Goal: Answer question/provide support

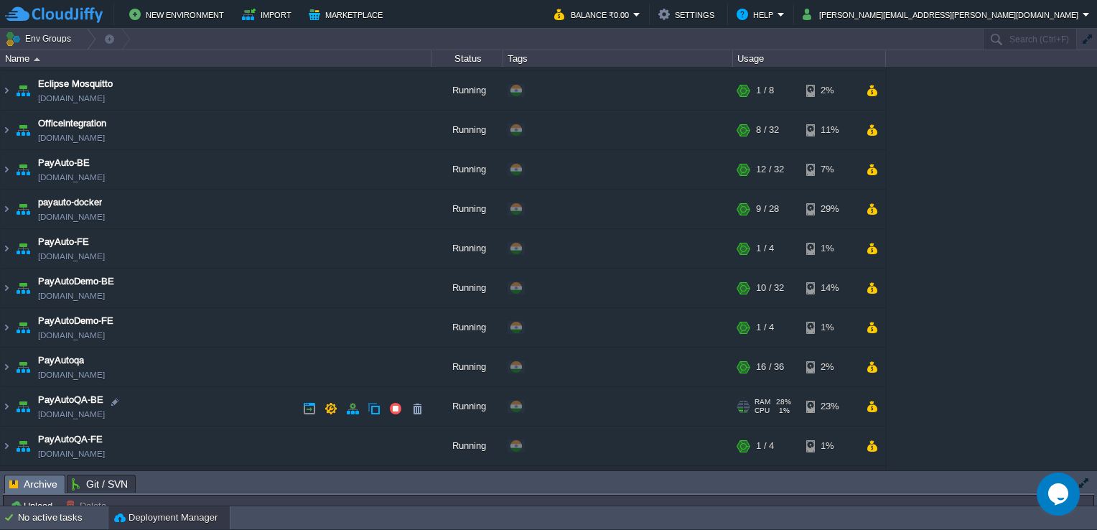
scroll to position [426, 0]
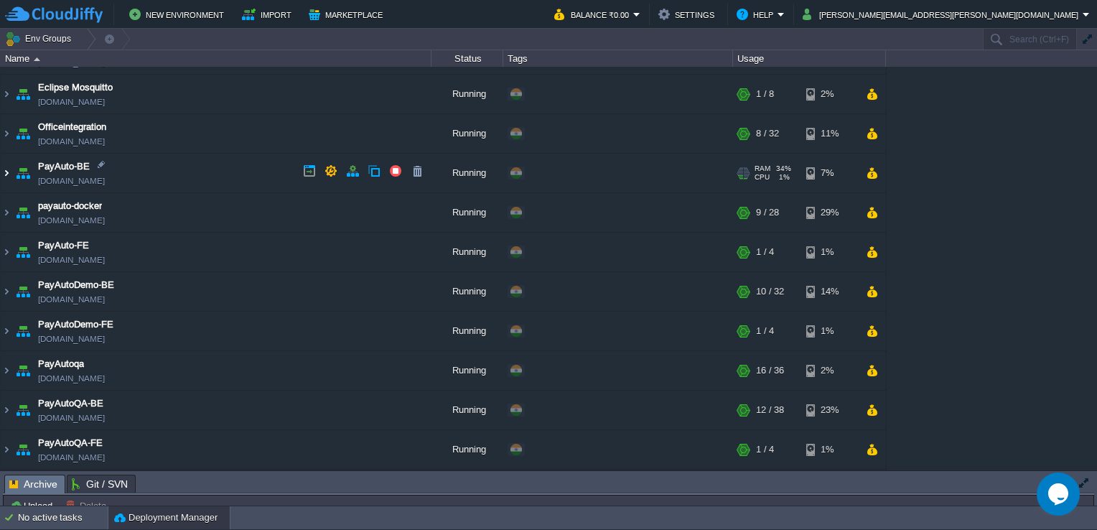
click at [6, 168] on img at bounding box center [6, 173] width 11 height 39
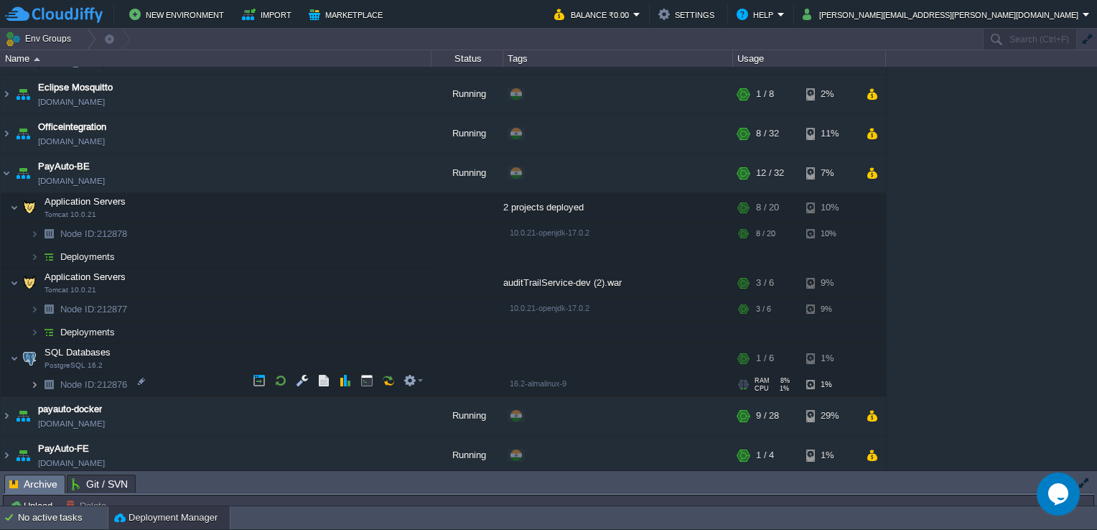
click at [32, 378] on img at bounding box center [34, 384] width 9 height 22
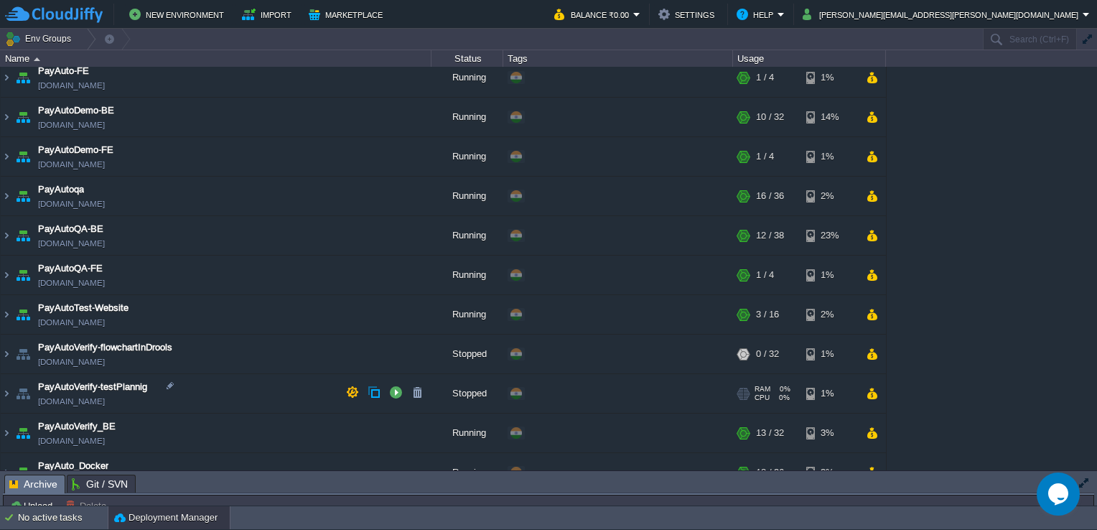
scroll to position [943, 0]
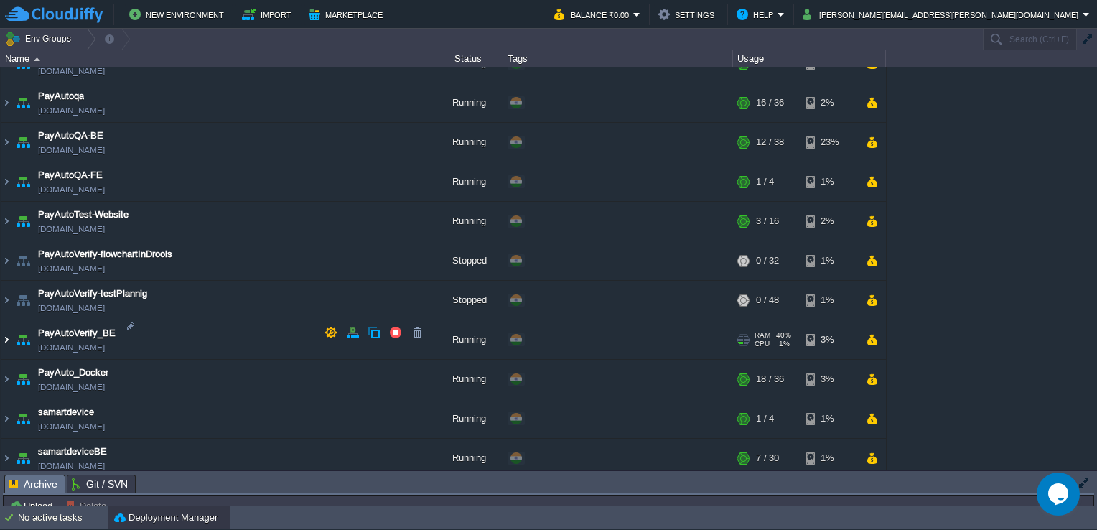
click at [9, 336] on img at bounding box center [6, 339] width 11 height 39
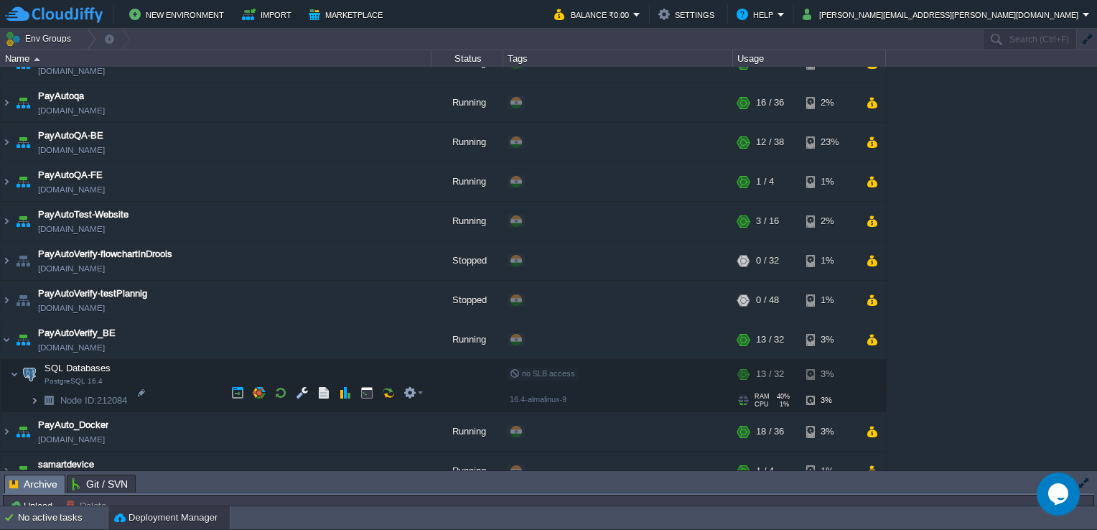
click at [31, 397] on img at bounding box center [34, 400] width 9 height 22
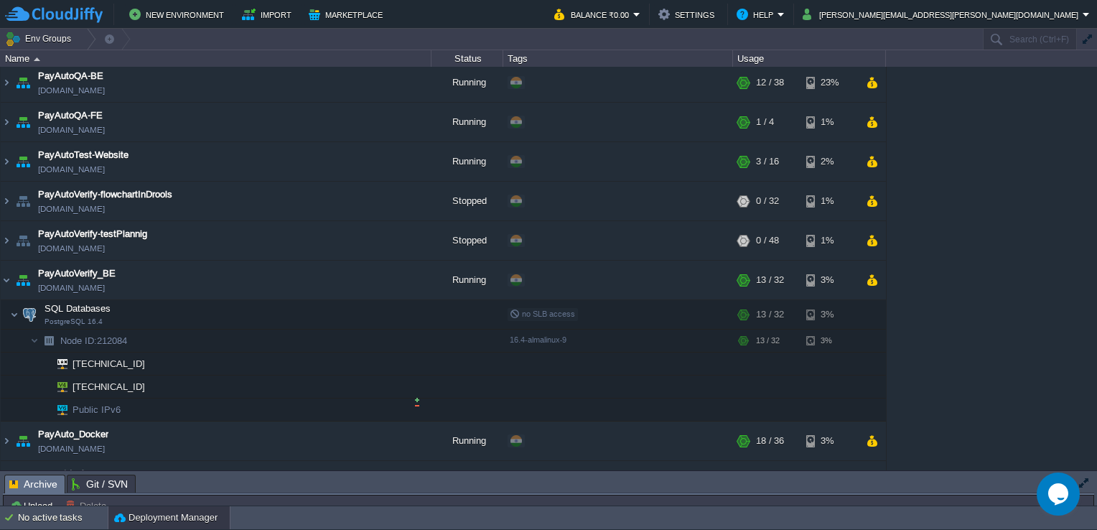
scroll to position [1011, 0]
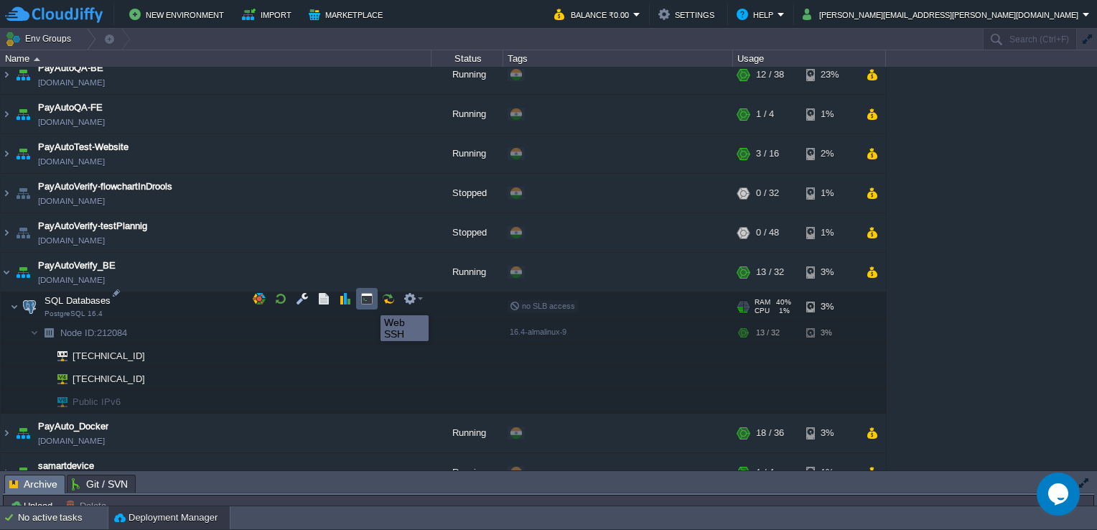
click at [370, 302] on button "button" at bounding box center [366, 298] width 13 height 13
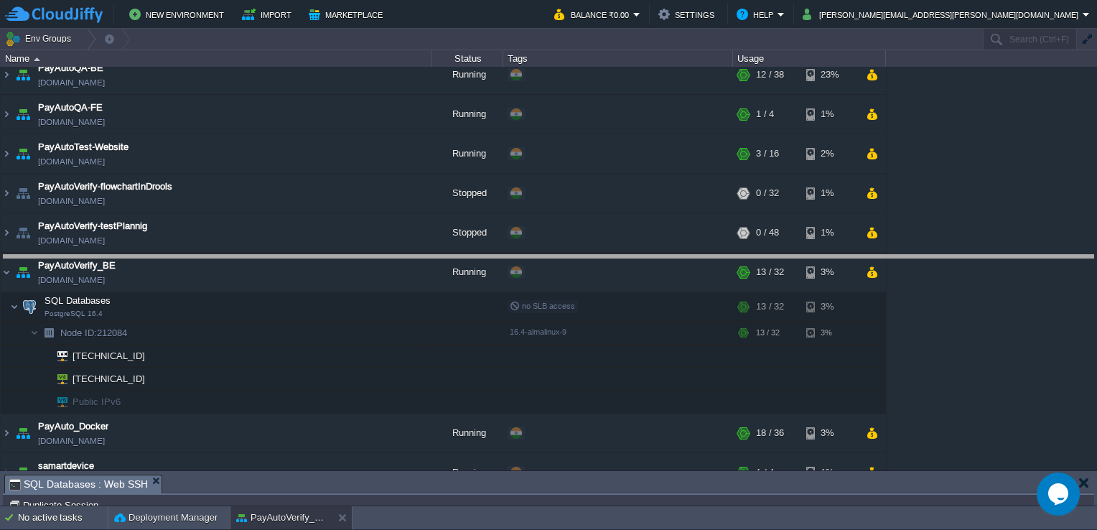
drag, startPoint x: 342, startPoint y: 480, endPoint x: 375, endPoint y: 260, distance: 222.0
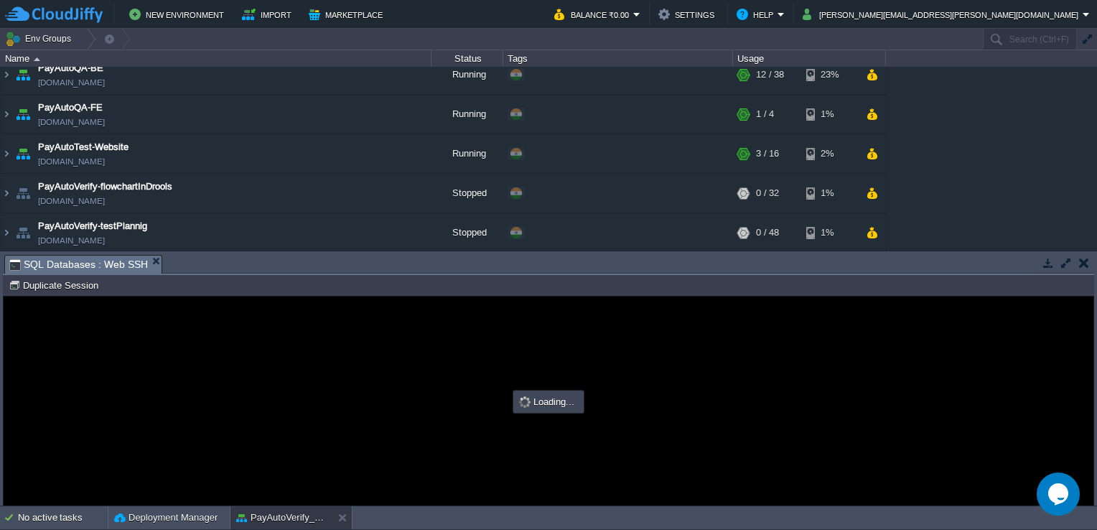
scroll to position [0, 0]
type input "#000000"
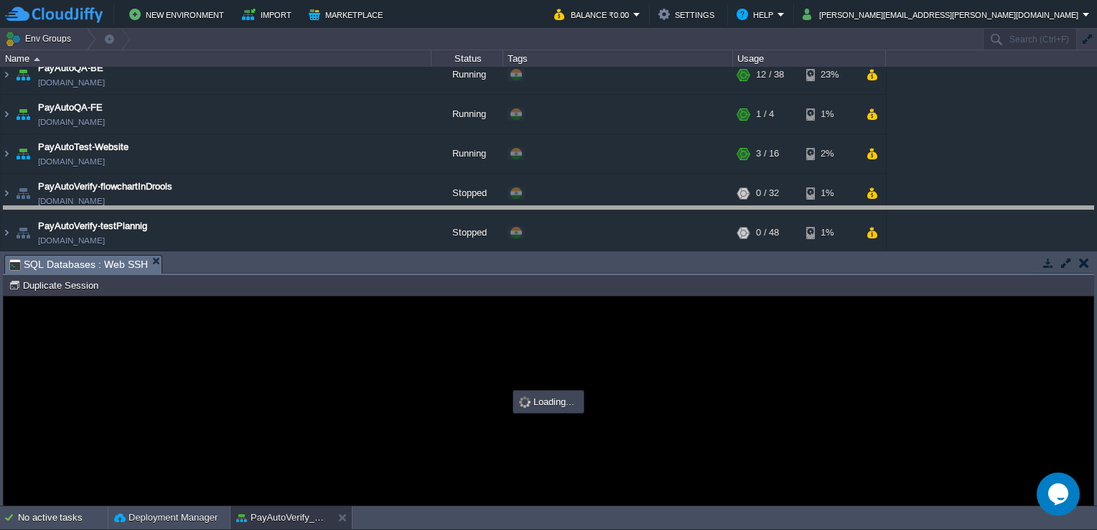
drag, startPoint x: 375, startPoint y: 260, endPoint x: 396, endPoint y: 165, distance: 97.0
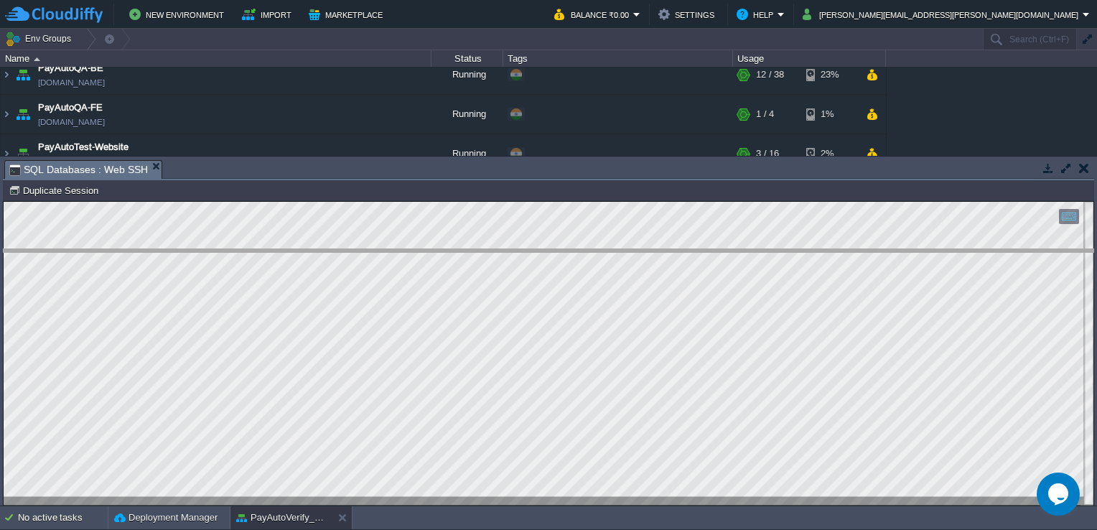
drag, startPoint x: 513, startPoint y: 166, endPoint x: 533, endPoint y: 269, distance: 105.3
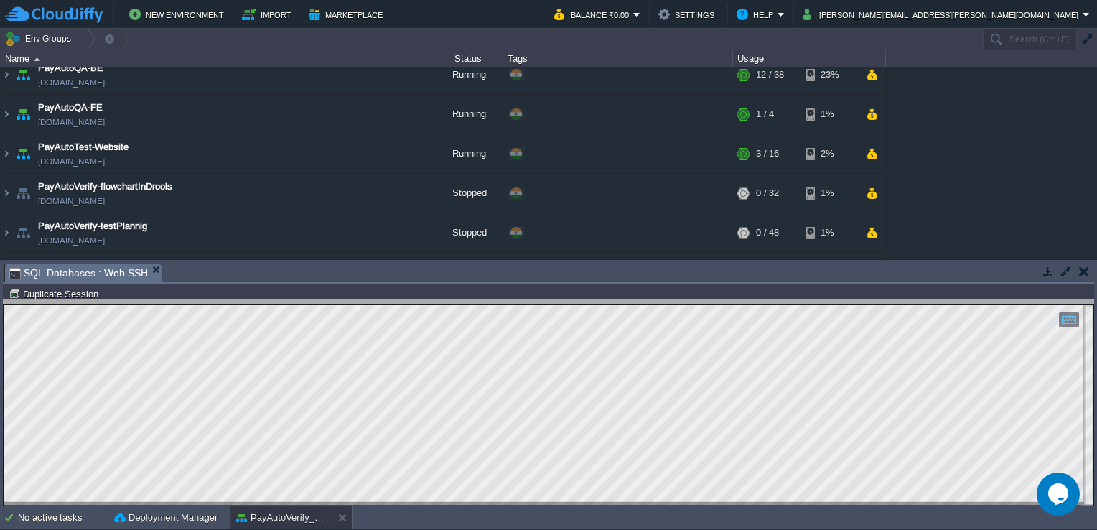
drag, startPoint x: 533, startPoint y: 269, endPoint x: 524, endPoint y: 317, distance: 48.9
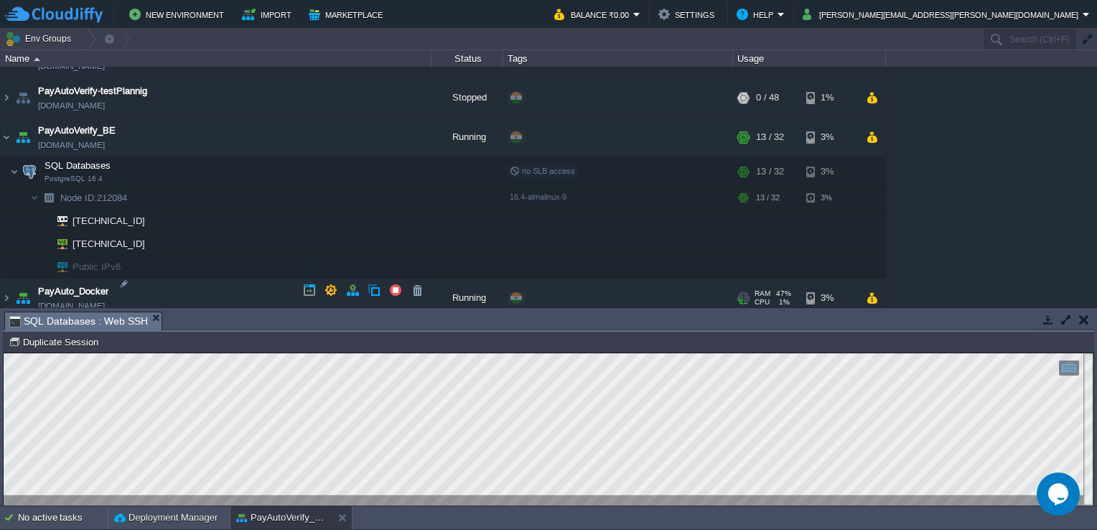
scroll to position [1143, 0]
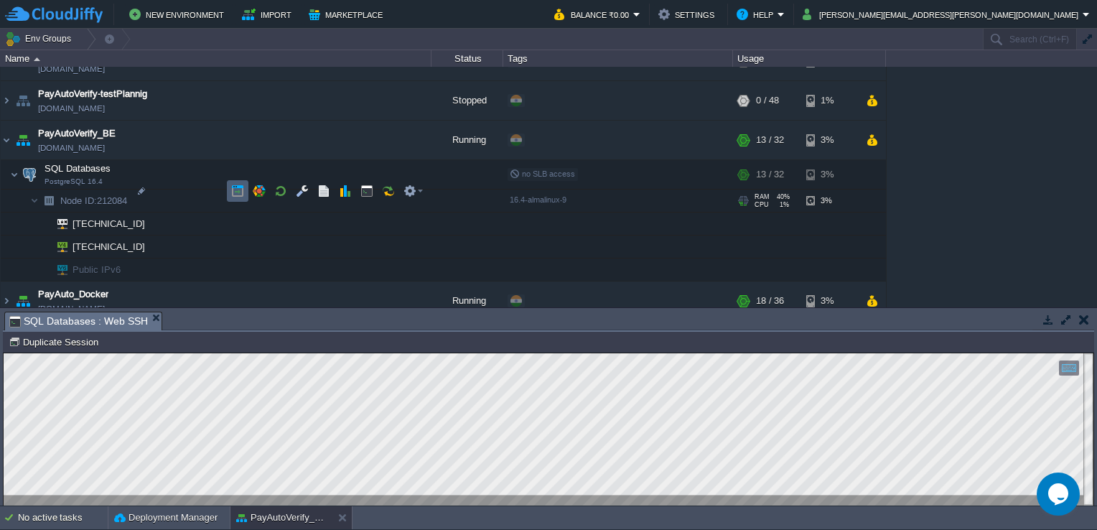
click at [230, 188] on td at bounding box center [238, 191] width 22 height 22
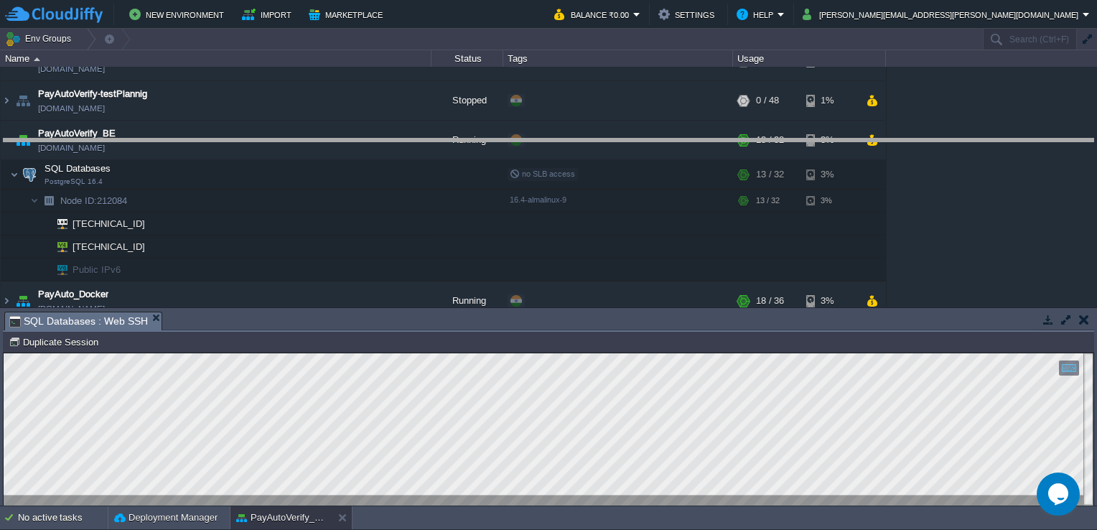
drag, startPoint x: 656, startPoint y: 321, endPoint x: 652, endPoint y: 139, distance: 181.7
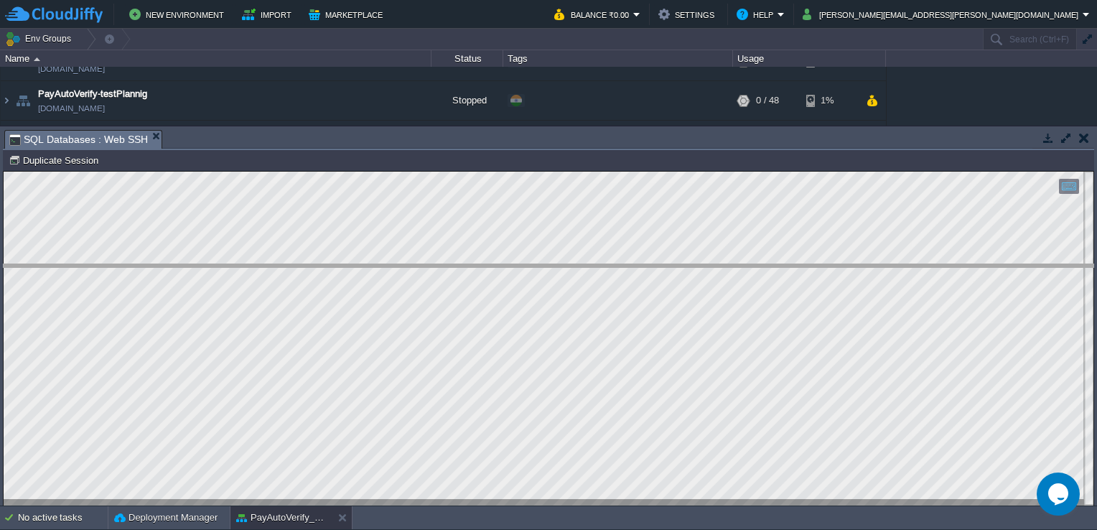
drag, startPoint x: 342, startPoint y: 143, endPoint x: 341, endPoint y: 298, distance: 155.1
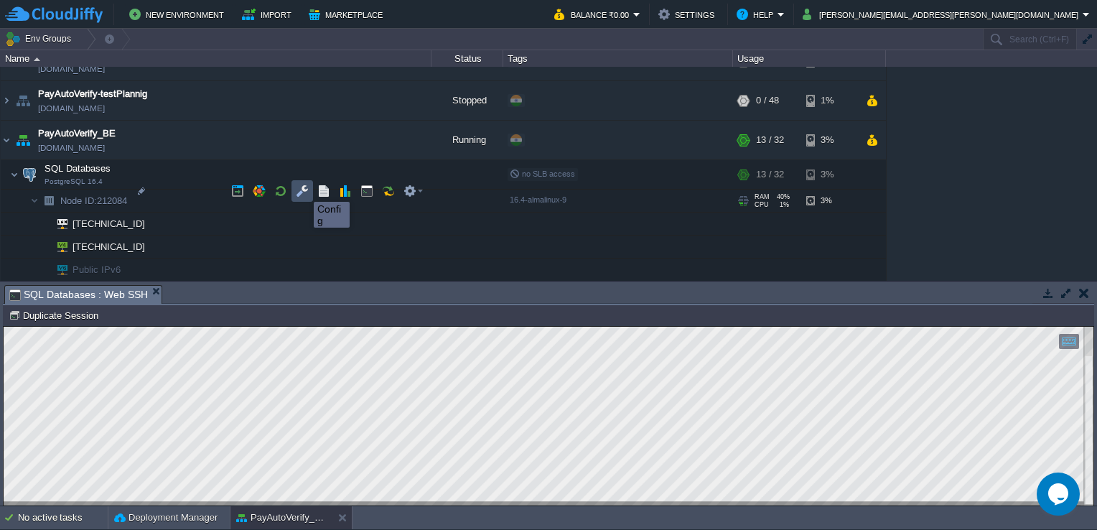
click at [303, 189] on button "button" at bounding box center [302, 190] width 13 height 13
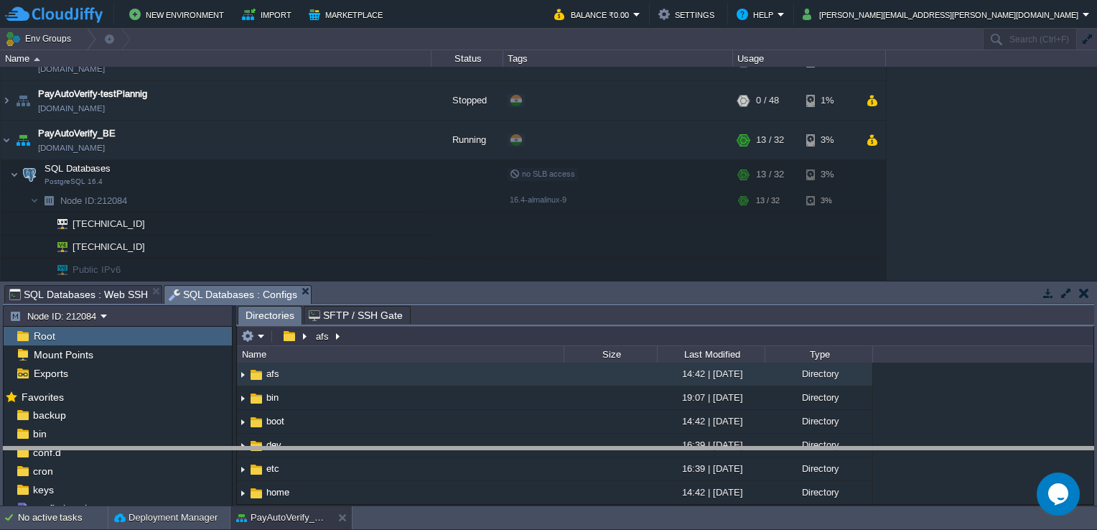
drag, startPoint x: 369, startPoint y: 292, endPoint x: 361, endPoint y: 454, distance: 161.7
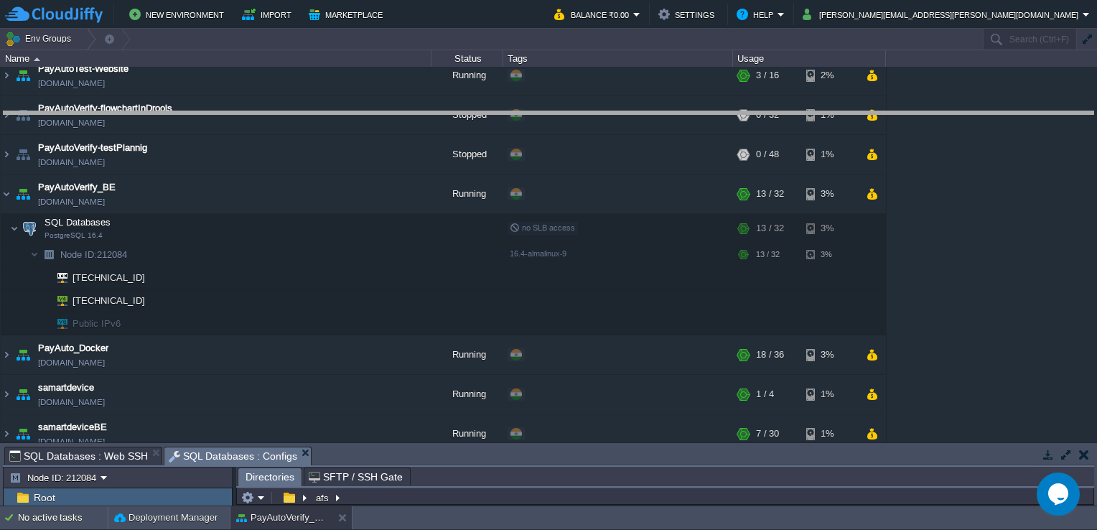
drag, startPoint x: 405, startPoint y: 458, endPoint x: 420, endPoint y: 83, distance: 375.7
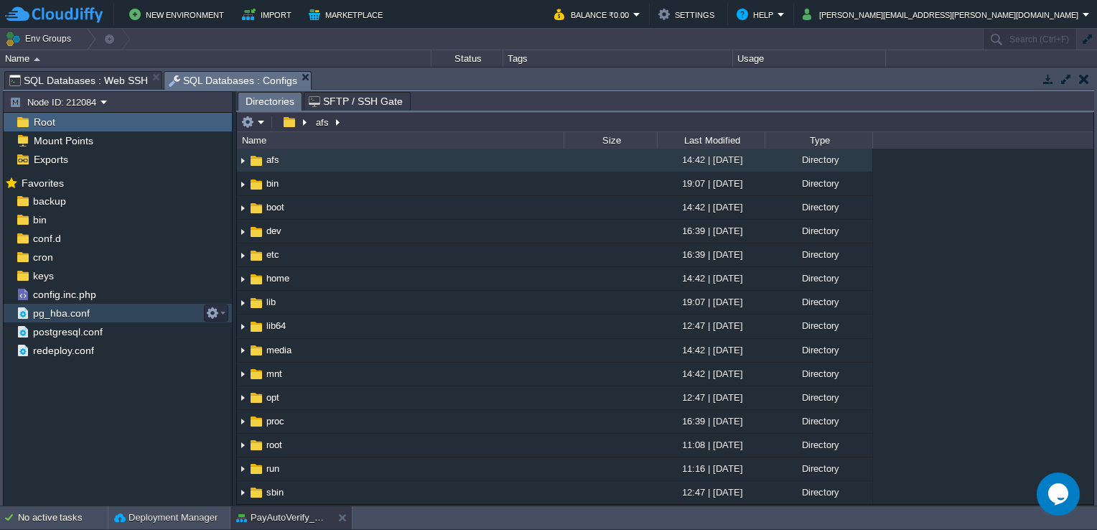
click at [87, 316] on span "pg_hba.conf" at bounding box center [61, 313] width 62 height 13
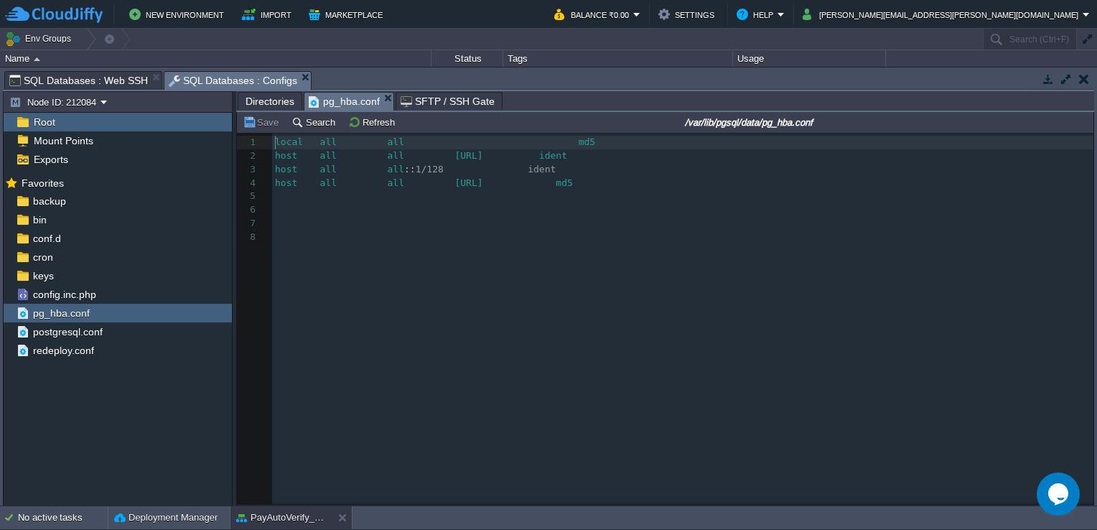
scroll to position [4, 0]
click at [85, 325] on span "postgresql.conf" at bounding box center [67, 331] width 75 height 13
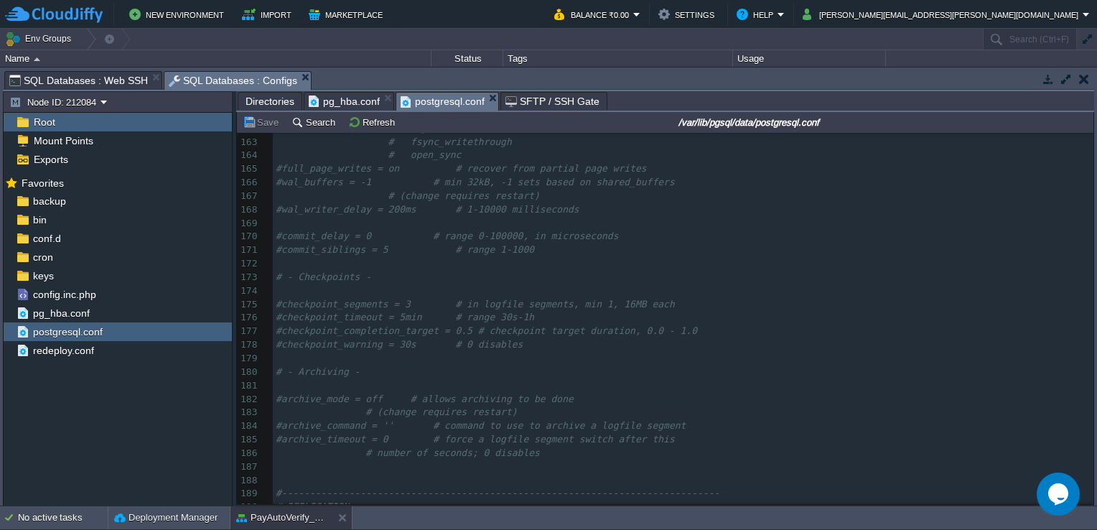
scroll to position [0, 0]
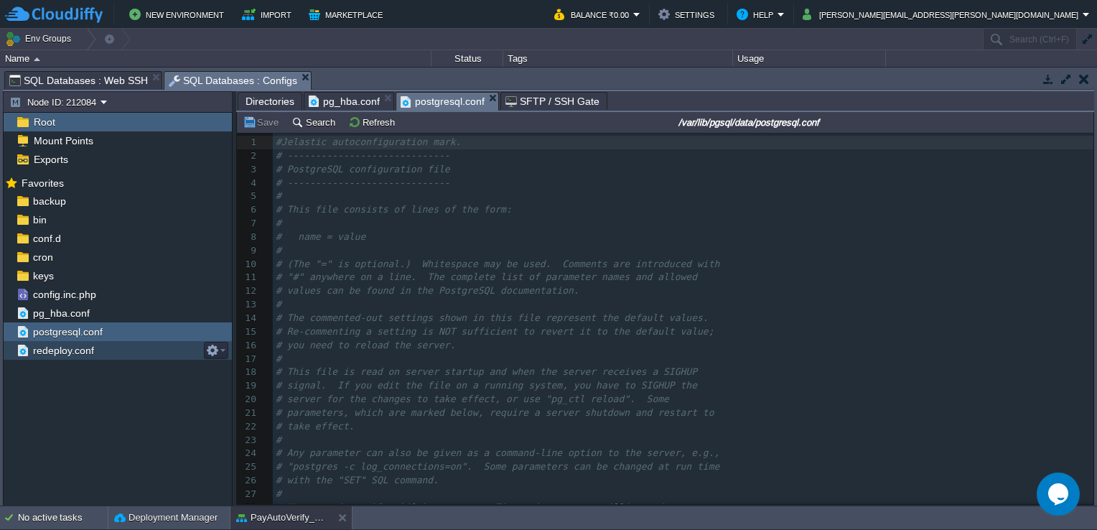
click at [63, 344] on span "redeploy.conf" at bounding box center [63, 350] width 66 height 13
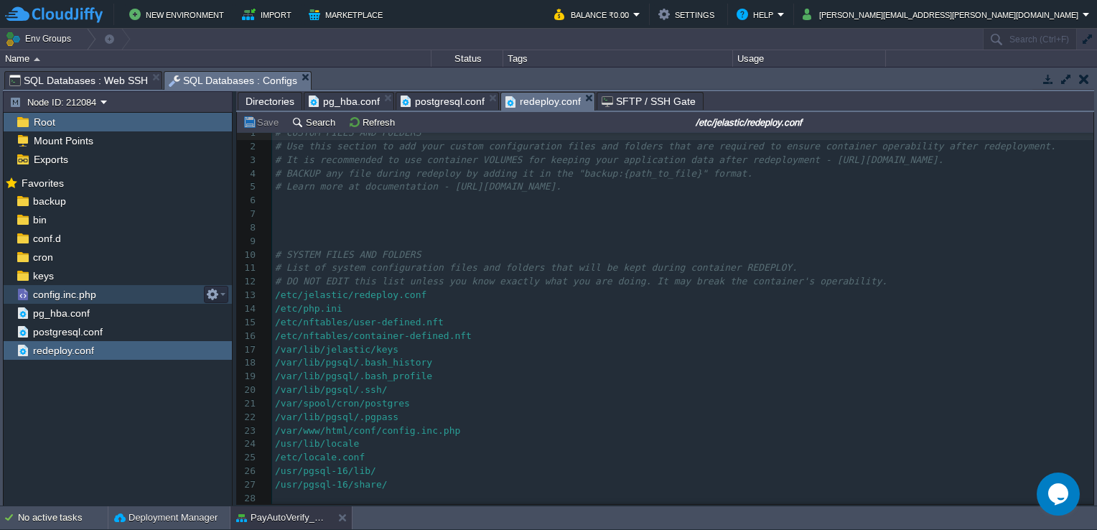
click at [55, 288] on span "config.inc.php" at bounding box center [64, 294] width 68 height 13
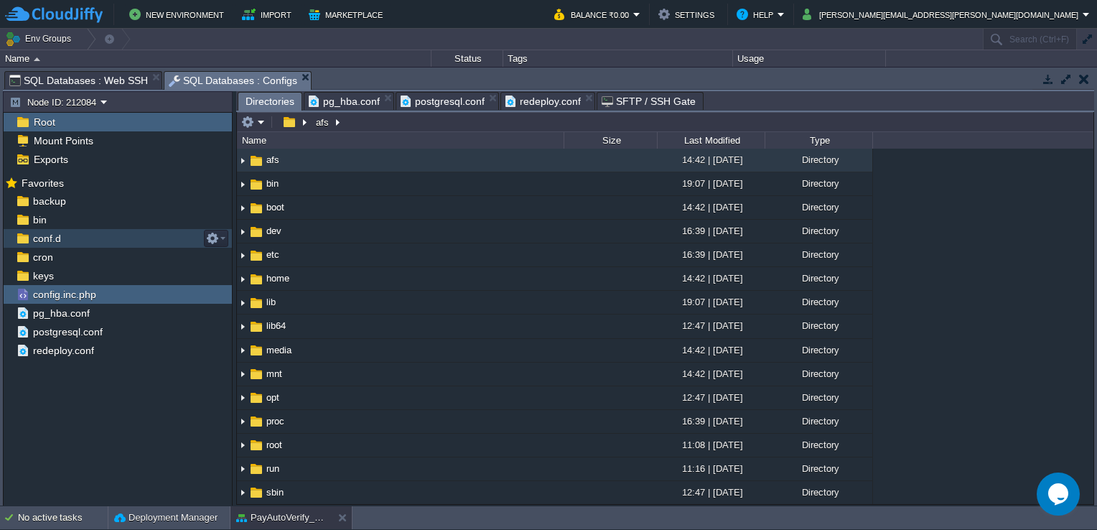
click at [124, 240] on div "conf.d" at bounding box center [118, 238] width 228 height 19
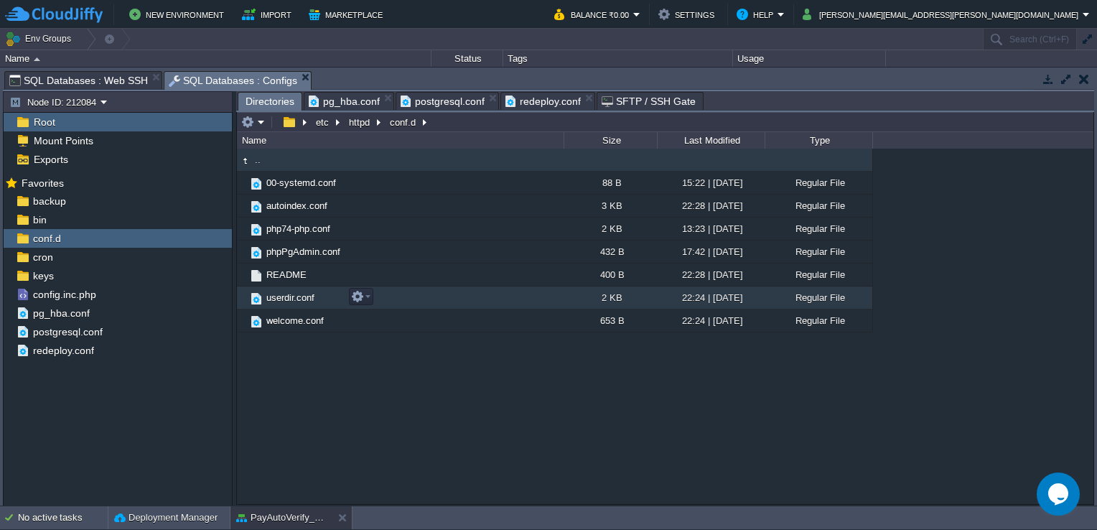
click at [289, 294] on span "userdir.conf" at bounding box center [290, 297] width 52 height 12
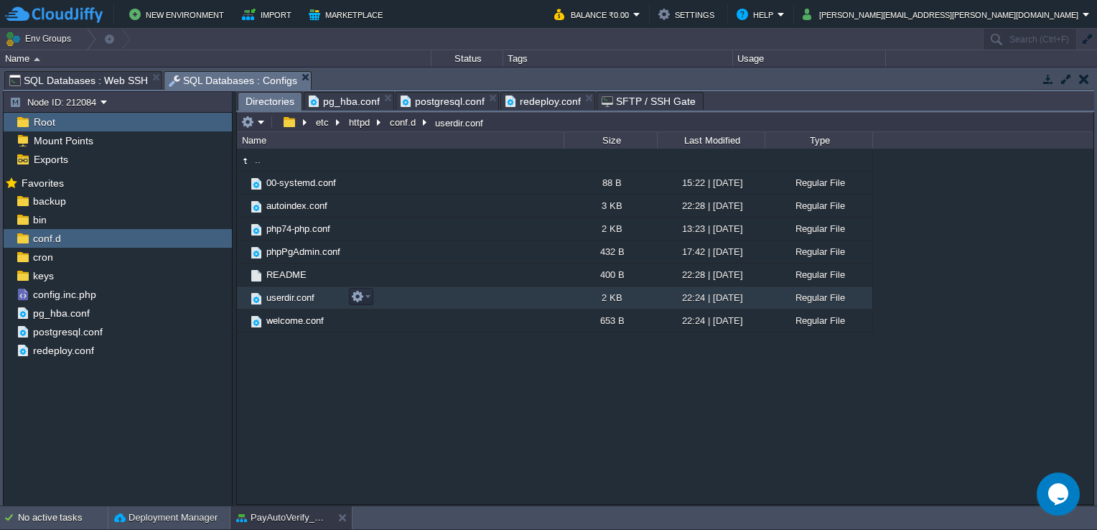
click at [289, 294] on span "userdir.conf" at bounding box center [290, 297] width 52 height 12
click at [78, 333] on span "postgresql.conf" at bounding box center [67, 331] width 75 height 13
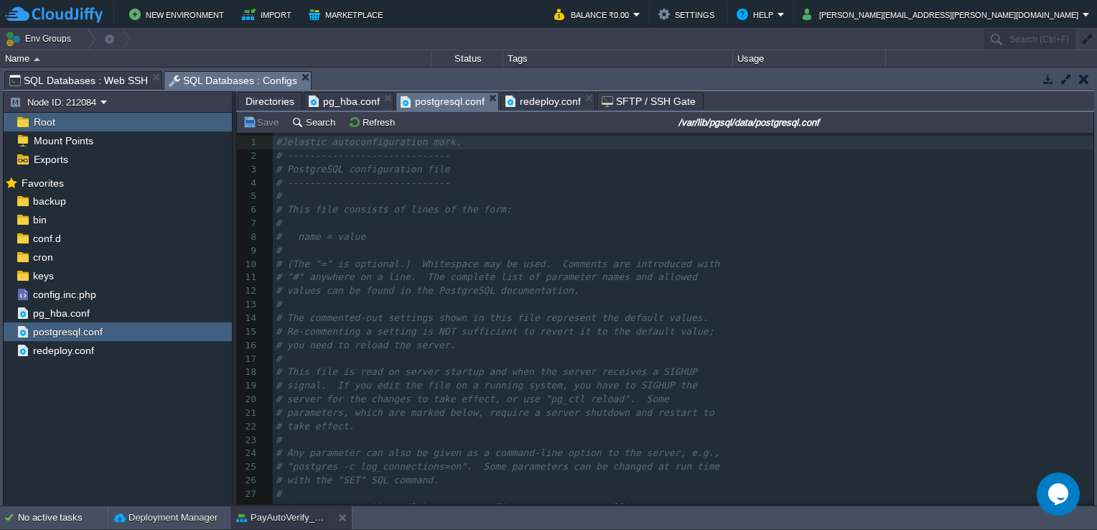
click at [424, 101] on span "postgresql.conf" at bounding box center [443, 102] width 84 height 18
click at [59, 244] on span "conf.d" at bounding box center [46, 238] width 33 height 13
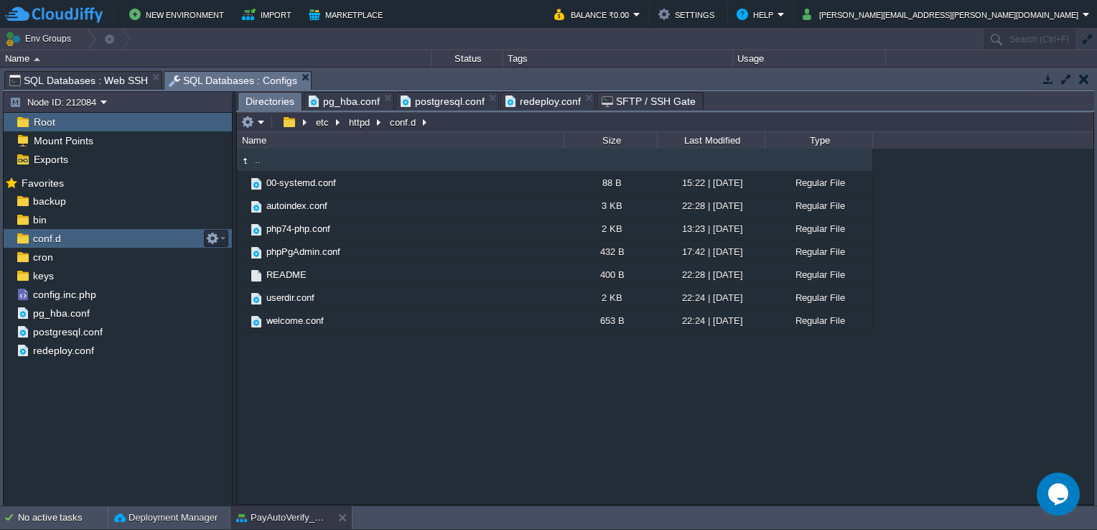
click at [59, 244] on span "conf.d" at bounding box center [46, 238] width 33 height 13
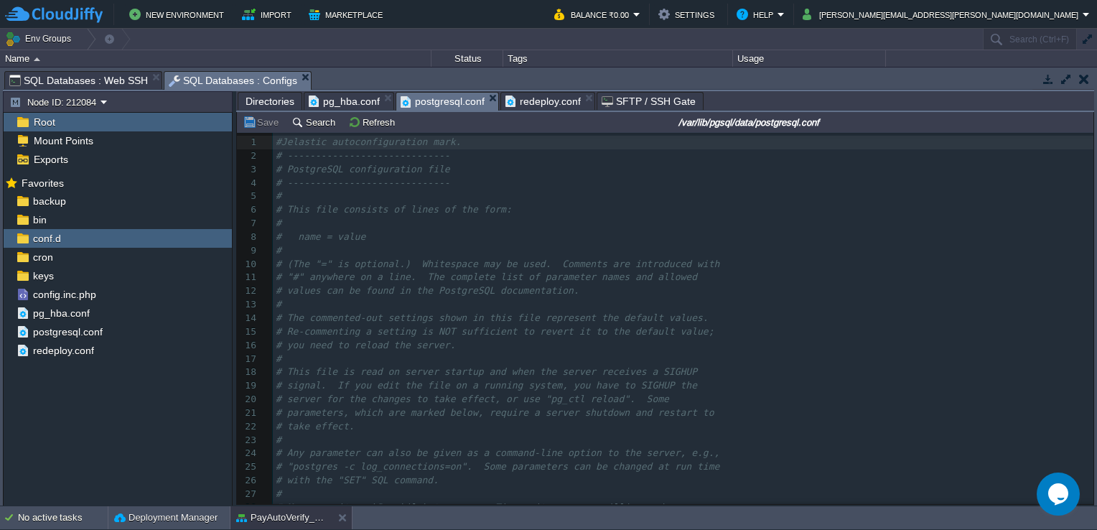
click at [462, 99] on span "postgresql.conf" at bounding box center [443, 102] width 84 height 18
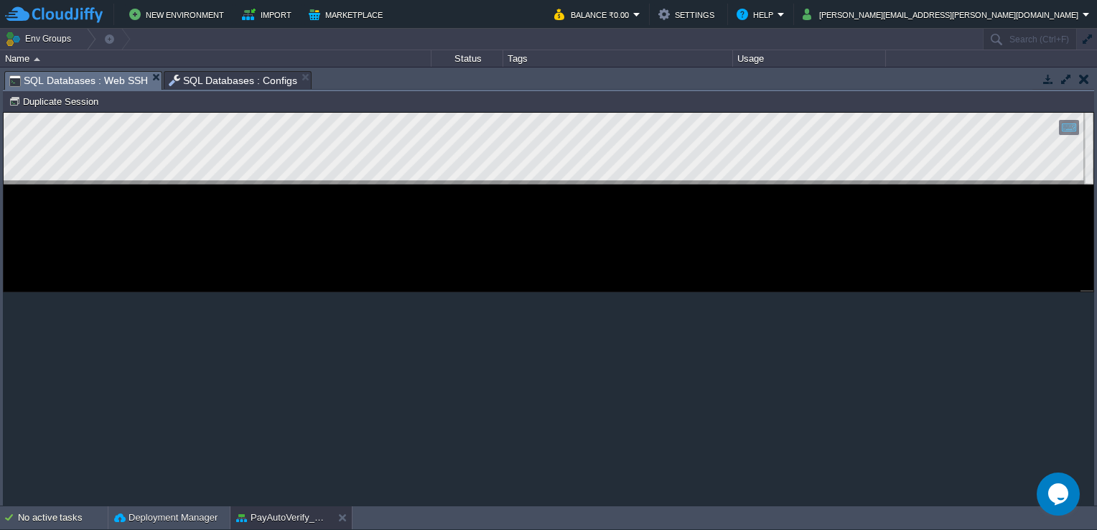
click at [93, 85] on span "SQL Databases : Web SSH" at bounding box center [78, 81] width 139 height 18
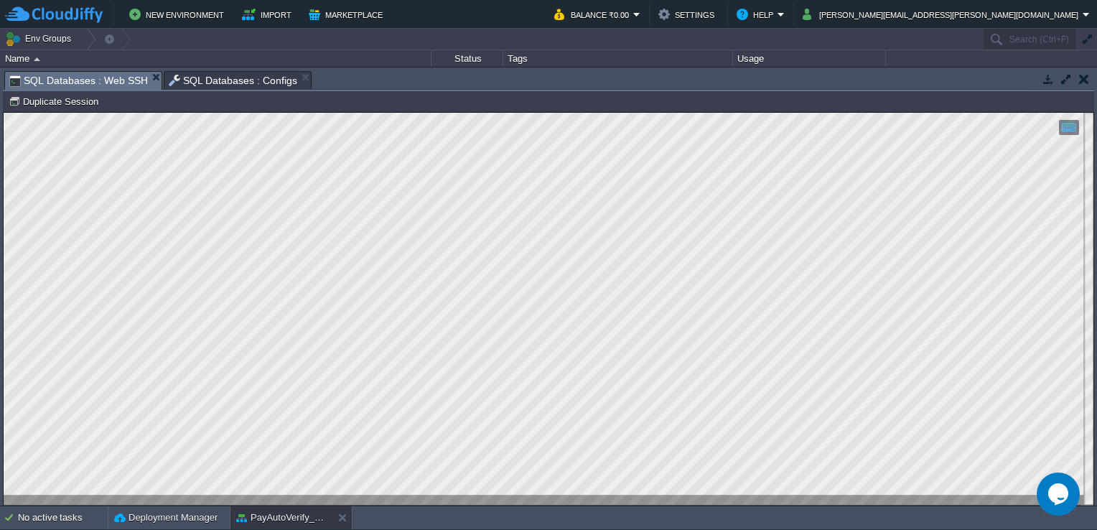
click at [4, 113] on html "Copy: Ctrl + Shift + C Paste: Ctrl + V Settings: Ctrl + Shift + Alt 0" at bounding box center [549, 113] width 1090 height 0
click at [279, 497] on div at bounding box center [549, 309] width 1090 height 393
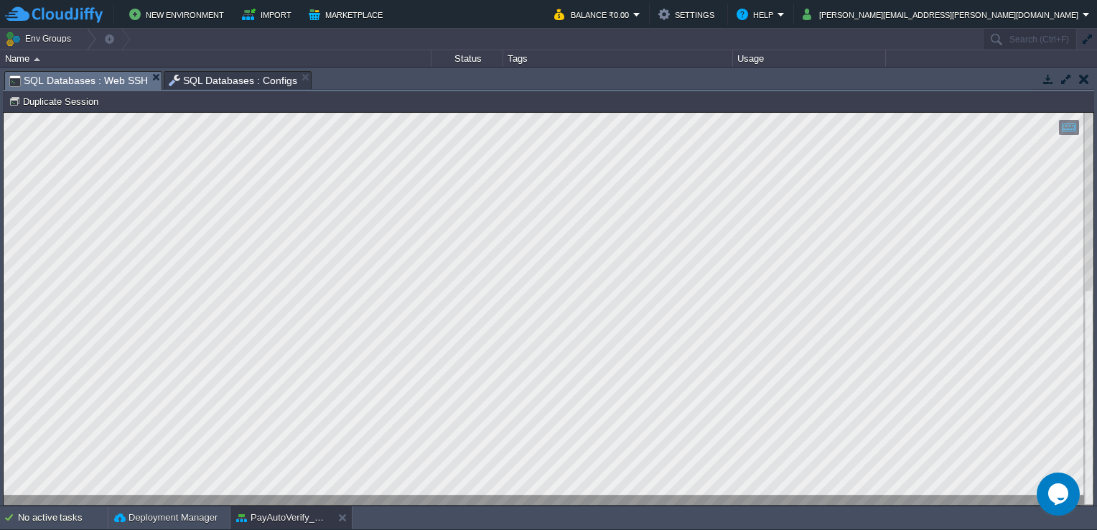
click at [399, 529] on html "New Environment Import Marketplace Bonus ₹0.00 Upgrade Account Balance ₹0.00 Se…" at bounding box center [548, 265] width 1097 height 530
type textarea "ALTER USER webadmin WITH PASSWORD 'R7m@x2!qVb#9LzPf';"
click at [4, 113] on html "Copy: Ctrl + Shift + C Paste: Ctrl + V Settings: Ctrl + Shift + Alt 0" at bounding box center [549, 113] width 1090 height 0
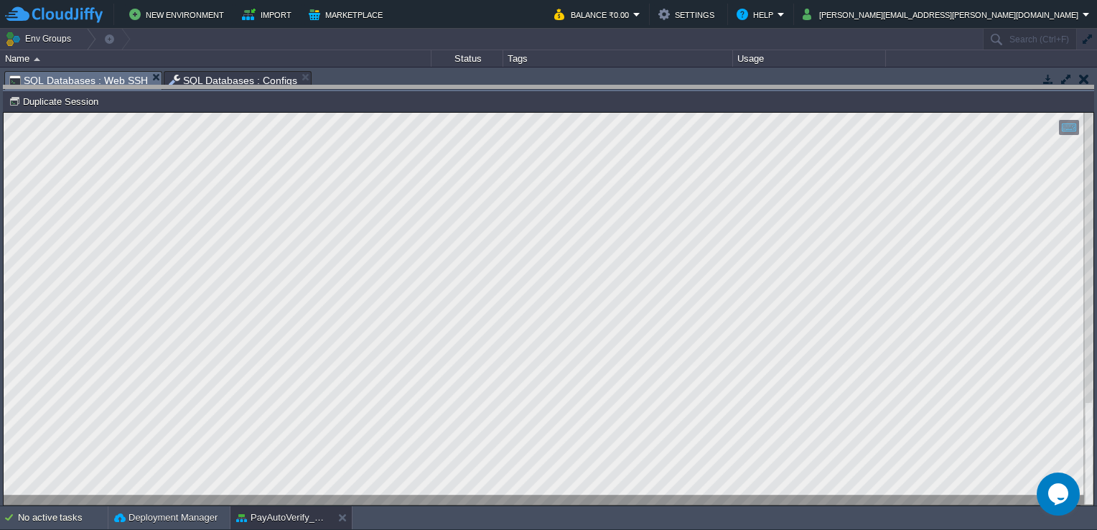
drag, startPoint x: 357, startPoint y: 87, endPoint x: 379, endPoint y: 382, distance: 295.9
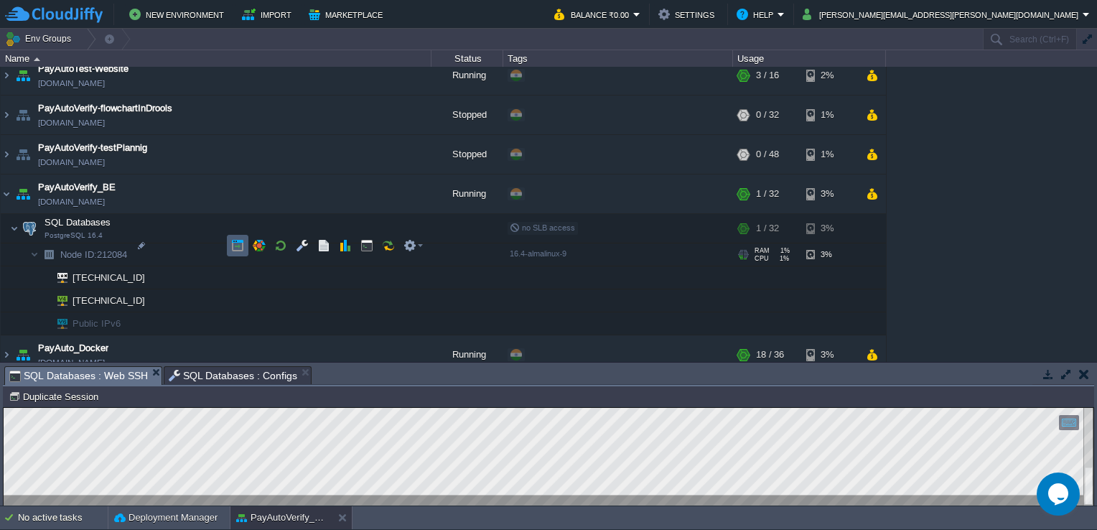
click at [230, 246] on td at bounding box center [238, 246] width 22 height 22
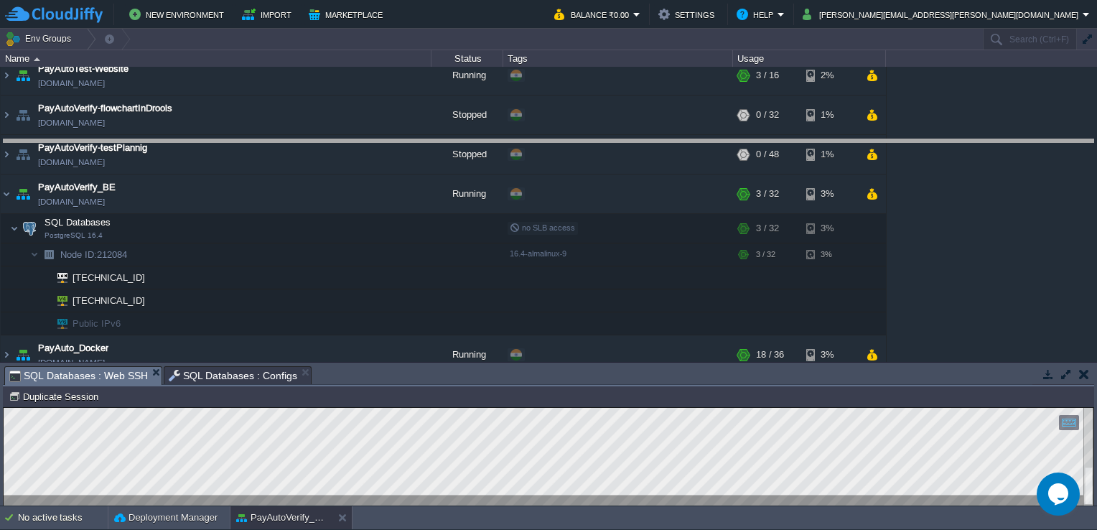
drag, startPoint x: 472, startPoint y: 375, endPoint x: 480, endPoint y: 146, distance: 228.4
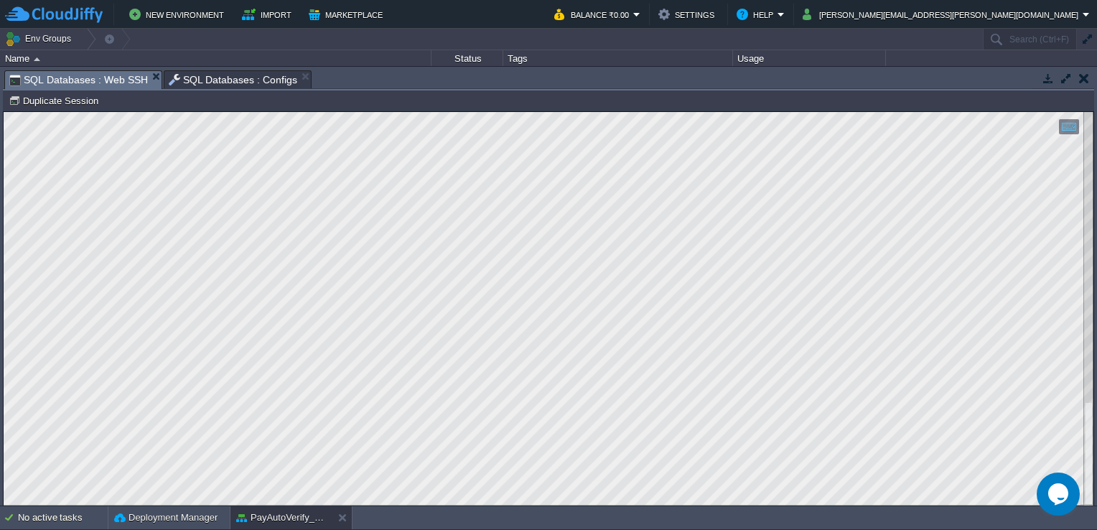
click at [1051, 505] on button "Opens Chat This icon Opens the chat window." at bounding box center [1058, 493] width 43 height 43
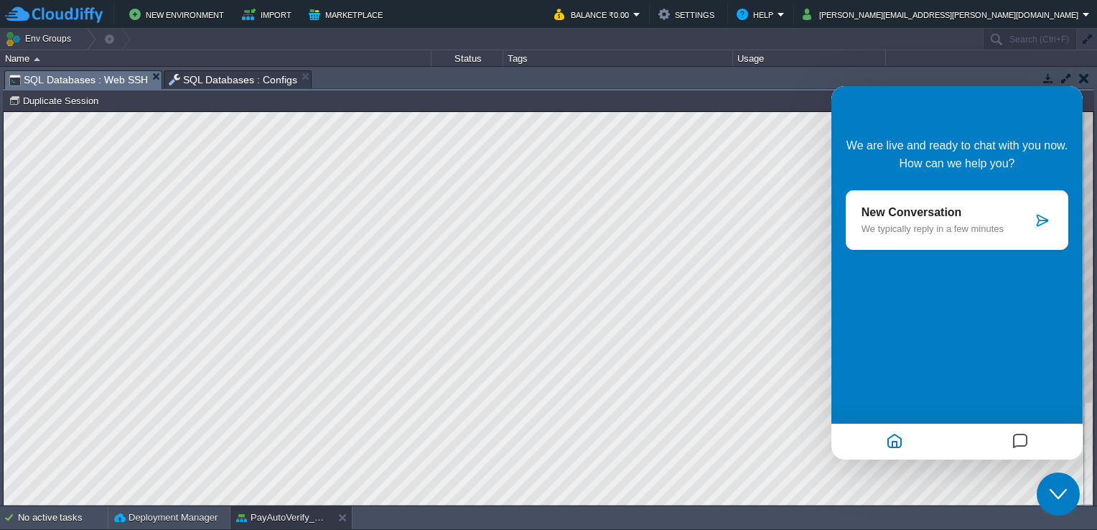
click at [1042, 224] on icon at bounding box center [1042, 220] width 14 height 14
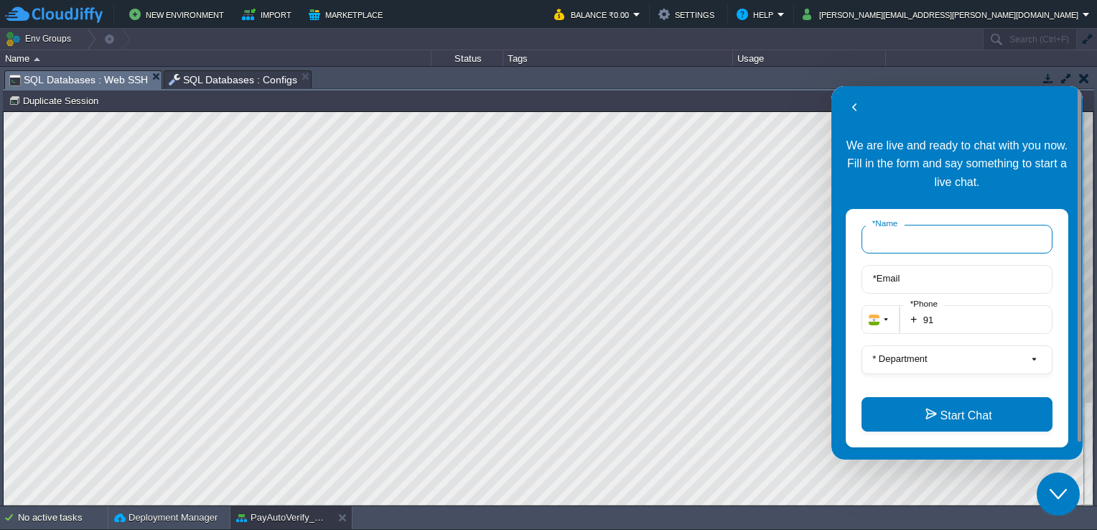
click at [930, 235] on input "* Name" at bounding box center [956, 239] width 191 height 29
type input "[PERSON_NAME]"
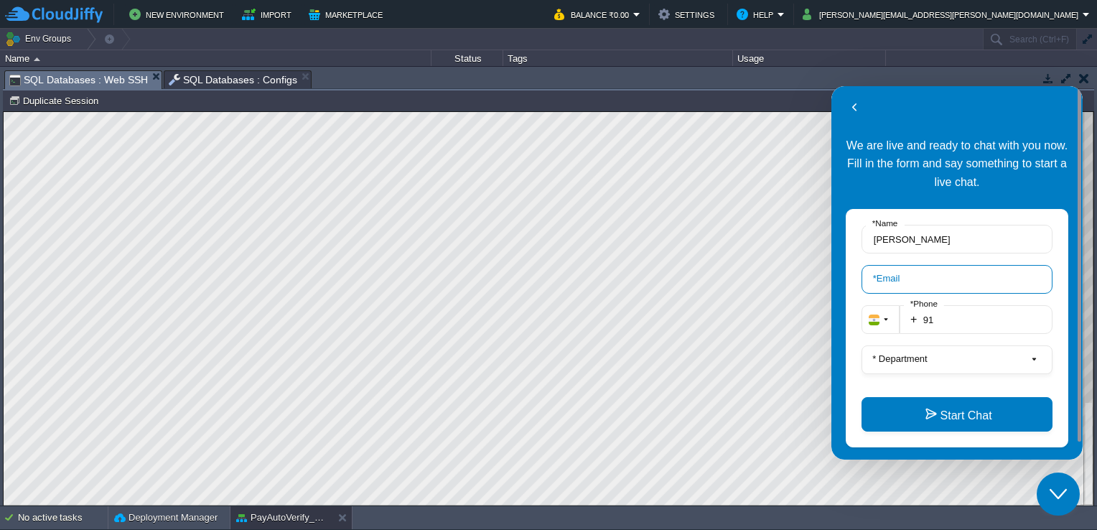
type input "[EMAIL_ADDRESS][DOMAIN_NAME]"
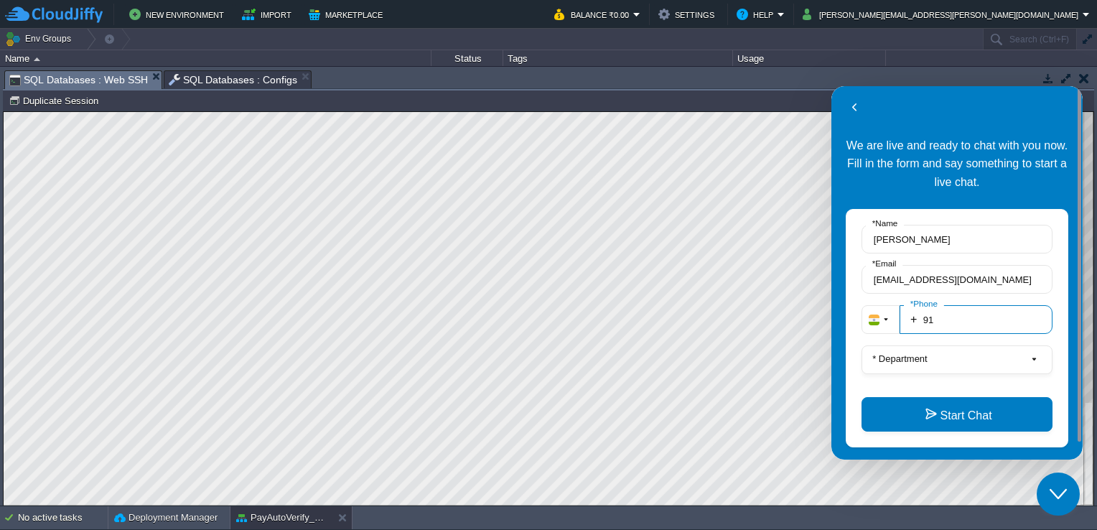
click at [959, 316] on input "91" at bounding box center [975, 319] width 153 height 29
type input "918698532898"
click at [948, 357] on button "* Department" at bounding box center [956, 359] width 191 height 29
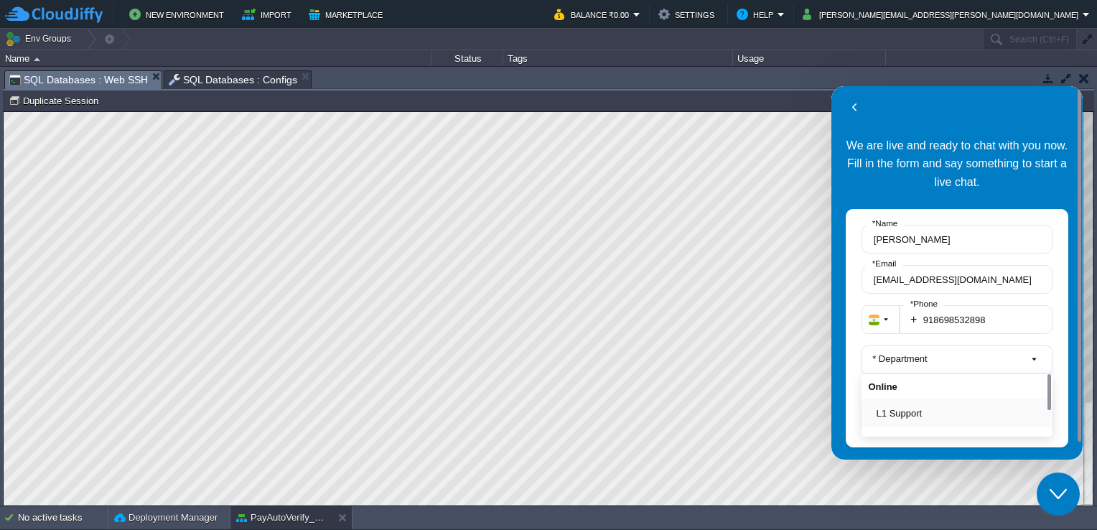
click at [916, 415] on button "L1 Support" at bounding box center [960, 413] width 169 height 15
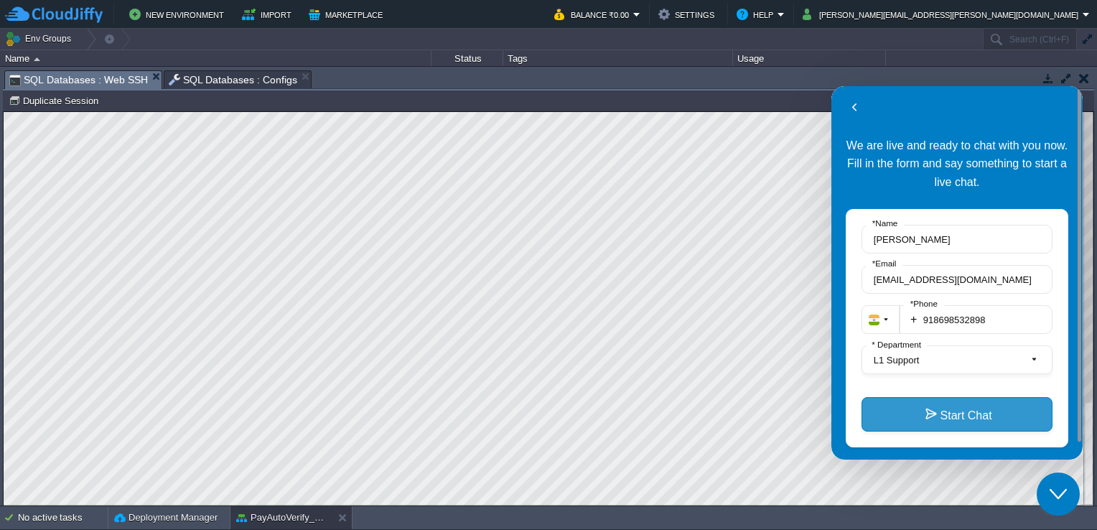
click at [939, 421] on button "Start Chat" at bounding box center [956, 414] width 191 height 34
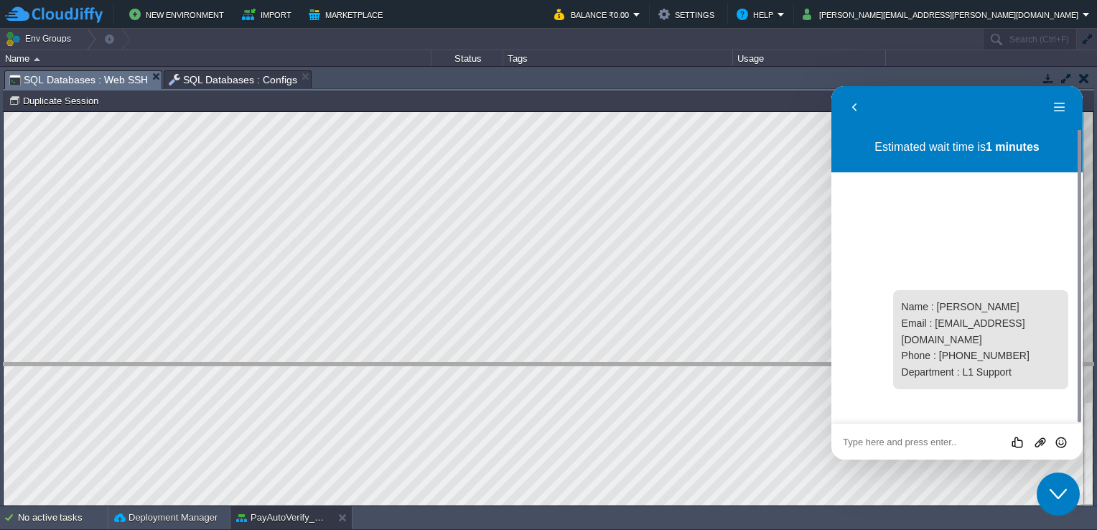
drag, startPoint x: 462, startPoint y: 76, endPoint x: 496, endPoint y: 370, distance: 295.5
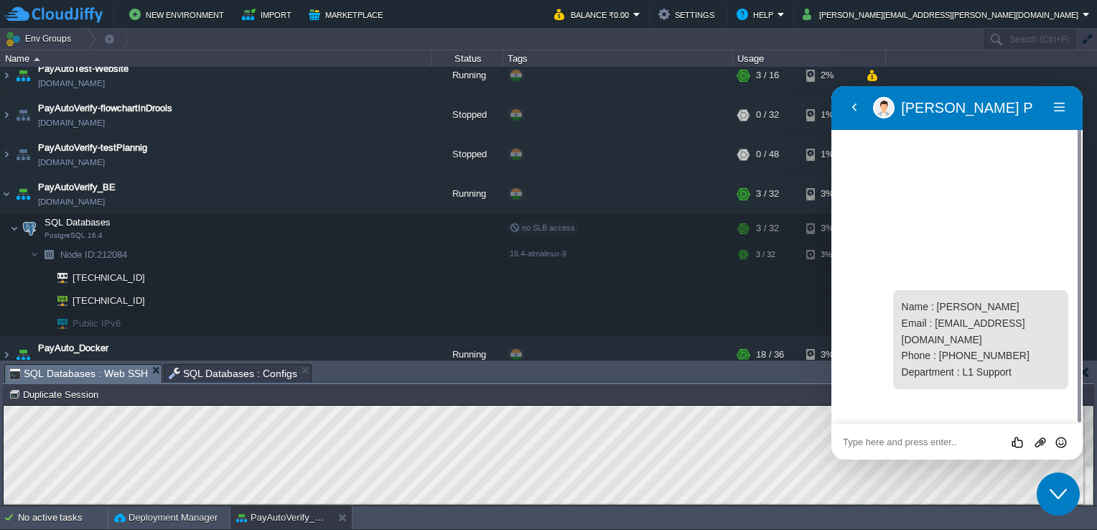
scroll to position [1172, 0]
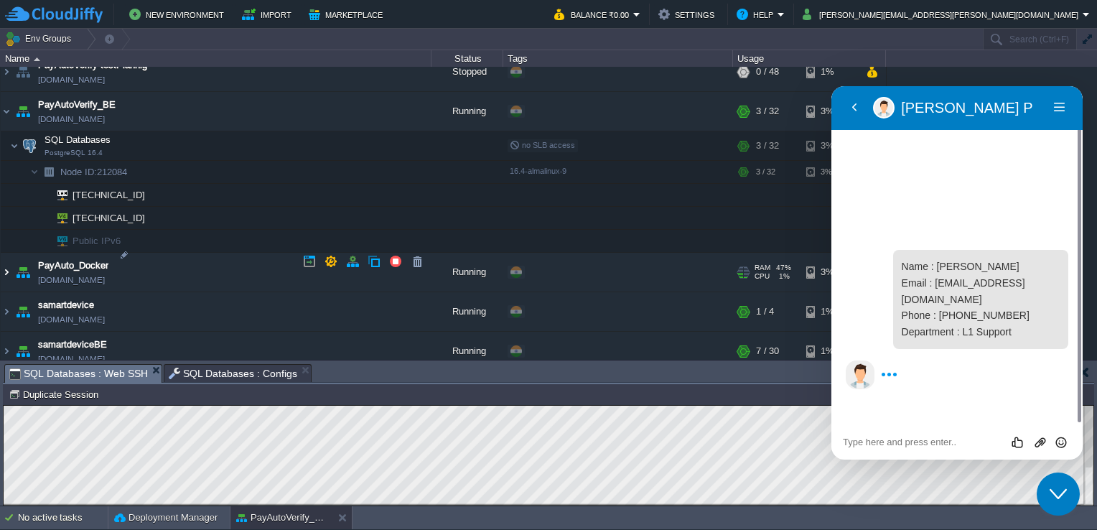
click at [7, 263] on img at bounding box center [6, 272] width 11 height 39
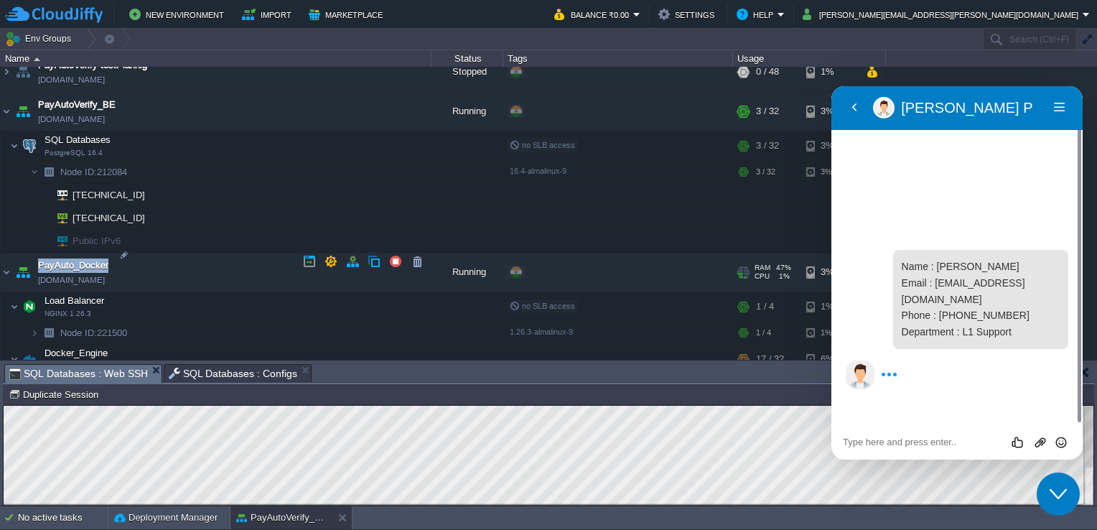
drag, startPoint x: 117, startPoint y: 253, endPoint x: 29, endPoint y: 253, distance: 88.3
click at [29, 253] on td "PayAuto_Docker [DOMAIN_NAME]" at bounding box center [216, 272] width 431 height 39
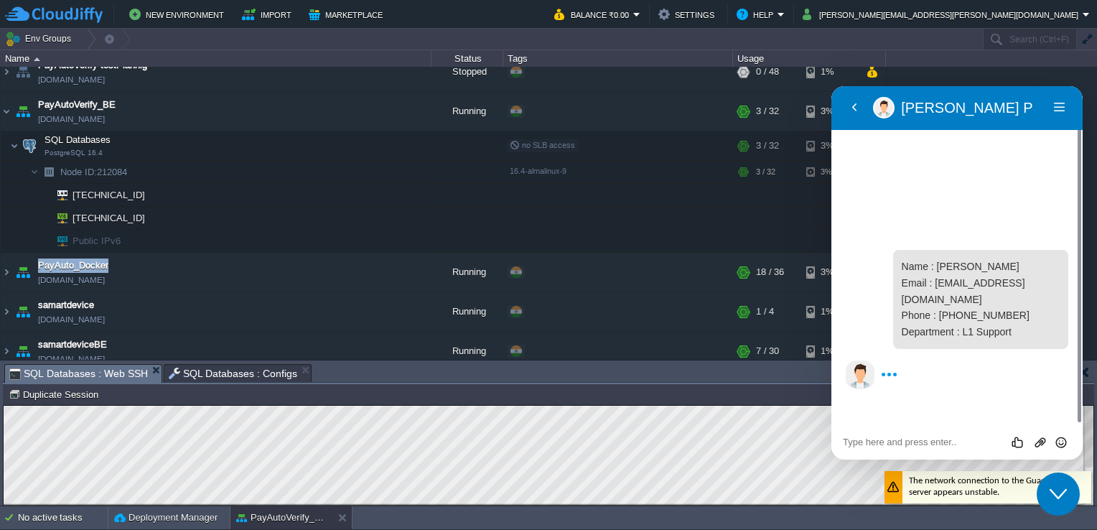
copy span "PayAuto_Docker"
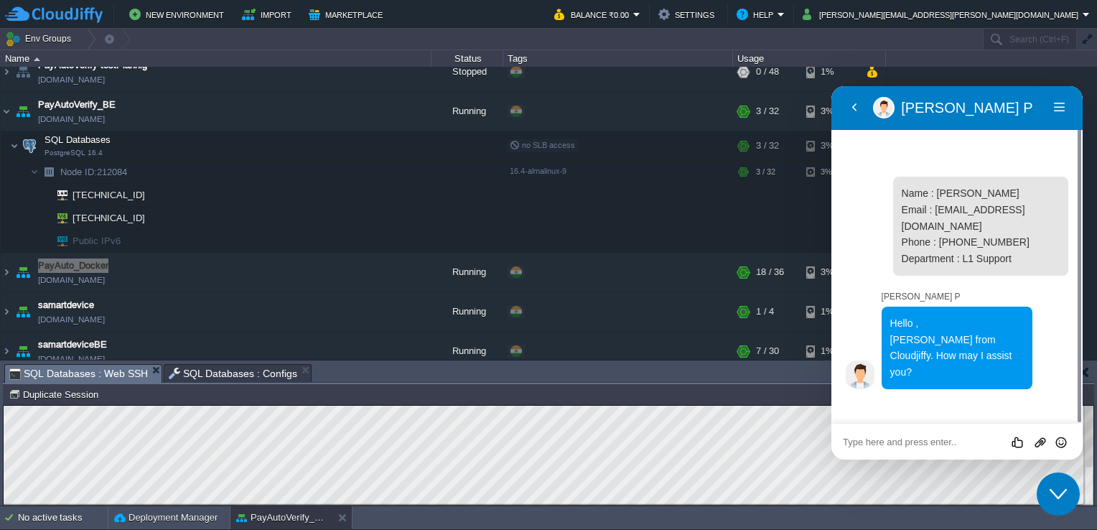
click at [831, 86] on textarea at bounding box center [831, 86] width 0 height 0
type textarea "I cannot login into the database"
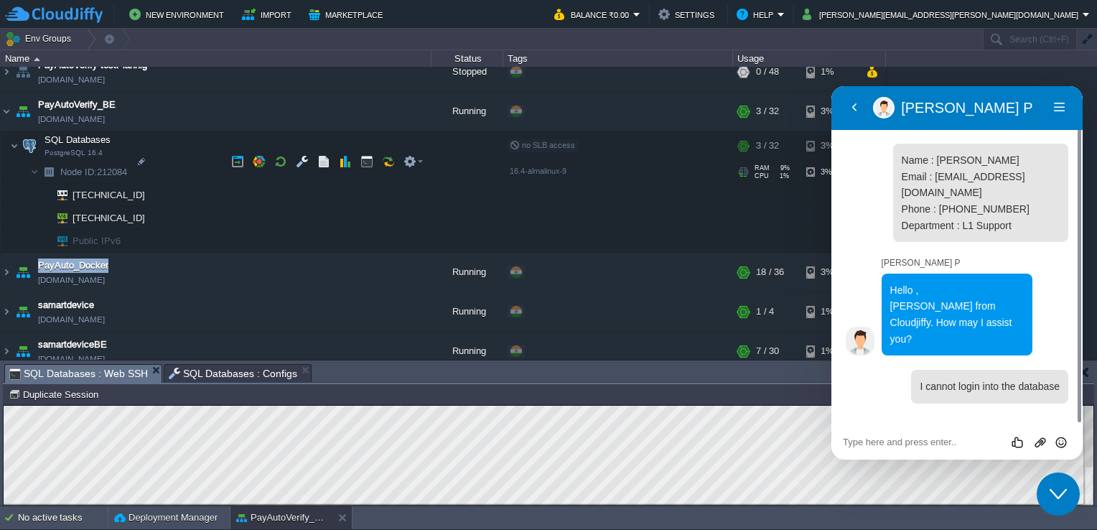
drag, startPoint x: 134, startPoint y: 159, endPoint x: 100, endPoint y: 161, distance: 33.8
click at [100, 161] on td "Node ID: 212084" at bounding box center [216, 172] width 431 height 23
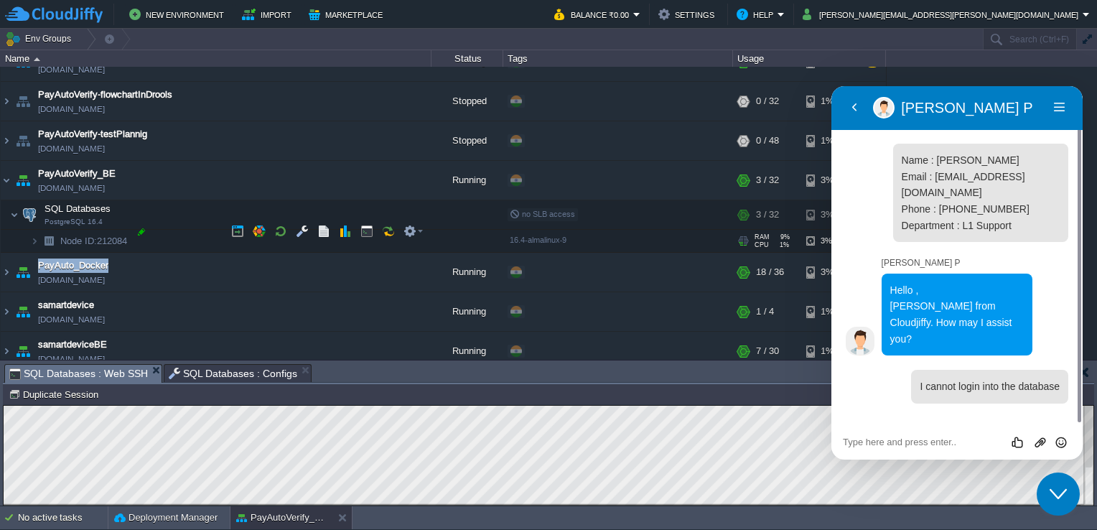
copy span "212084"
click at [831, 86] on textarea at bounding box center [831, 86] width 0 height 0
paste textarea "212084"
type textarea "Node Id - 212084"
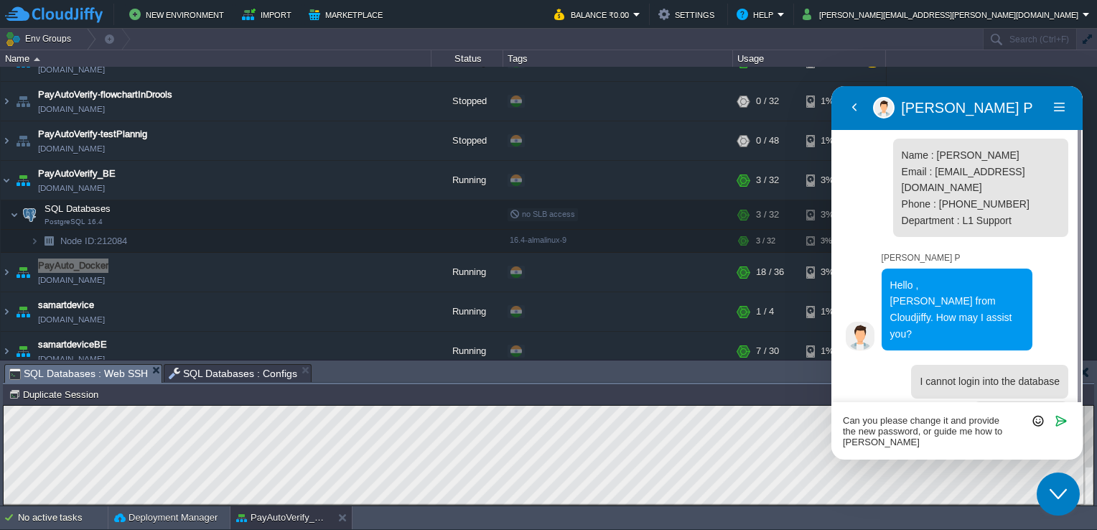
scroll to position [17, 0]
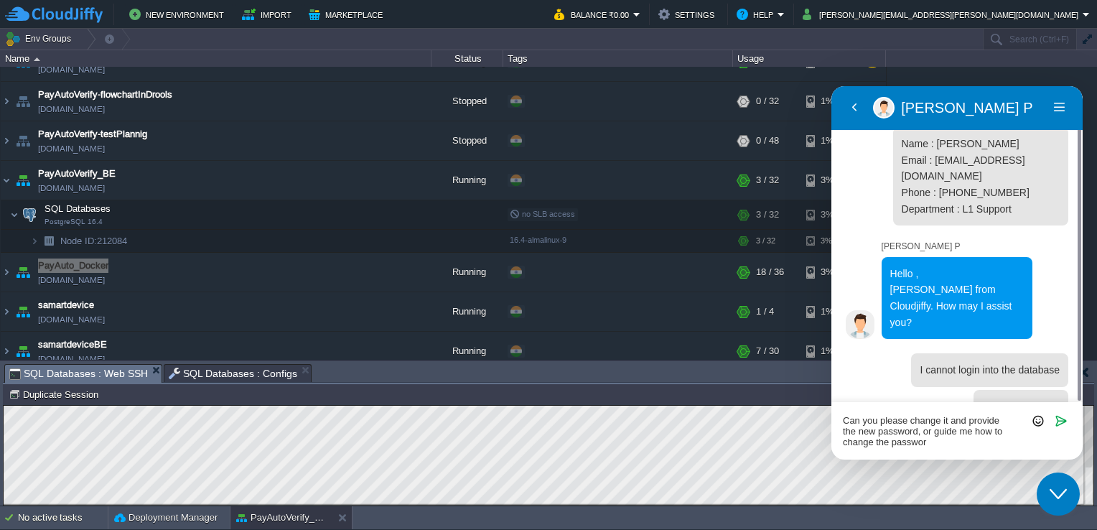
type textarea "Can you please change it and provide the new password, or guide me how to chang…"
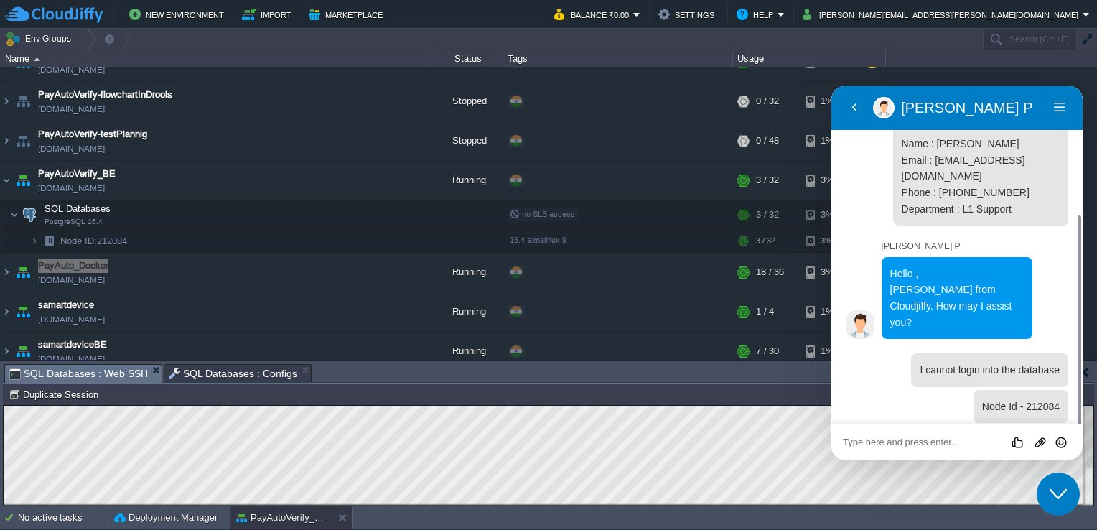
scroll to position [80, 0]
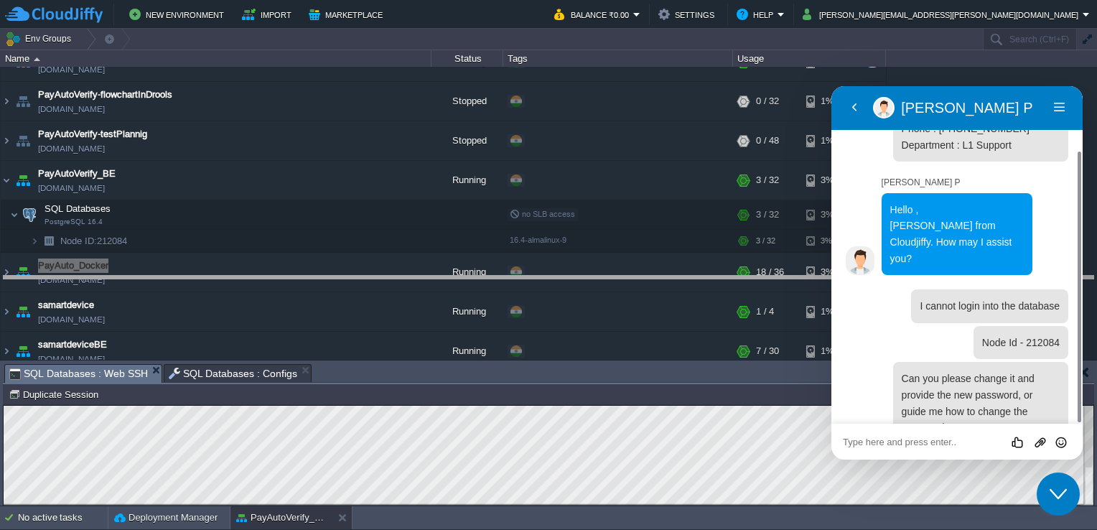
drag, startPoint x: 485, startPoint y: 369, endPoint x: 502, endPoint y: 212, distance: 158.2
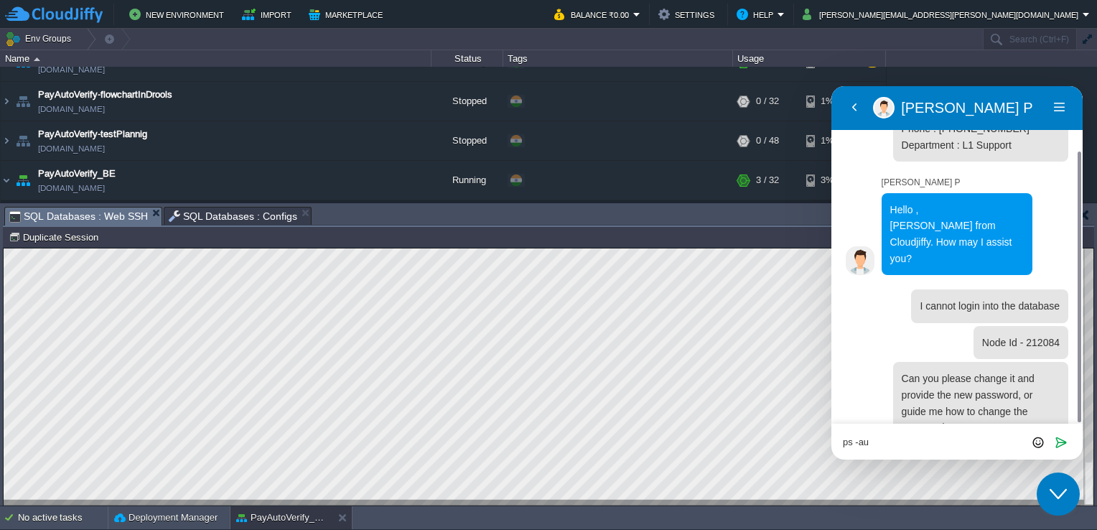
type textarea "ps -aux"
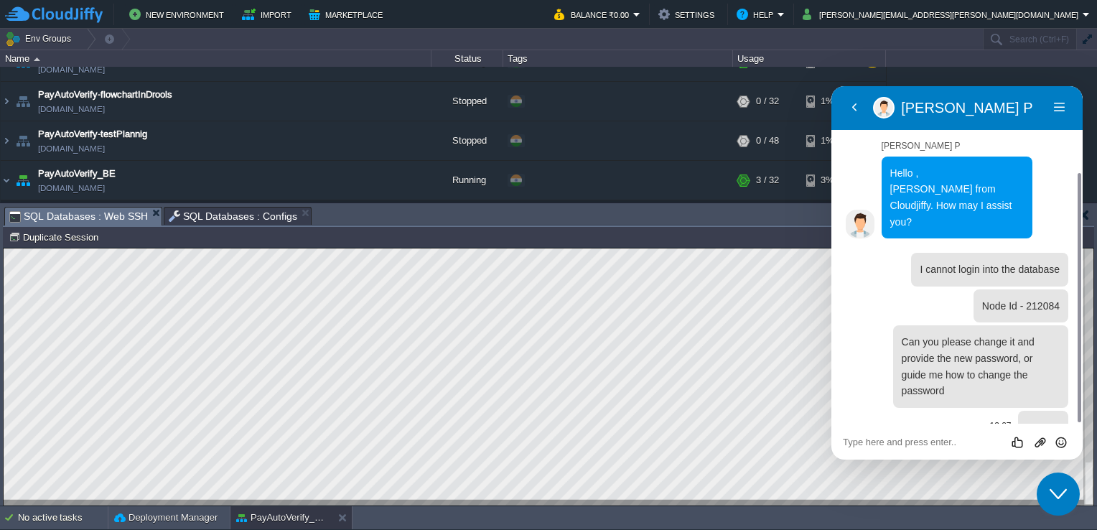
click at [1051, 421] on span "ps -aux" at bounding box center [1043, 426] width 33 height 11
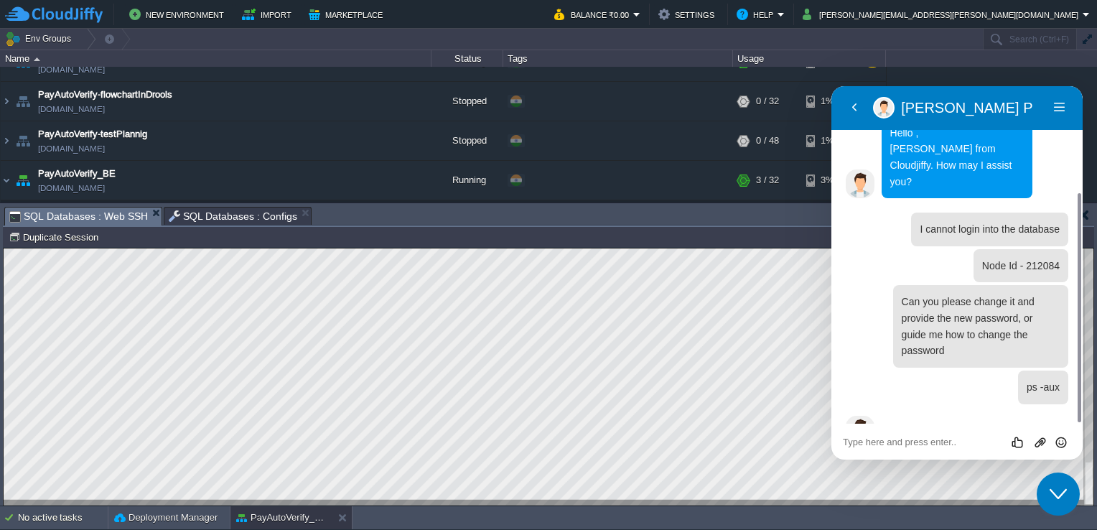
drag, startPoint x: 1051, startPoint y: 396, endPoint x: 968, endPoint y: 415, distance: 85.3
click at [968, 415] on div "12:05 Name : [PERSON_NAME] Email : [EMAIL_ADDRESS][DOMAIN_NAME] Phone : 9186985…" at bounding box center [957, 214] width 223 height 484
click at [1062, 492] on icon "Chat widget" at bounding box center [1057, 494] width 17 height 10
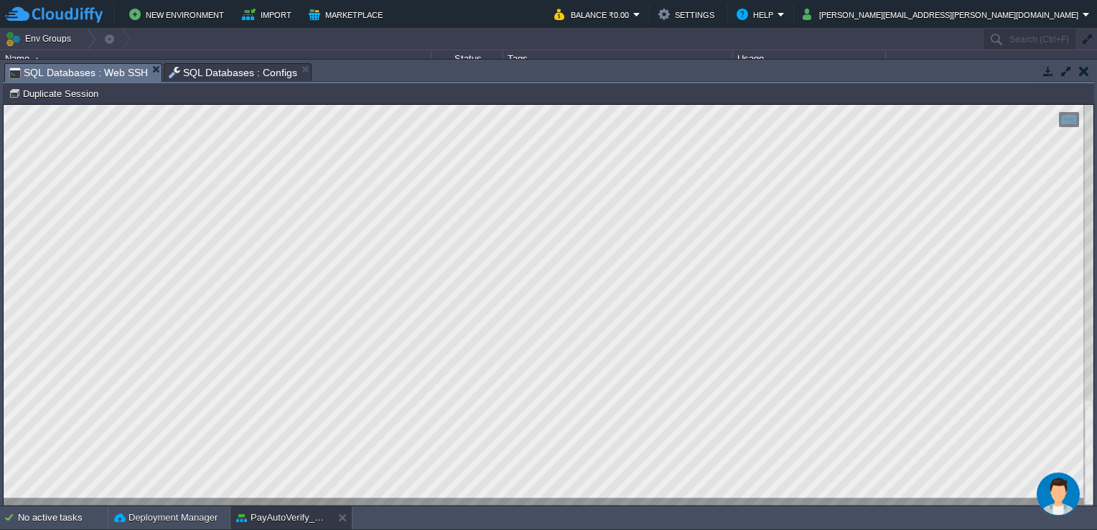
click at [1057, 486] on img "Chat widget" at bounding box center [1058, 493] width 43 height 43
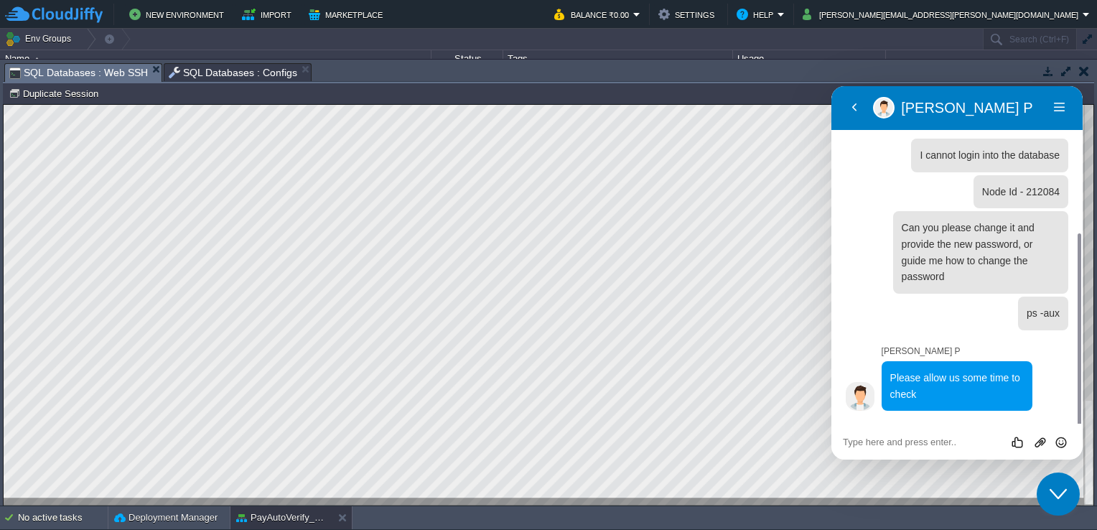
click at [1005, 373] on div "12:05 Name : [PERSON_NAME] Email : [EMAIL_ADDRESS][DOMAIN_NAME] Phone : 9186985…" at bounding box center [957, 160] width 223 height 524
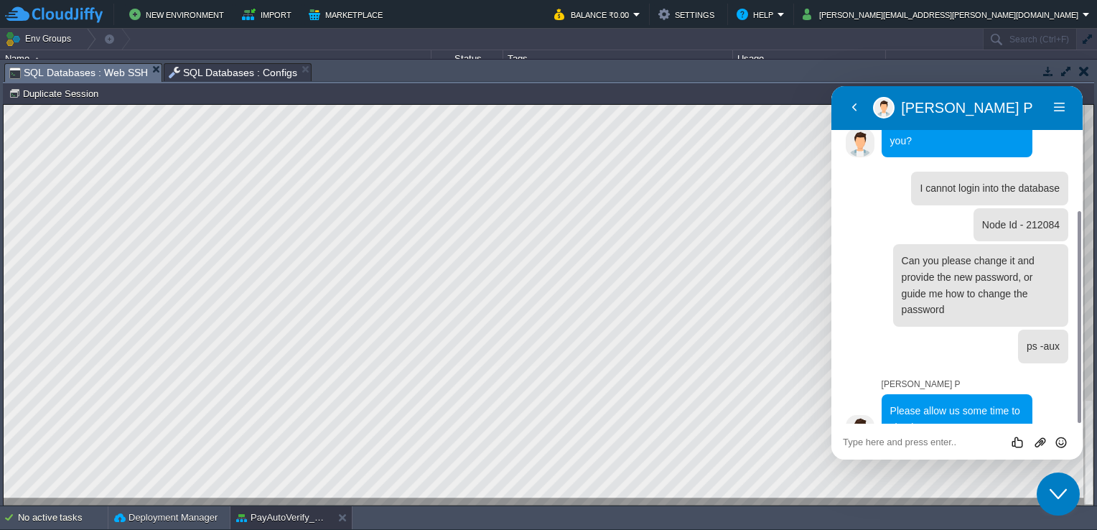
scroll to position [197, 0]
click at [1048, 496] on div "Close Chat This icon closes the chat window." at bounding box center [1058, 493] width 43 height 17
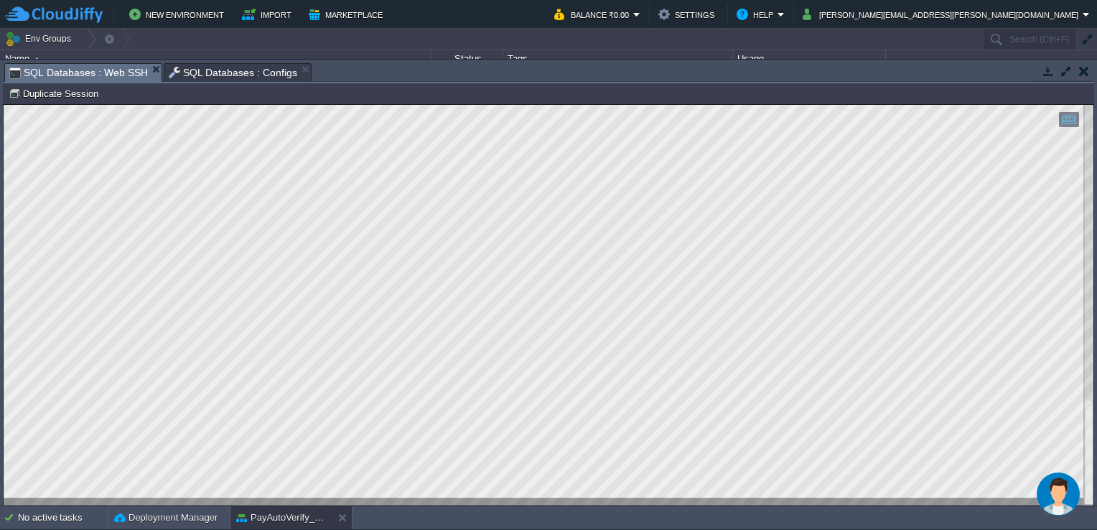
click at [1037, 472] on button "Chat widget" at bounding box center [1058, 493] width 43 height 43
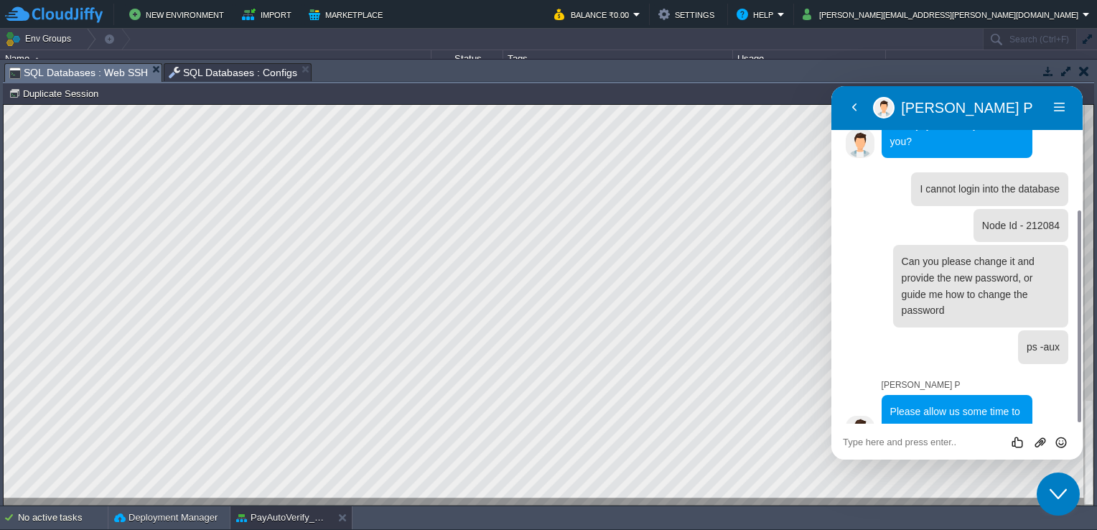
click at [1037, 472] on button "Close Chat This icon closes the chat window." at bounding box center [1058, 493] width 43 height 43
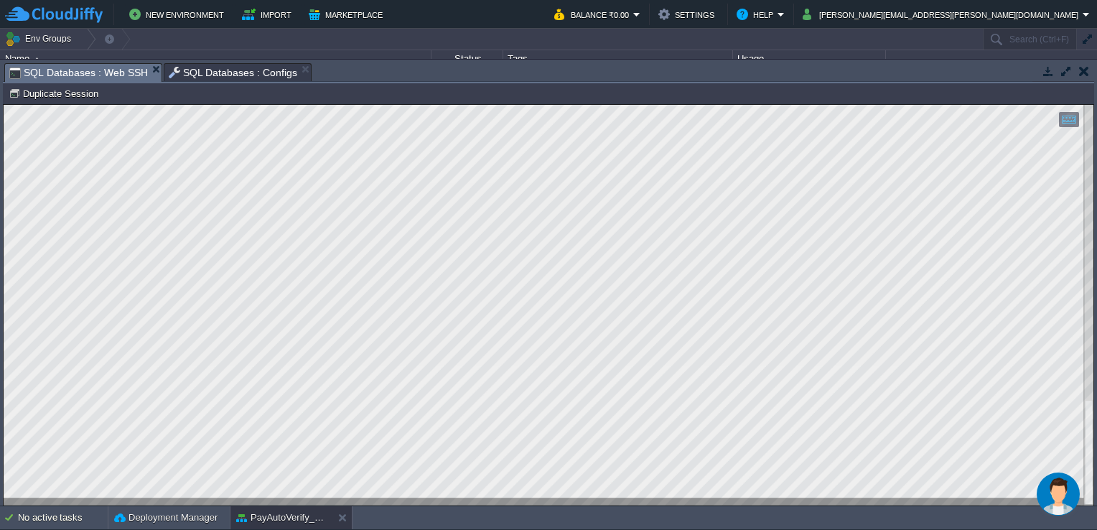
click at [1037, 472] on button "Chat widget" at bounding box center [1058, 493] width 43 height 43
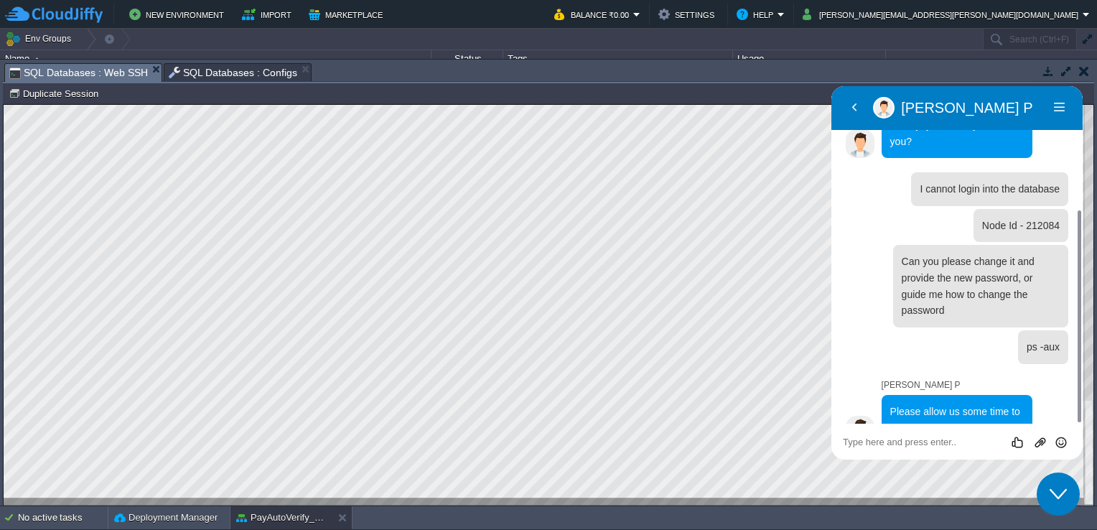
click at [1037, 472] on button "Close Chat This icon closes the chat window." at bounding box center [1058, 493] width 43 height 43
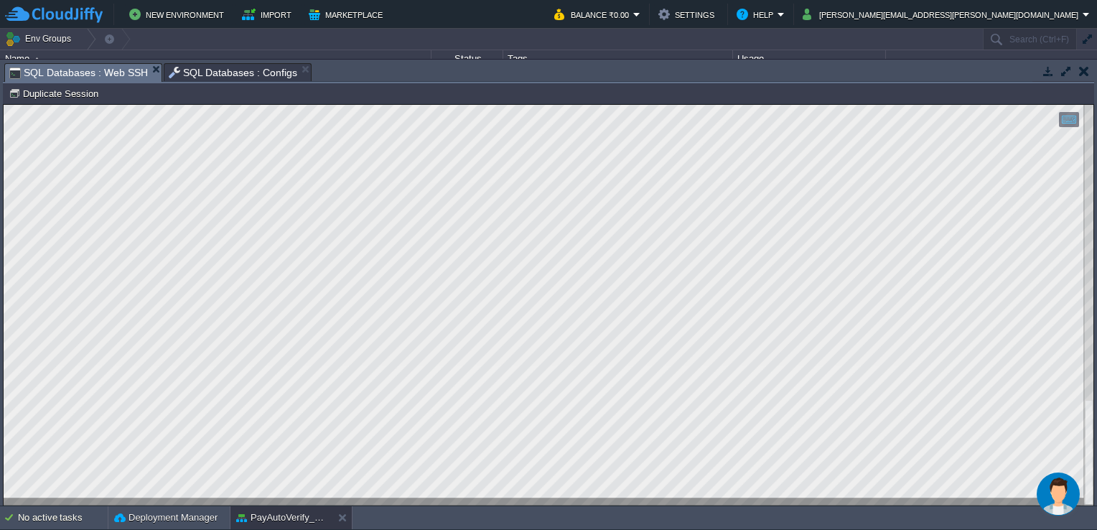
click at [212, 75] on span "SQL Databases : Configs" at bounding box center [233, 72] width 129 height 17
click at [99, 78] on span "SQL Databases : Web SSH" at bounding box center [78, 73] width 139 height 18
click at [308, 500] on div at bounding box center [549, 305] width 1090 height 401
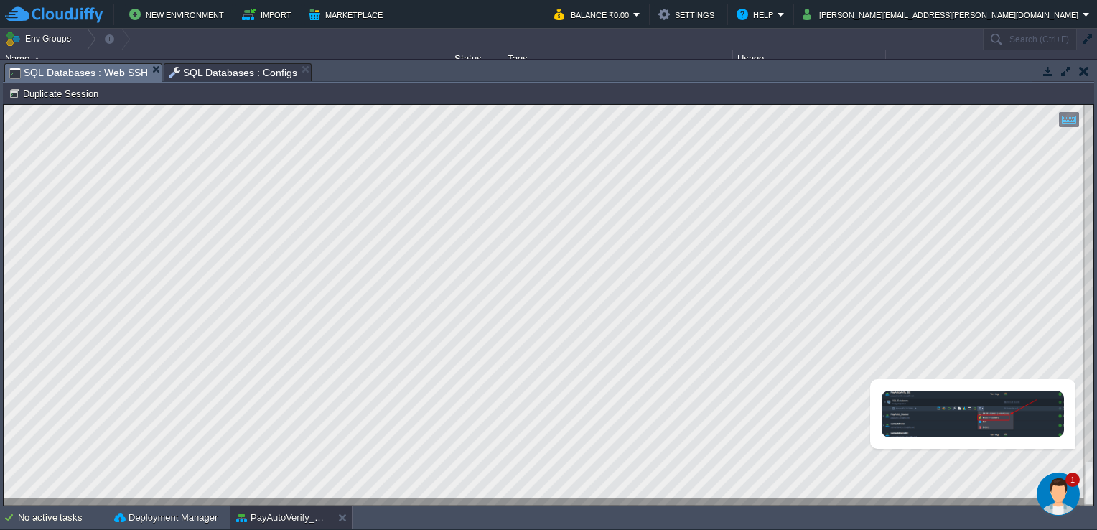
click at [1050, 488] on img "Chat widget" at bounding box center [1058, 493] width 43 height 43
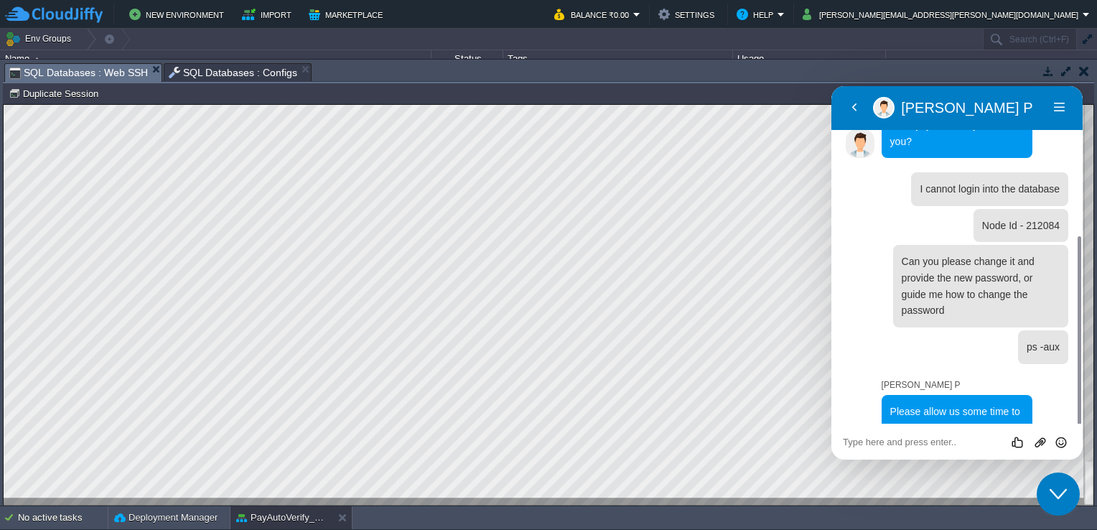
scroll to position [253, 0]
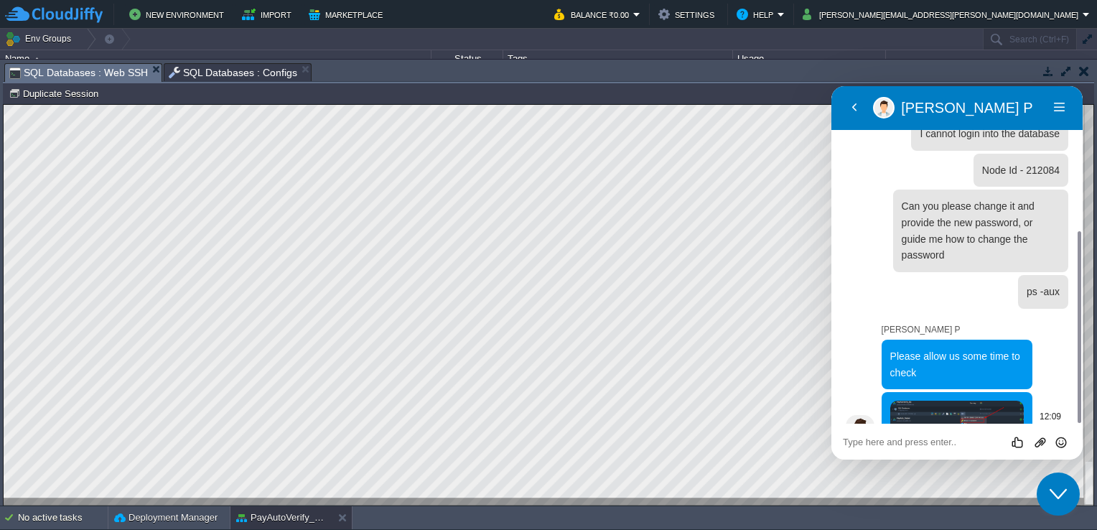
click at [952, 401] on img at bounding box center [957, 418] width 134 height 34
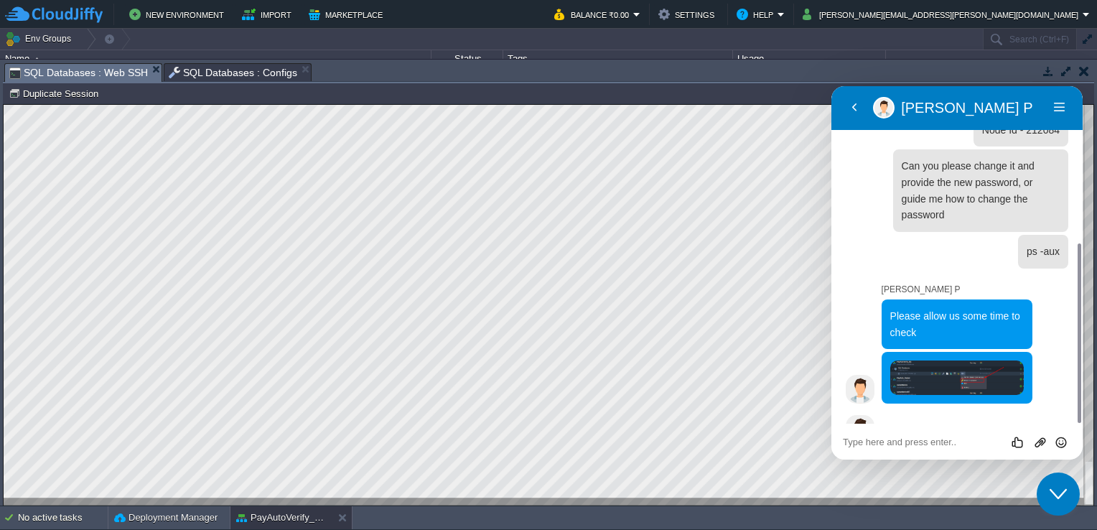
click at [1049, 479] on button "Close Chat This icon closes the chat window." at bounding box center [1058, 493] width 43 height 43
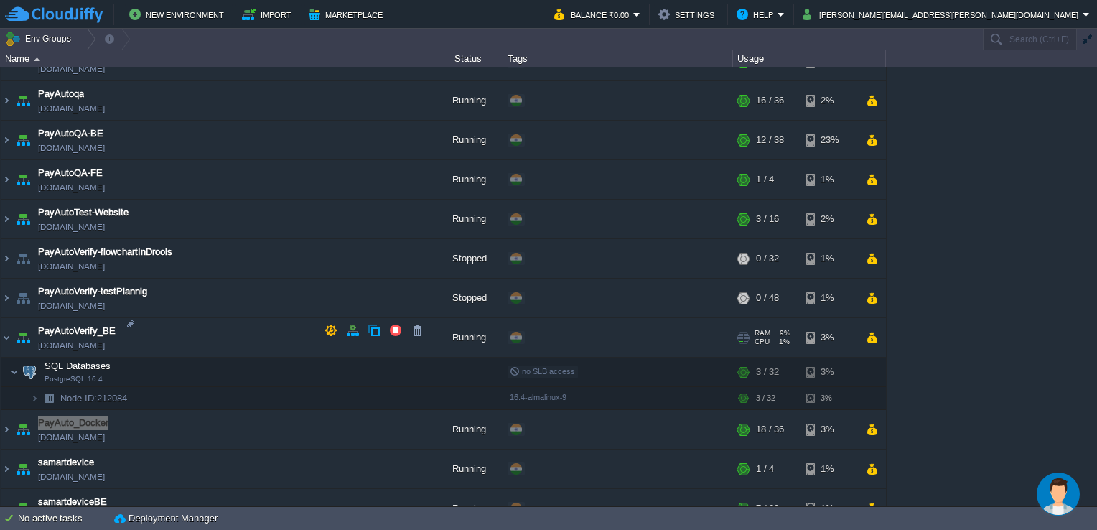
scroll to position [959, 0]
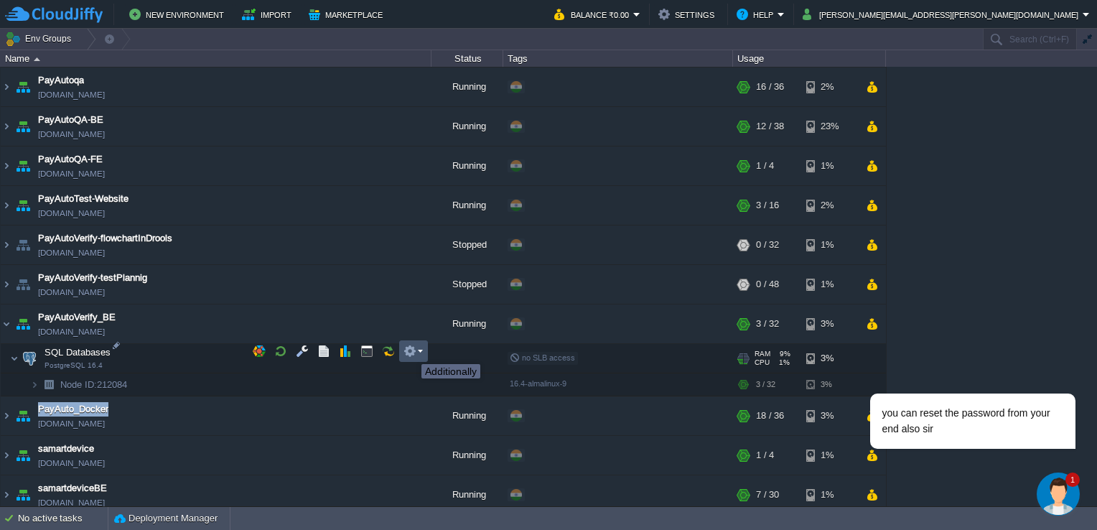
click at [411, 351] on button "button" at bounding box center [409, 351] width 13 height 13
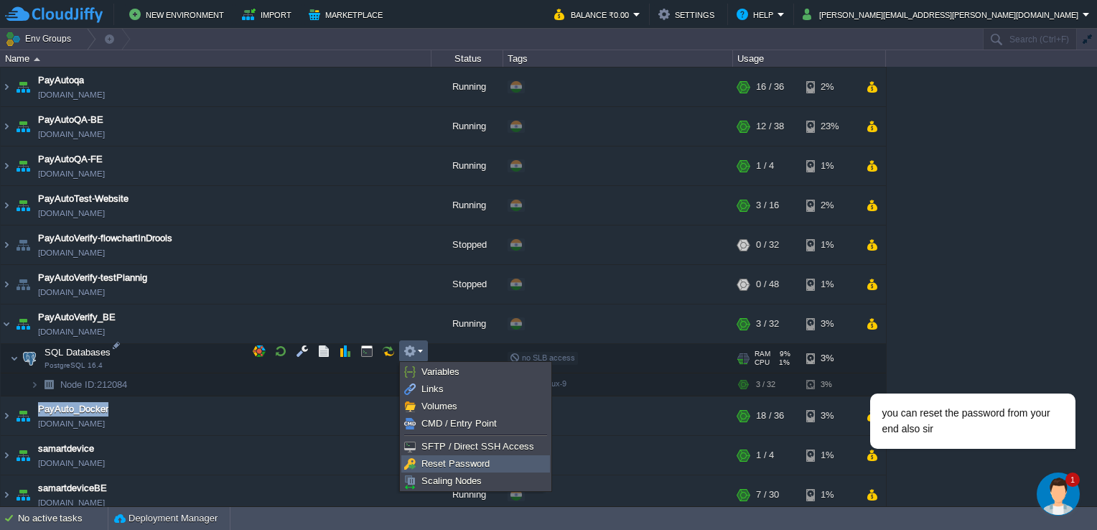
click at [431, 459] on span "Reset Password" at bounding box center [455, 463] width 68 height 11
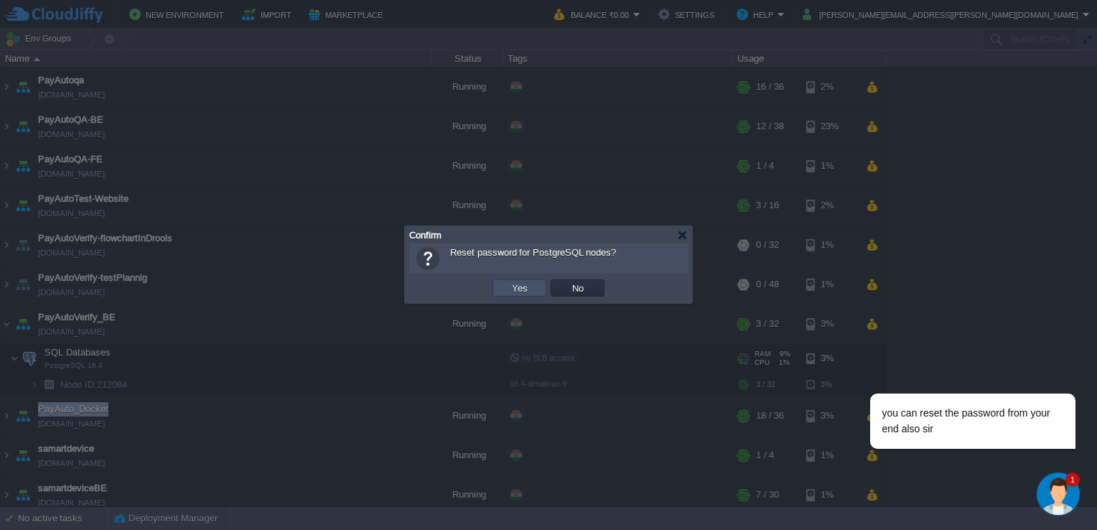
click at [512, 287] on button "Yes" at bounding box center [520, 287] width 24 height 13
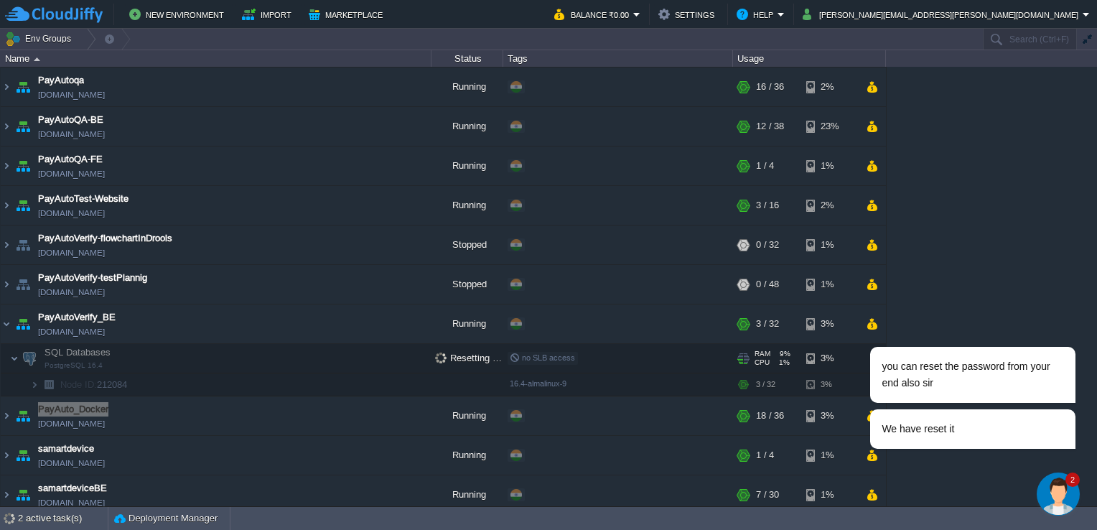
click at [1069, 504] on img "Chat widget" at bounding box center [1058, 493] width 43 height 43
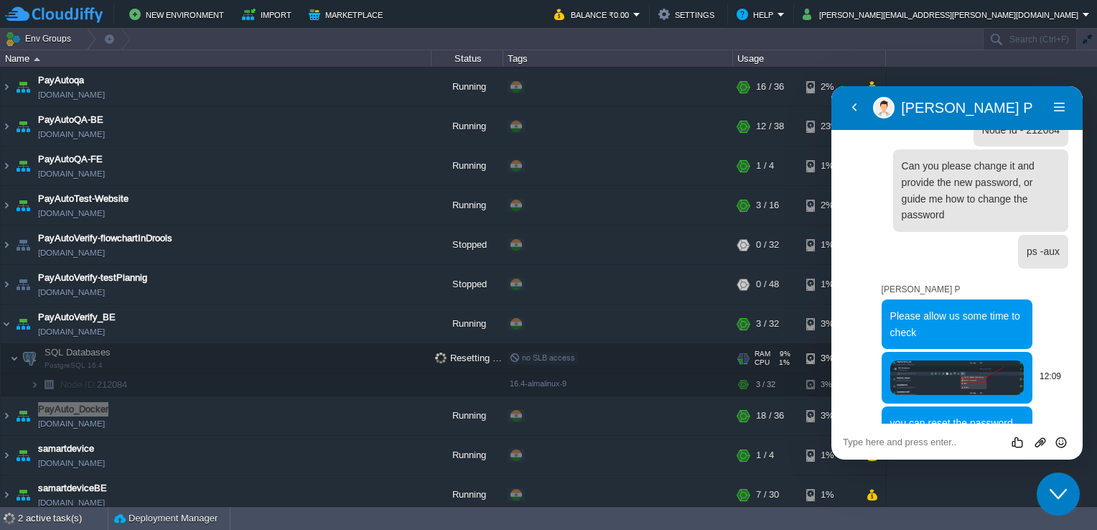
scroll to position [382, 0]
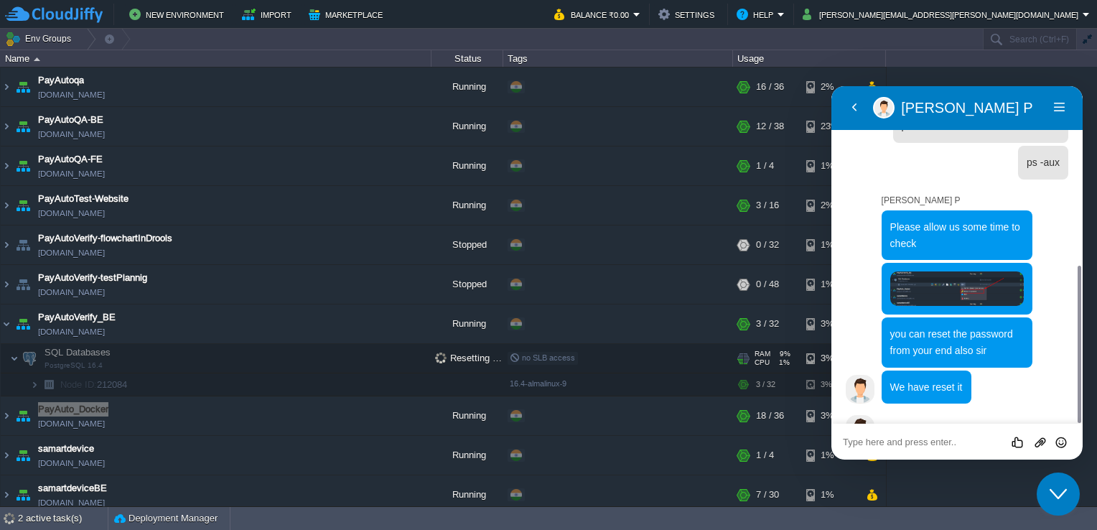
click at [831, 86] on textarea at bounding box center [831, 86] width 0 height 0
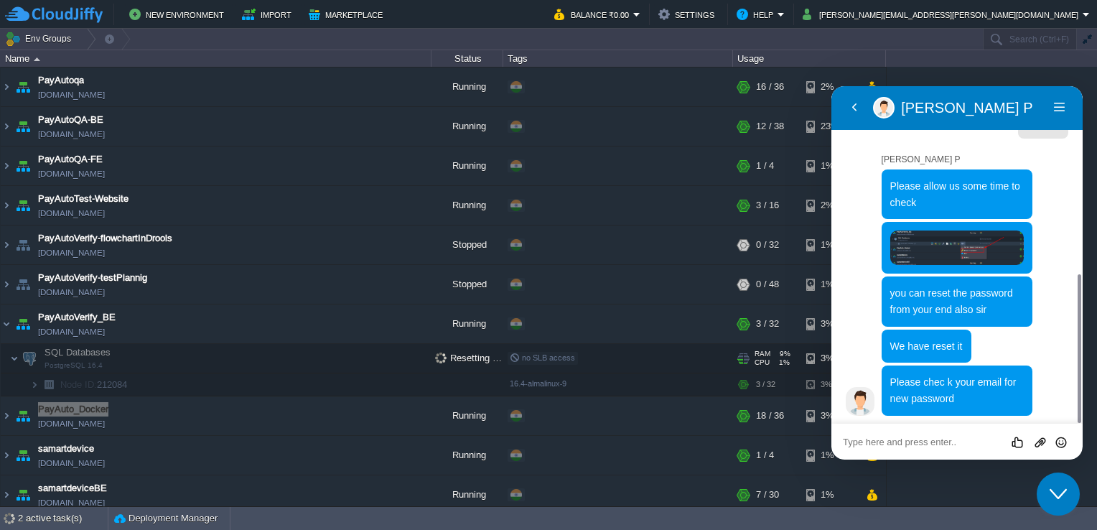
scroll to position [393, 0]
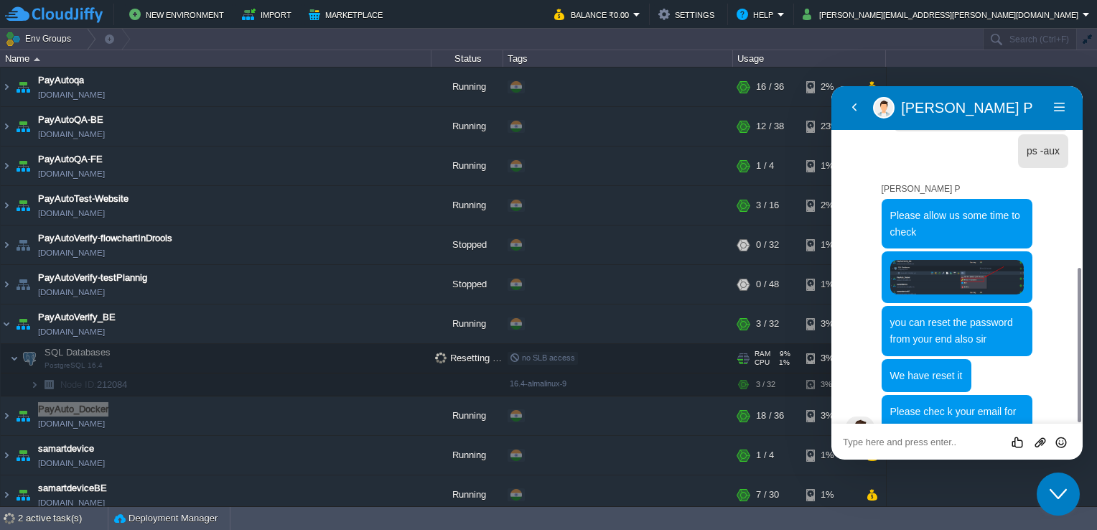
click at [1057, 495] on icon "Close Chat This icon closes the chat window." at bounding box center [1057, 493] width 17 height 17
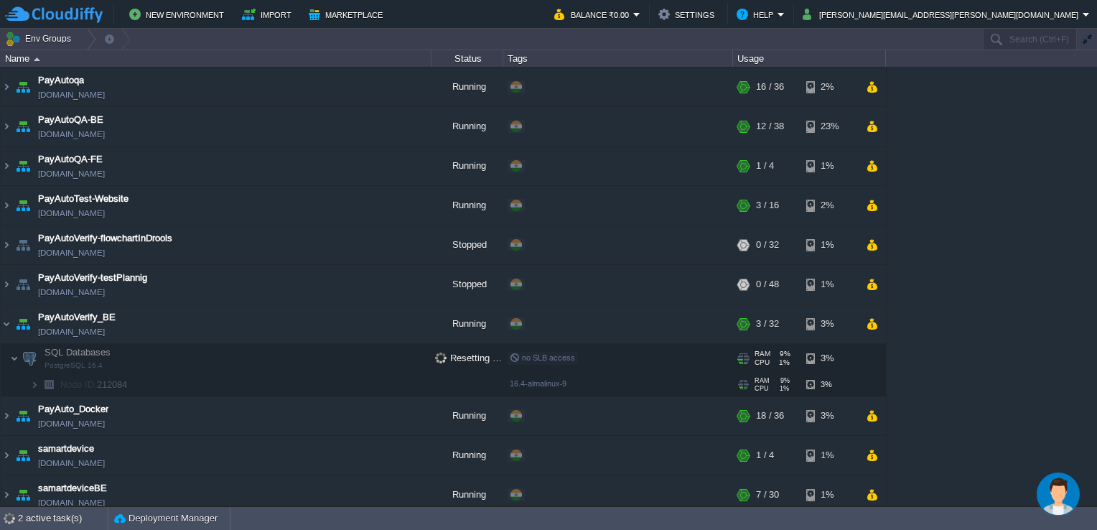
click at [273, 373] on td "Node ID: 212084" at bounding box center [216, 384] width 431 height 23
click at [1068, 489] on img "Chat widget" at bounding box center [1058, 493] width 43 height 43
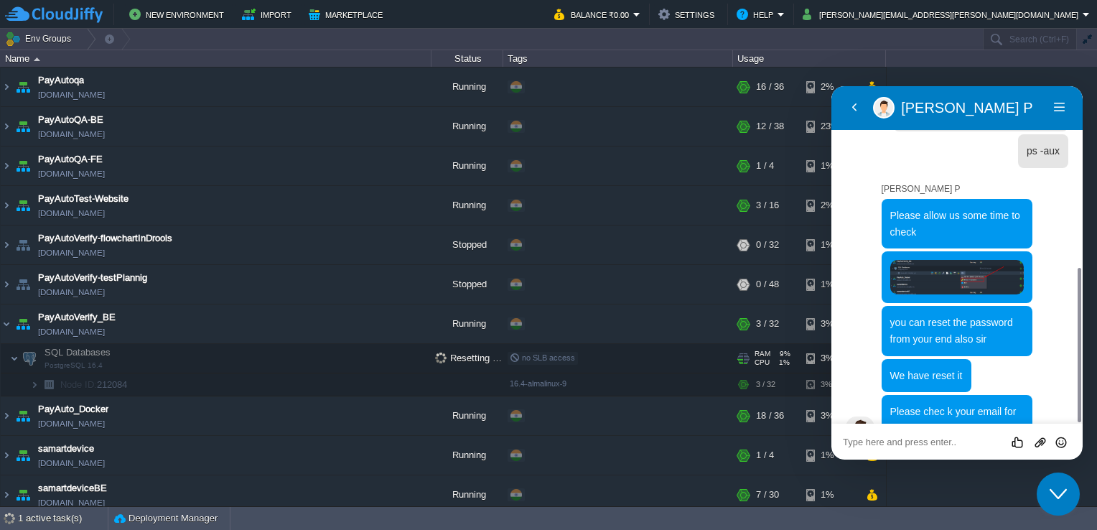
click at [831, 86] on textarea at bounding box center [831, 86] width 0 height 0
type textarea "Registered email ?"
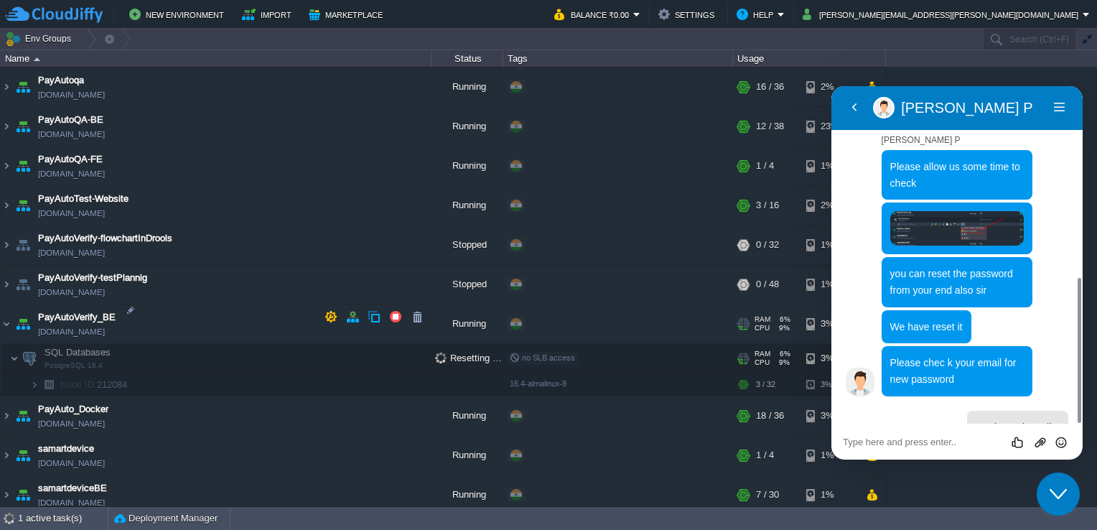
click at [105, 324] on span "[DOMAIN_NAME]" at bounding box center [71, 331] width 67 height 14
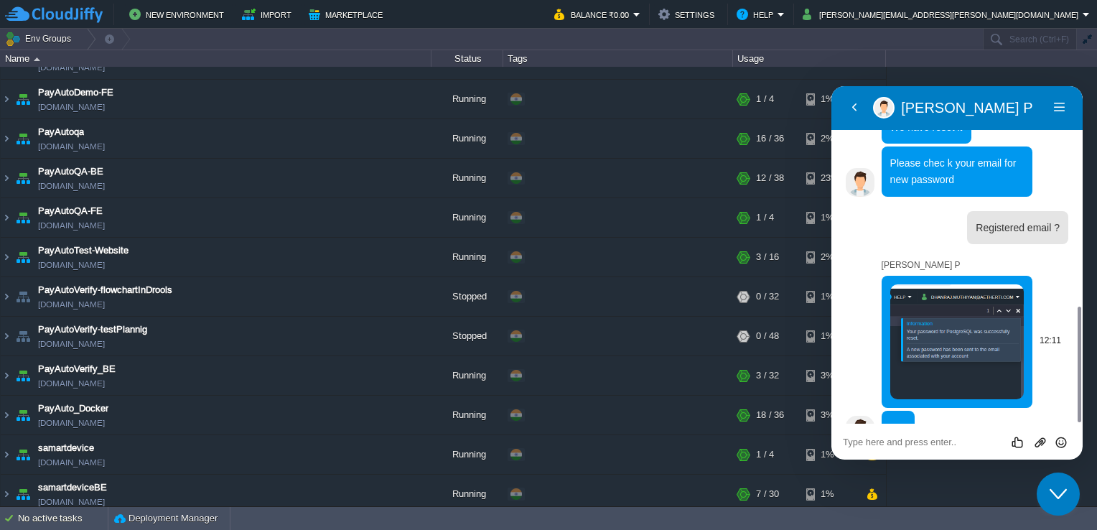
scroll to position [641, 0]
click at [1068, 495] on div "Close Chat This icon closes the chat window." at bounding box center [1058, 493] width 43 height 17
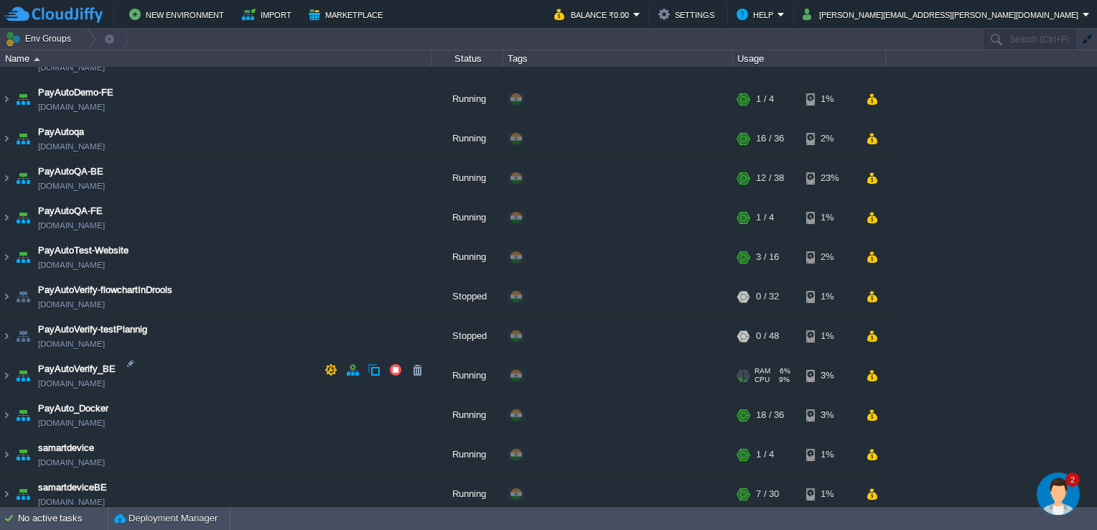
scroll to position [908, 0]
click at [5, 363] on img at bounding box center [6, 374] width 11 height 39
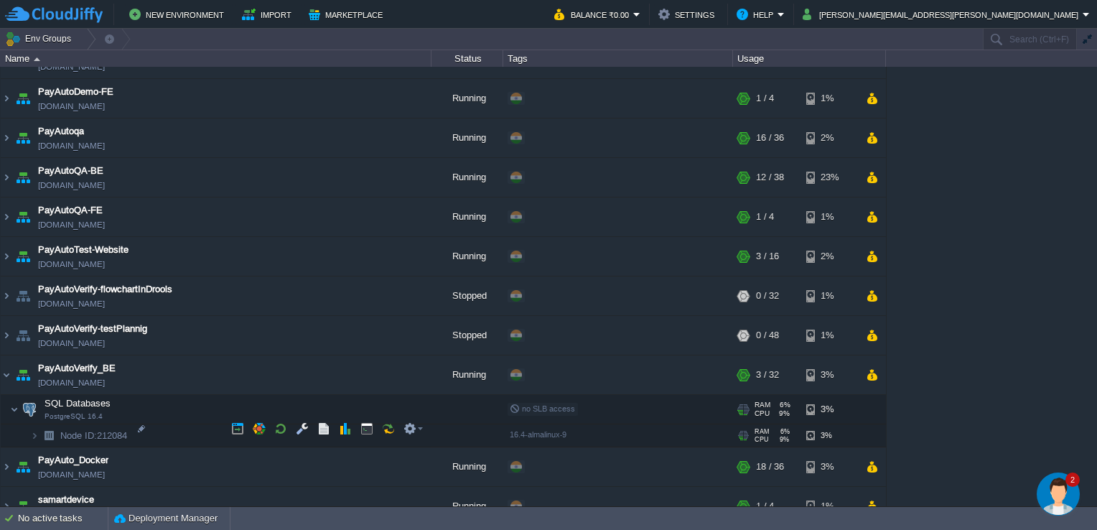
scroll to position [959, 0]
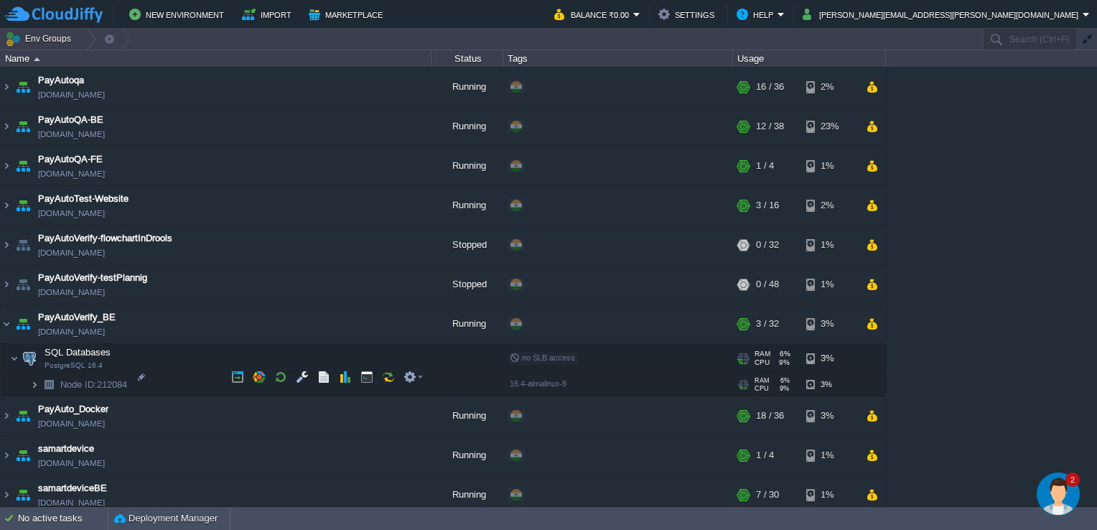
click at [36, 378] on img at bounding box center [34, 384] width 9 height 22
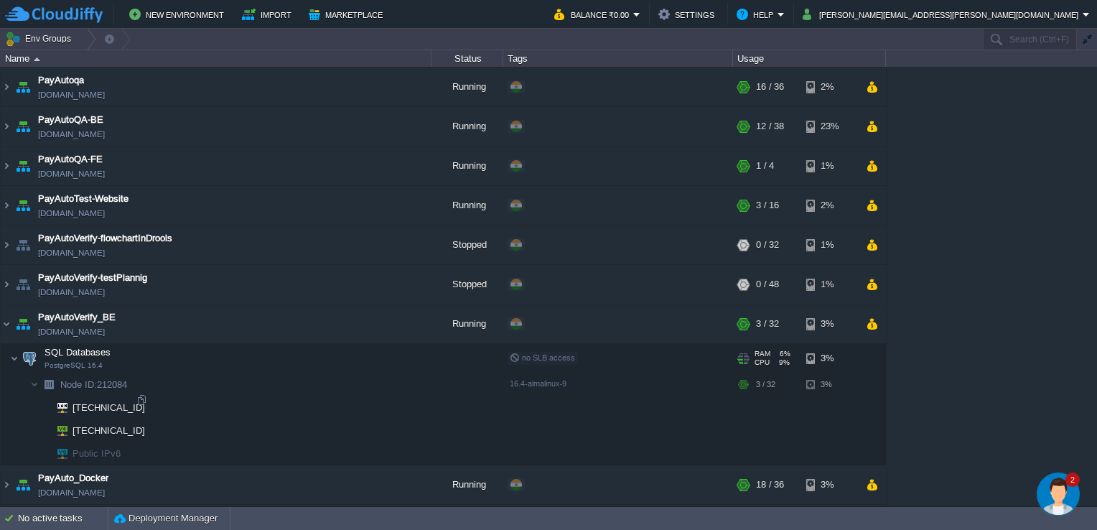
scroll to position [999, 0]
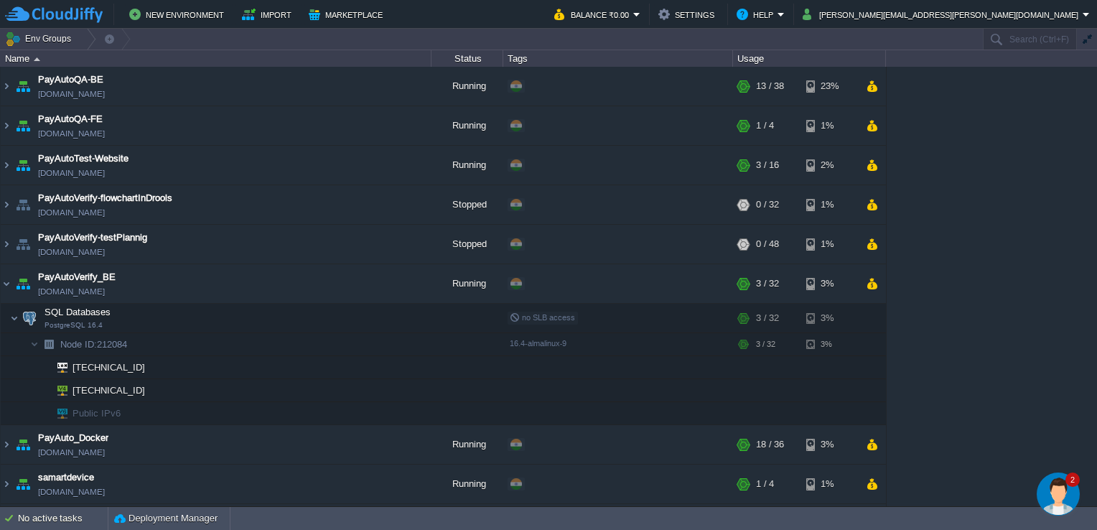
click at [1062, 486] on img "Chat widget" at bounding box center [1058, 493] width 43 height 43
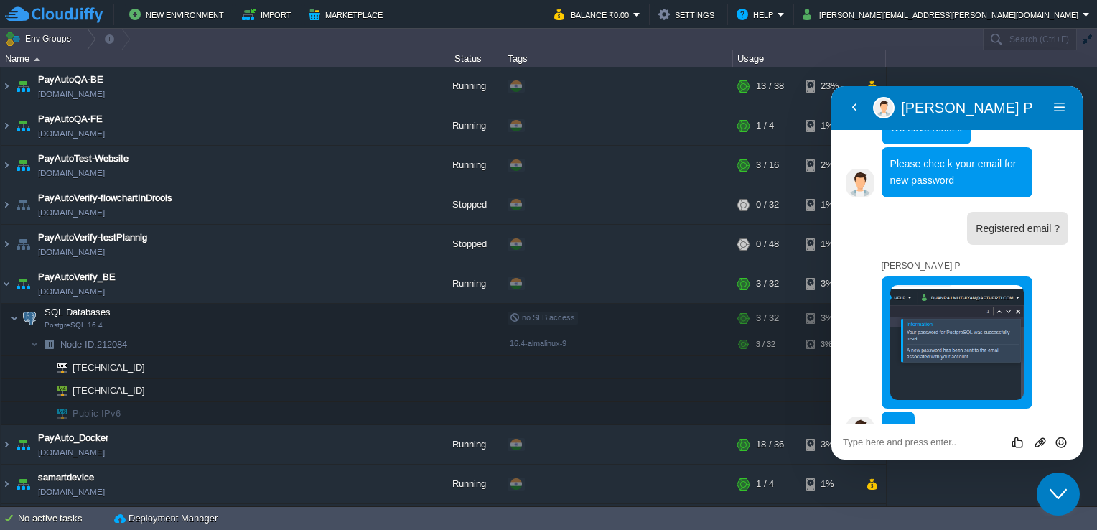
click at [1062, 486] on icon "Close Chat This icon closes the chat window." at bounding box center [1057, 493] width 17 height 17
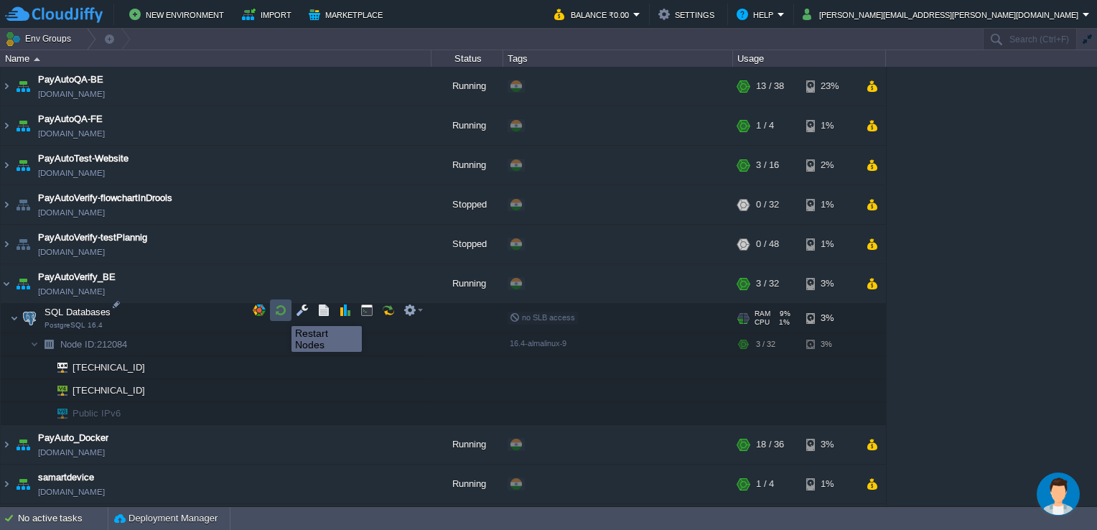
click at [281, 313] on button "button" at bounding box center [280, 310] width 13 height 13
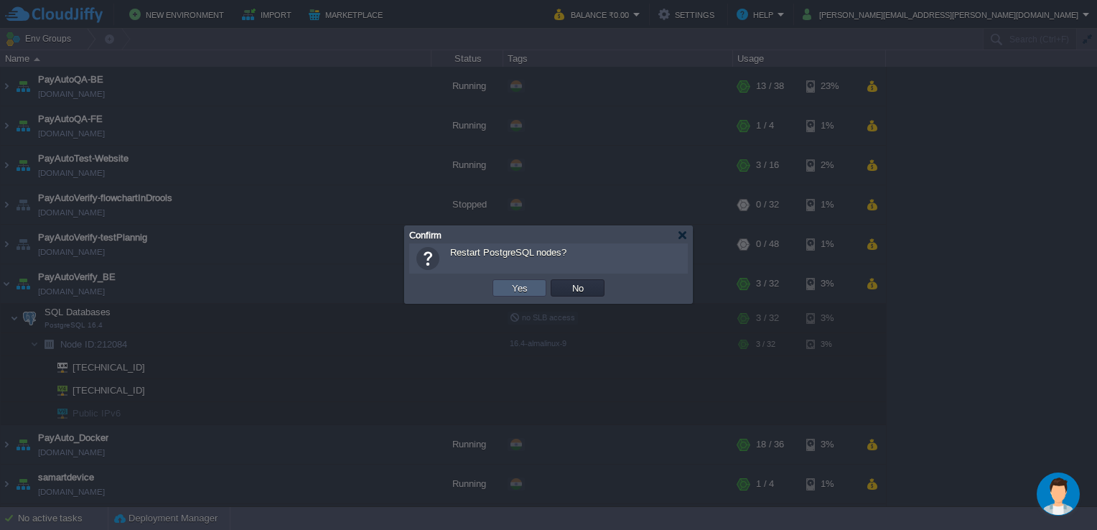
click at [519, 294] on td "Yes" at bounding box center [519, 287] width 54 height 17
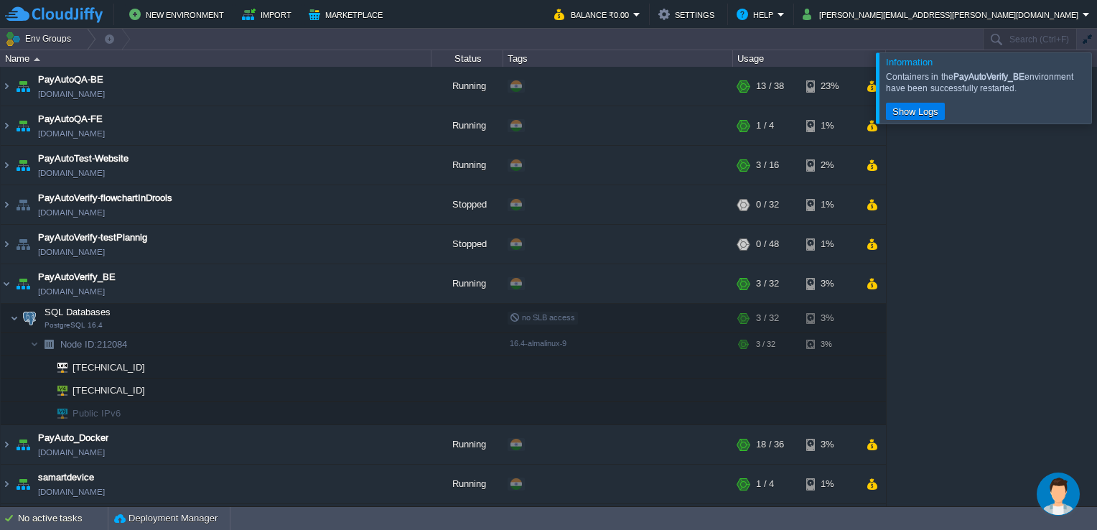
click at [1096, 92] on div at bounding box center [1114, 87] width 0 height 70
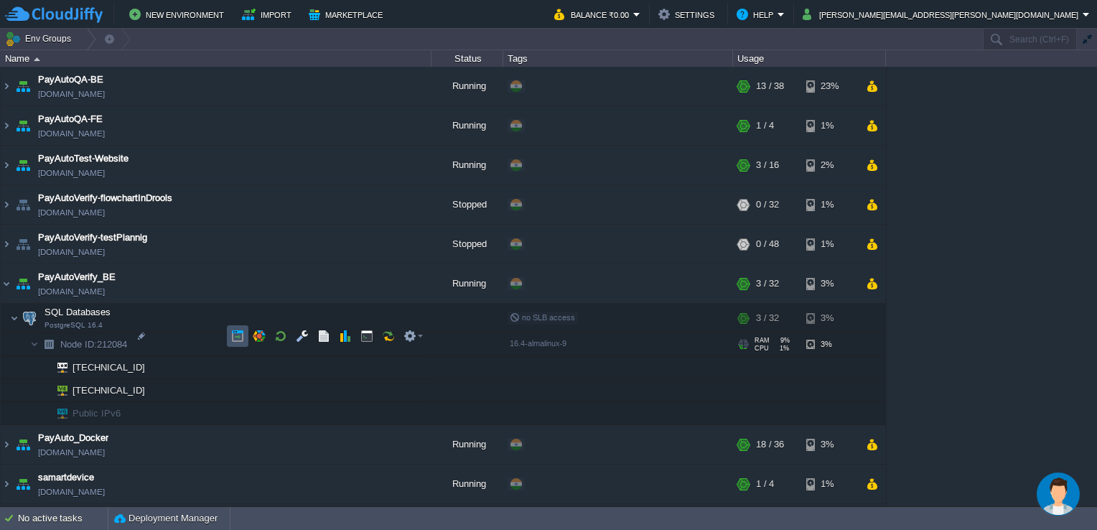
click at [235, 337] on button "button" at bounding box center [237, 335] width 13 height 13
click at [284, 327] on td at bounding box center [281, 336] width 22 height 22
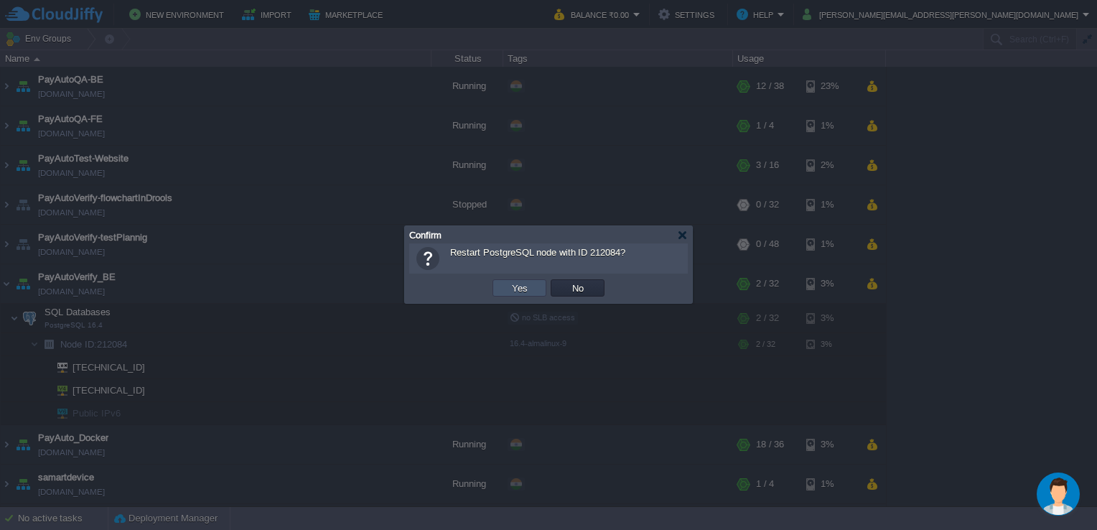
click at [520, 291] on button "Yes" at bounding box center [520, 287] width 24 height 13
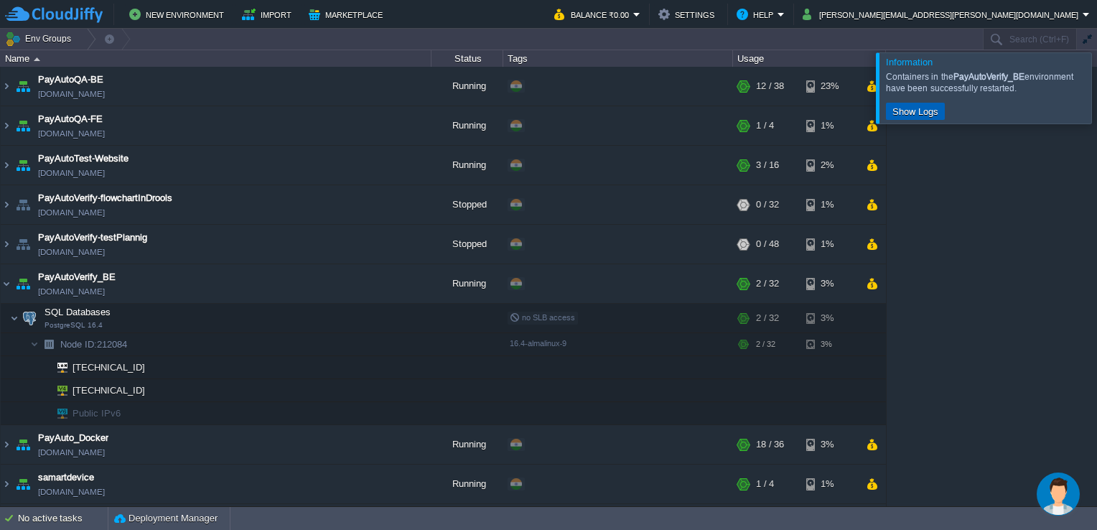
click at [935, 115] on button "Show Logs" at bounding box center [915, 111] width 55 height 13
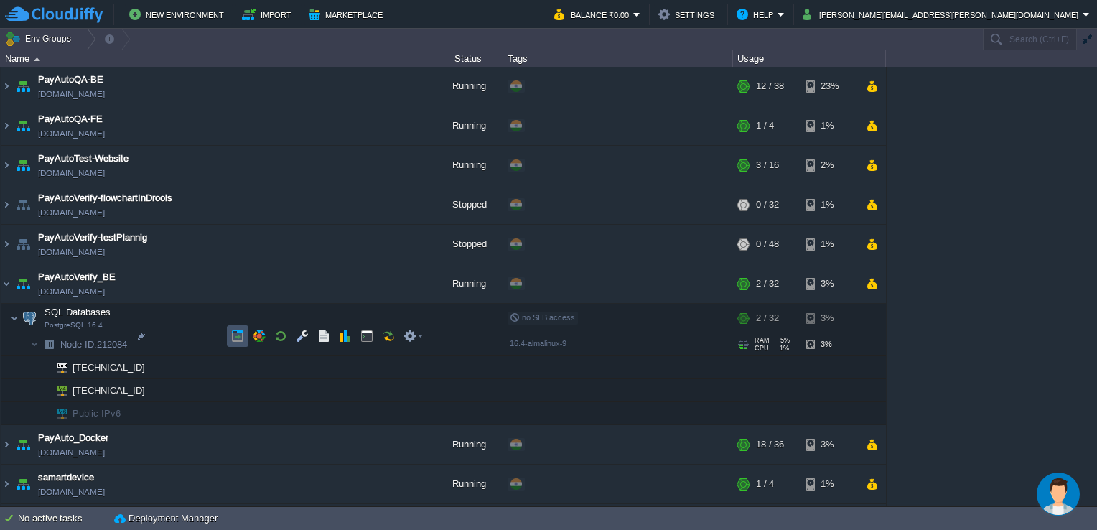
click at [233, 332] on button "button" at bounding box center [237, 335] width 13 height 13
click at [1063, 490] on img "Chat widget" at bounding box center [1058, 493] width 43 height 43
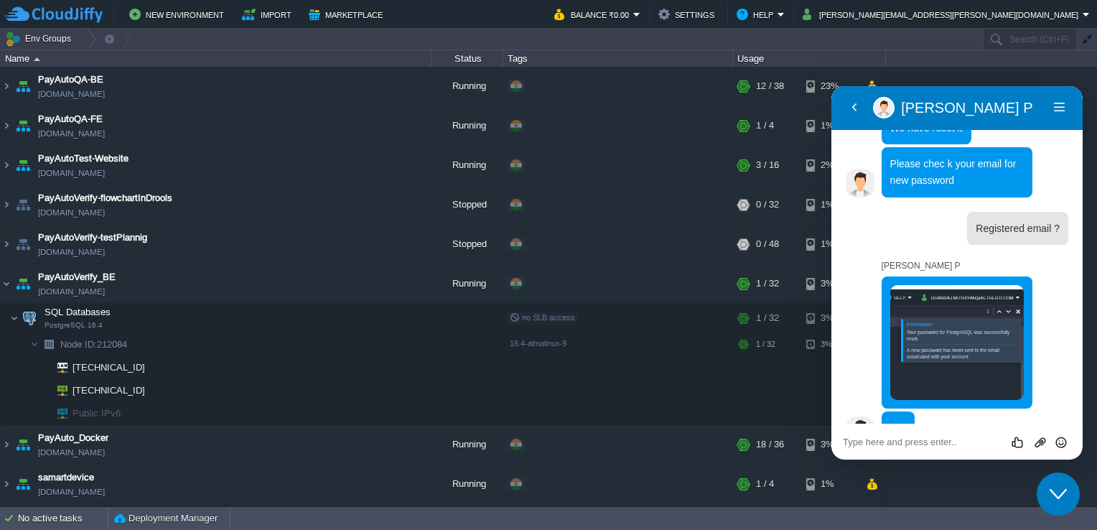
drag, startPoint x: 945, startPoint y: 429, endPoint x: 930, endPoint y: 436, distance: 15.7
click at [831, 86] on div "Rate this chat Upload File Insert emoji" at bounding box center [831, 86] width 0 height 0
click at [831, 86] on textarea at bounding box center [831, 86] width 0 height 0
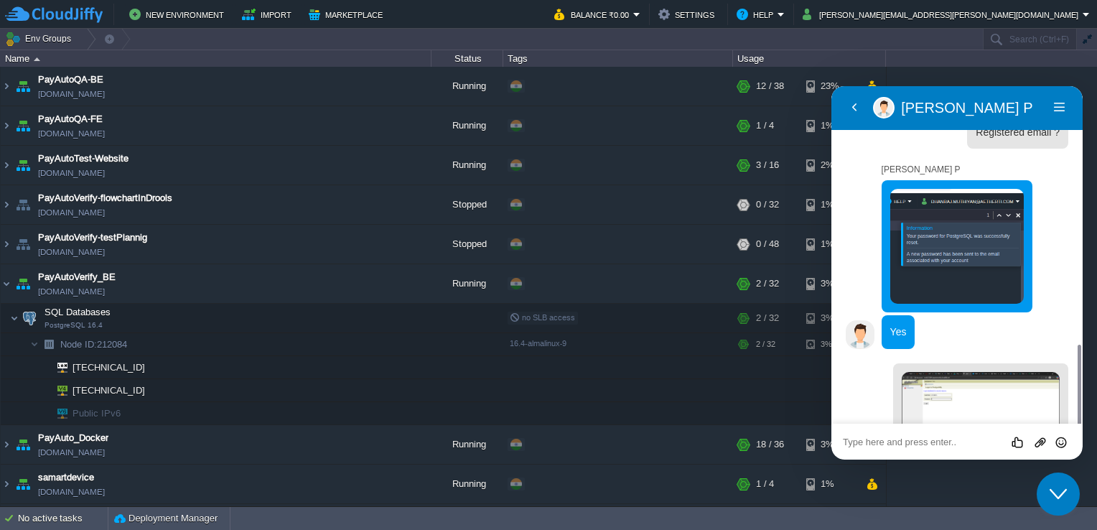
scroll to position [762, 0]
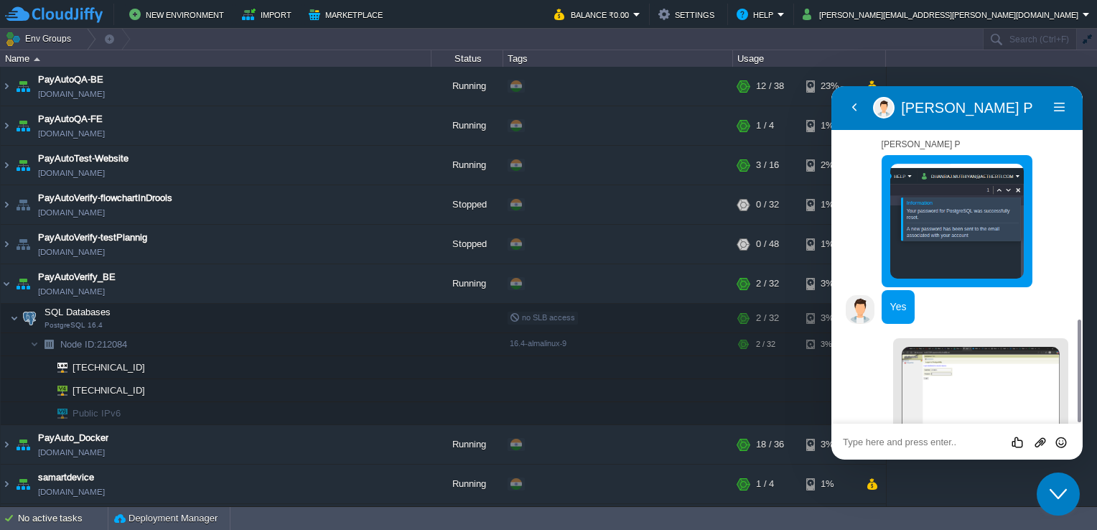
click at [831, 86] on textarea at bounding box center [831, 86] width 0 height 0
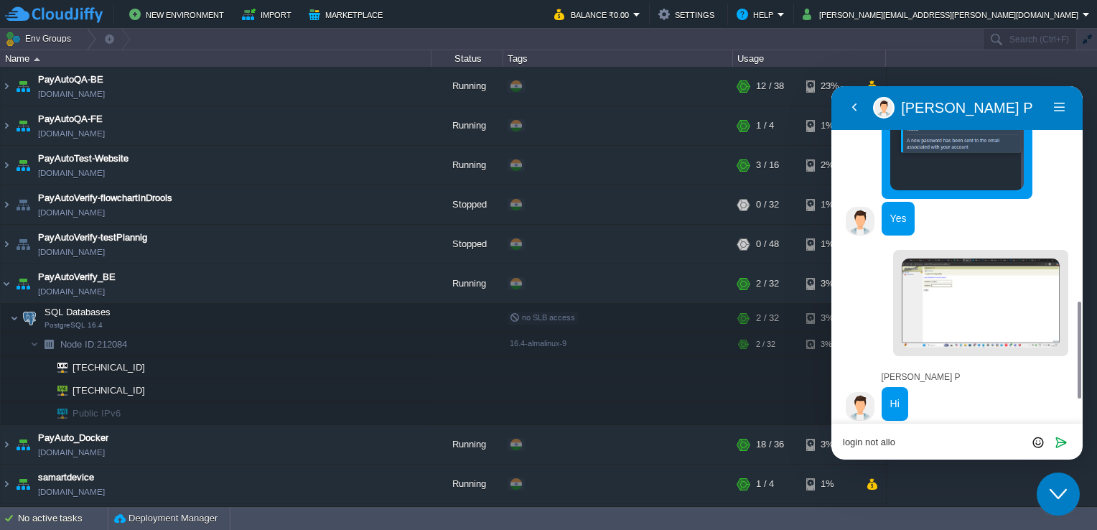
scroll to position [827, 0]
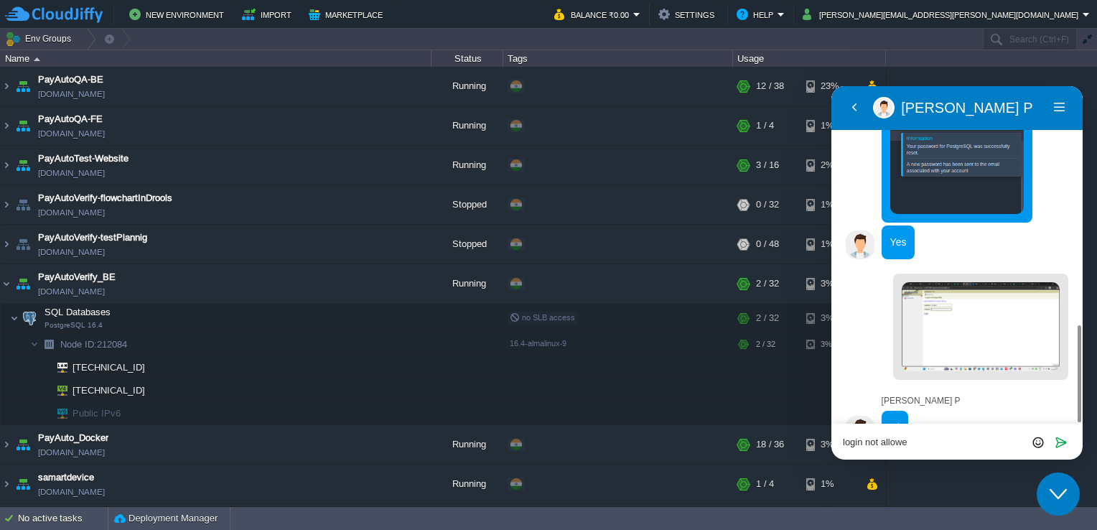
type textarea "login not allowed"
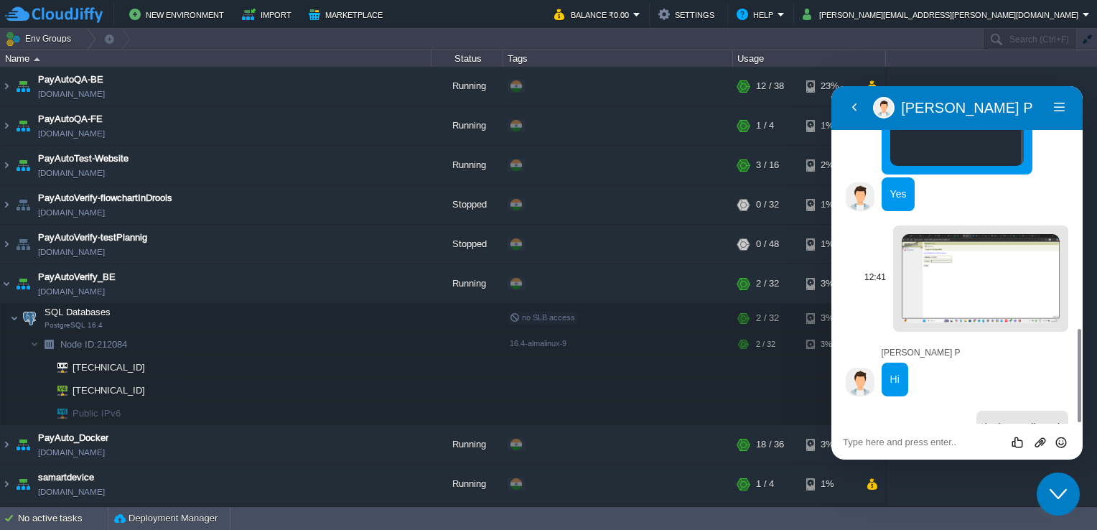
click at [959, 265] on img at bounding box center [981, 278] width 158 height 89
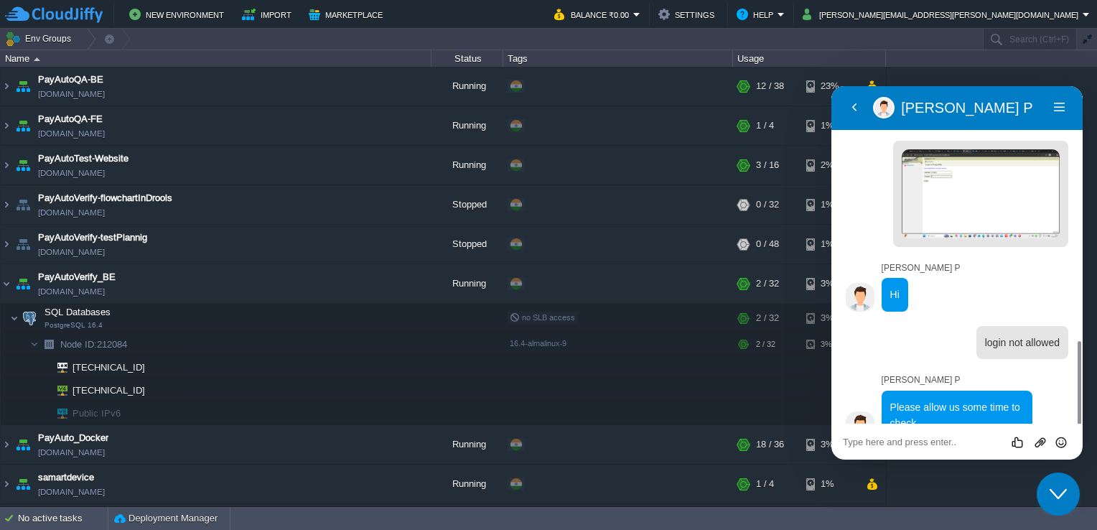
scroll to position [956, 0]
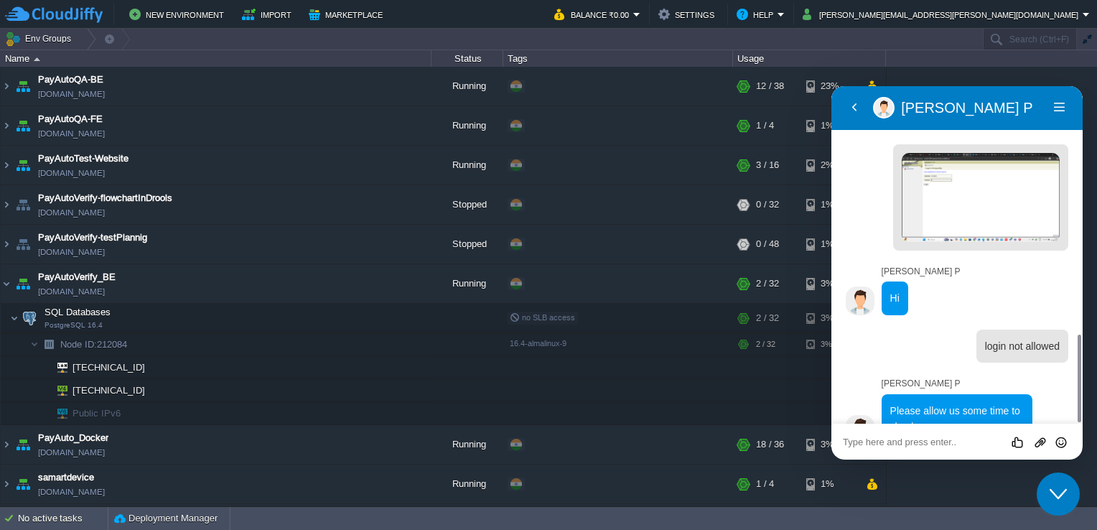
click at [831, 86] on textarea at bounding box center [831, 86] width 0 height 0
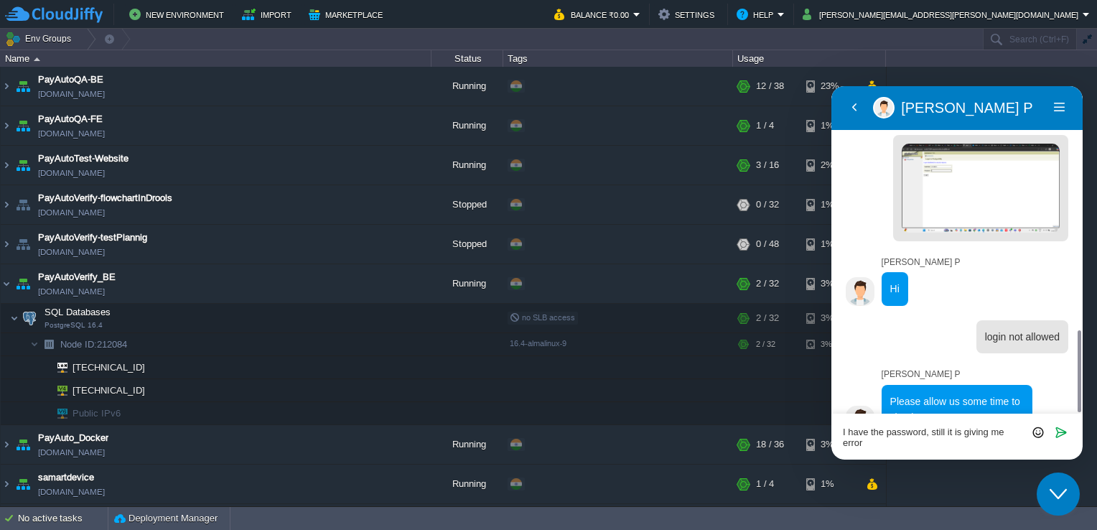
type textarea "I have the password, still it is giving me error."
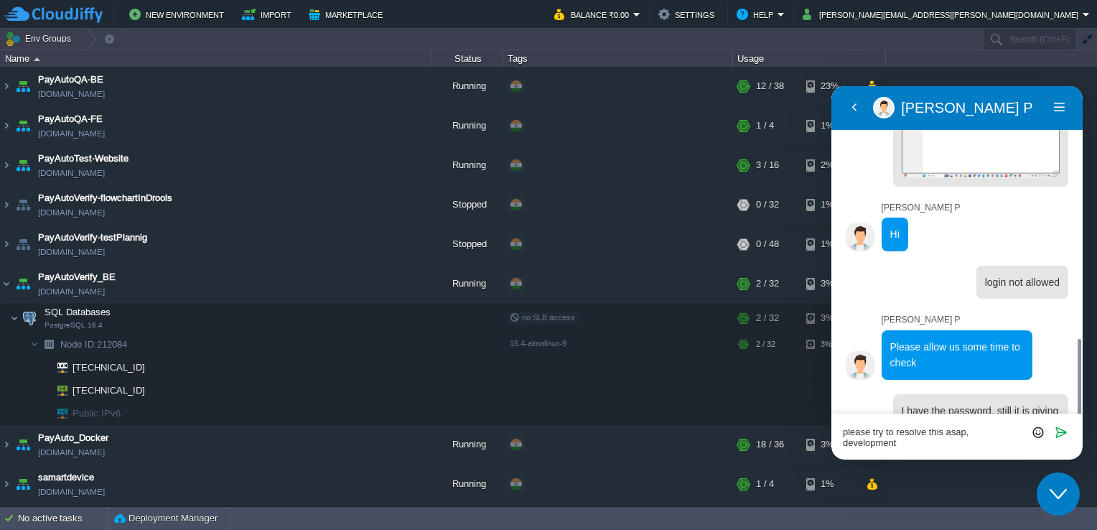
scroll to position [1030, 0]
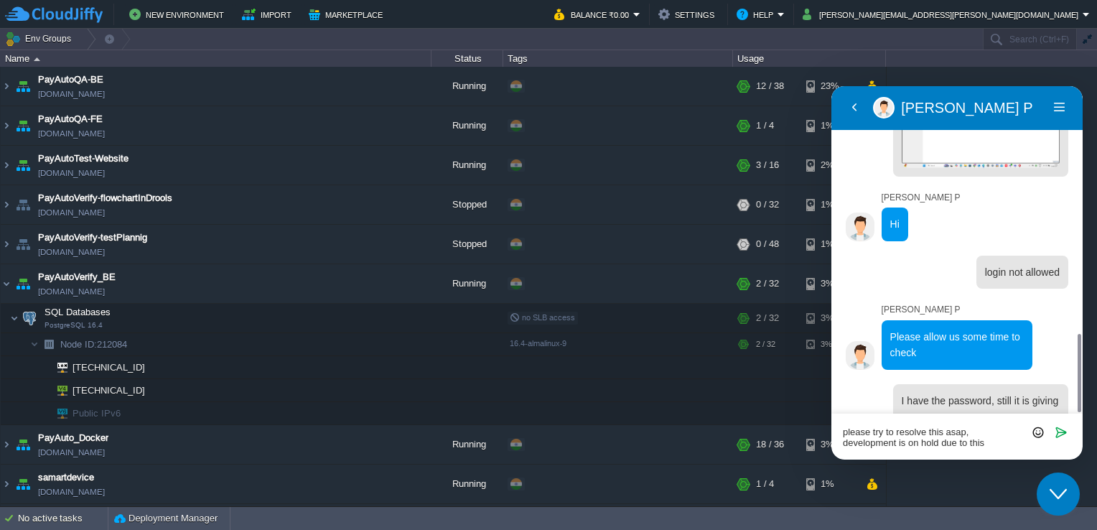
type textarea "please try to resolve this asap, development is on hold due to this."
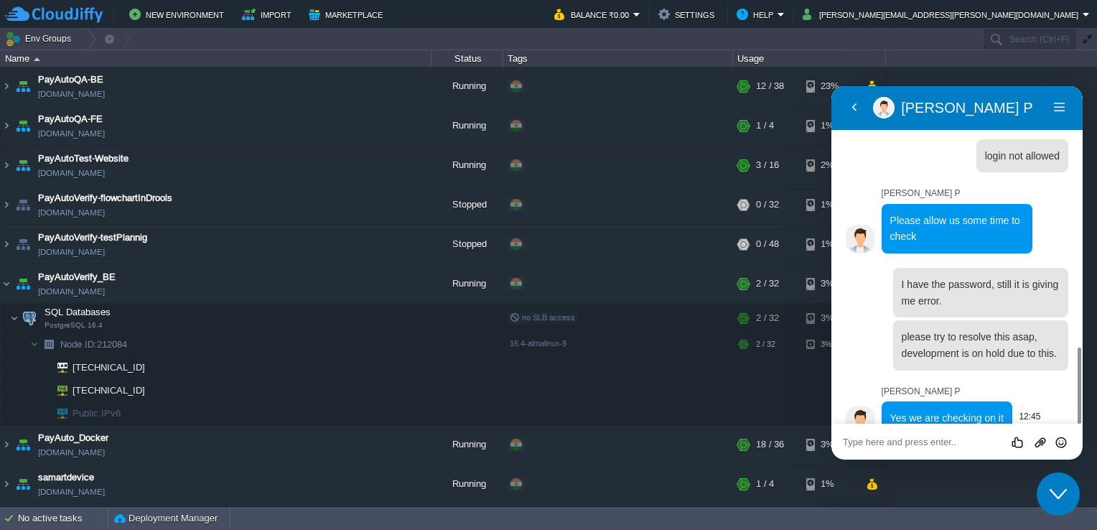
scroll to position [1137, 0]
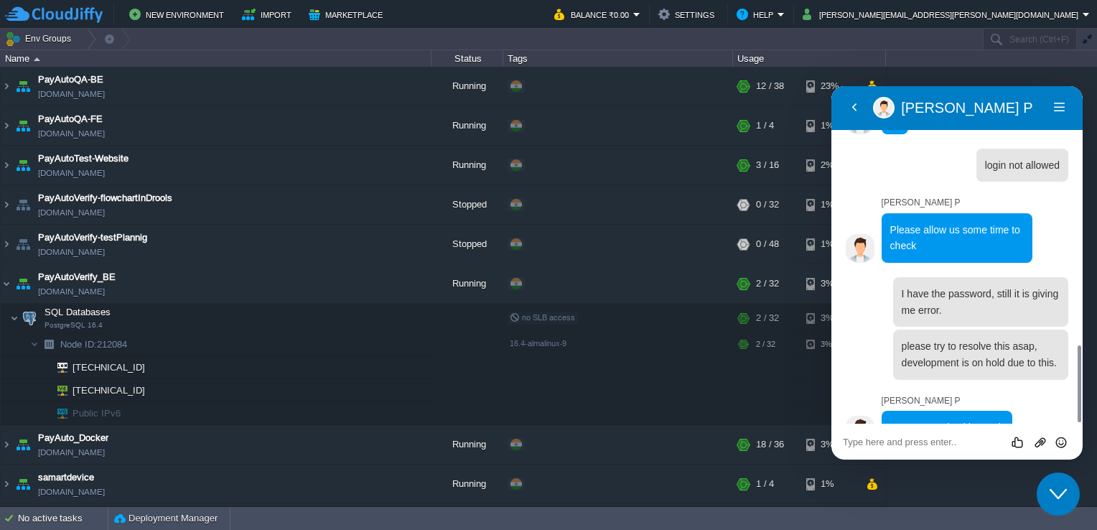
click at [1062, 482] on button "Close Chat This icon closes the chat window." at bounding box center [1058, 493] width 43 height 43
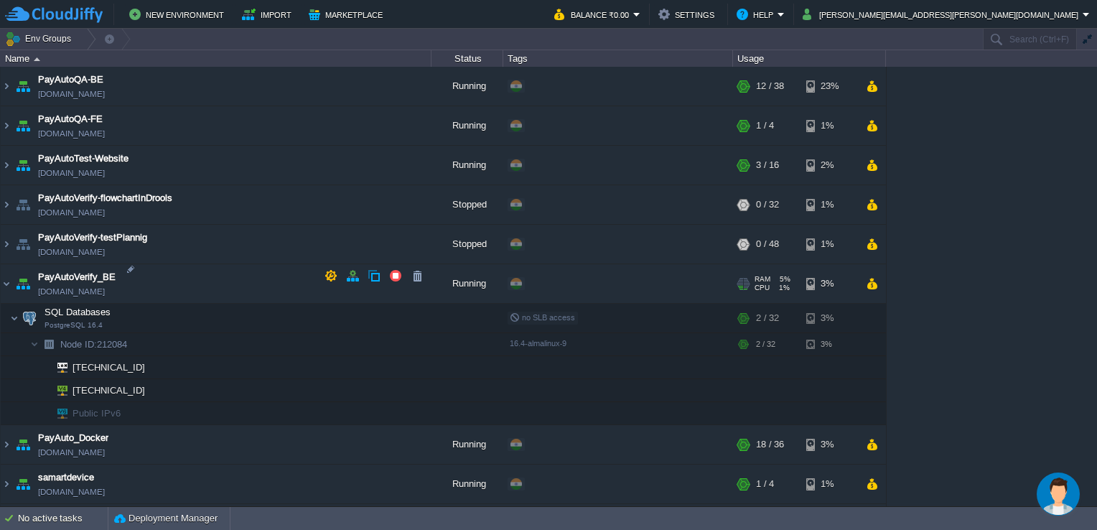
click at [105, 284] on span "[DOMAIN_NAME]" at bounding box center [71, 291] width 67 height 14
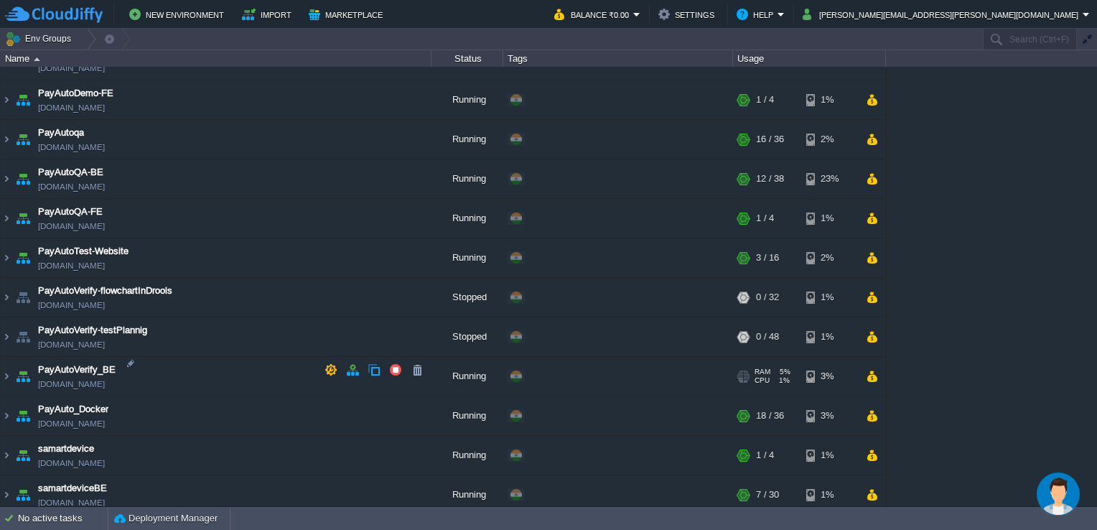
click at [47, 379] on span "[DOMAIN_NAME]" at bounding box center [71, 384] width 67 height 14
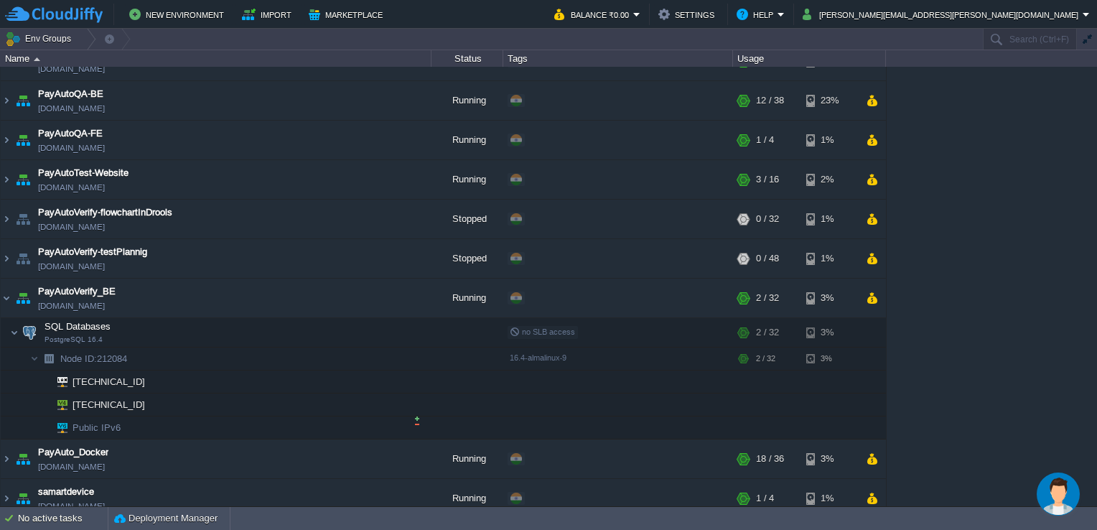
scroll to position [984, 0]
click at [105, 302] on span "[DOMAIN_NAME]" at bounding box center [71, 306] width 67 height 14
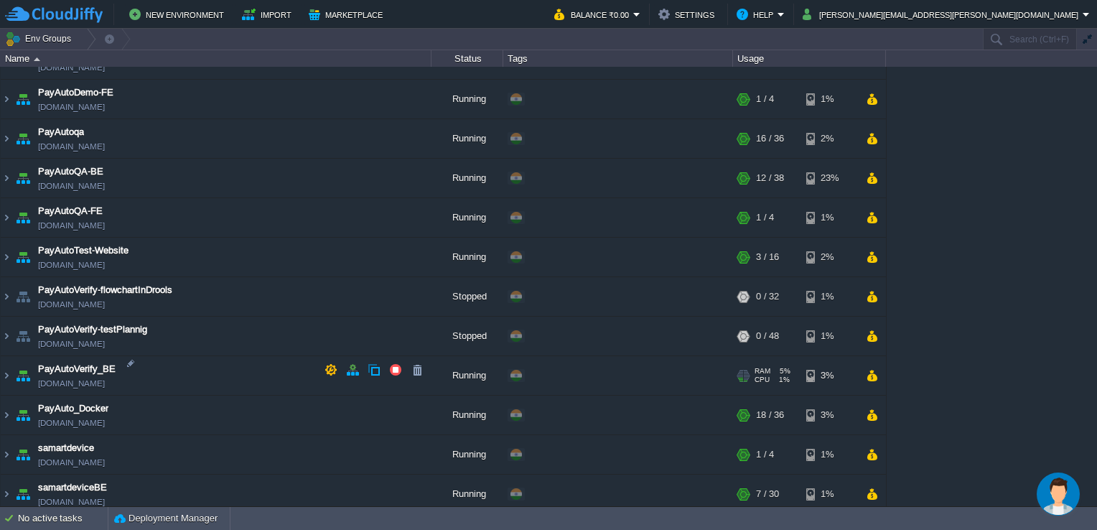
click at [105, 376] on span "[DOMAIN_NAME]" at bounding box center [71, 383] width 67 height 14
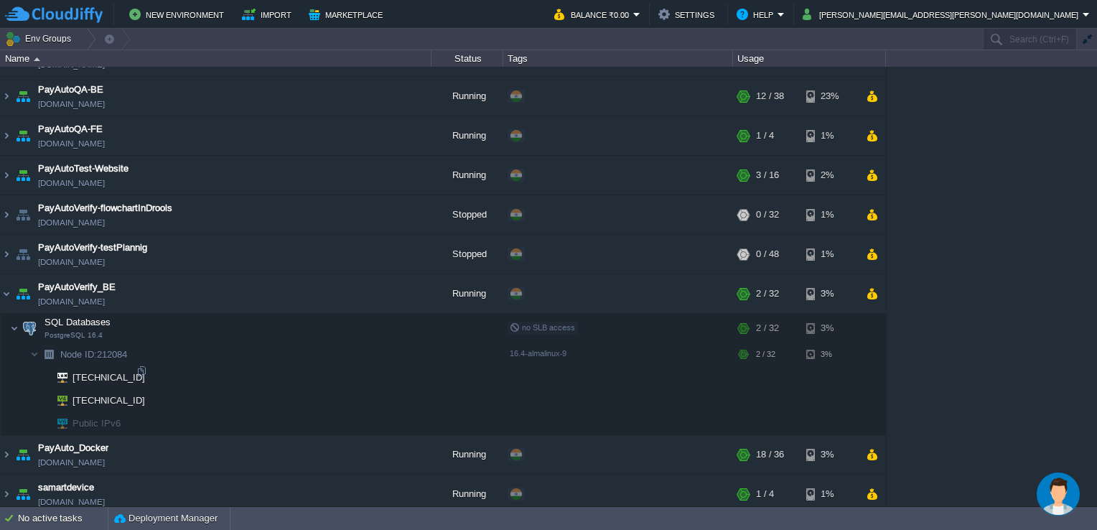
scroll to position [990, 0]
click at [246, 346] on td at bounding box center [238, 346] width 22 height 22
click at [363, 314] on button "button" at bounding box center [366, 319] width 13 height 13
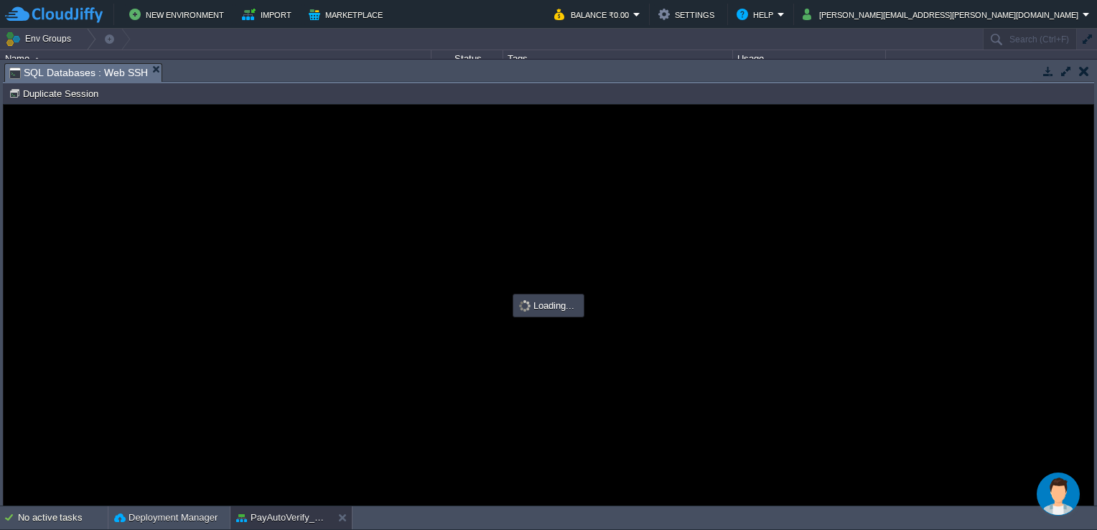
scroll to position [0, 0]
type input "#000000"
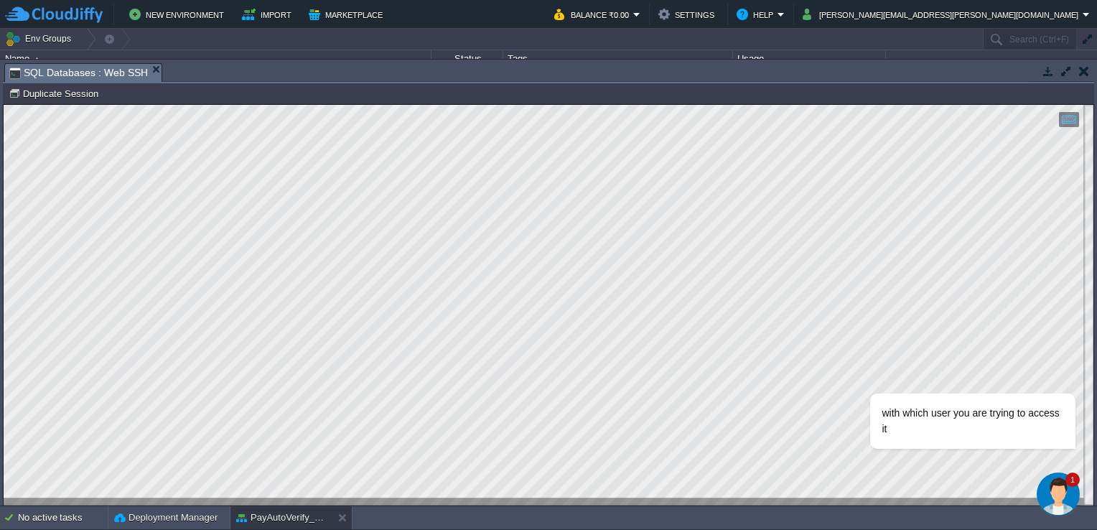
click at [1058, 490] on img "Chat widget" at bounding box center [1058, 493] width 43 height 43
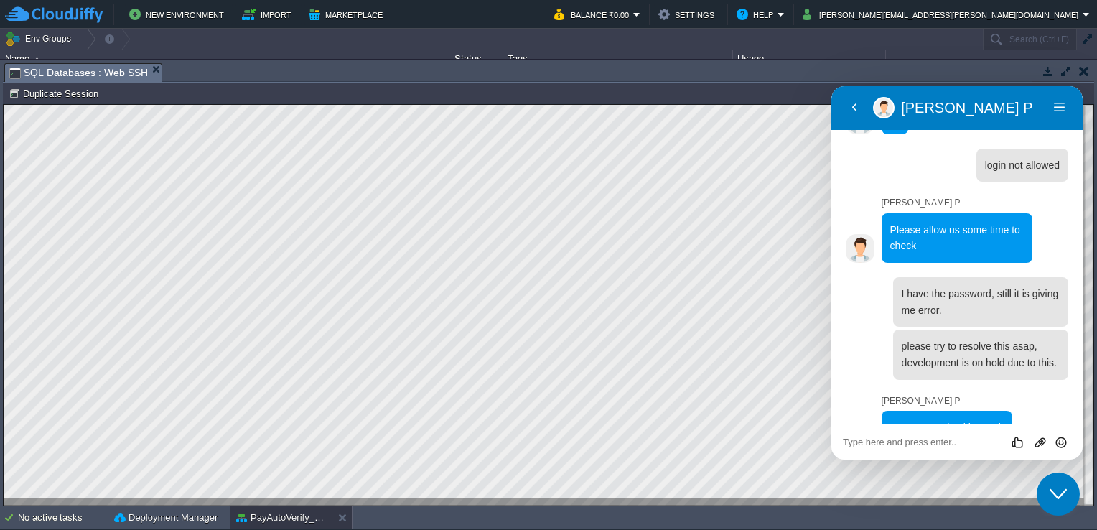
scroll to position [1190, 0]
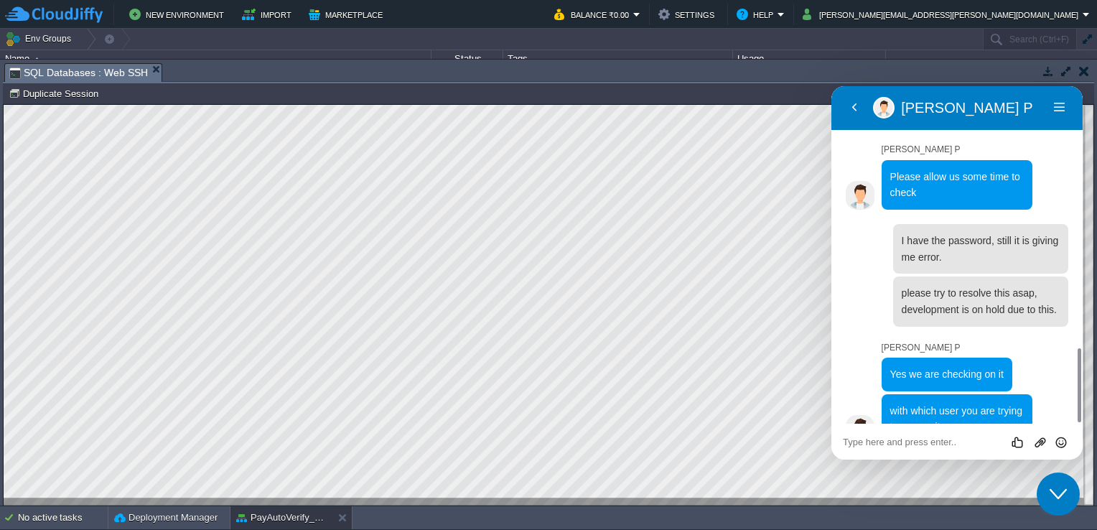
click at [831, 86] on div "Rate this chat Upload File Insert emoji" at bounding box center [831, 86] width 0 height 0
click at [831, 86] on textarea at bounding box center [831, 86] width 0 height 0
type textarea "webadmin"
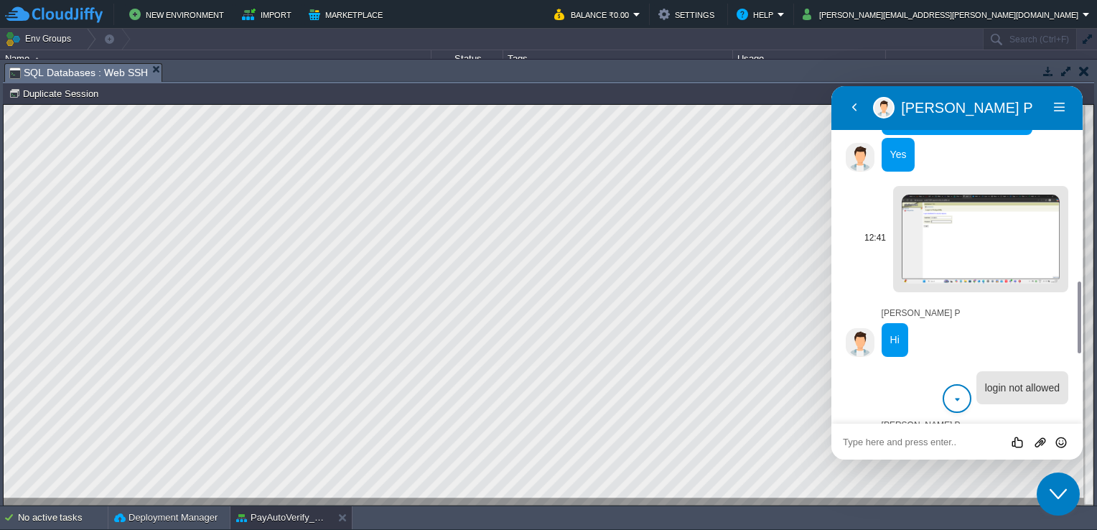
scroll to position [914, 0]
click at [1009, 233] on img at bounding box center [981, 239] width 158 height 89
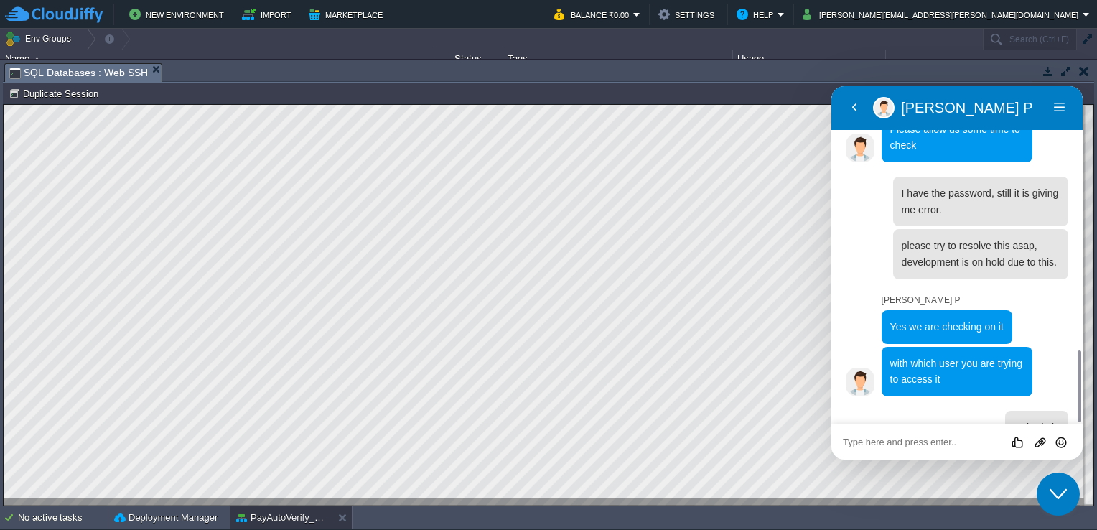
click at [831, 86] on textarea at bounding box center [831, 86] width 0 height 0
type textarea "also tried postgres"
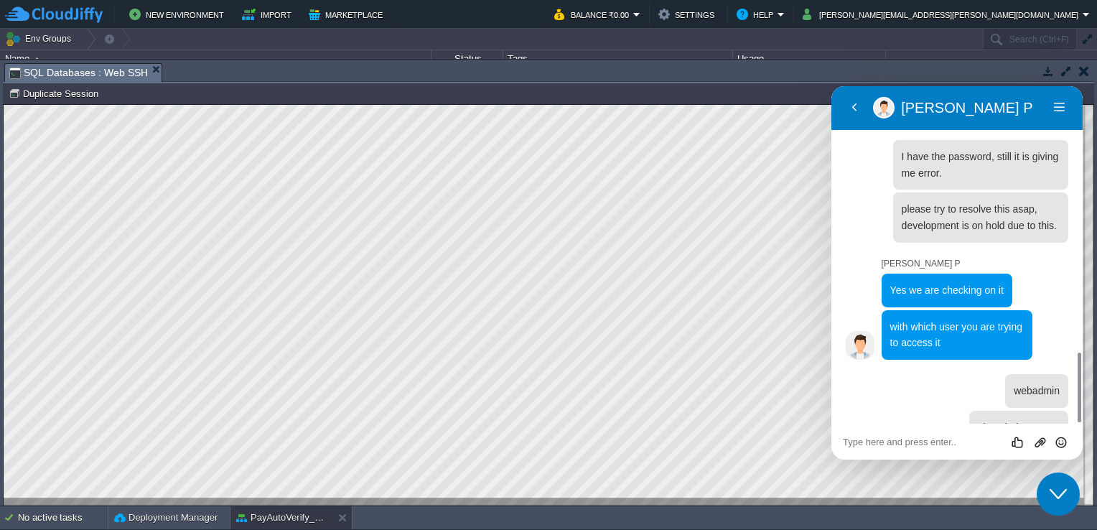
click at [831, 86] on div "Rate this chat Upload File Insert emoji" at bounding box center [831, 86] width 0 height 0
click at [1067, 441] on icon "Send" at bounding box center [1061, 442] width 13 height 13
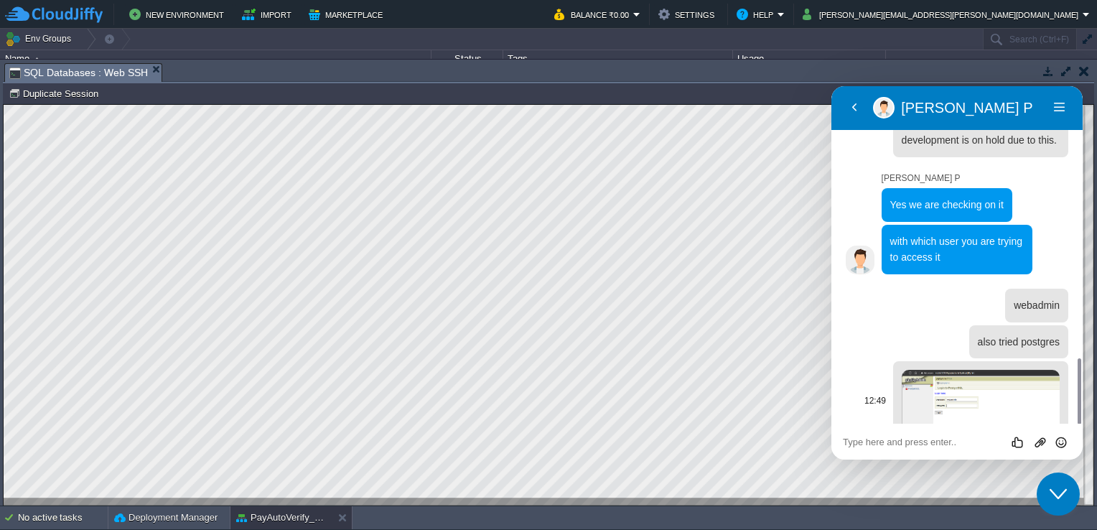
scroll to position [1359, 0]
click at [1013, 370] on img at bounding box center [981, 402] width 158 height 65
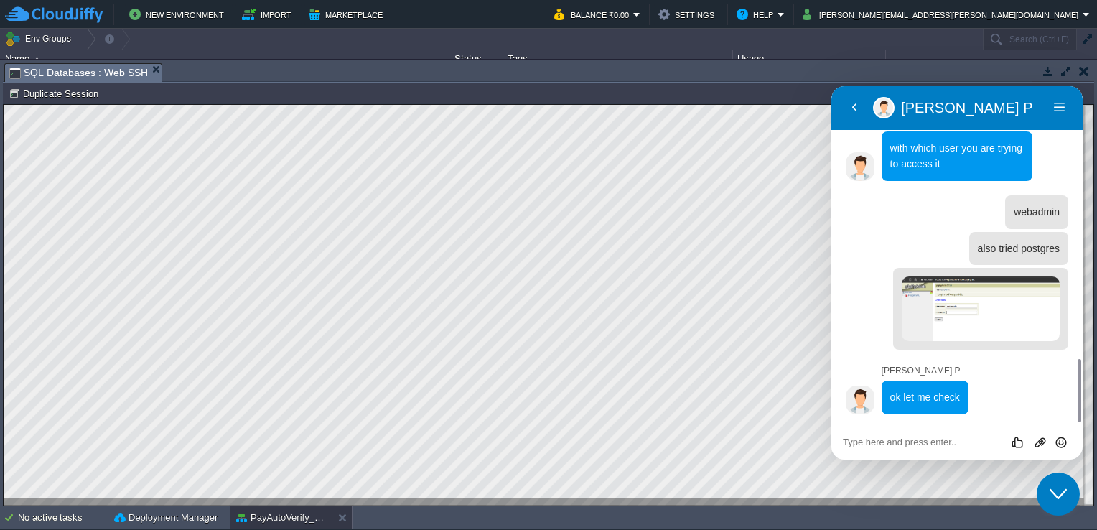
scroll to position [1423, 0]
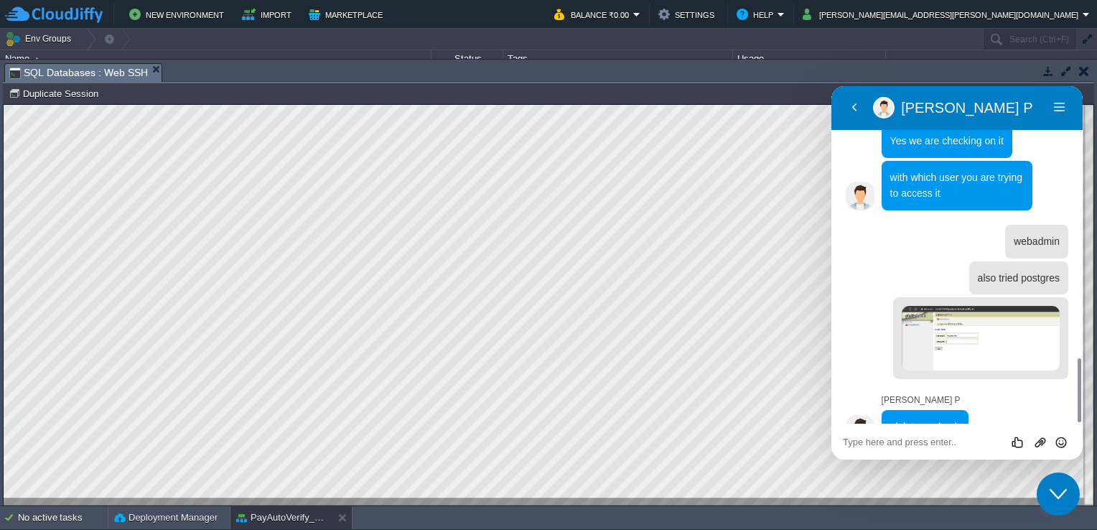
click at [1052, 489] on icon "Close Chat This icon closes the chat window." at bounding box center [1057, 493] width 17 height 17
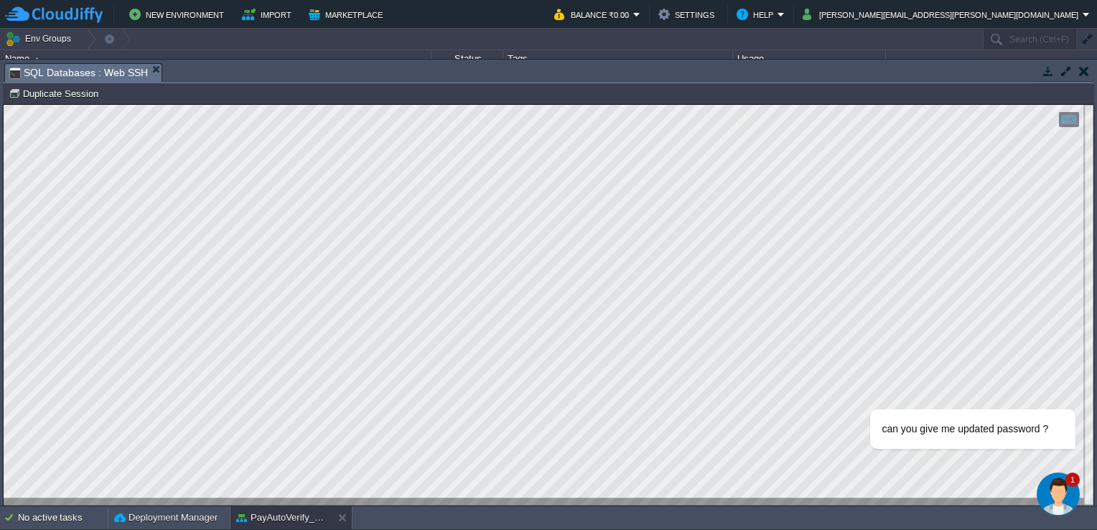
click at [1053, 477] on img "Chat widget" at bounding box center [1058, 493] width 43 height 43
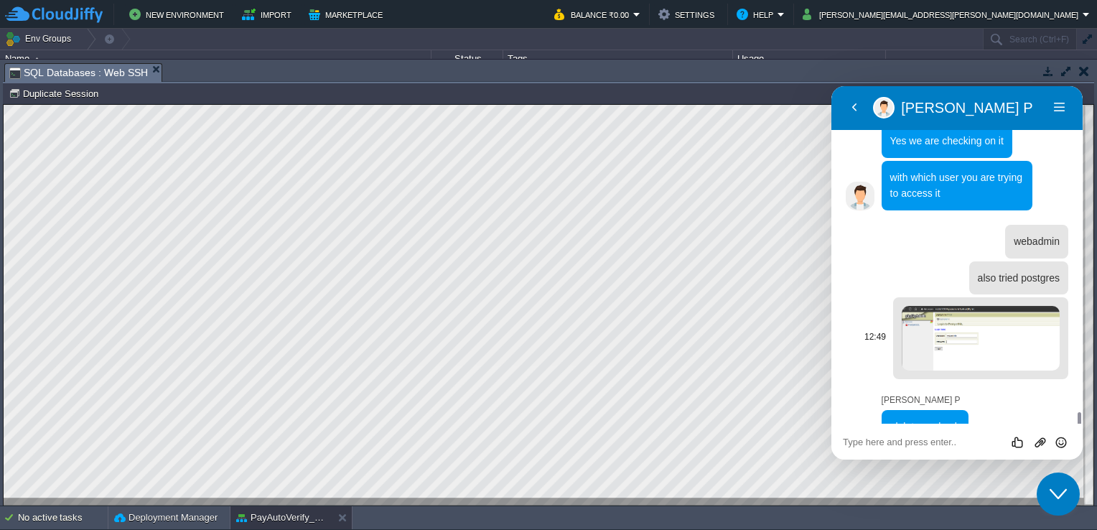
scroll to position [1476, 0]
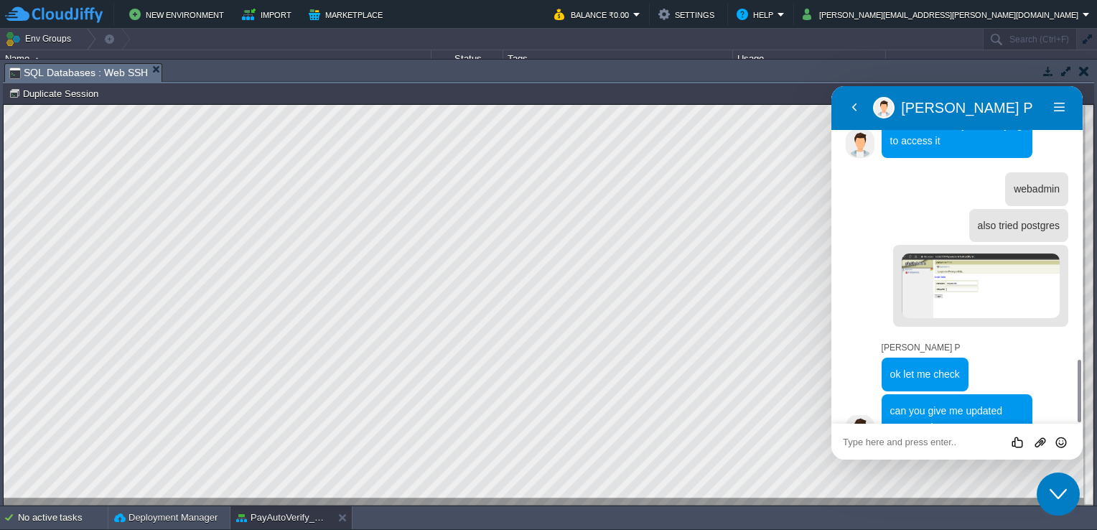
click at [831, 86] on textarea at bounding box center [831, 86] width 0 height 0
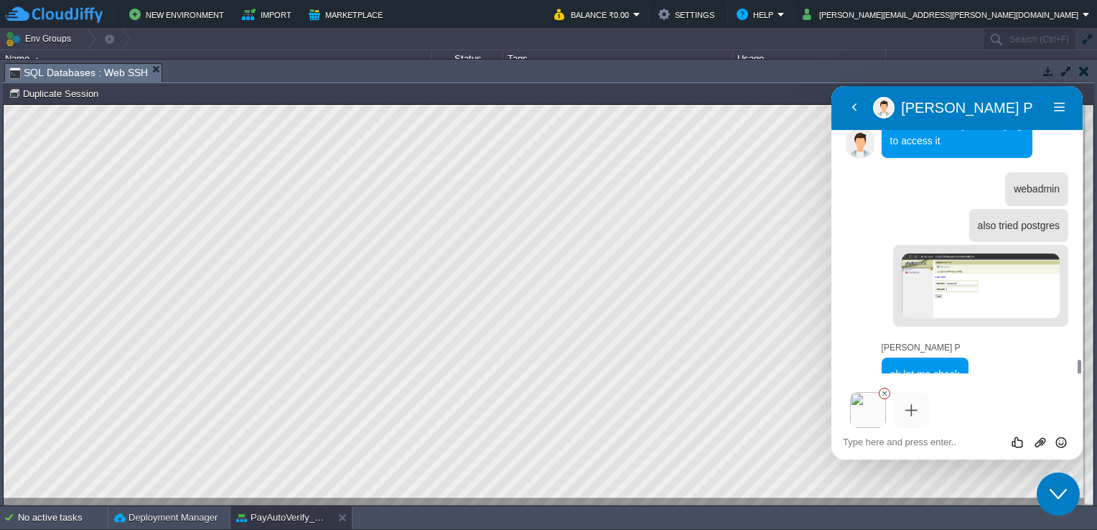
click at [884, 391] on icon at bounding box center [884, 393] width 9 height 9
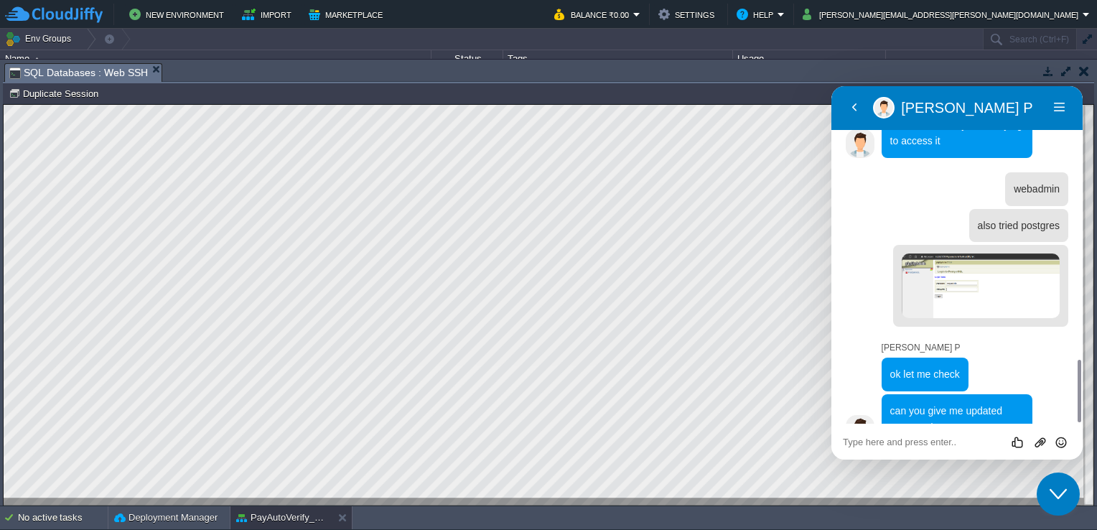
click at [831, 86] on div "Rate this chat Upload File Insert emoji" at bounding box center [831, 86] width 0 height 0
click at [831, 86] on textarea at bounding box center [831, 86] width 0 height 0
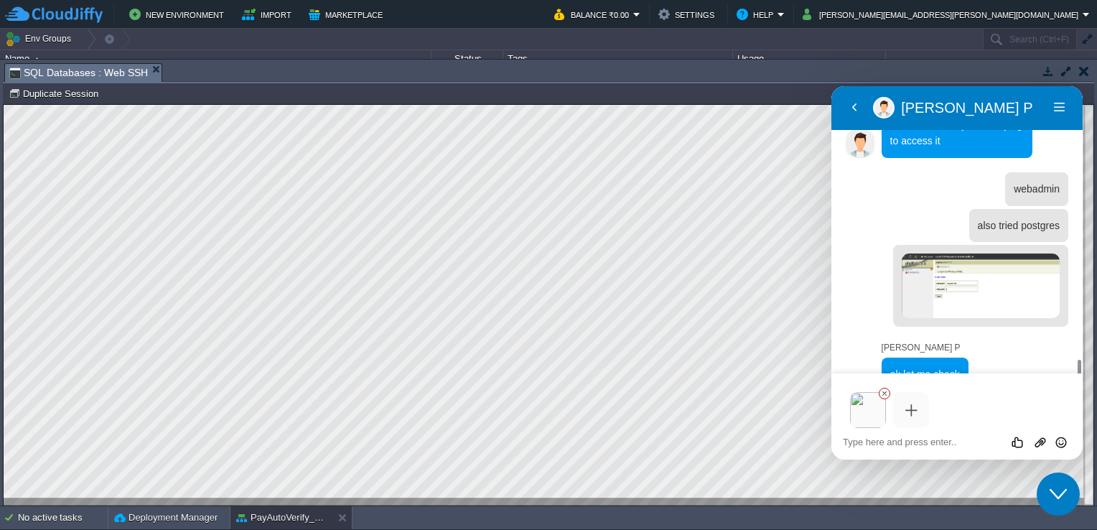
click at [887, 392] on icon at bounding box center [884, 393] width 9 height 9
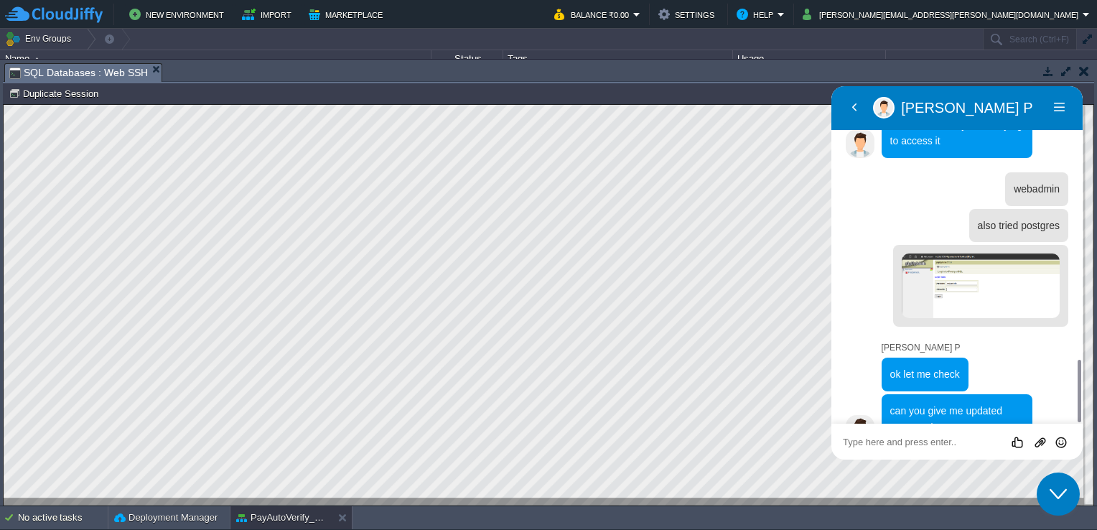
click at [831, 86] on textarea at bounding box center [831, 86] width 0 height 0
paste textarea "Access URL: [URL][DOMAIN_NAME] Login: webadmin Password: [SECURITY_DATA]"
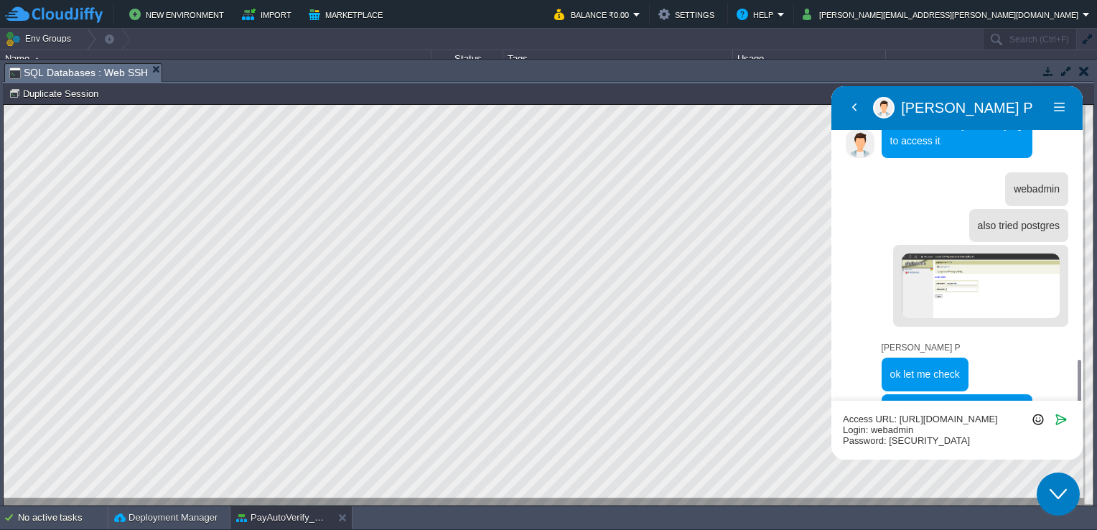
scroll to position [9, 0]
type textarea "Access URL: [URL][DOMAIN_NAME] Login: webadmin Password: [SECURITY_DATA]"
click at [1064, 419] on icon "Send" at bounding box center [1061, 419] width 13 height 13
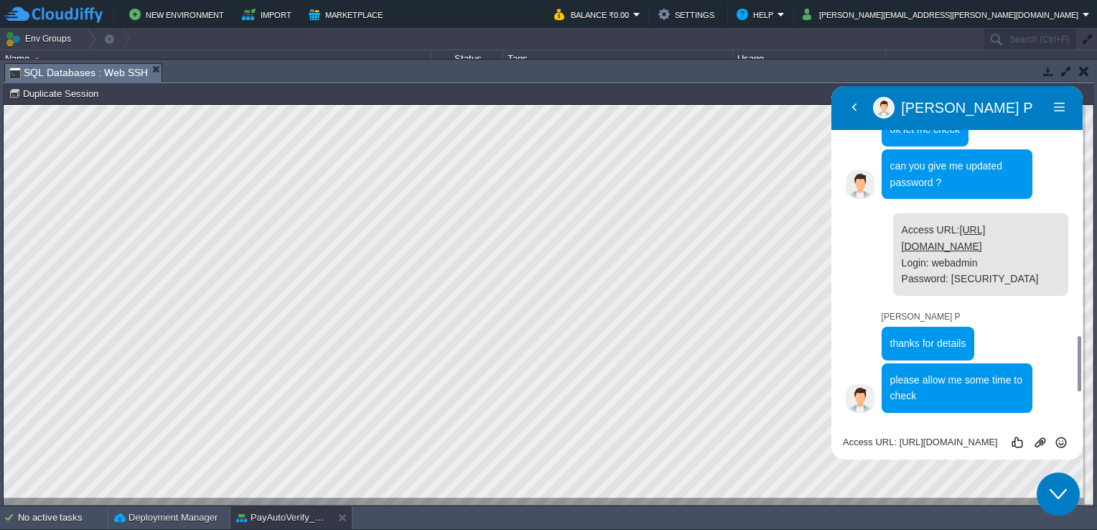
scroll to position [1690, 0]
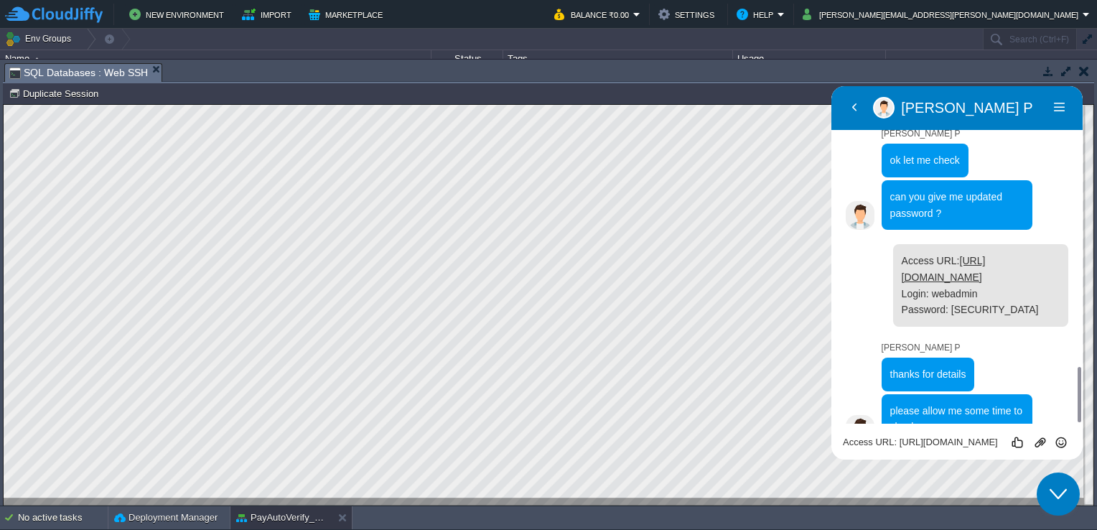
click at [1042, 482] on button "Close Chat This icon closes the chat window." at bounding box center [1058, 493] width 43 height 43
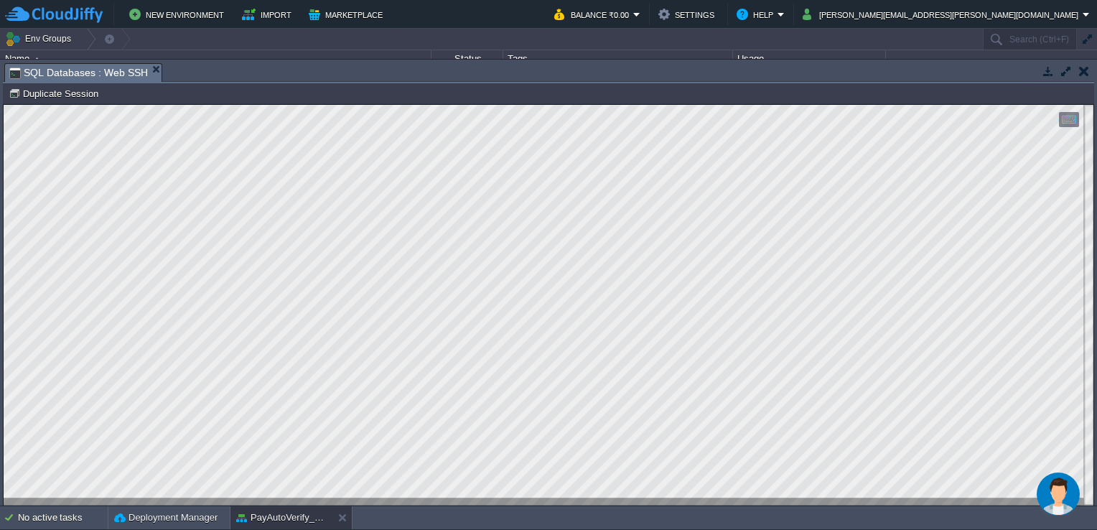
click at [1037, 472] on button "Chat widget" at bounding box center [1058, 493] width 43 height 43
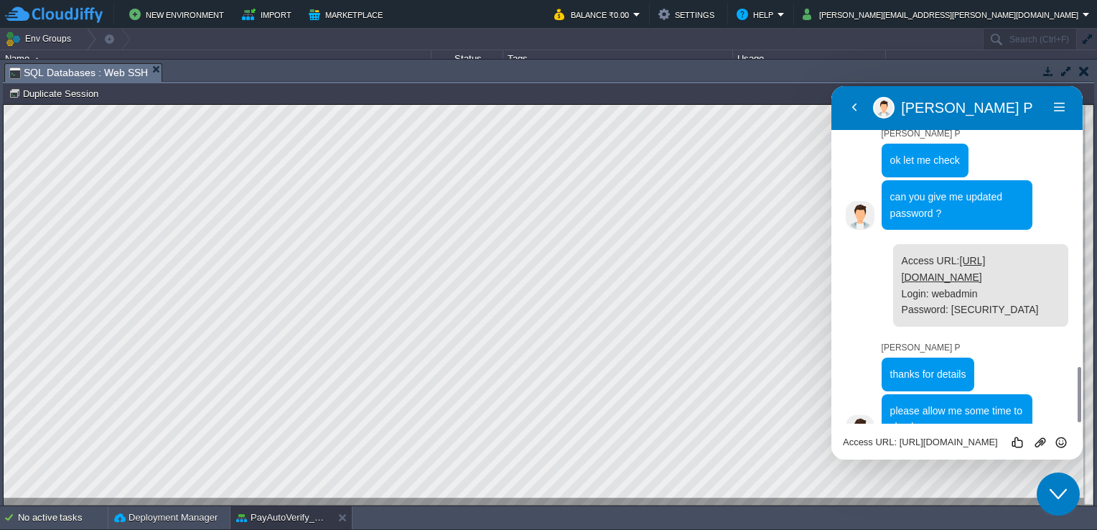
click at [1037, 472] on button "Close Chat This icon closes the chat window." at bounding box center [1058, 493] width 43 height 43
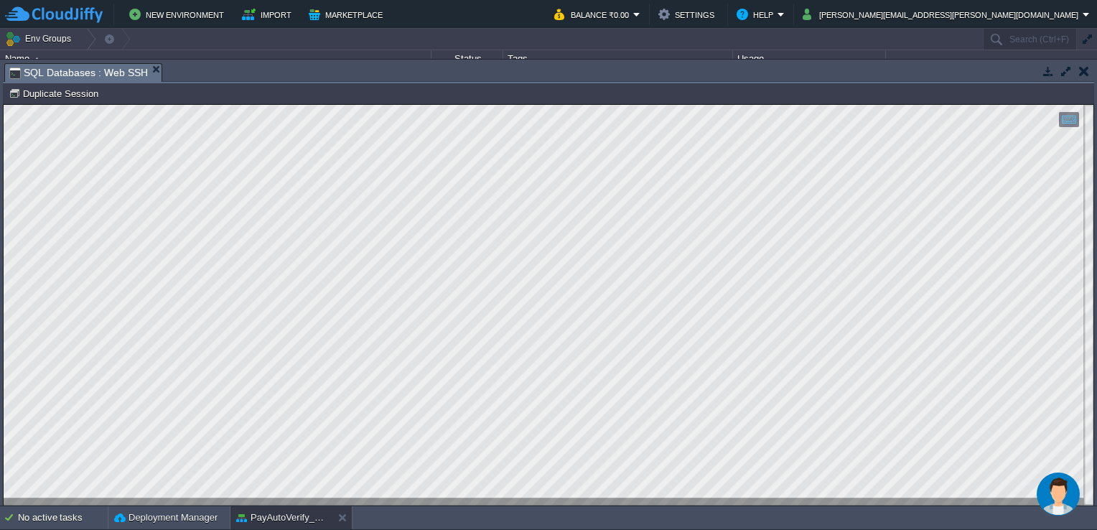
click at [1060, 508] on img "Chat widget" at bounding box center [1058, 493] width 43 height 43
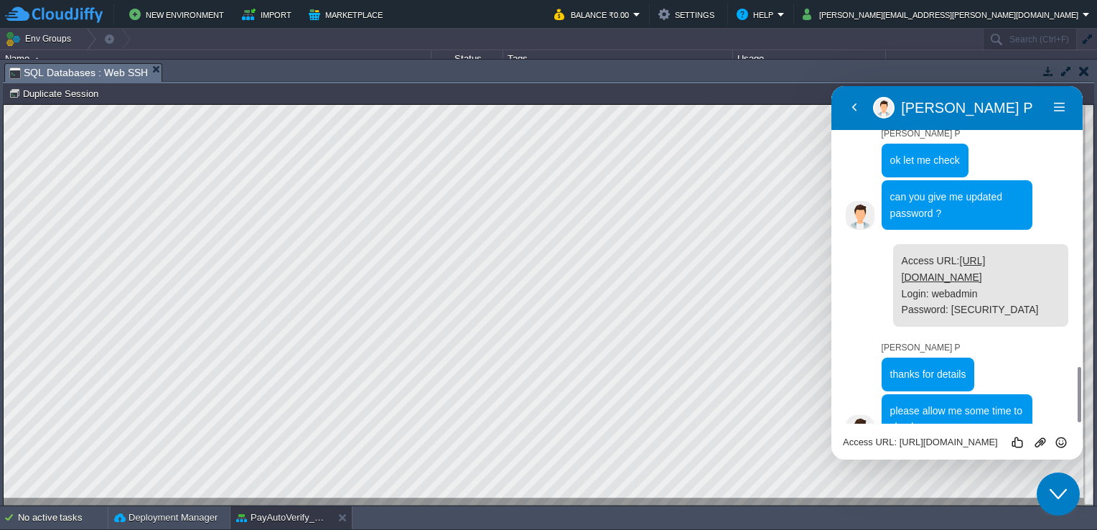
click at [1060, 508] on button "Close Chat This icon closes the chat window." at bounding box center [1058, 493] width 43 height 43
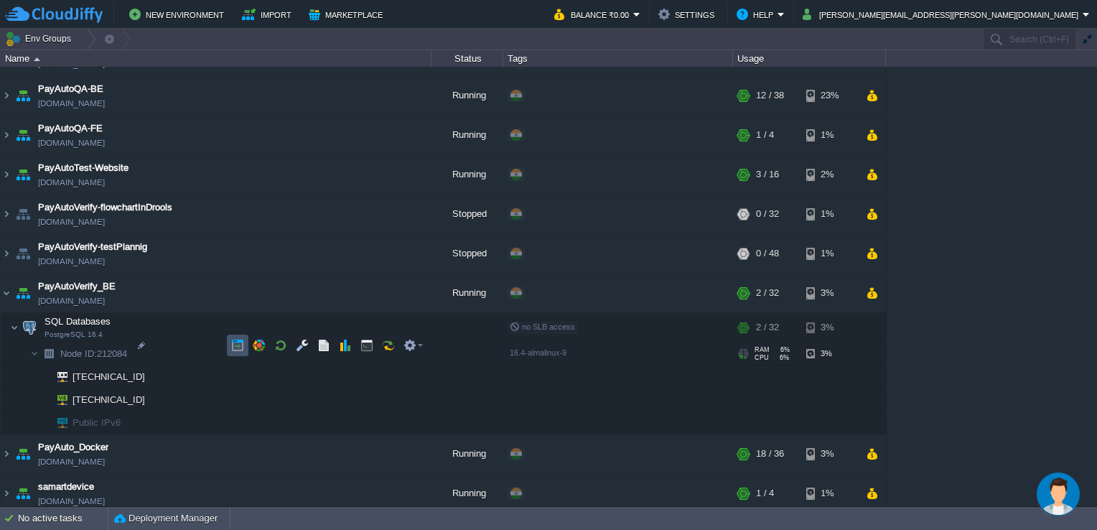
click at [231, 340] on button "button" at bounding box center [237, 345] width 13 height 13
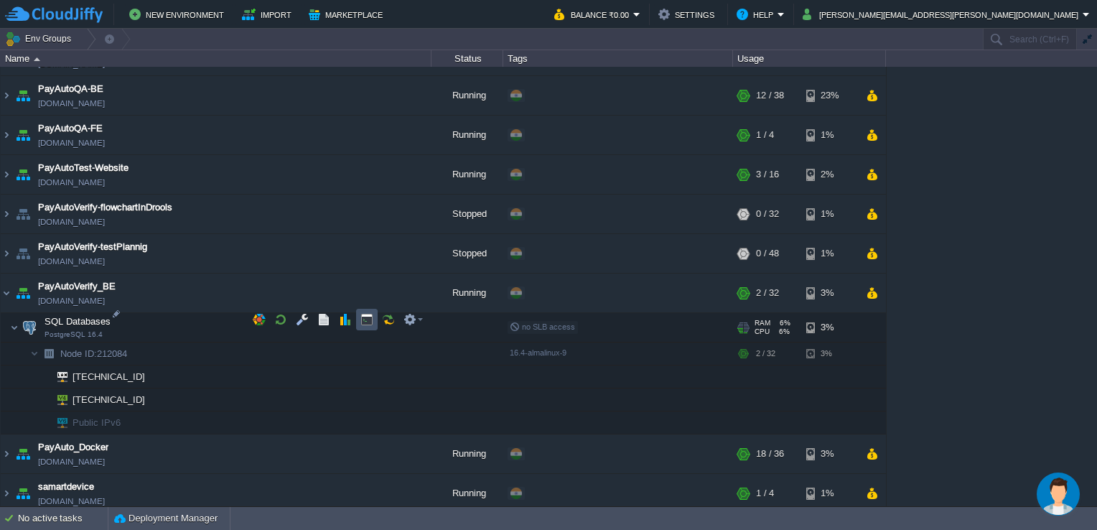
click at [372, 318] on button "button" at bounding box center [366, 319] width 13 height 13
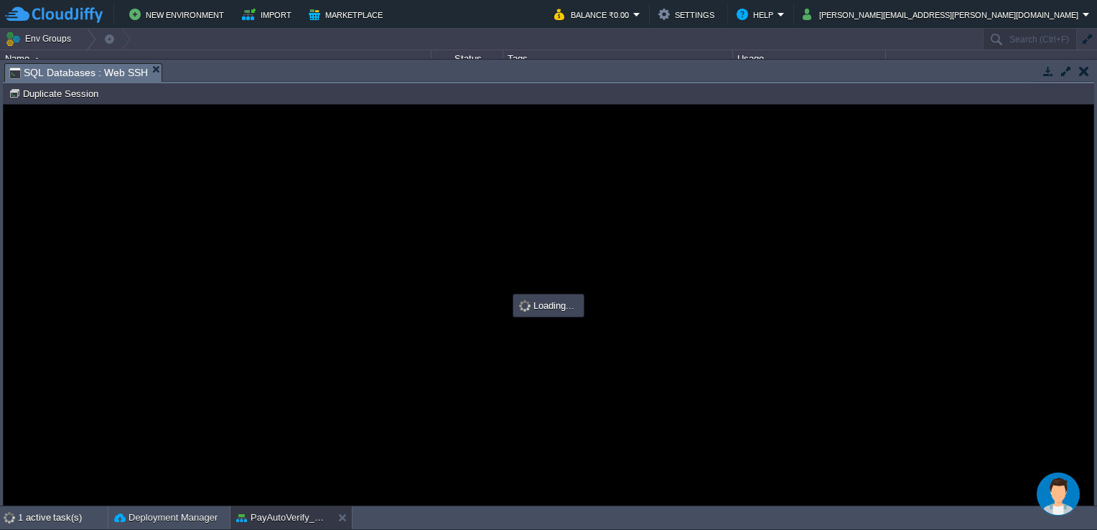
scroll to position [0, 0]
type input "#000000"
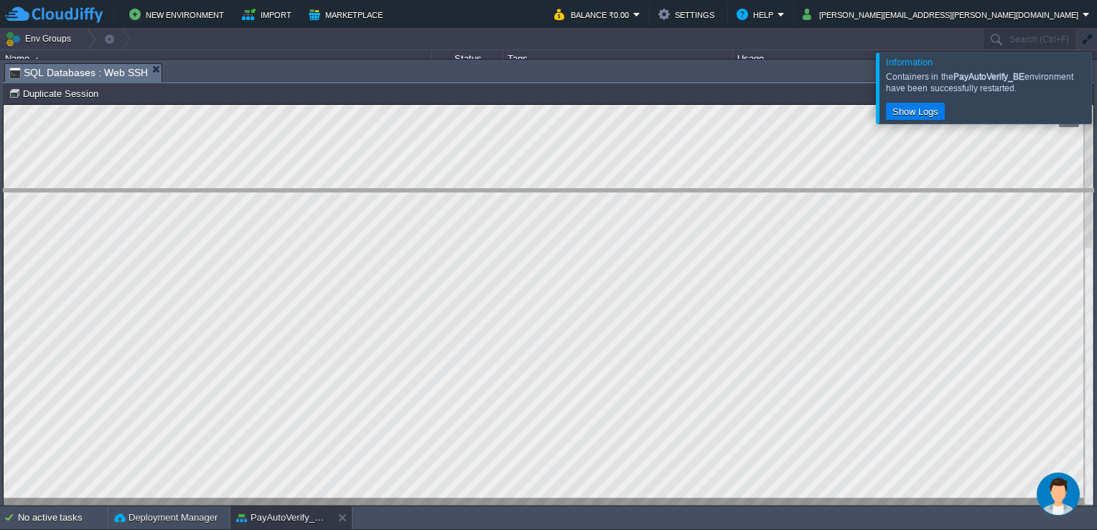
drag, startPoint x: 218, startPoint y: 70, endPoint x: 261, endPoint y: 284, distance: 217.4
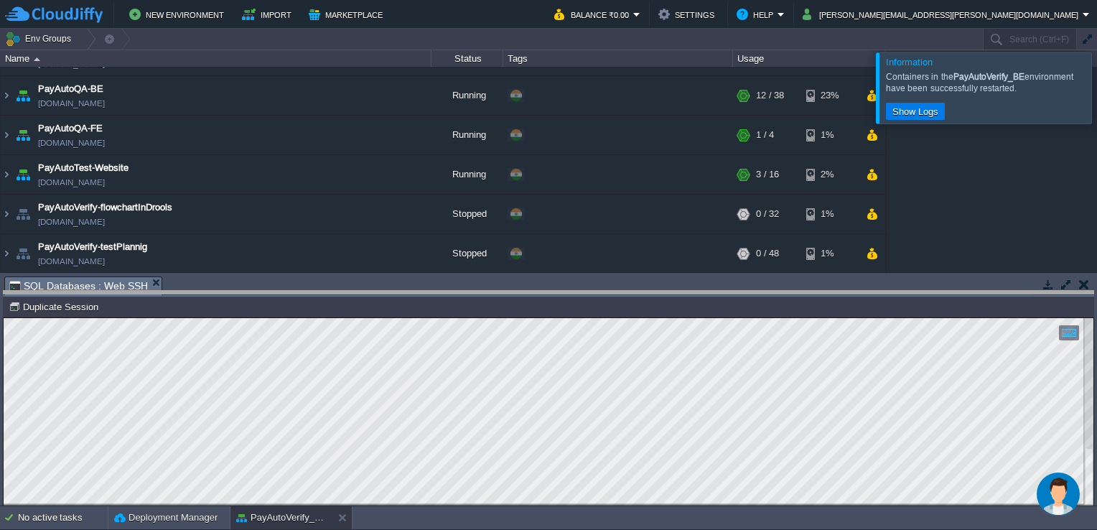
drag, startPoint x: 224, startPoint y: 289, endPoint x: 238, endPoint y: 342, distance: 54.3
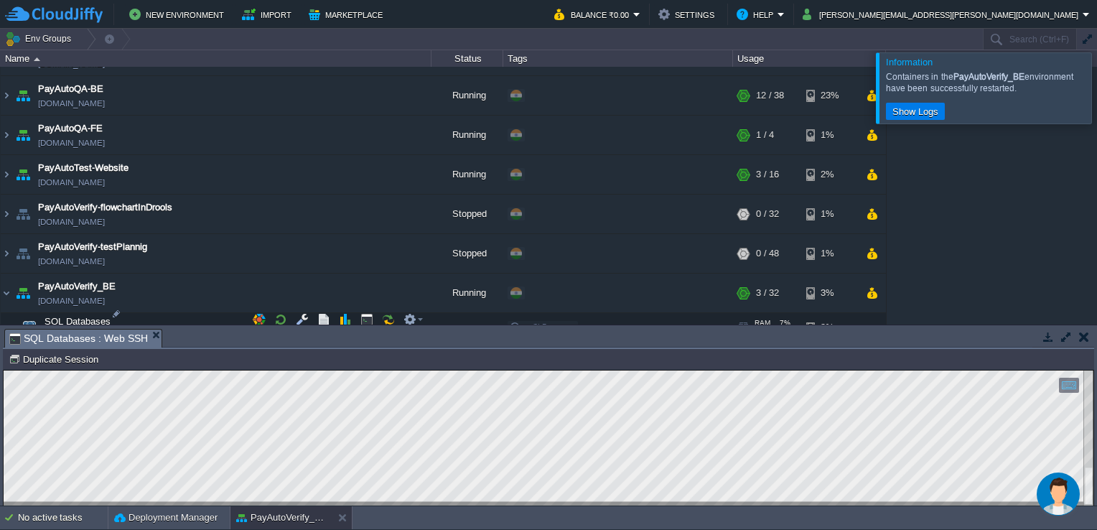
scroll to position [1179, 0]
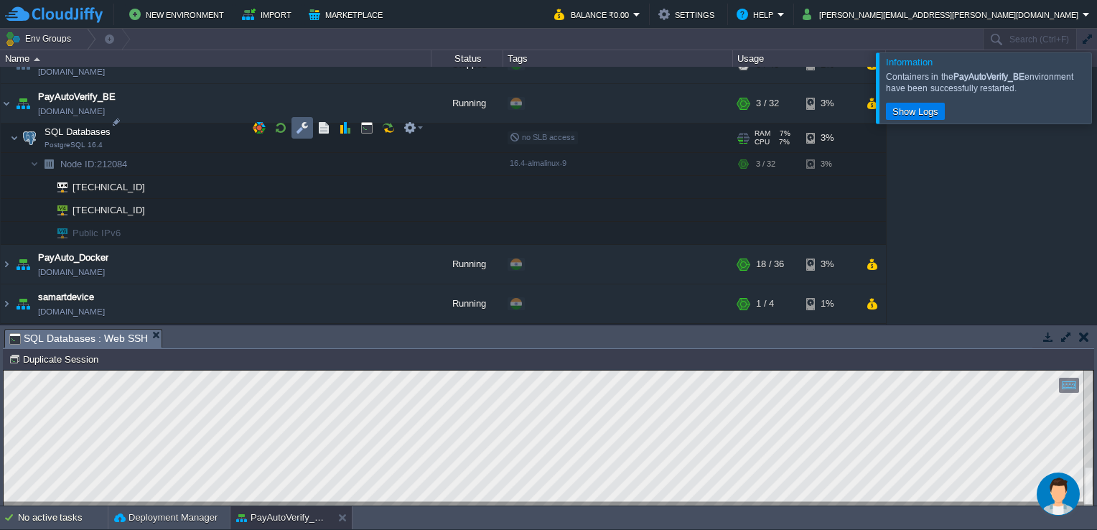
click at [299, 119] on td at bounding box center [302, 128] width 22 height 22
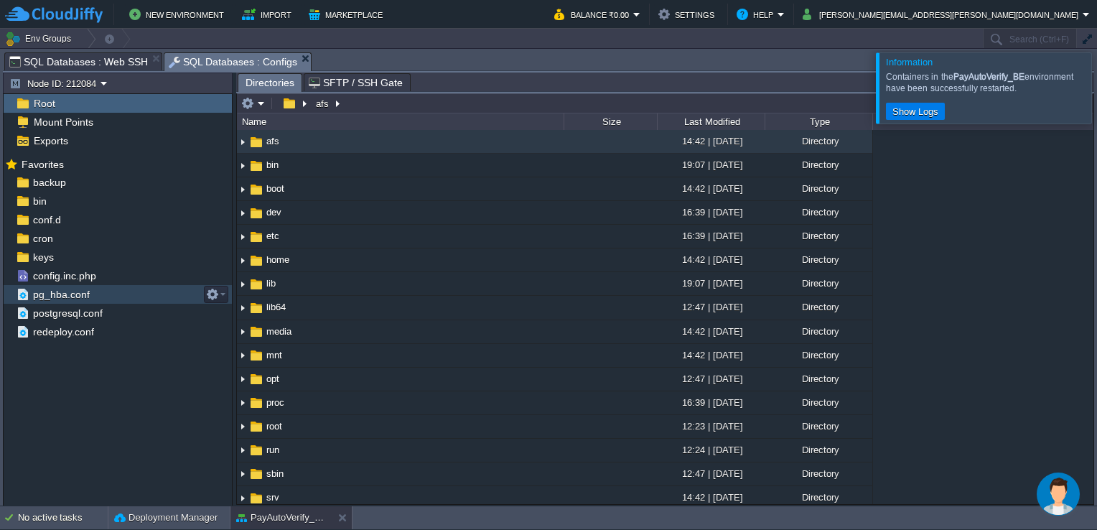
click at [118, 286] on div "pg_hba.conf" at bounding box center [118, 294] width 228 height 19
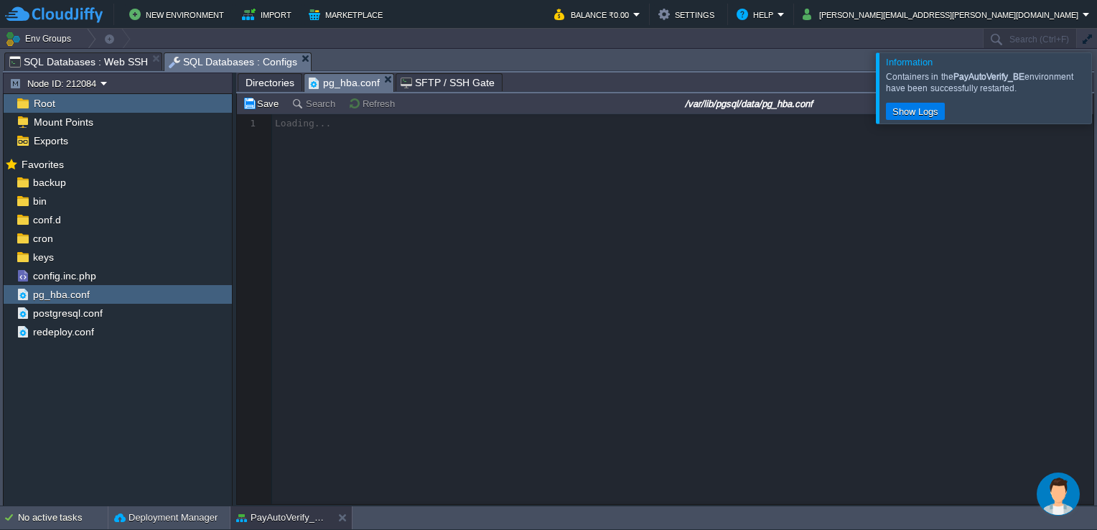
click at [1096, 99] on div at bounding box center [1114, 87] width 0 height 70
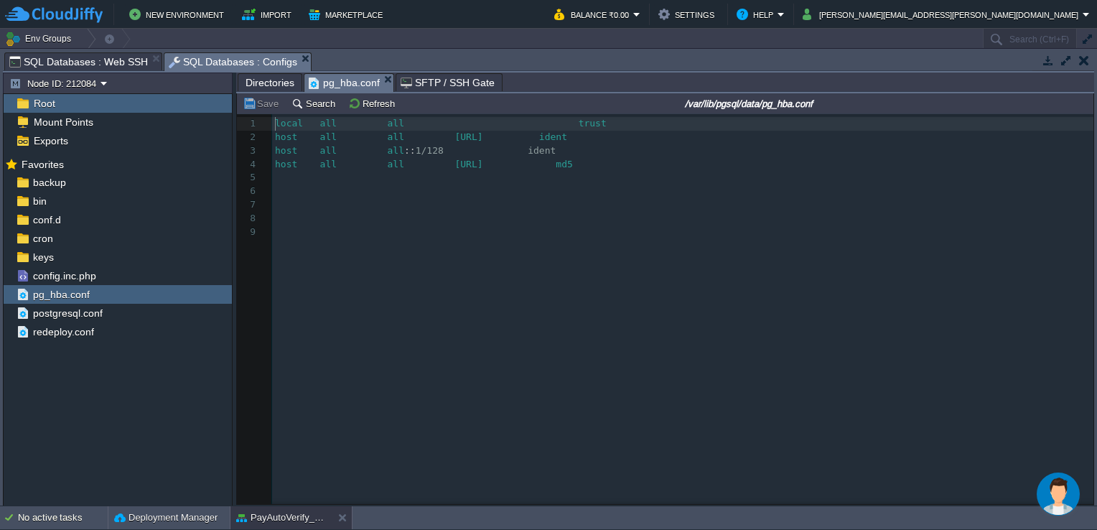
scroll to position [4, 0]
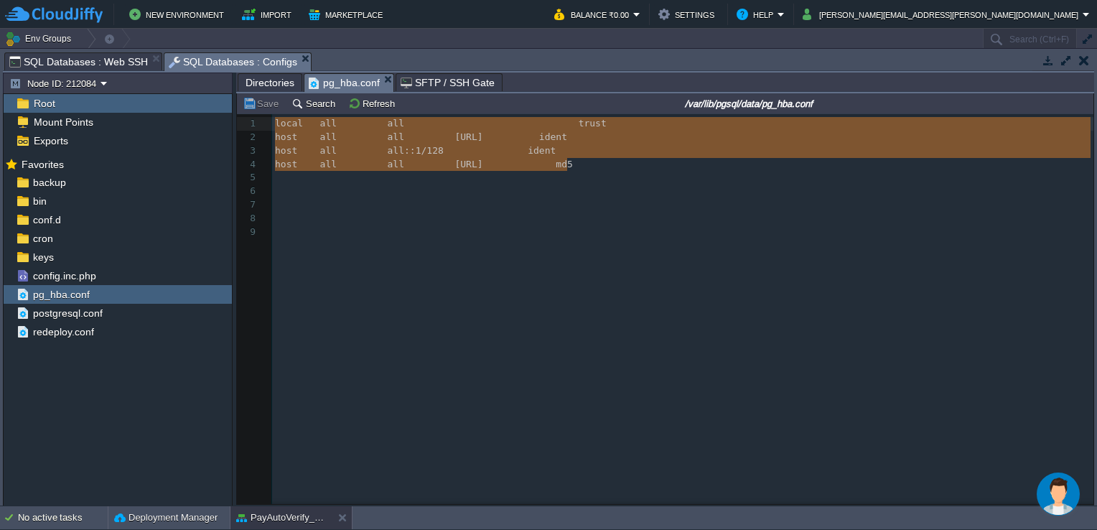
type textarea "ocal all all trust host all all [URL] ident host all all [TECHNICAL_ID] ident h…"
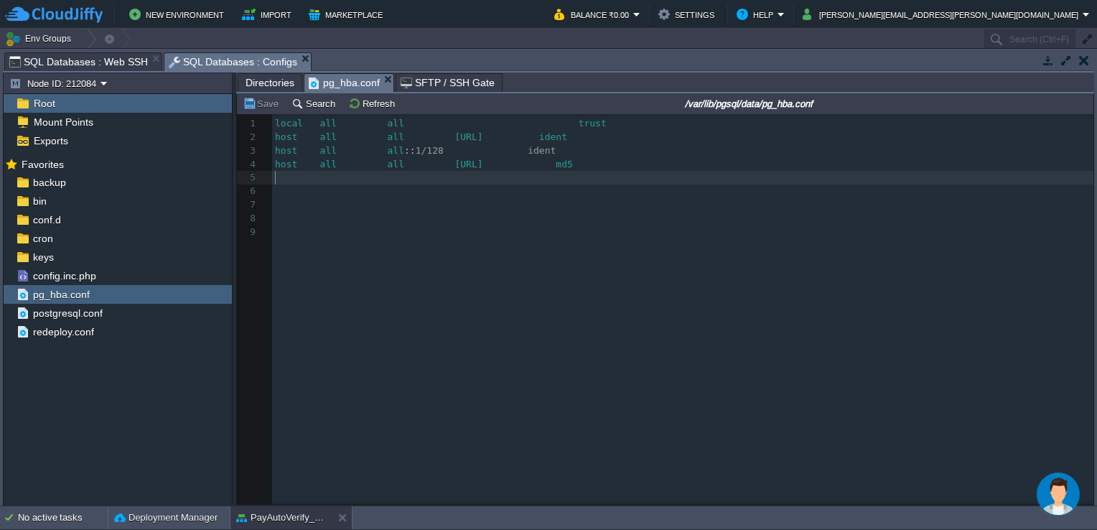
click at [429, 178] on pre "​" at bounding box center [685, 178] width 826 height 14
type textarea "local all all trust host all all [URL] ident host all all [TECHNICAL_ID] ident …"
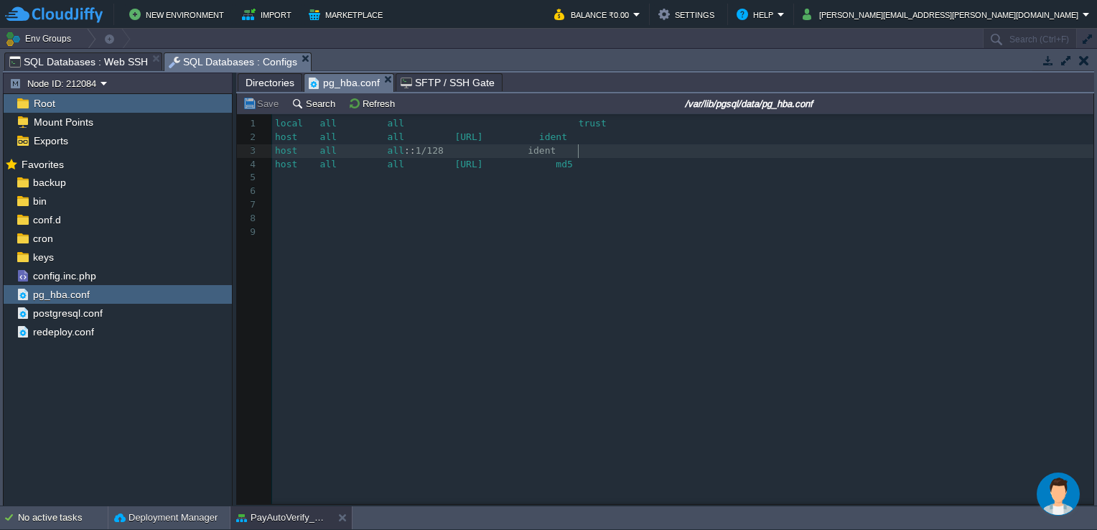
click at [582, 152] on div "x 1 local all all trust 2 host all all [URL] ident 3 host all all :: 1/128 iden…" at bounding box center [685, 178] width 826 height 122
type textarea "md5"
click at [578, 222] on pre "​" at bounding box center [685, 219] width 826 height 14
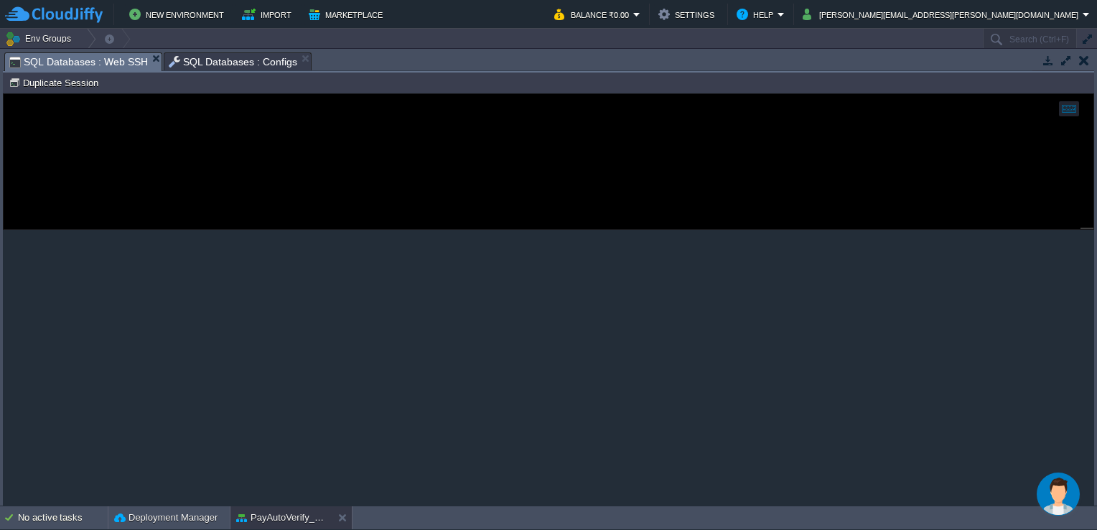
click at [106, 57] on span "SQL Databases : Web SSH" at bounding box center [78, 62] width 139 height 18
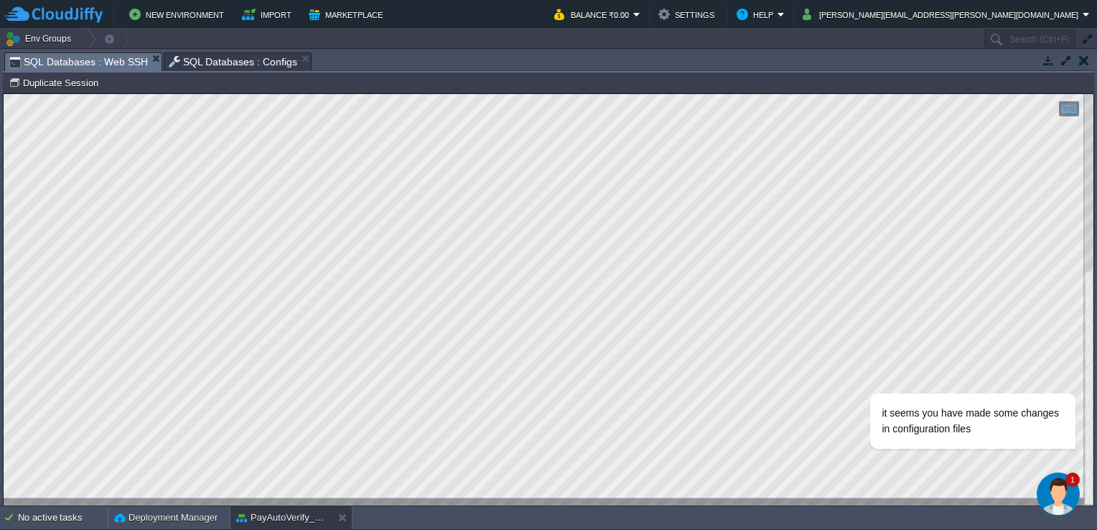
click at [1072, 487] on img "Chat widget" at bounding box center [1058, 493] width 43 height 43
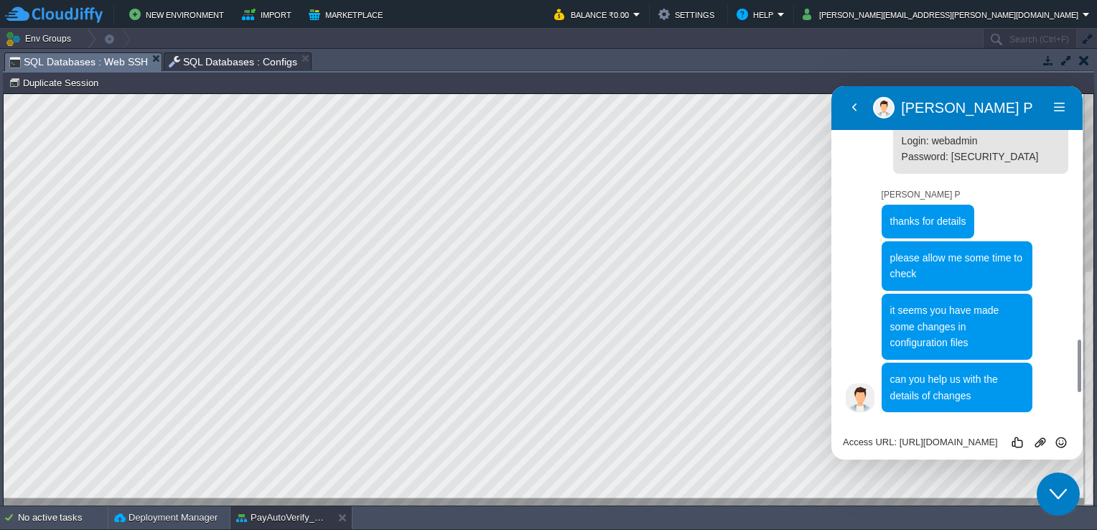
scroll to position [1812, 0]
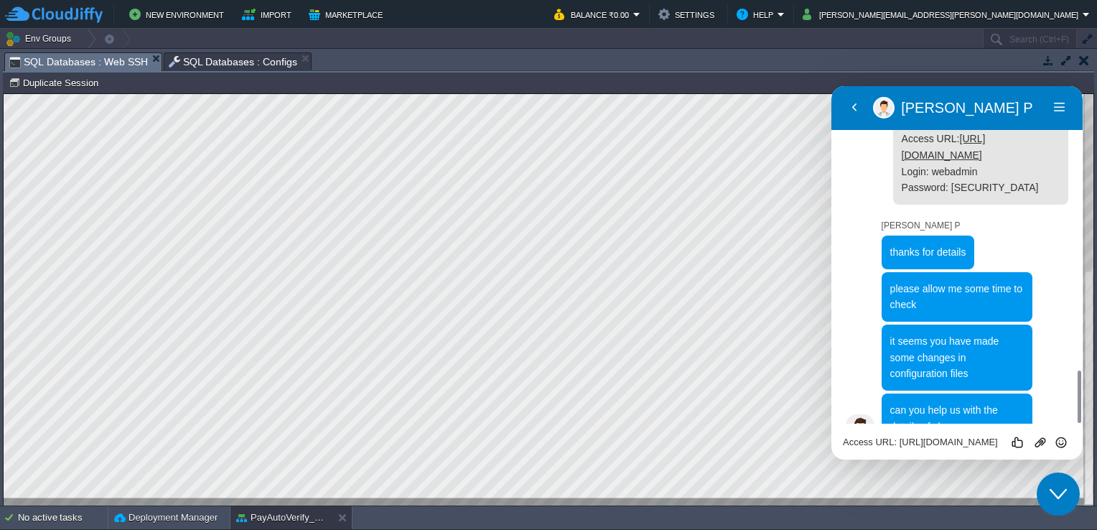
click at [831, 86] on textarea "Access URL: [URL][DOMAIN_NAME] Login: webadmin Password: [SECURITY_DATA]" at bounding box center [831, 86] width 0 height 0
type textarea "where and which files"
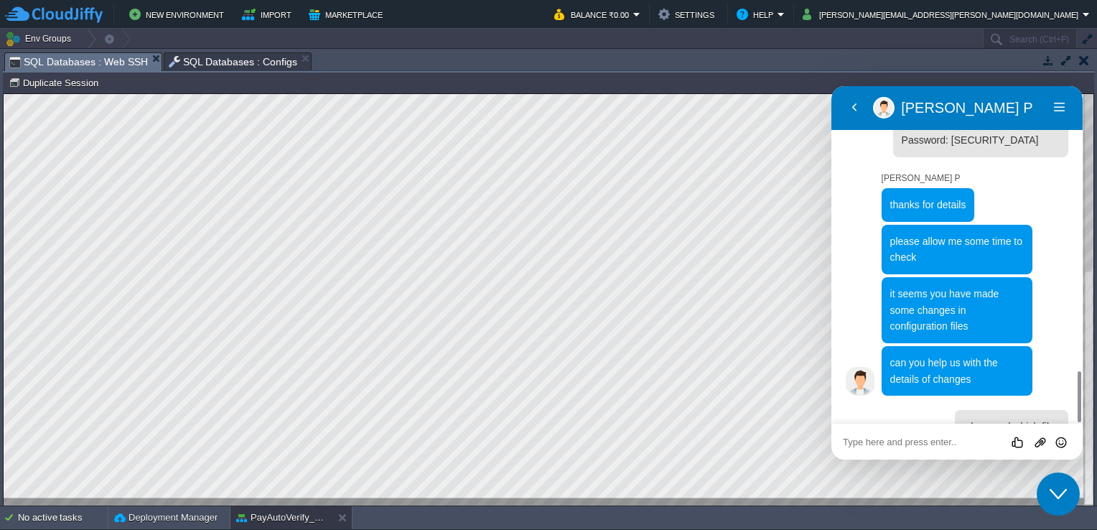
click at [831, 86] on textarea at bounding box center [831, 86] width 0 height 0
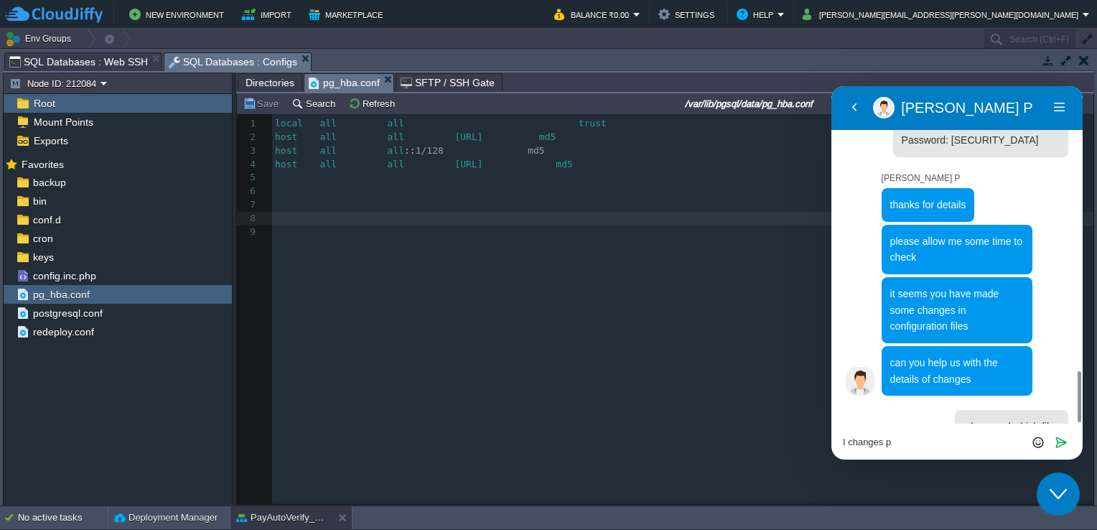
click at [204, 70] on span "SQL Databases : Configs" at bounding box center [233, 62] width 129 height 18
click at [831, 86] on textarea "I changes p" at bounding box center [831, 86] width 0 height 0
type textarea "I changes pg_hba.conf"
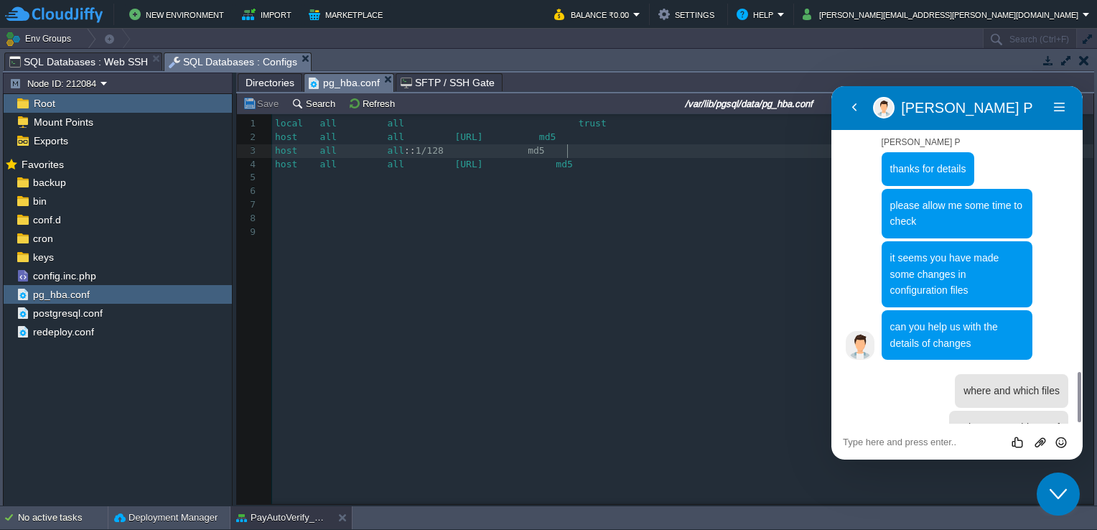
scroll to position [4, 0]
click at [580, 148] on pre "host all all :: 1/128 md5" at bounding box center [685, 151] width 826 height 14
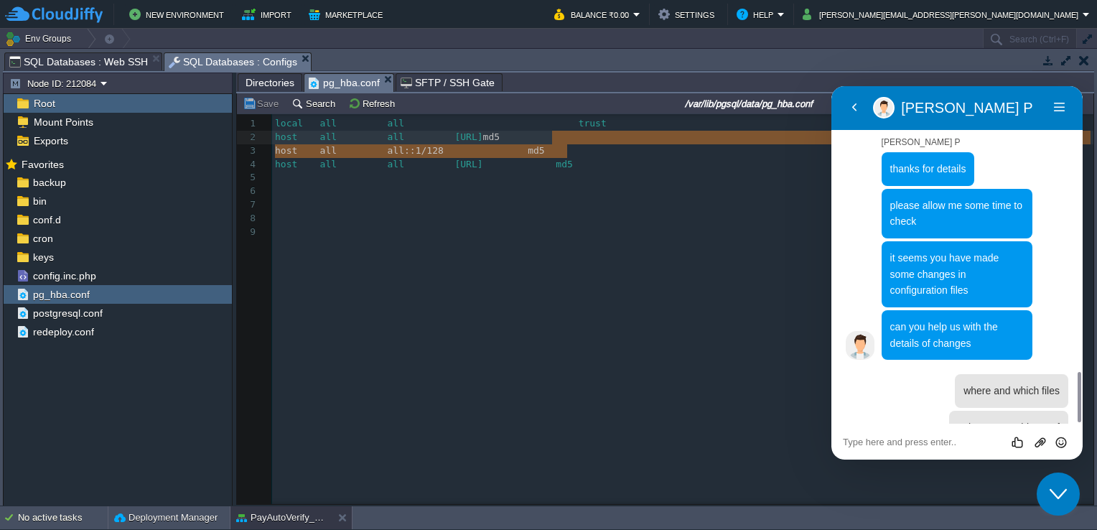
type textarea "md5 host all all [TECHNICAL_ID] md5"
drag, startPoint x: 580, startPoint y: 148, endPoint x: 547, endPoint y: 142, distance: 33.5
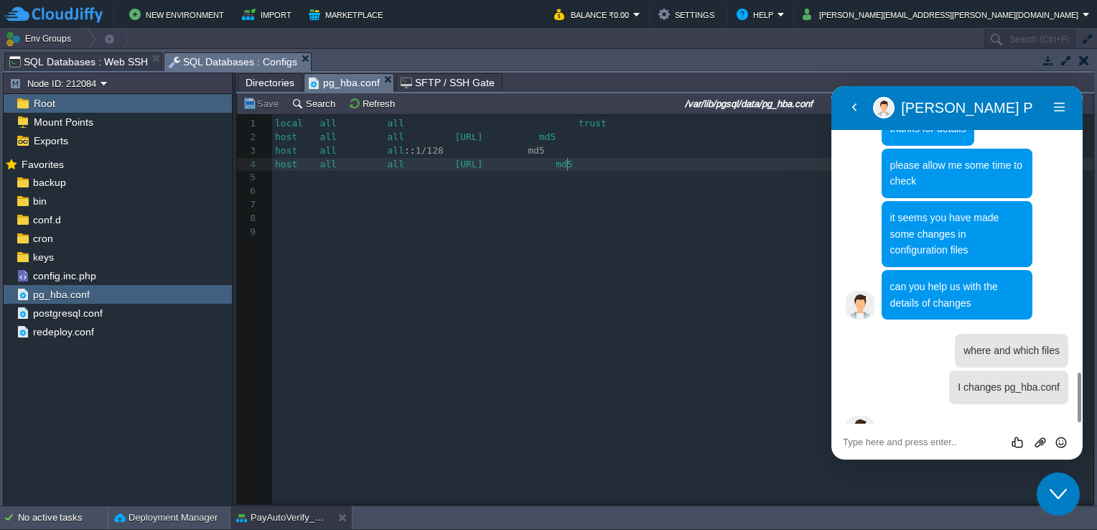
click at [586, 171] on pre "host all all [URL] md5" at bounding box center [685, 165] width 826 height 14
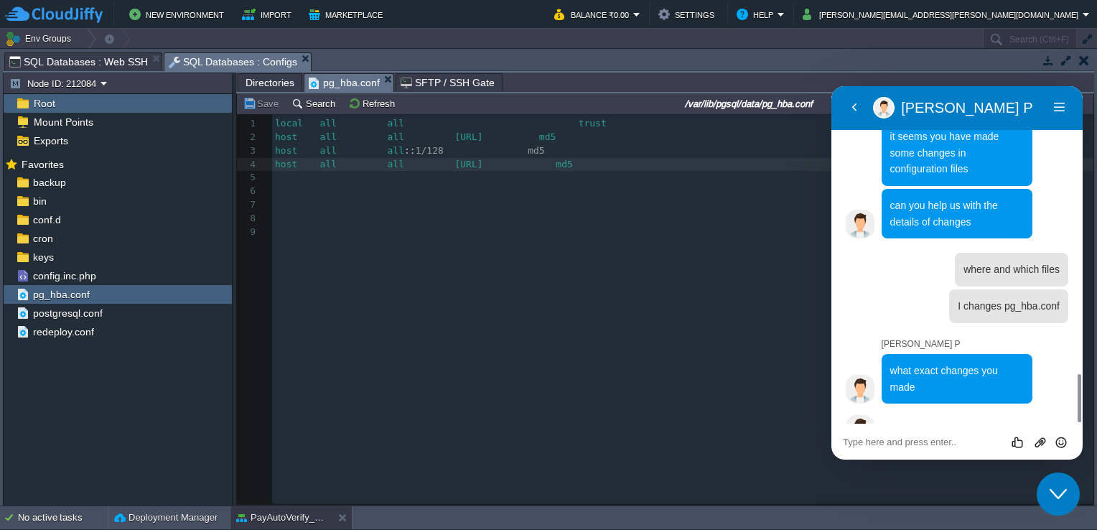
click at [831, 86] on textarea at bounding box center [831, 86] width 0 height 0
paste textarea "local all all trust host all all [URL] ident host all all [TECHNICAL_ID] ident …"
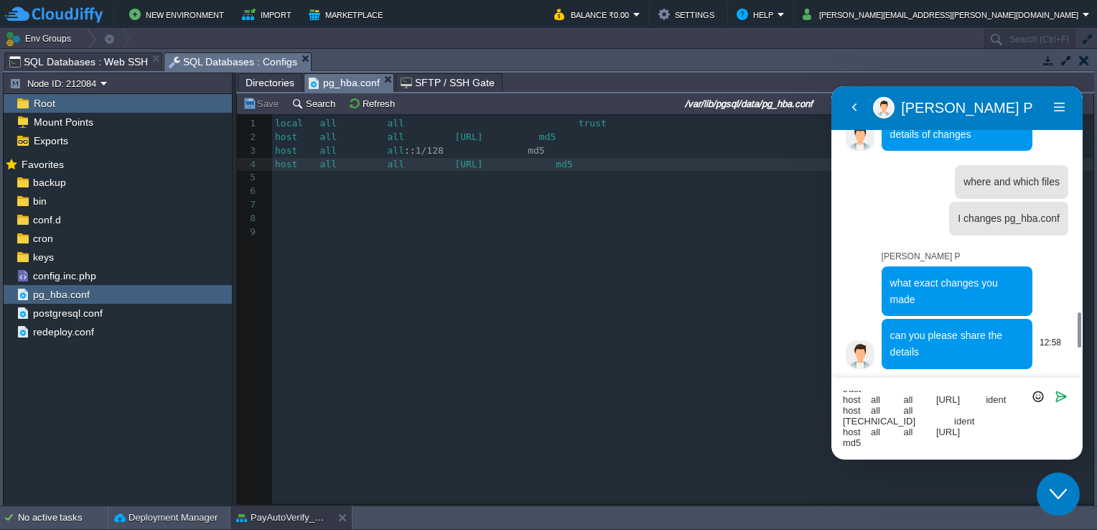
scroll to position [2075, 0]
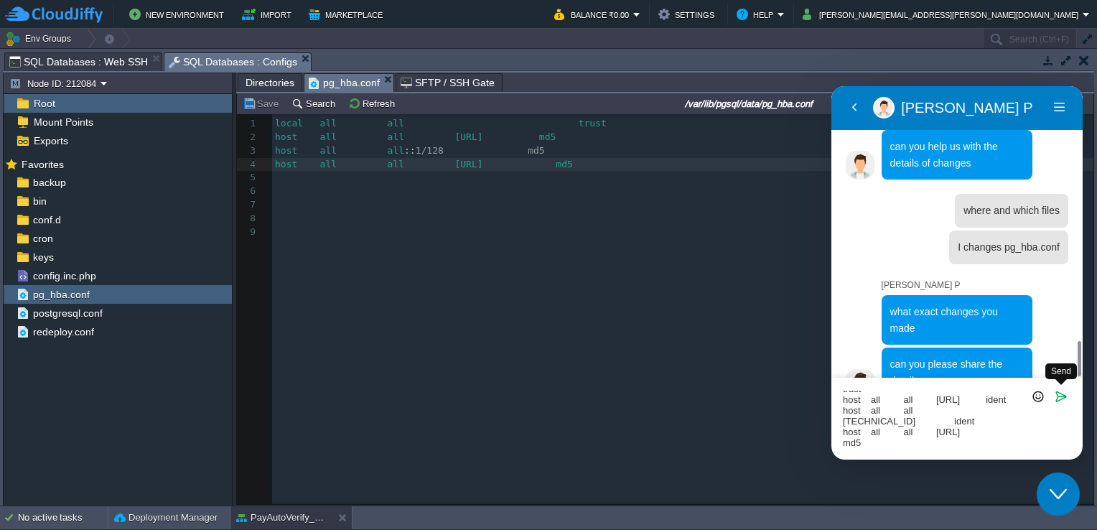
type textarea "local all all trust host all all [URL] ident host all all [TECHNICAL_ID] ident …"
click at [1059, 396] on icon "Send" at bounding box center [1061, 396] width 13 height 13
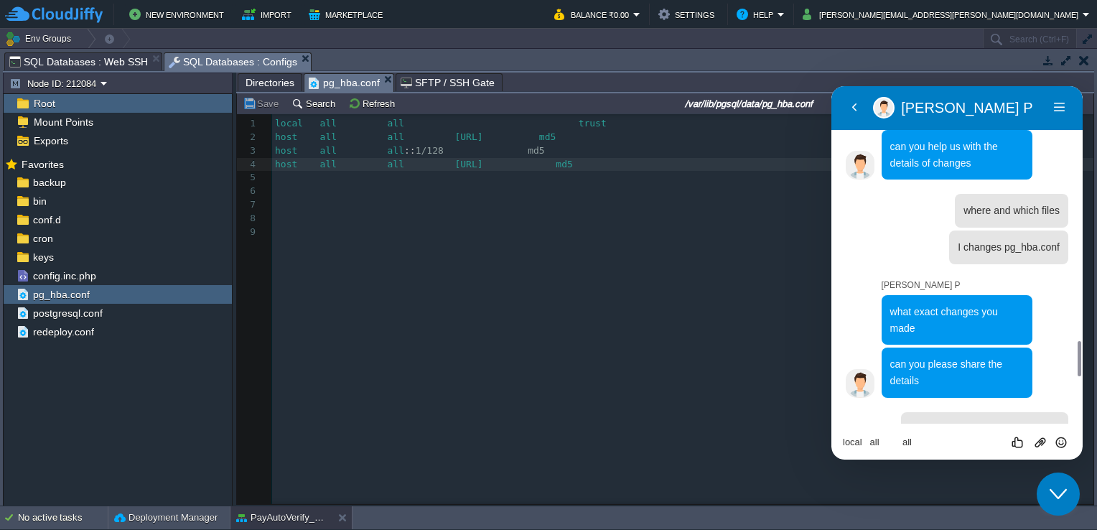
scroll to position [2126, 0]
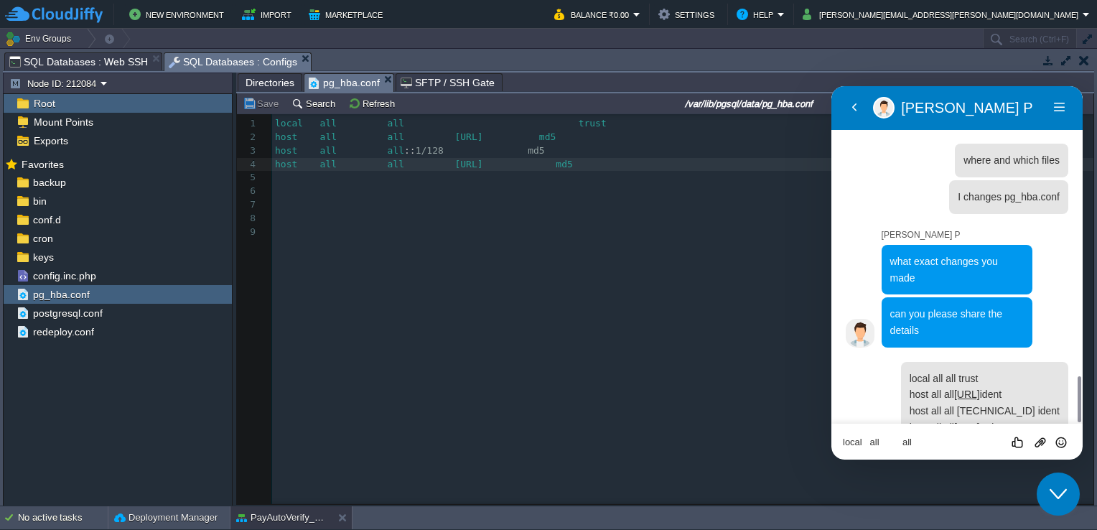
click at [831, 86] on textarea "local all all trust host all all [URL] ident host all all [TECHNICAL_ID] ident …" at bounding box center [831, 86] width 0 height 0
type textarea "i changed it to md5 where ident is there"
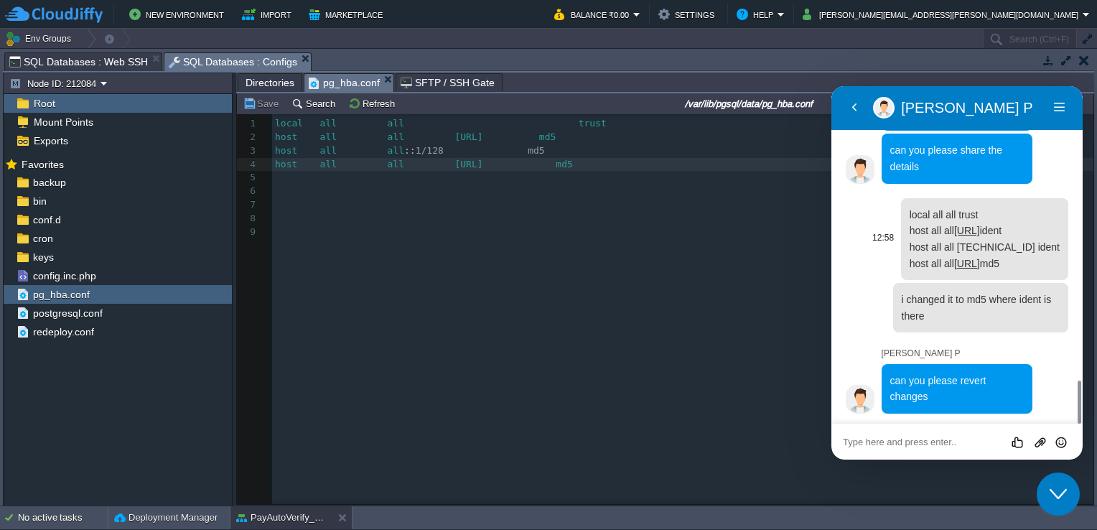
scroll to position [2260, 0]
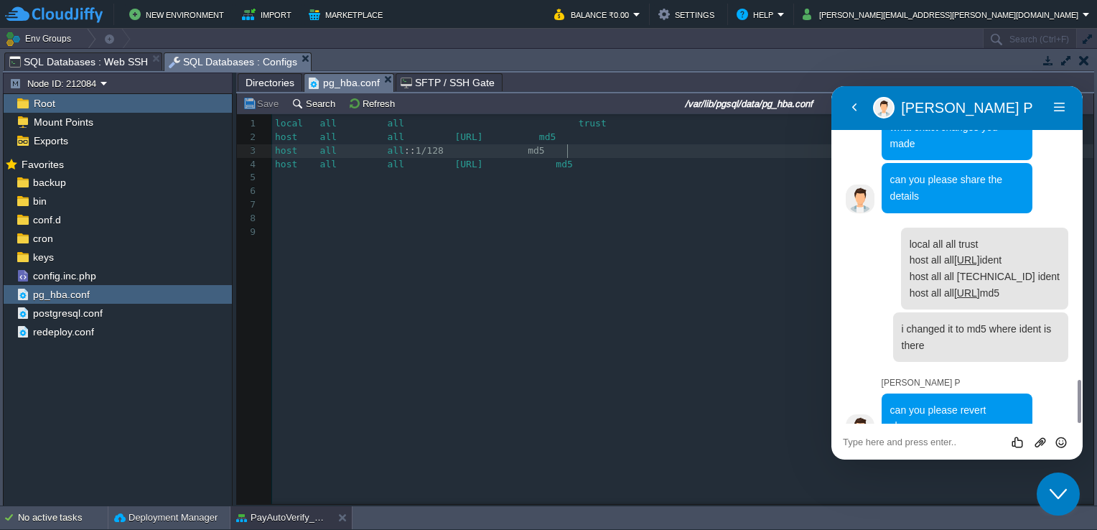
click at [571, 146] on div "xxxxxxxxxx 1 local all all trust 2 host all all [URL] md5 3 host all all :: 1/1…" at bounding box center [685, 178] width 826 height 122
click at [672, 286] on div "xxxxxxxxxx 1 local all all trust 2 host all all [URL] md5 3 host all all :: 1/1…" at bounding box center [676, 319] width 878 height 411
click at [576, 155] on pre "host all all :: 1/128 md5" at bounding box center [685, 151] width 826 height 14
type textarea "ident"
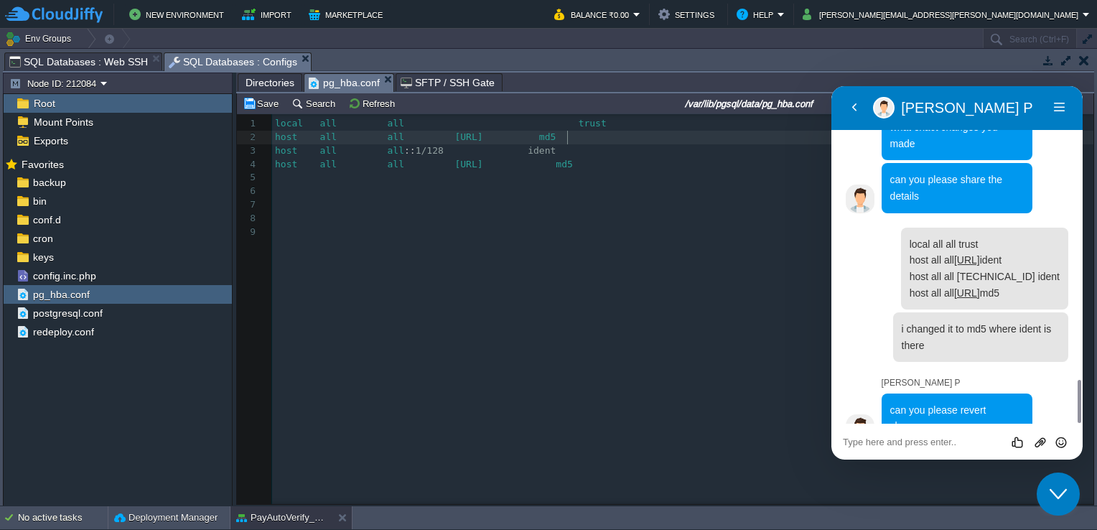
click at [572, 139] on div "xxxxxxxxxx 1 local all all trust 2 host all all [URL] md5 3 host all all :: 1/1…" at bounding box center [685, 178] width 826 height 122
type textarea "ident"
click at [546, 220] on pre "​" at bounding box center [685, 219] width 826 height 14
click at [268, 105] on button "Save" at bounding box center [263, 103] width 40 height 13
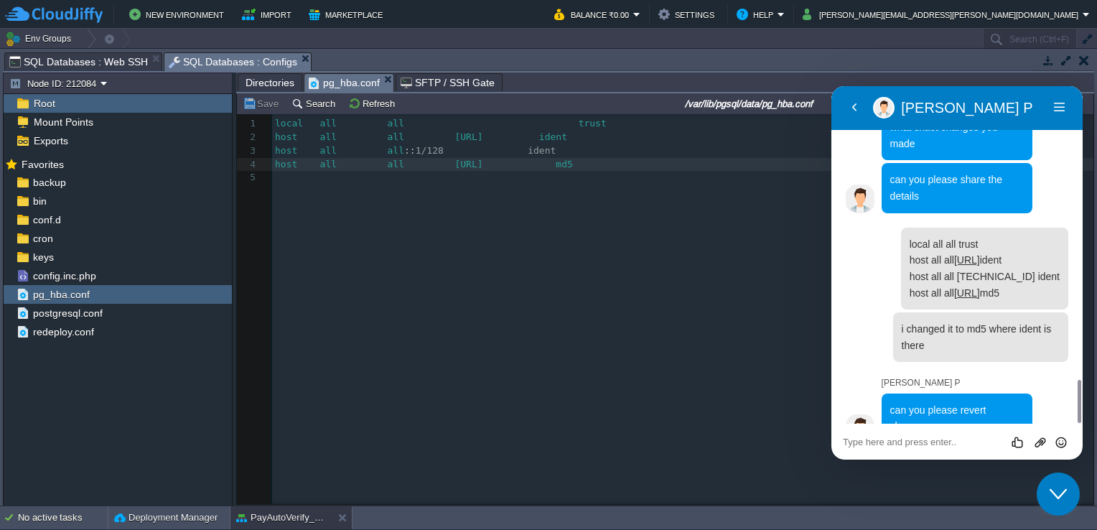
click at [831, 86] on div "Rate this chat Upload File Insert emoji" at bounding box center [831, 86] width 0 height 0
click at [831, 86] on textarea at bounding box center [831, 86] width 0 height 0
type textarea "done"
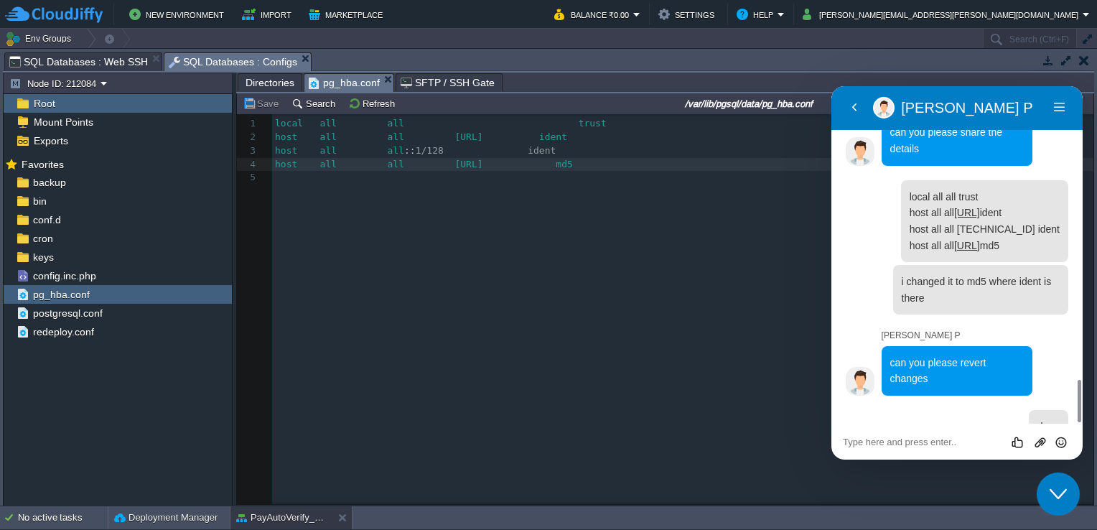
click at [1065, 479] on button "Close Chat This icon closes the chat window." at bounding box center [1058, 493] width 43 height 43
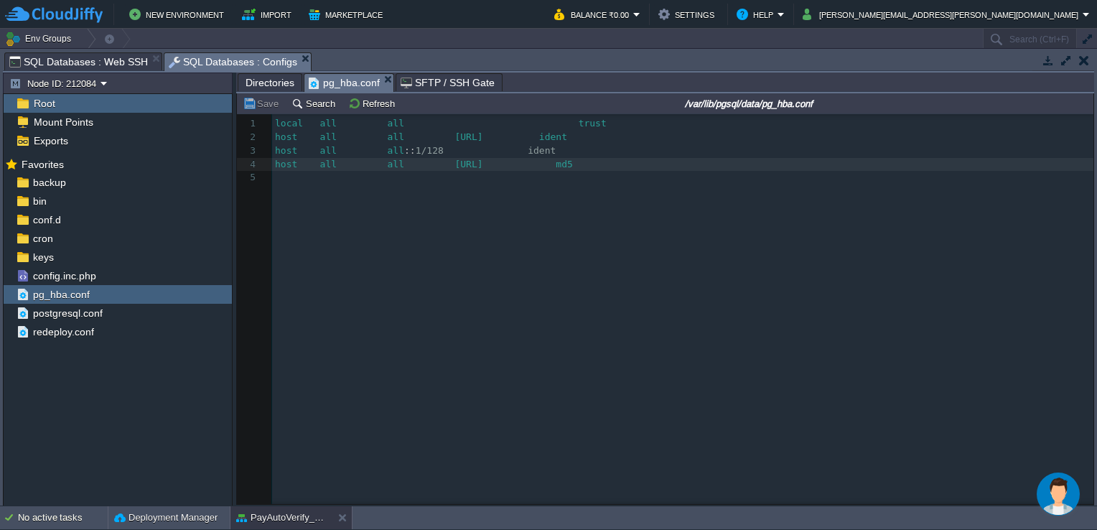
click at [1044, 477] on img "Chat widget" at bounding box center [1058, 493] width 43 height 43
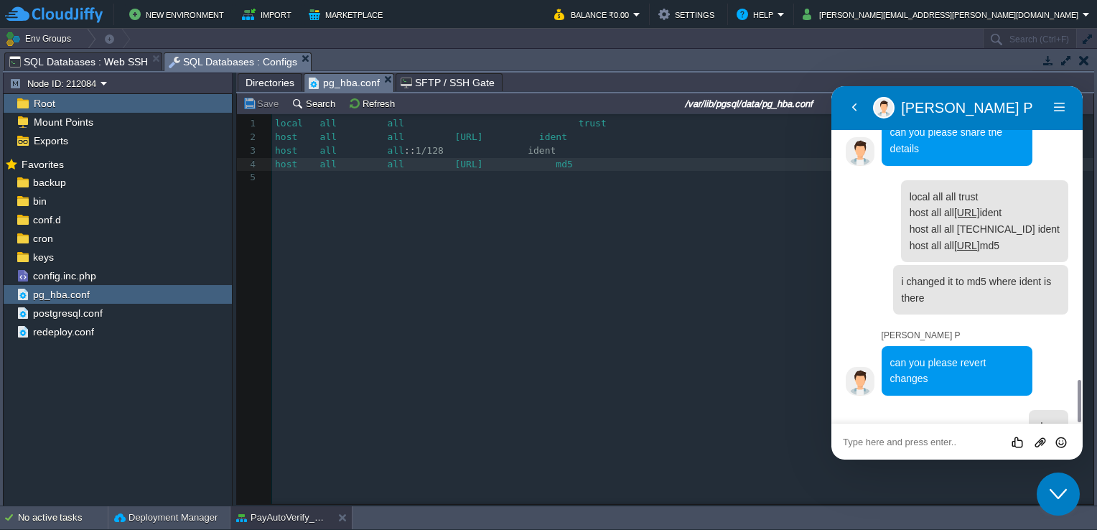
click at [831, 86] on textarea at bounding box center [831, 86] width 0 height 0
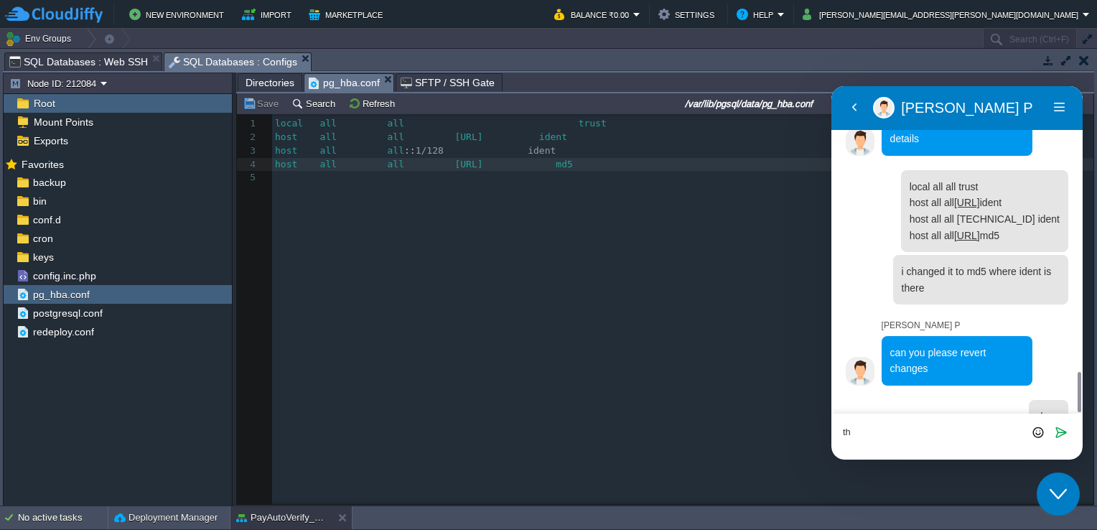
type textarea "t"
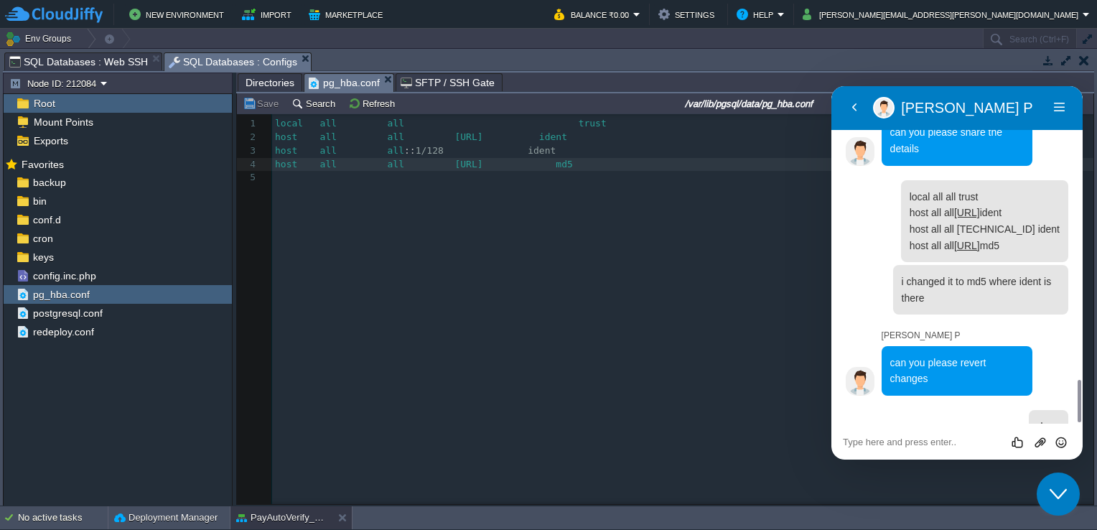
click at [1062, 485] on button "Close Chat This icon closes the chat window." at bounding box center [1058, 493] width 43 height 43
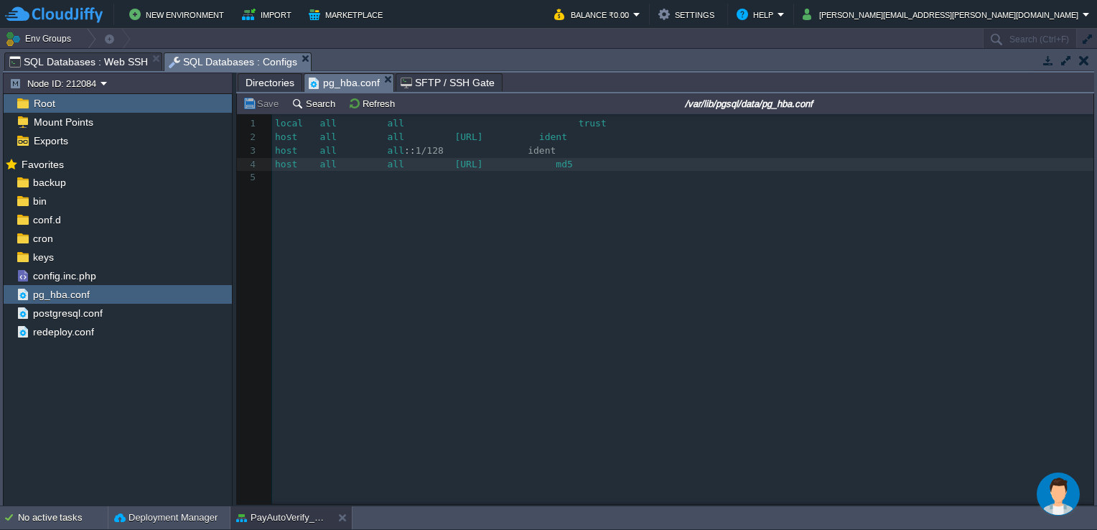
click at [384, 75] on em "pg_hba.conf" at bounding box center [351, 83] width 85 height 18
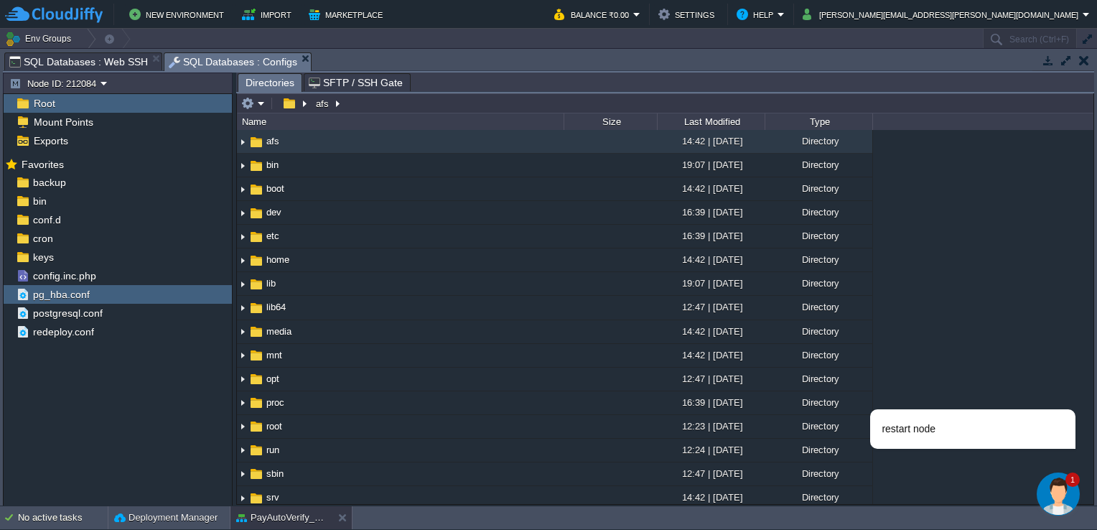
click at [1054, 500] on img "Chat widget" at bounding box center [1058, 493] width 43 height 43
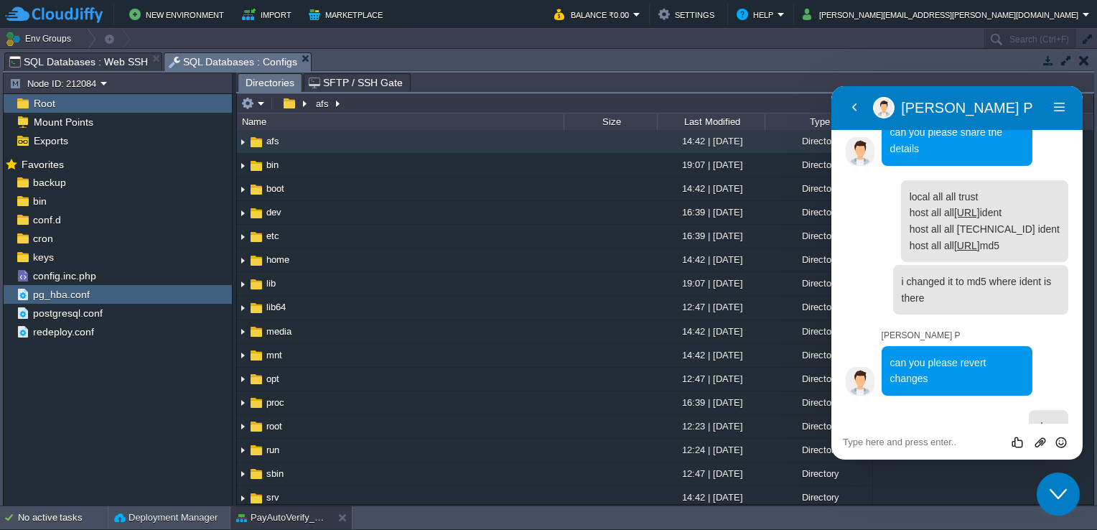
scroll to position [2372, 0]
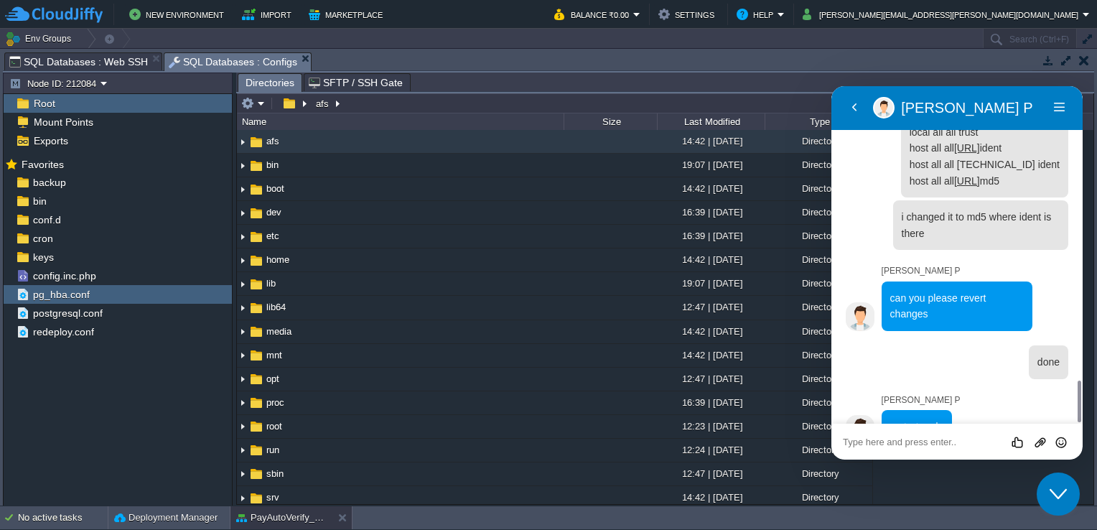
click at [831, 86] on textarea at bounding box center [831, 86] width 0 height 0
type textarea "now able to connect"
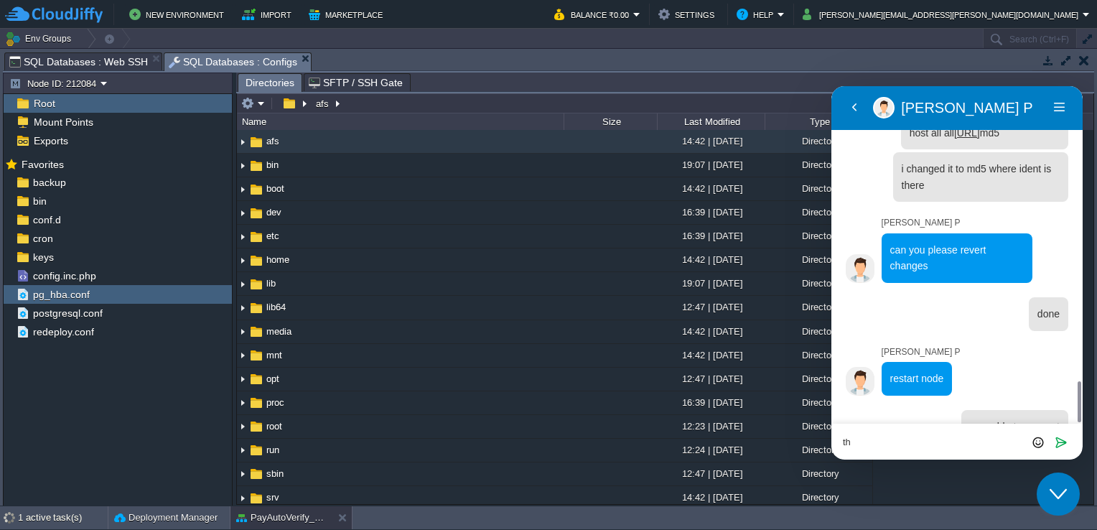
type textarea "t"
type textarea "was this the problem ?"
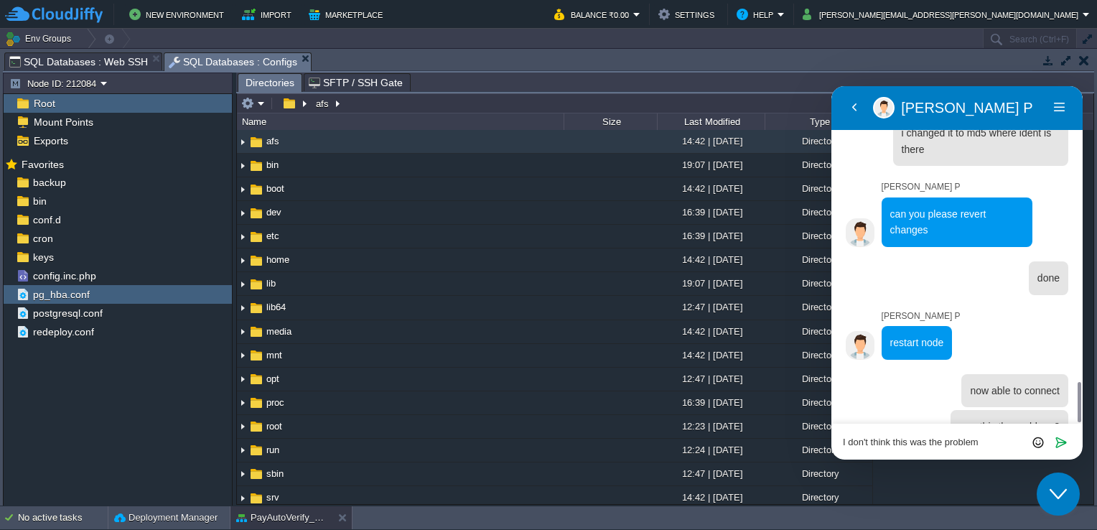
type textarea "I don't think this was the problem."
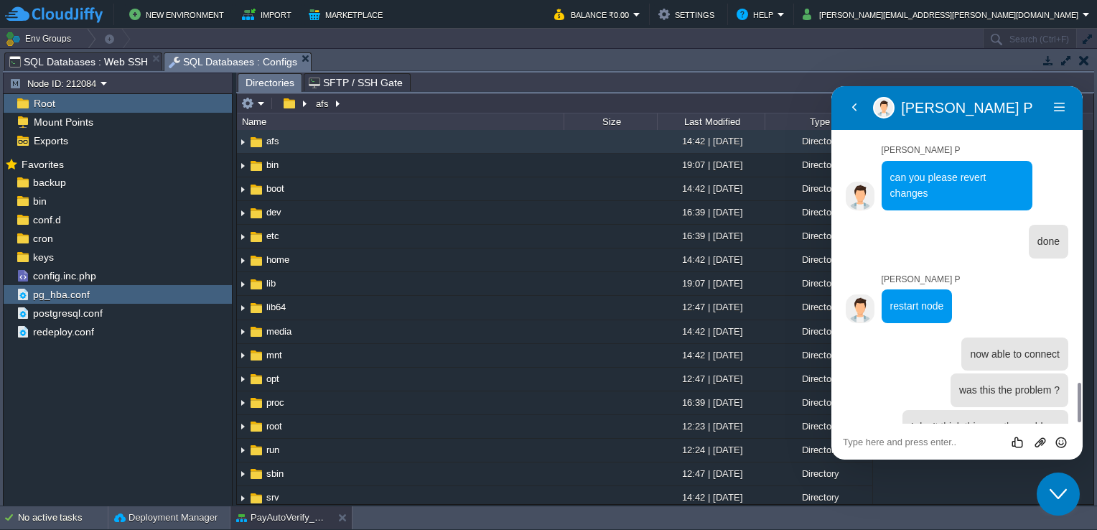
click at [1067, 495] on div "Close Chat This icon closes the chat window." at bounding box center [1058, 493] width 43 height 17
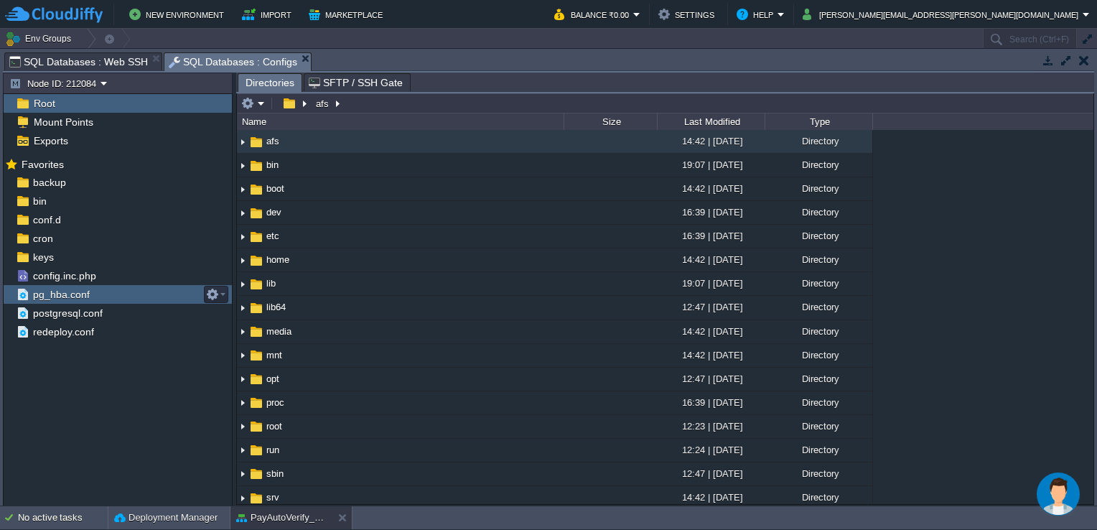
click at [61, 294] on span "pg_hba.conf" at bounding box center [61, 294] width 62 height 13
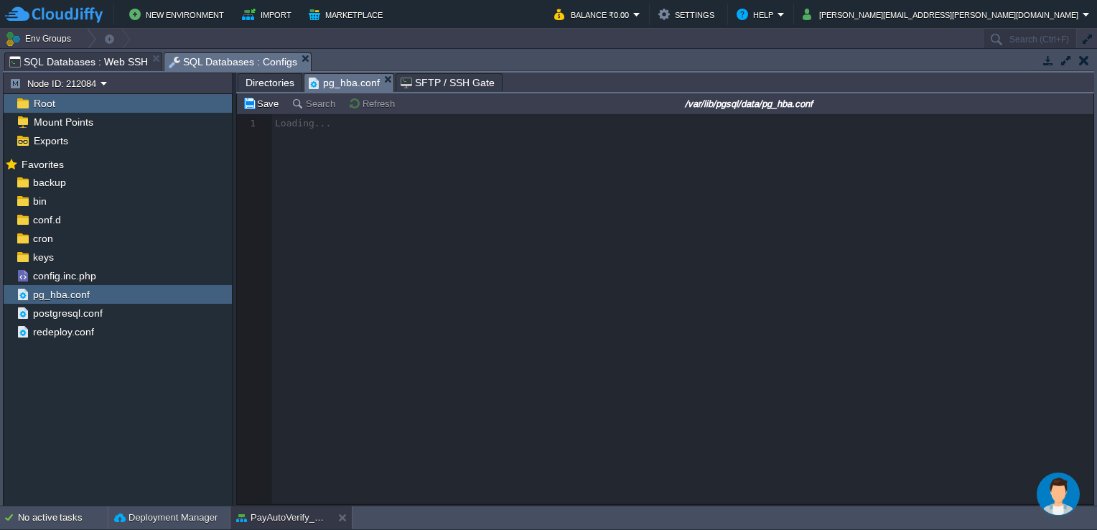
scroll to position [4, 0]
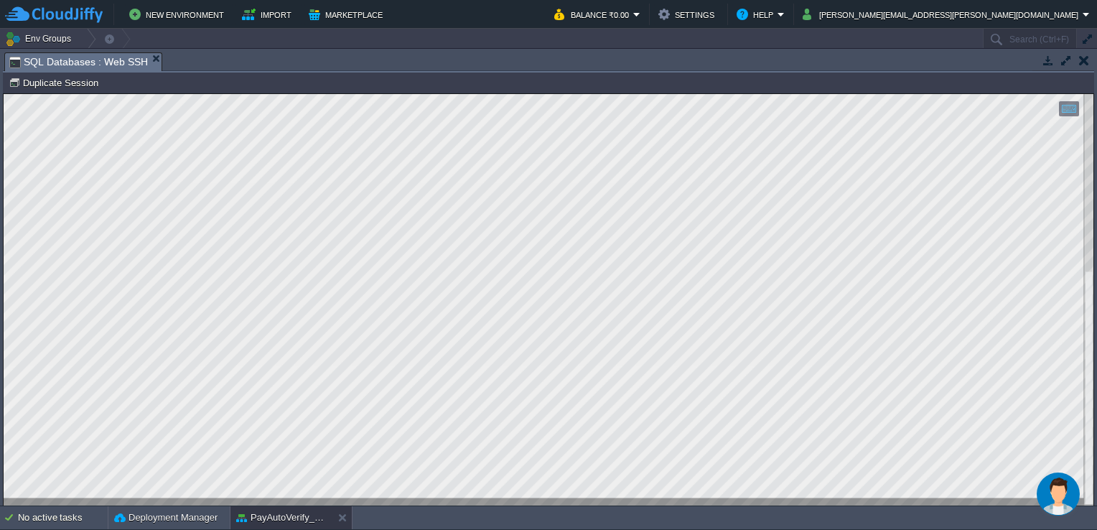
click at [276, 498] on div at bounding box center [549, 299] width 1090 height 411
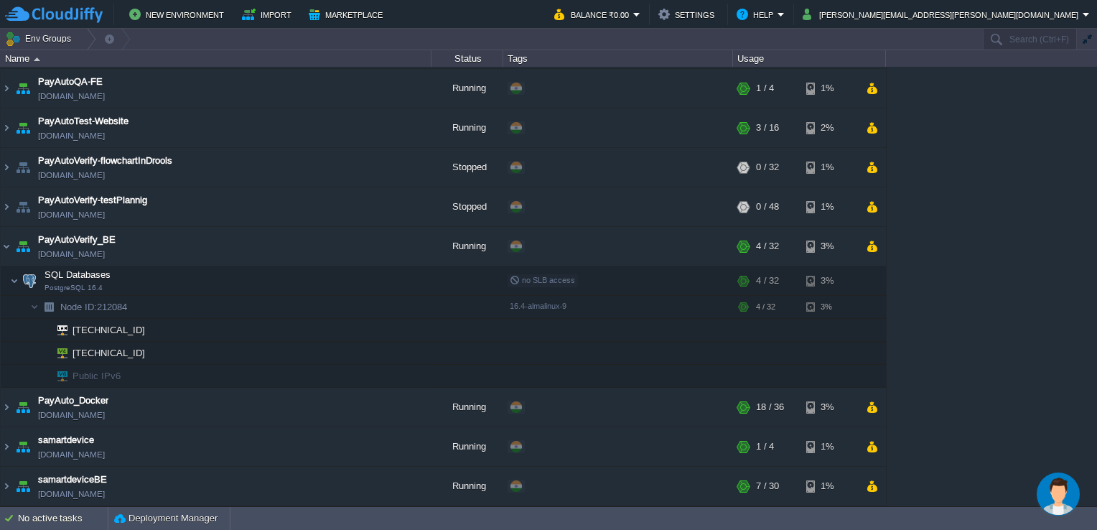
scroll to position [1014, 0]
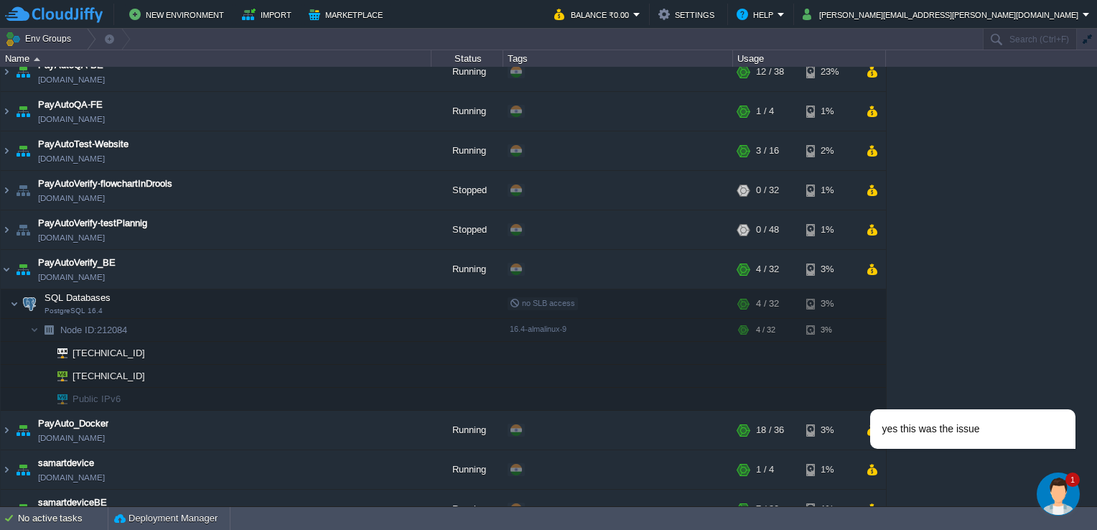
click at [1051, 480] on img "Chat widget" at bounding box center [1058, 493] width 43 height 43
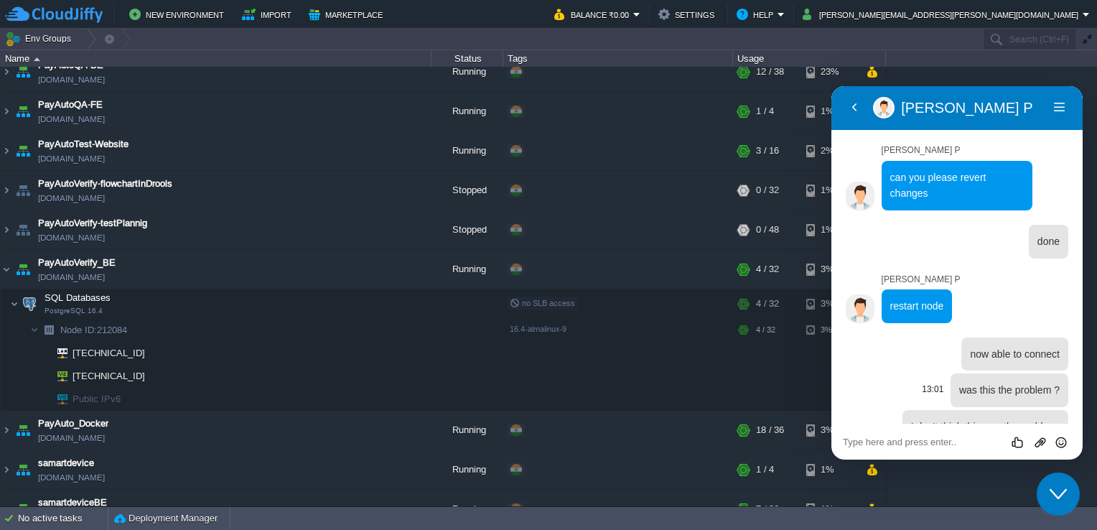
scroll to position [2557, 0]
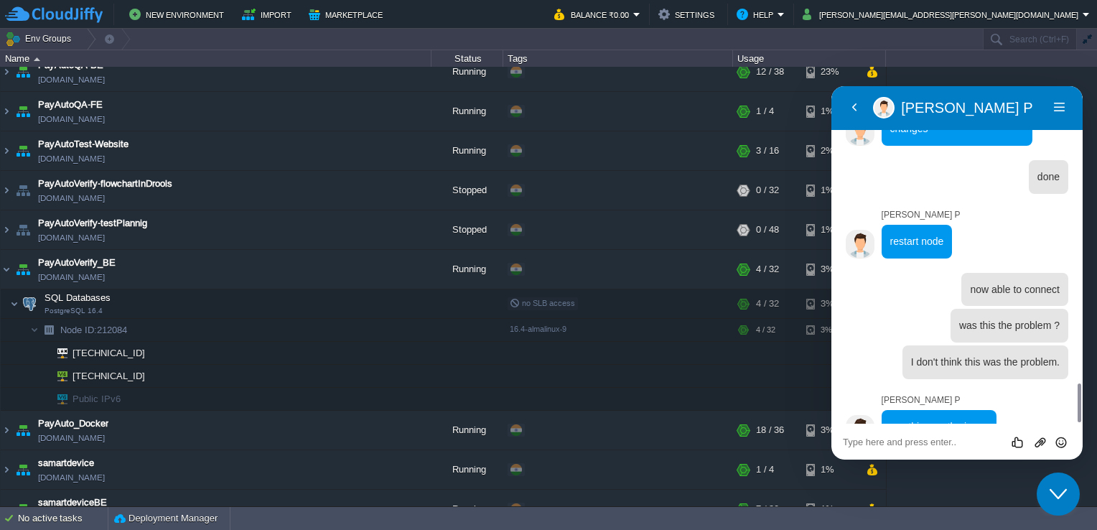
click at [831, 86] on div "Rate this chat Upload File Insert emoji" at bounding box center [831, 86] width 0 height 0
click at [831, 86] on textarea at bounding box center [831, 86] width 0 height 0
type textarea "I changed it 2 mins before."
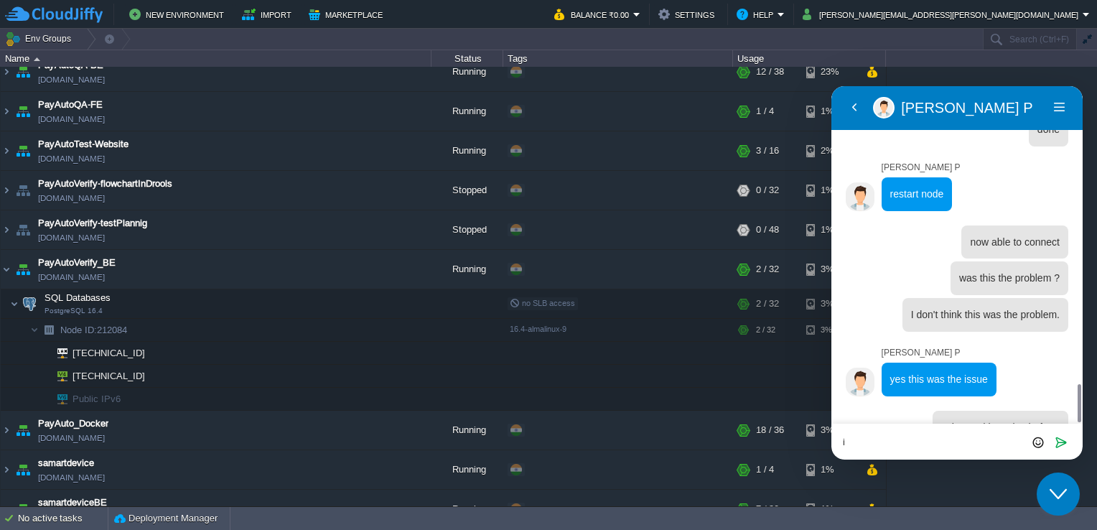
type textarea "i"
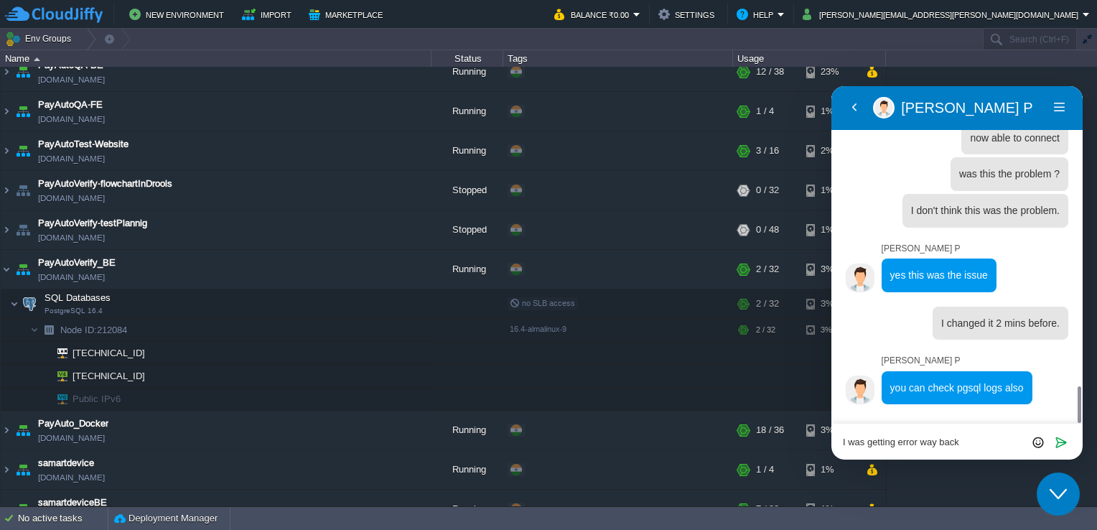
type textarea "I was getting error way back earlier"
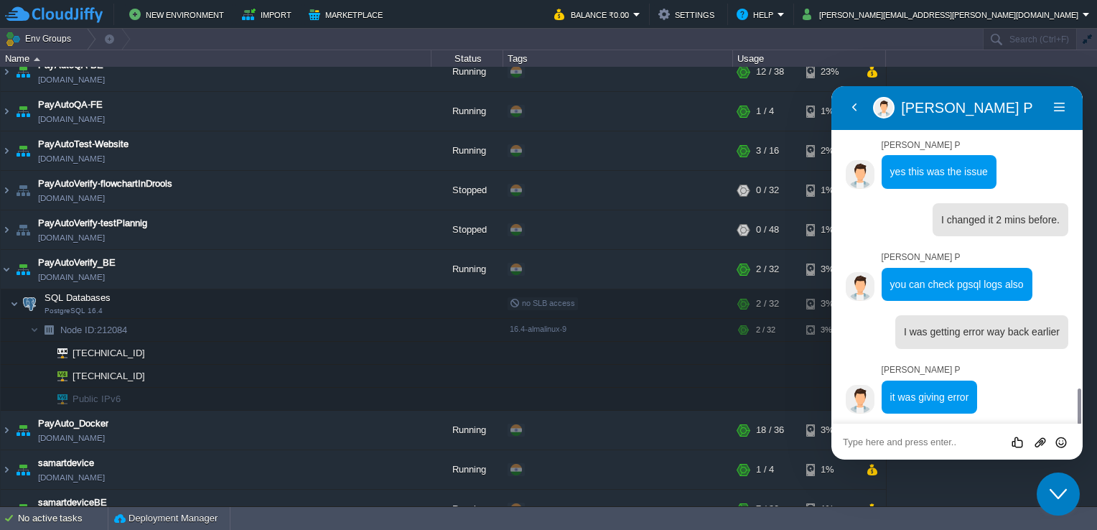
scroll to position [2782, 0]
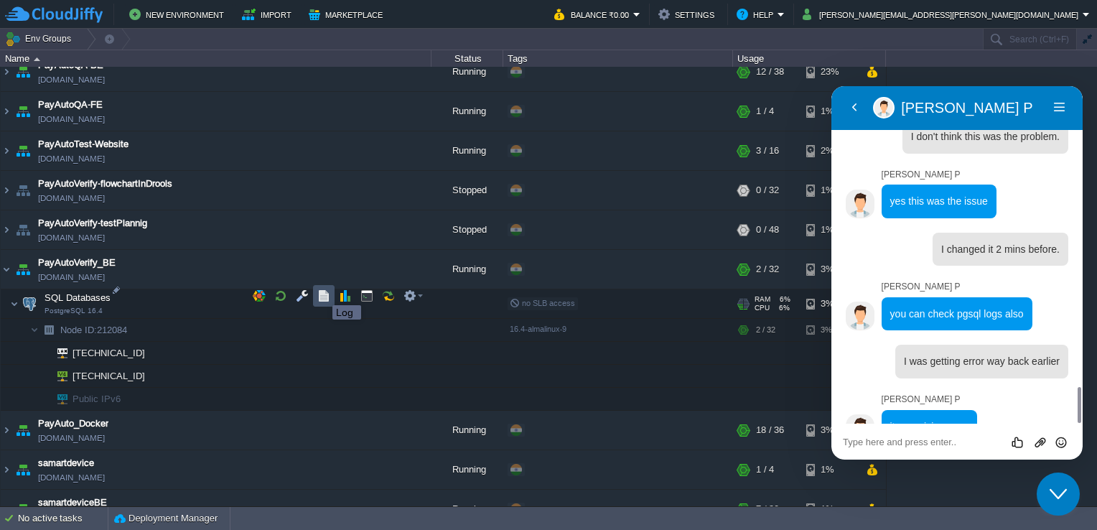
click at [322, 292] on button "button" at bounding box center [323, 295] width 13 height 13
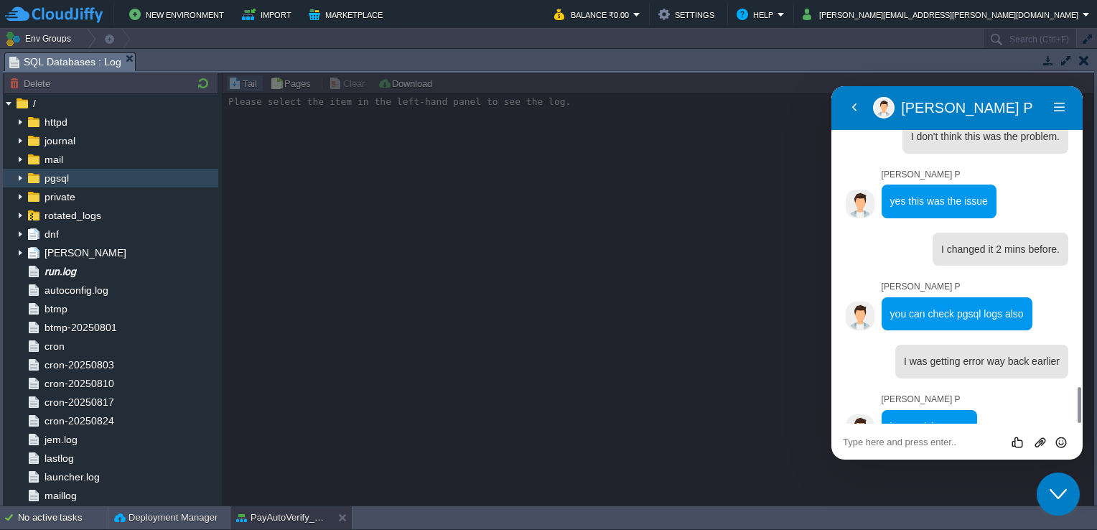
click at [85, 175] on div "pgsql" at bounding box center [110, 178] width 215 height 19
click at [19, 178] on img at bounding box center [19, 178] width 11 height 19
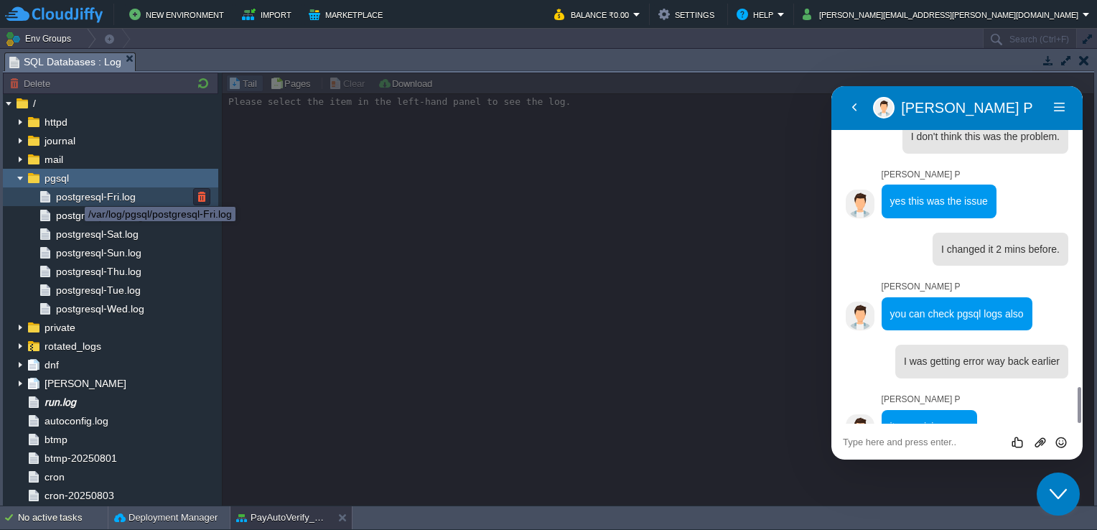
click at [74, 194] on span "postgresql-Fri.log" at bounding box center [95, 196] width 85 height 13
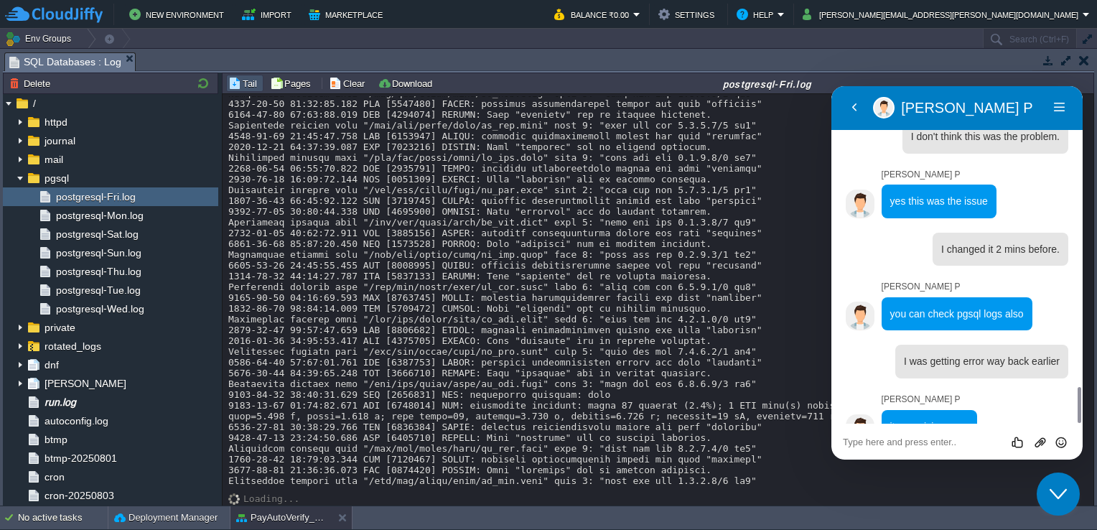
scroll to position [11002, 0]
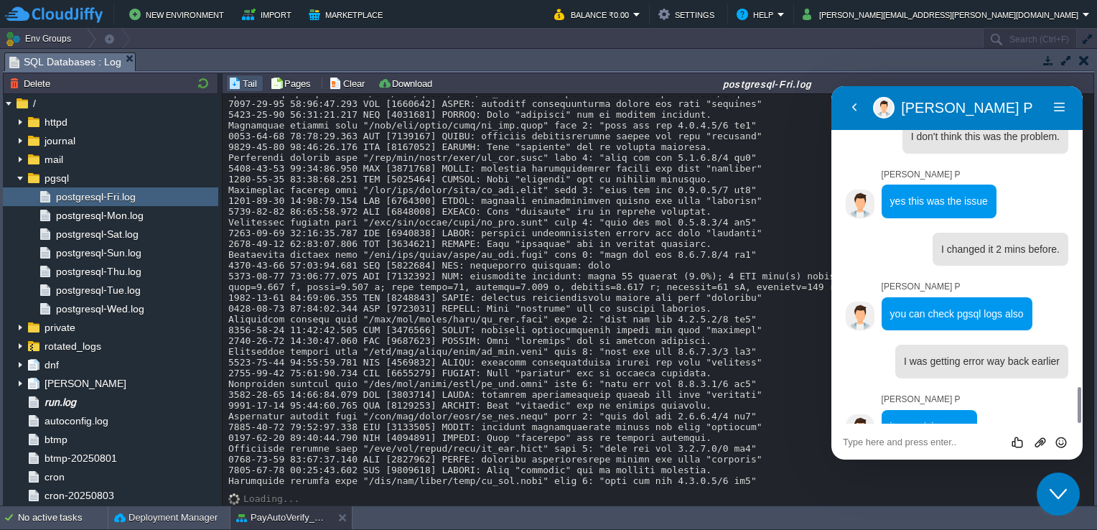
click at [831, 86] on div "Rate this chat Upload File Insert emoji" at bounding box center [831, 86] width 0 height 0
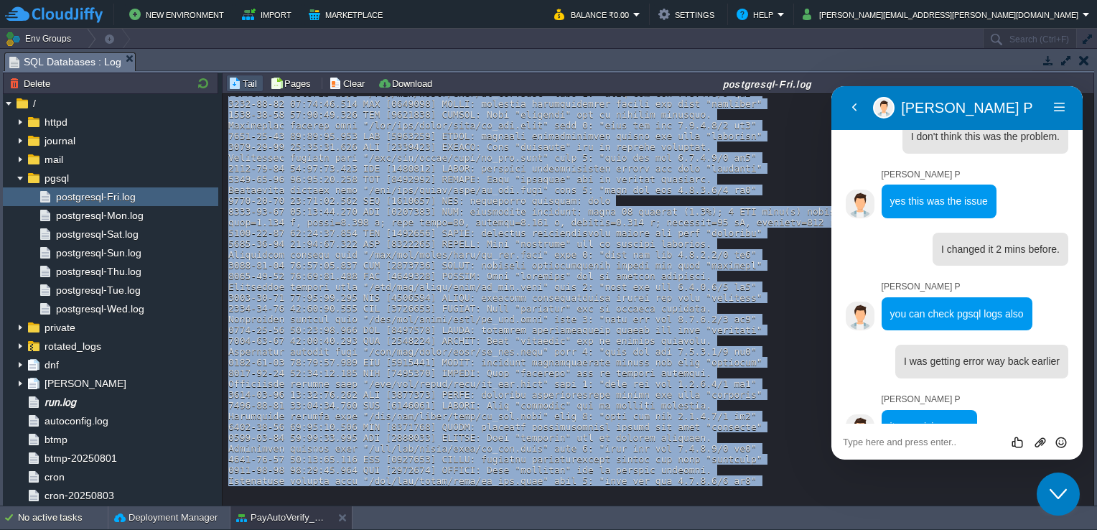
scroll to position [2823, 0]
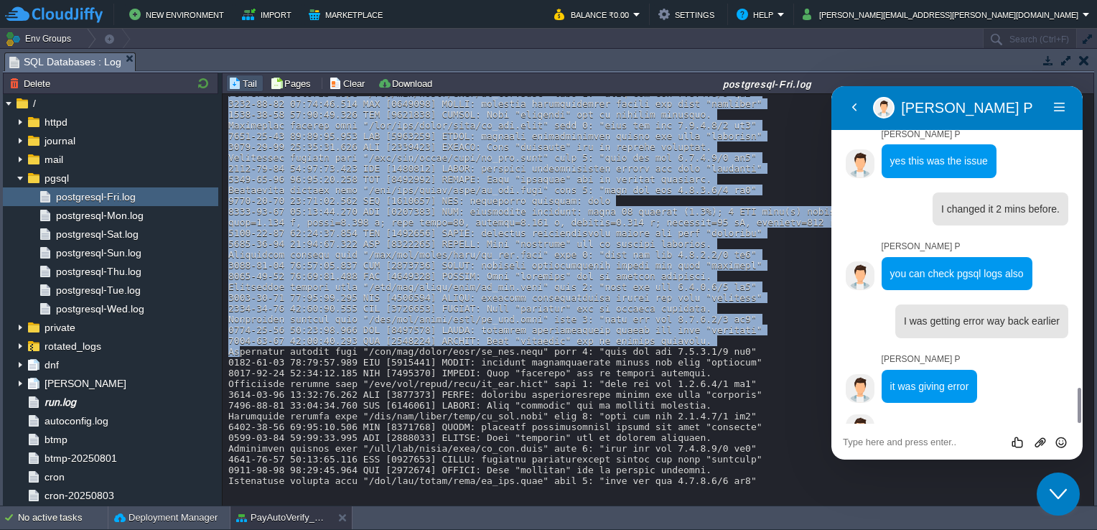
drag, startPoint x: 716, startPoint y: 481, endPoint x: 230, endPoint y: 418, distance: 490.8
copy div "Connection matched file "/var/lib/pgsql/data/pg_hba.conf" line 4: "host all all…"
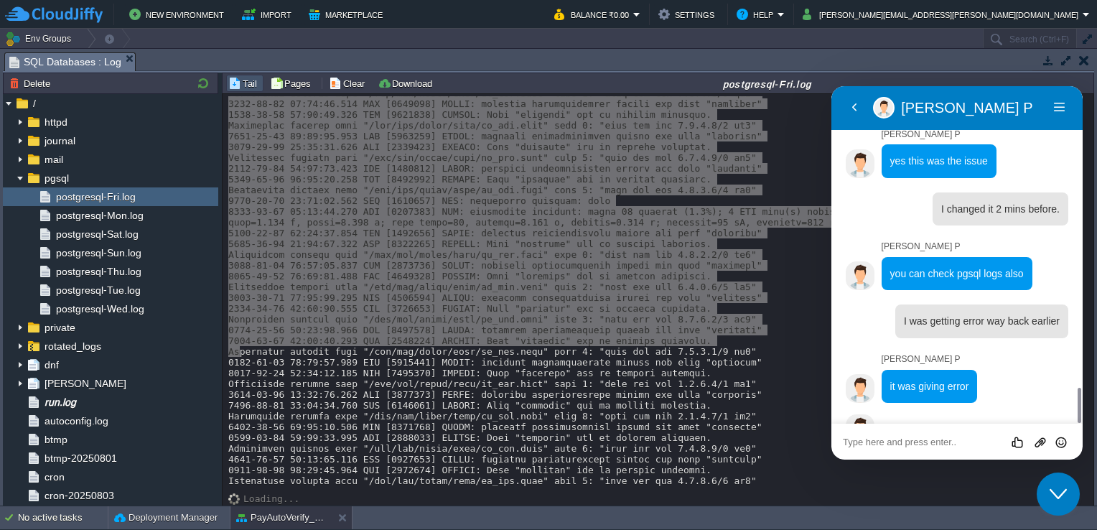
click at [831, 86] on textarea at bounding box center [831, 86] width 0 height 0
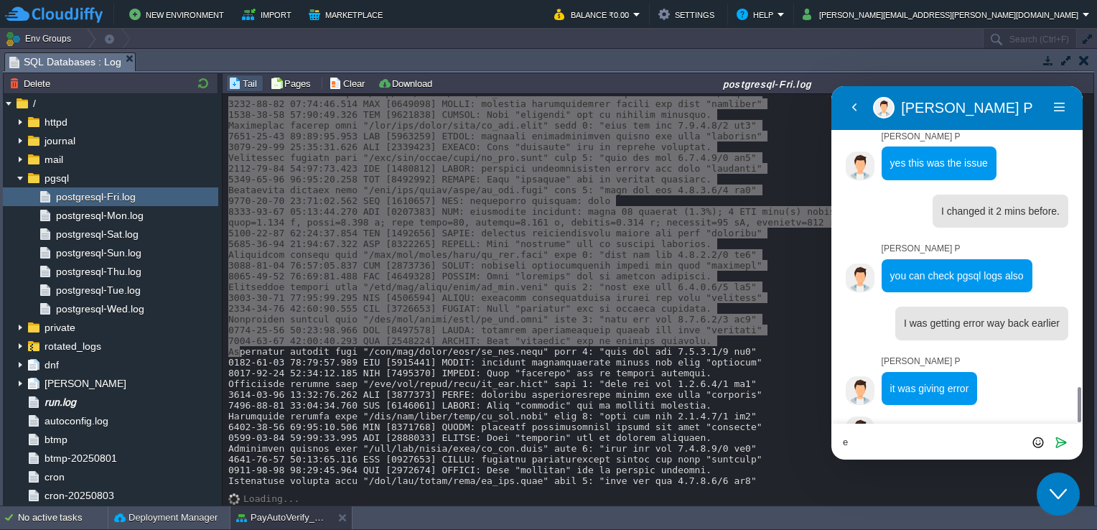
scroll to position [2823, 0]
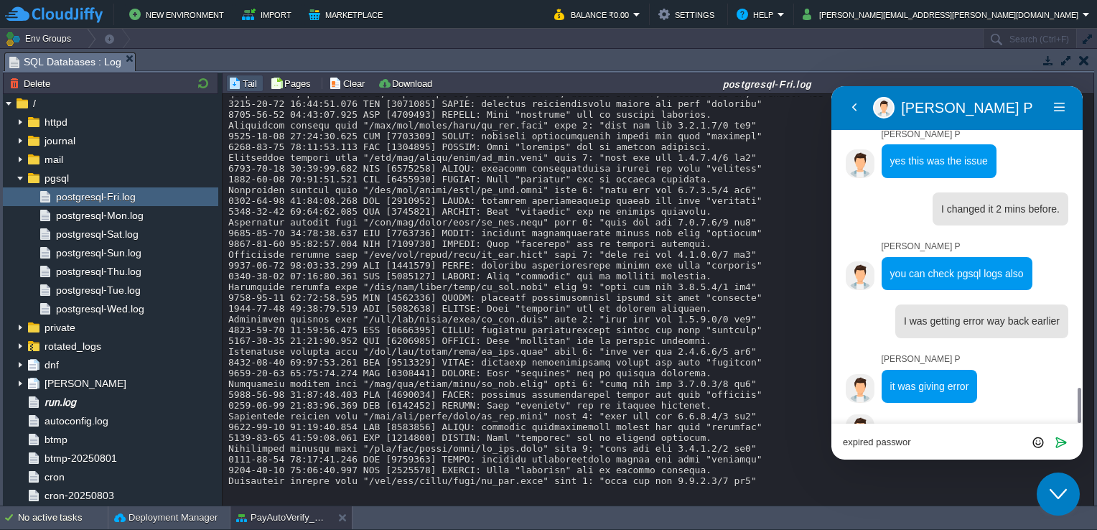
type textarea "expired password"
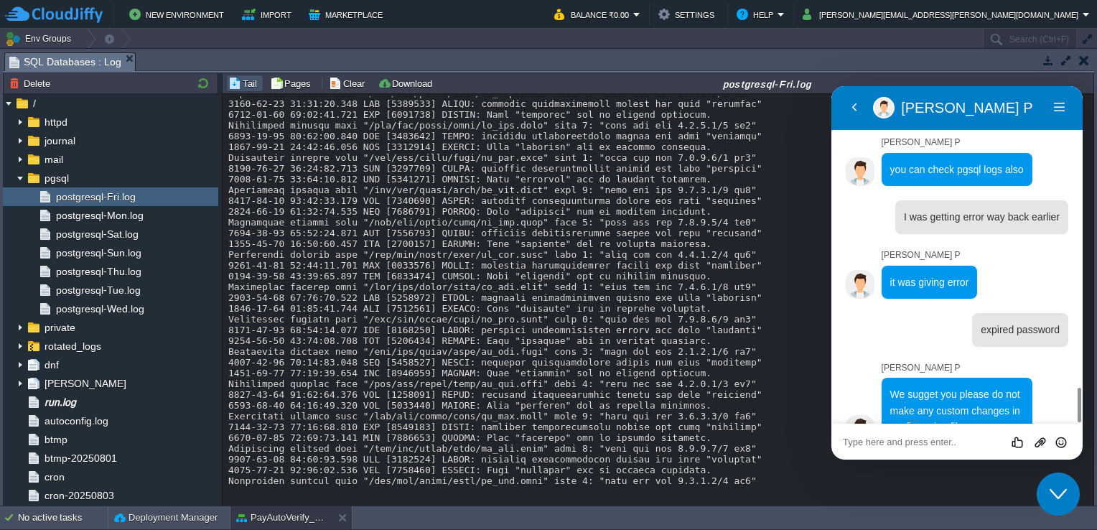
scroll to position [11526, 0]
drag, startPoint x: 716, startPoint y: 481, endPoint x: 228, endPoint y: 411, distance: 492.5
copy div "Connection matched file "/var/lib/pgsql/data/pg_hba.conf" line 4: "host all all…"
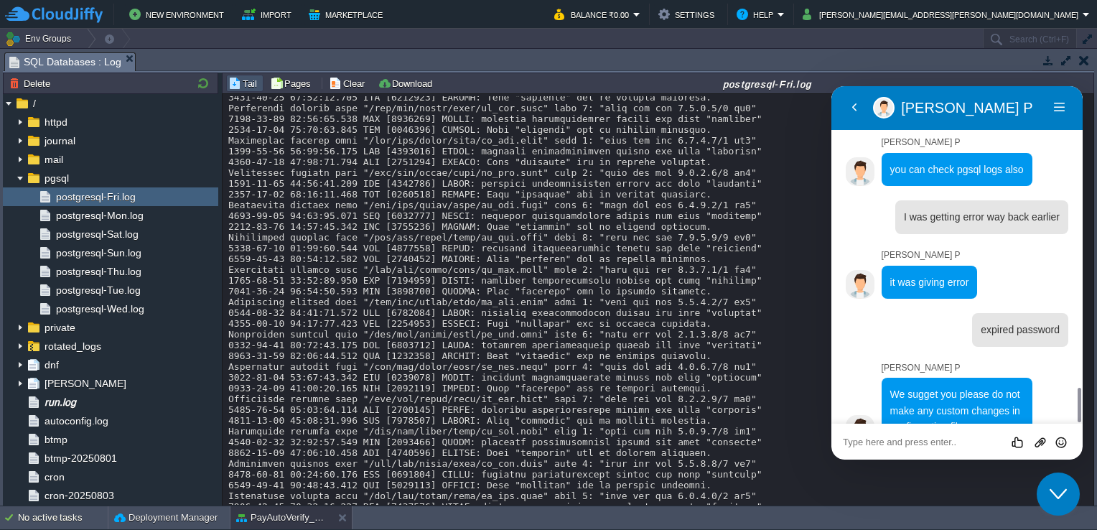
click at [831, 86] on textarea at bounding box center [831, 86] width 0 height 0
type textarea "P"
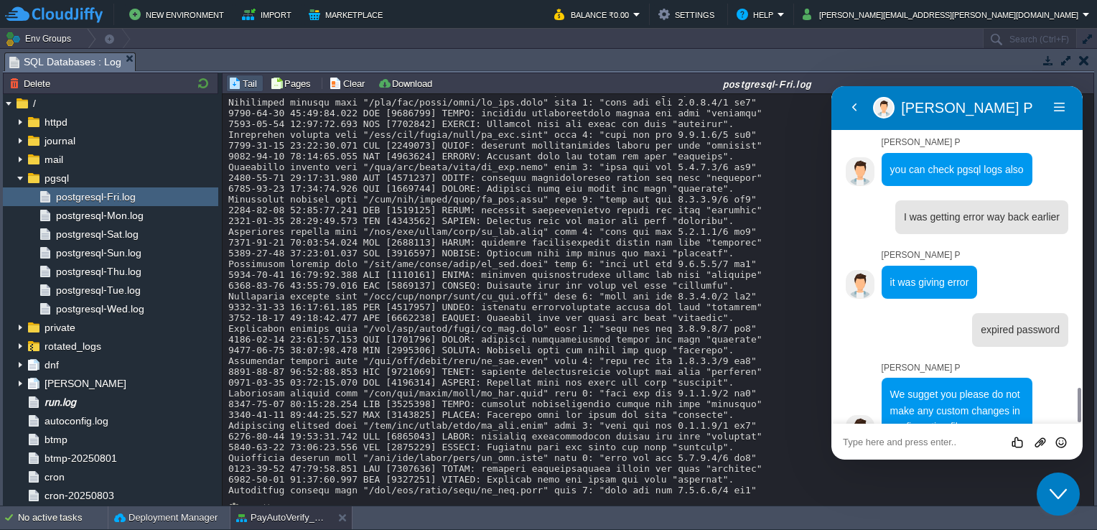
scroll to position [12180, 0]
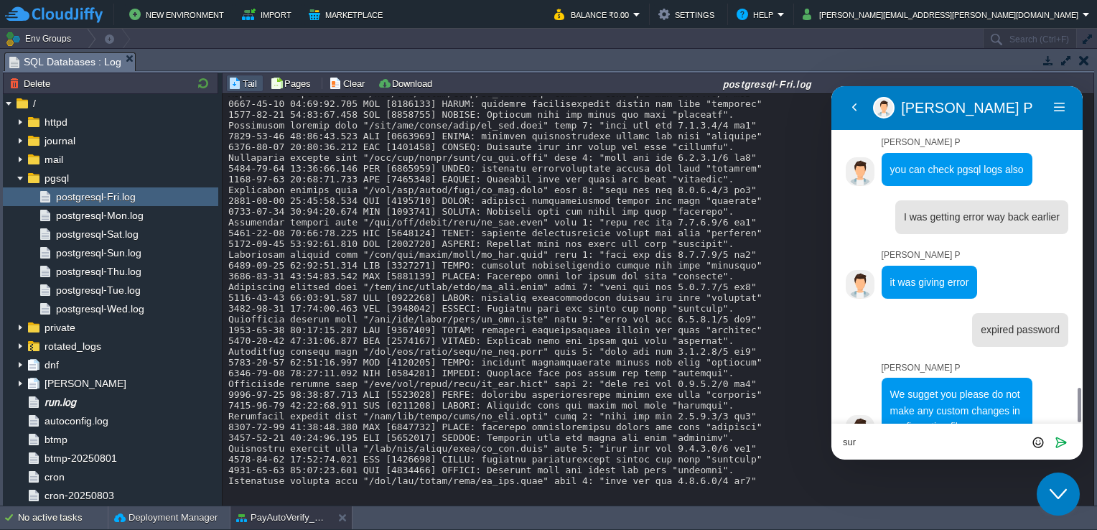
type textarea "sure"
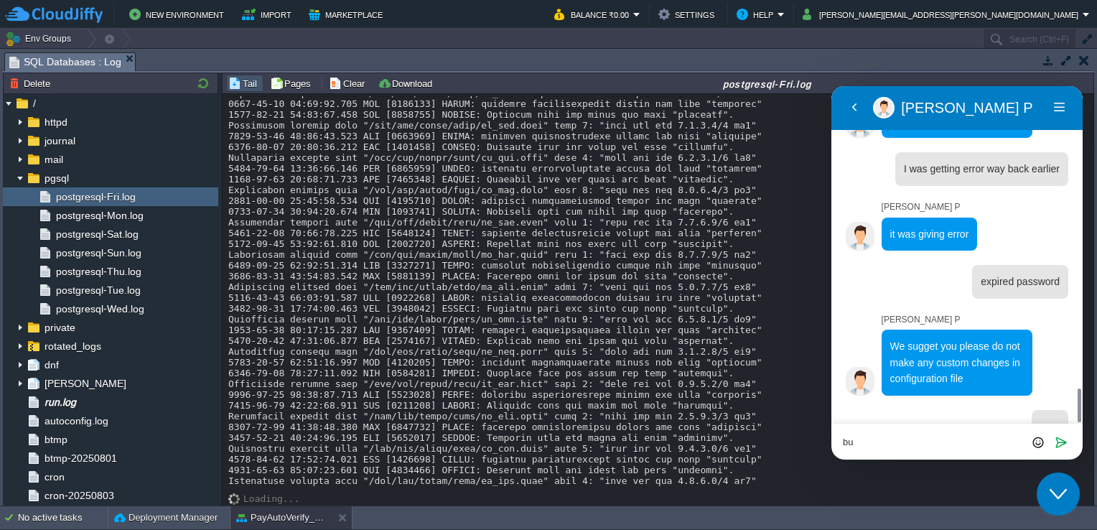
type textarea "b"
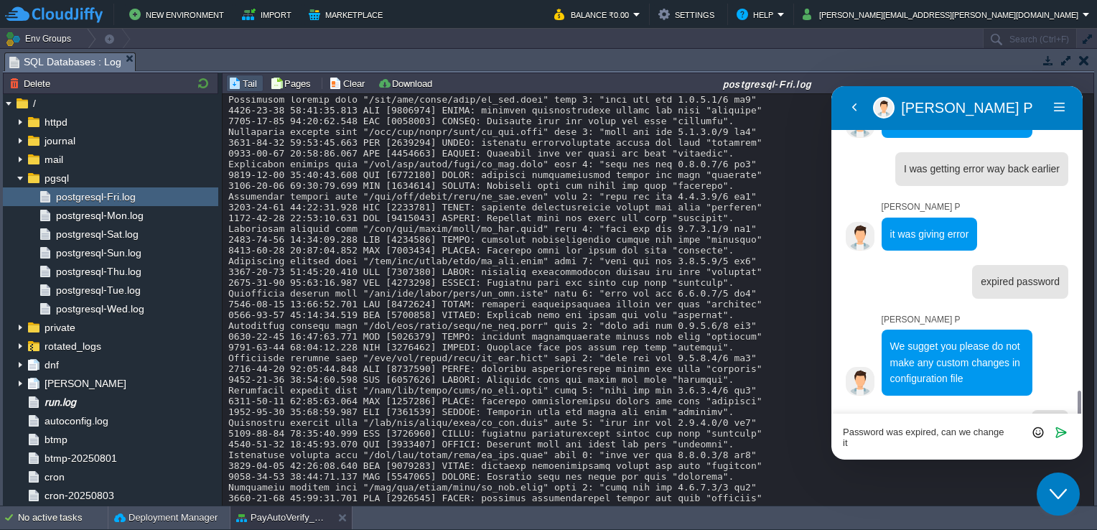
scroll to position [2985, 0]
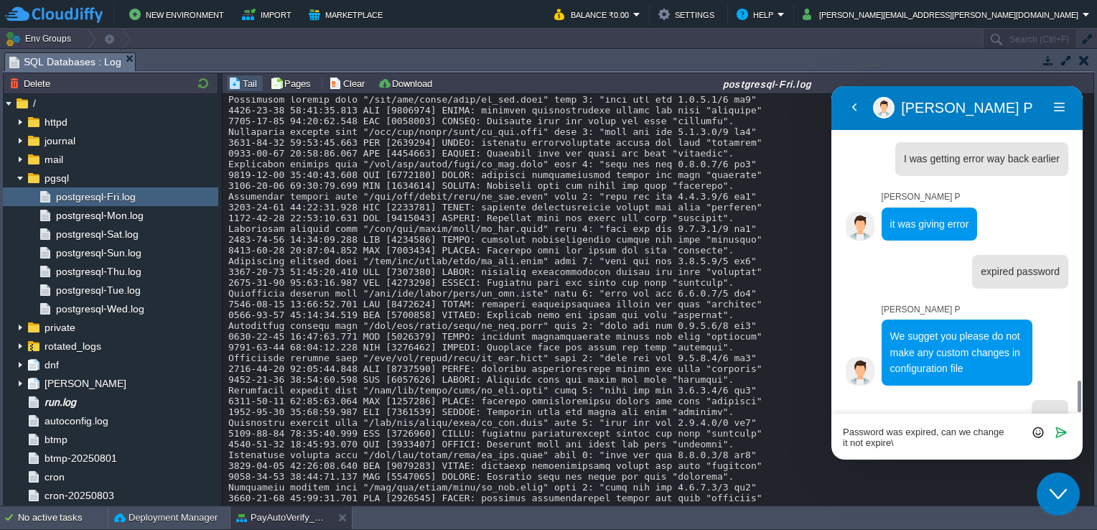
type textarea "Password was expired, can we change it not expire"
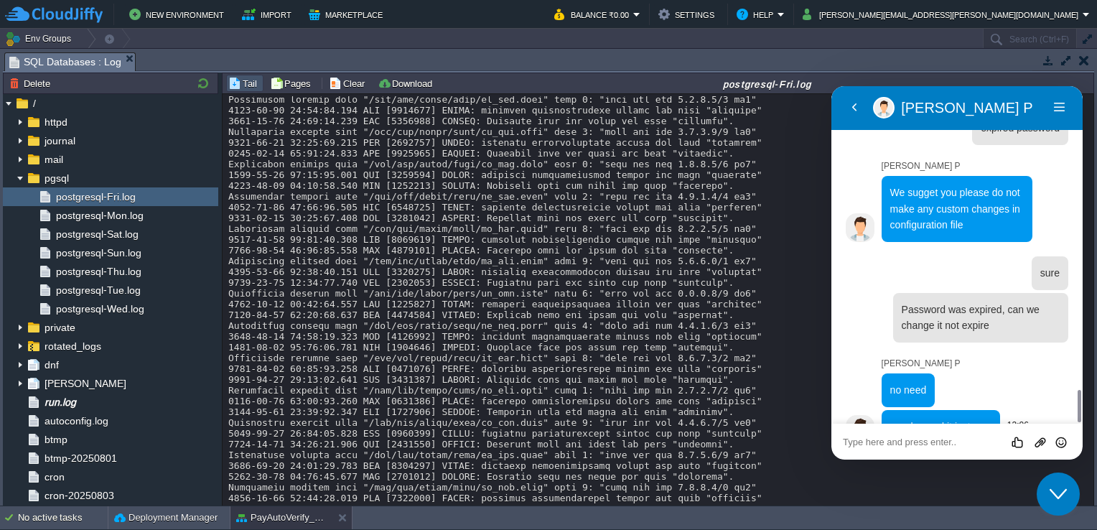
scroll to position [3169, 0]
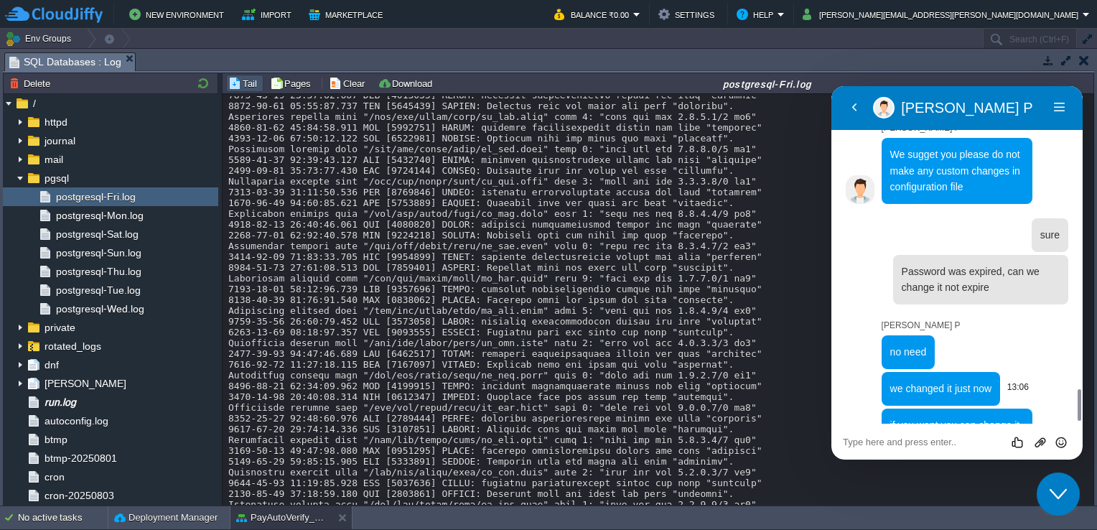
scroll to position [3181, 0]
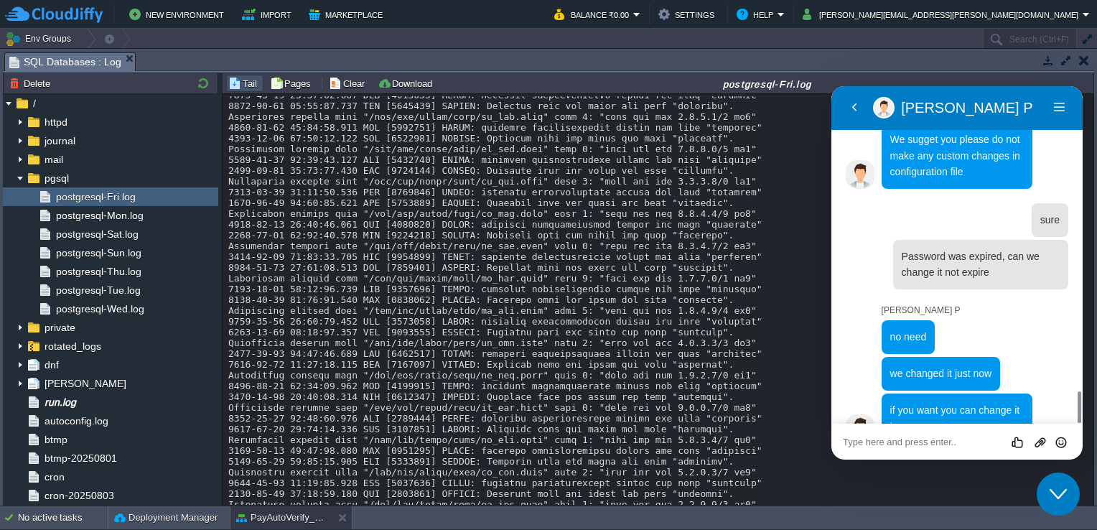
click at [831, 86] on textarea at bounding box center [831, 86] width 0 height 0
type textarea "I want to change it through cli"
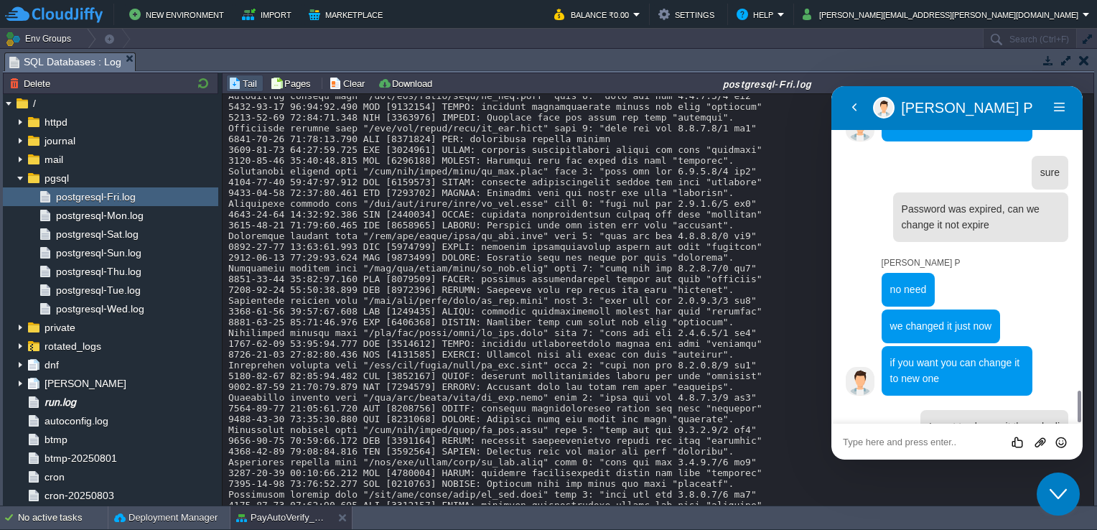
scroll to position [14733, 0]
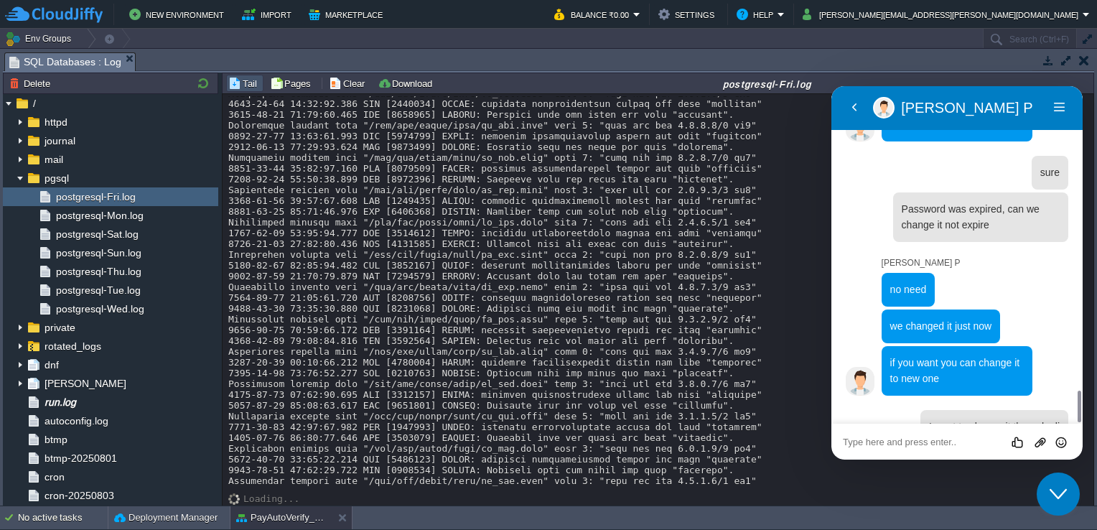
click at [1085, 61] on button "button" at bounding box center [1084, 60] width 10 height 13
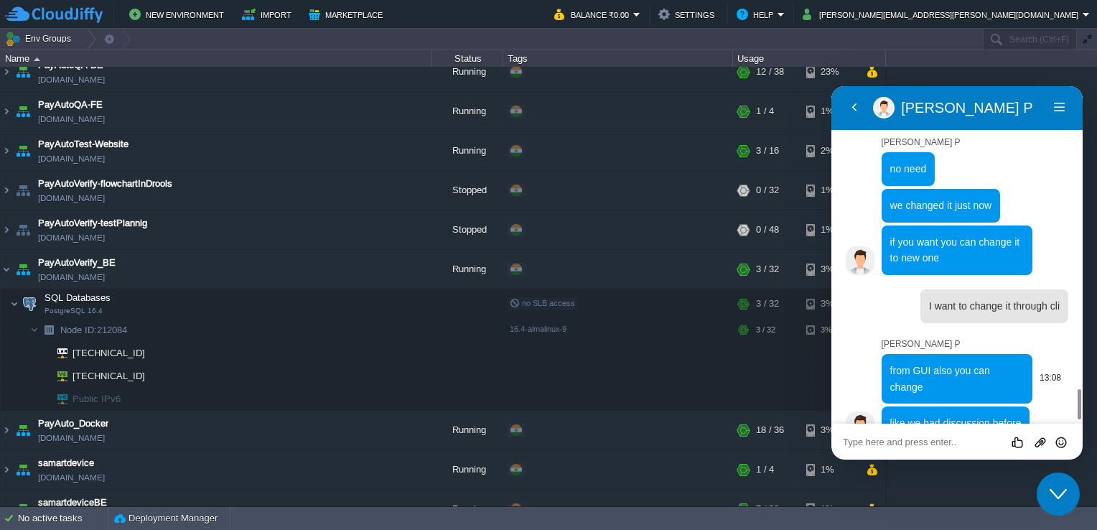
scroll to position [3346, 0]
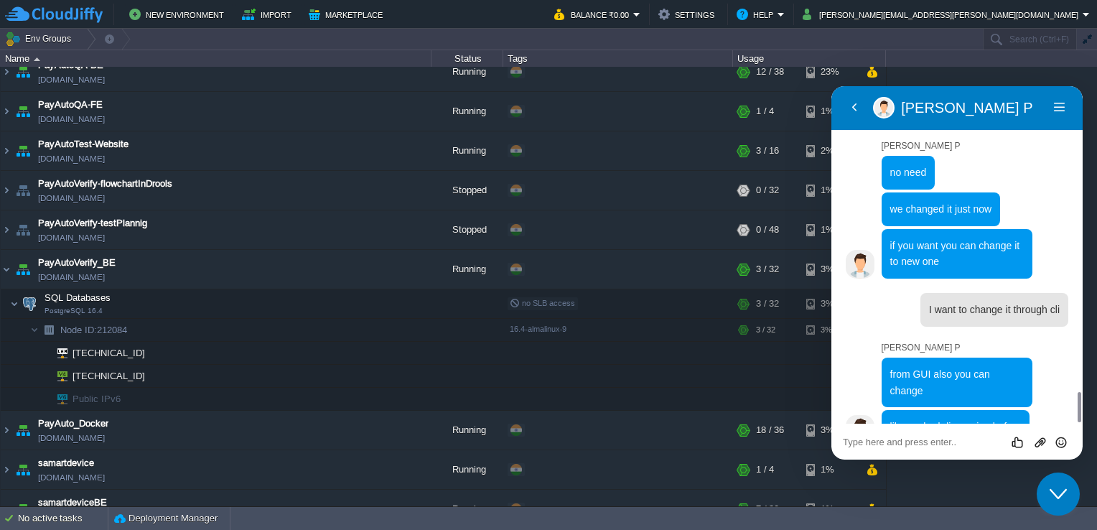
click at [831, 86] on div "Rate this chat Upload File Insert emoji" at bounding box center [831, 86] width 0 height 0
click at [831, 86] on textarea at bounding box center [831, 86] width 0 height 0
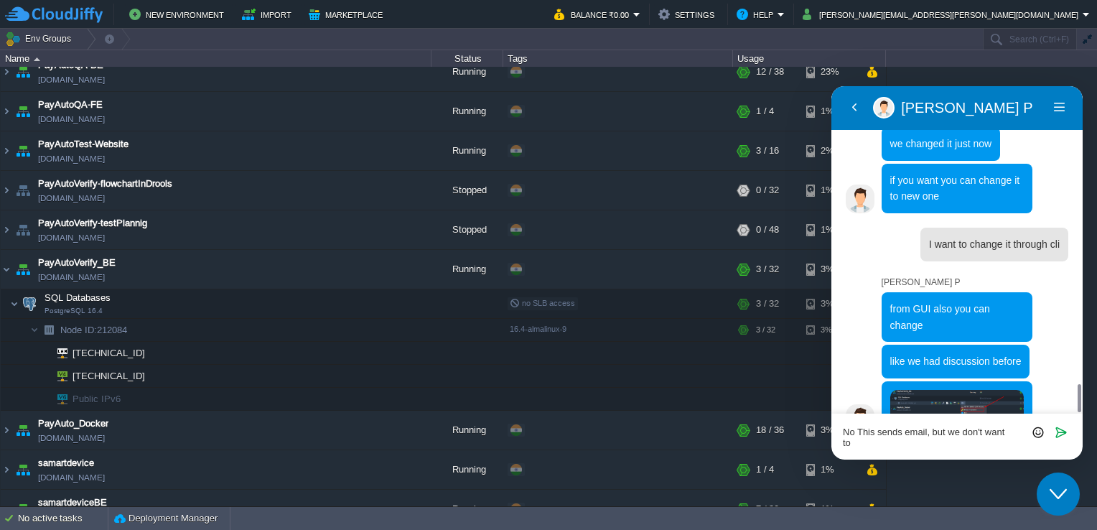
scroll to position [3451, 0]
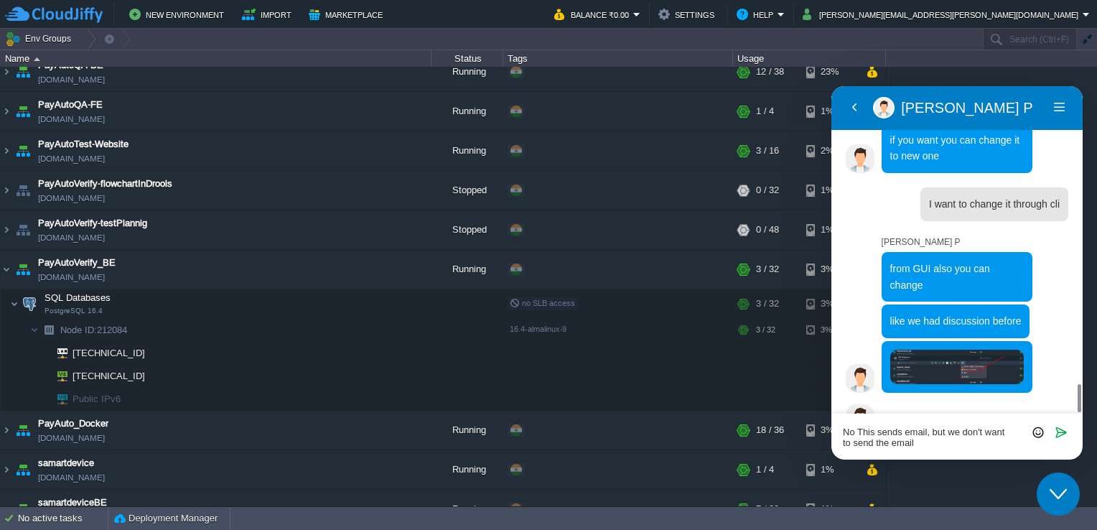
type textarea "No This sends email, but we don't want to send the email."
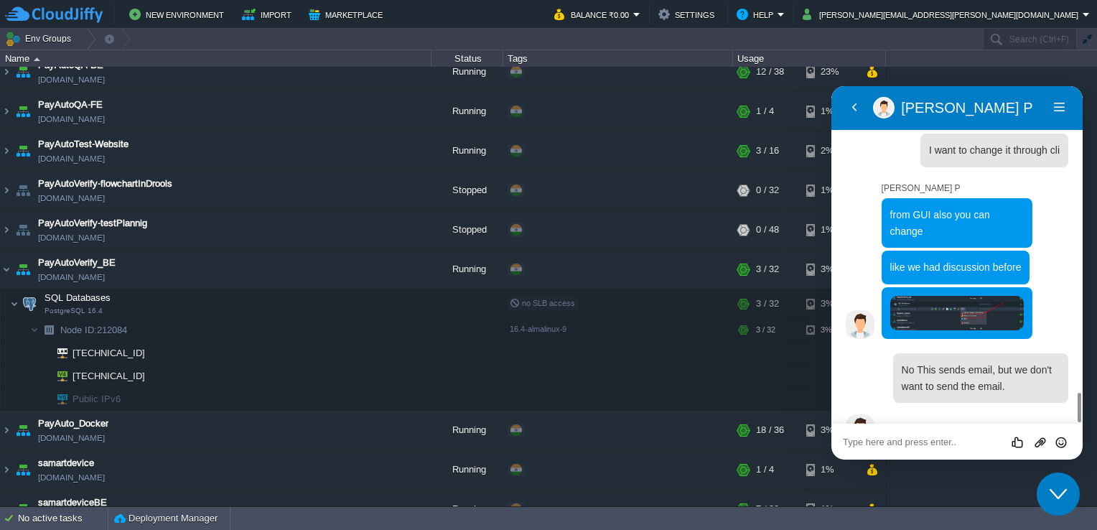
click at [831, 86] on textarea at bounding box center [831, 86] width 0 height 0
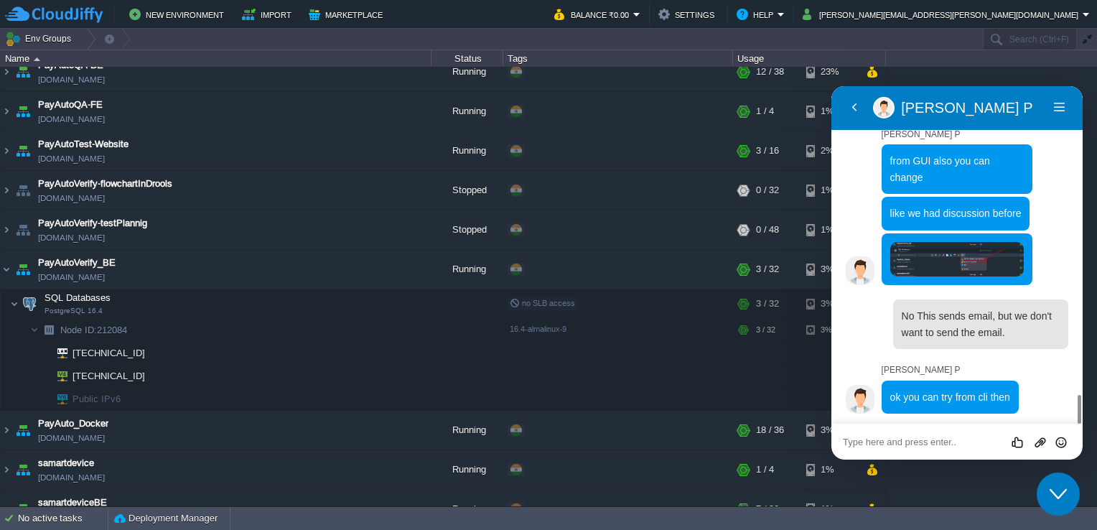
scroll to position [3530, 0]
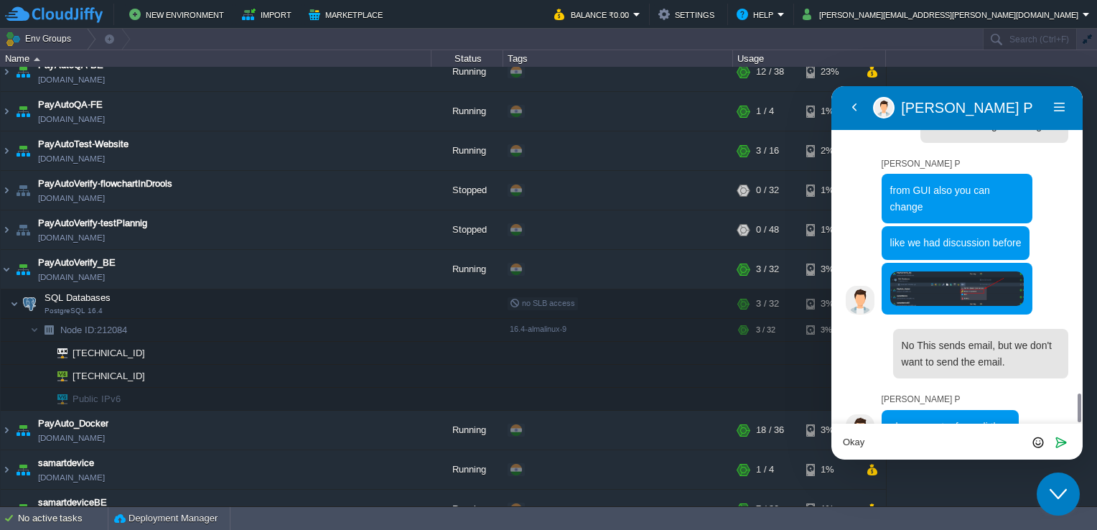
type textarea "Okay."
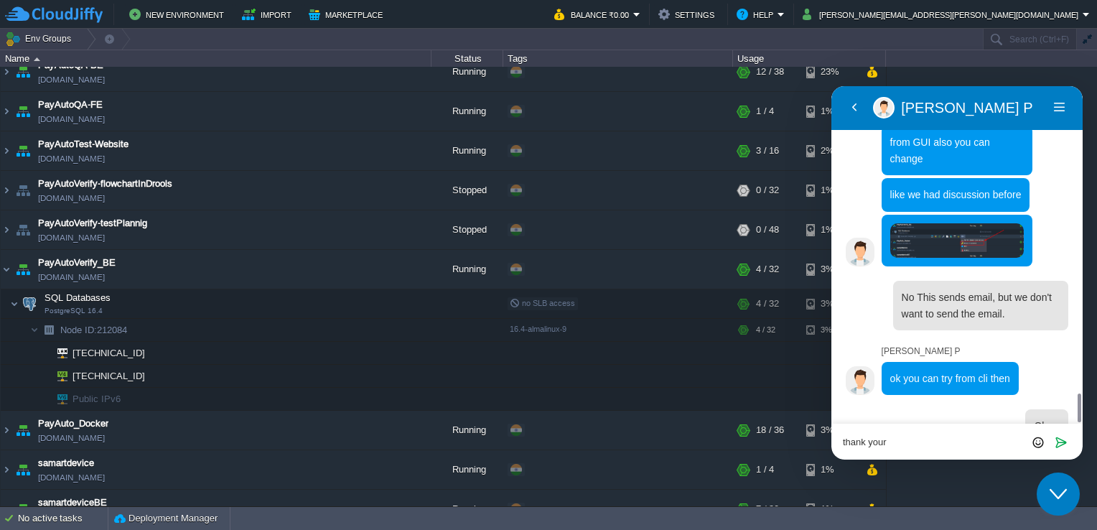
type textarea "thank you"
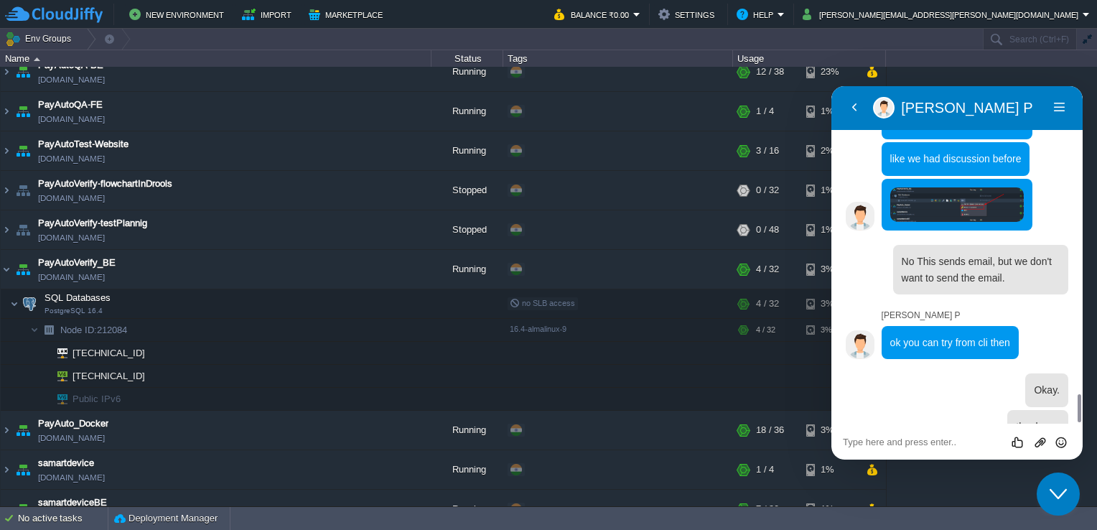
click at [1055, 494] on icon "Chat widget" at bounding box center [1057, 494] width 17 height 10
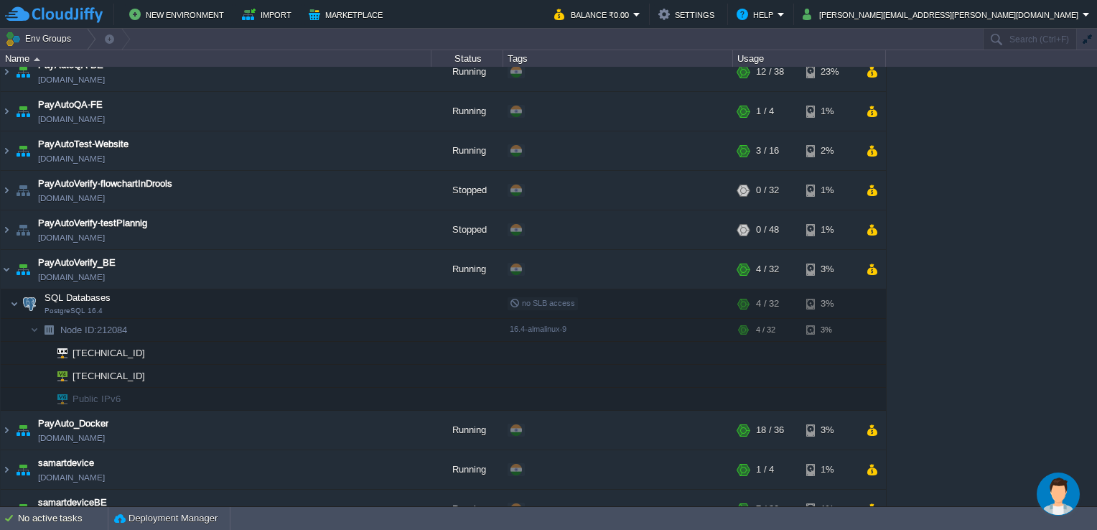
click at [1055, 494] on img "Chat widget" at bounding box center [1058, 493] width 43 height 43
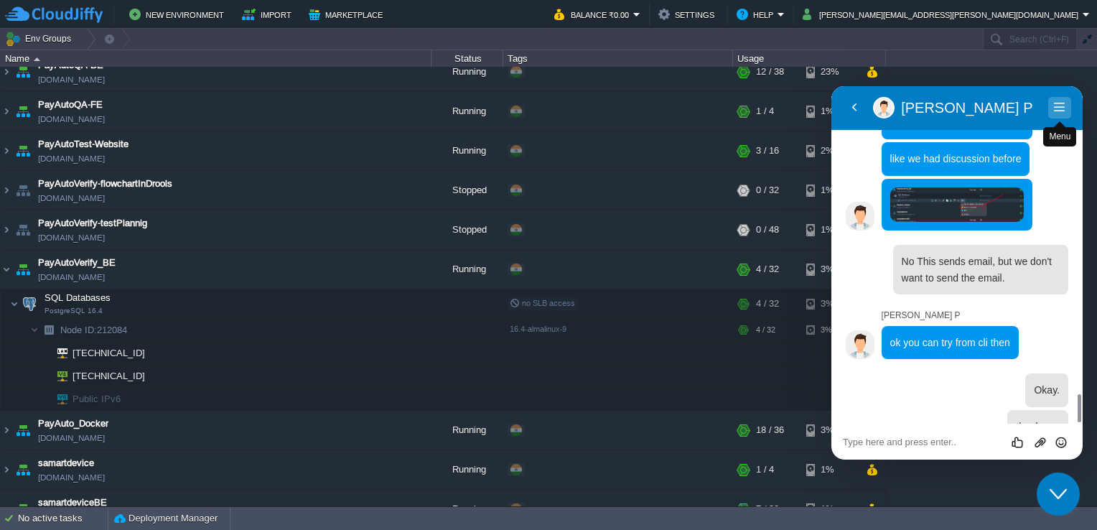
click at [1059, 111] on button "Menu" at bounding box center [1059, 108] width 23 height 22
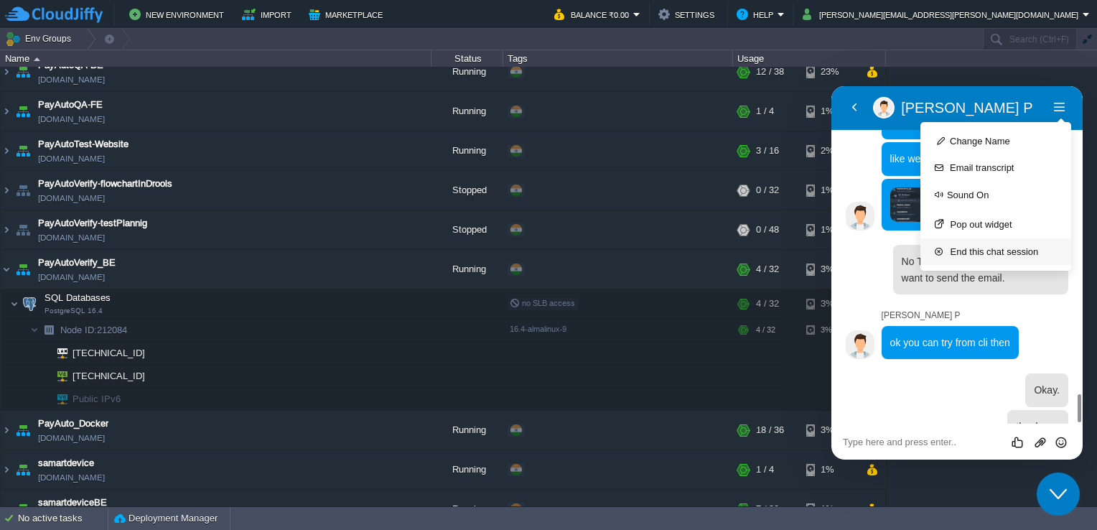
click at [993, 251] on button "End this chat session" at bounding box center [995, 251] width 151 height 27
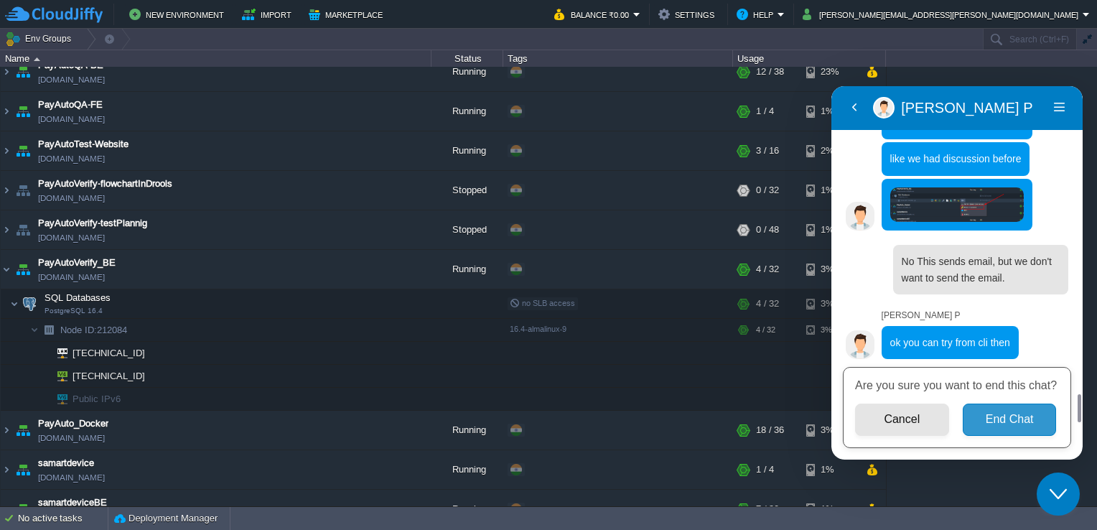
click at [996, 413] on button "End Chat" at bounding box center [1010, 419] width 94 height 32
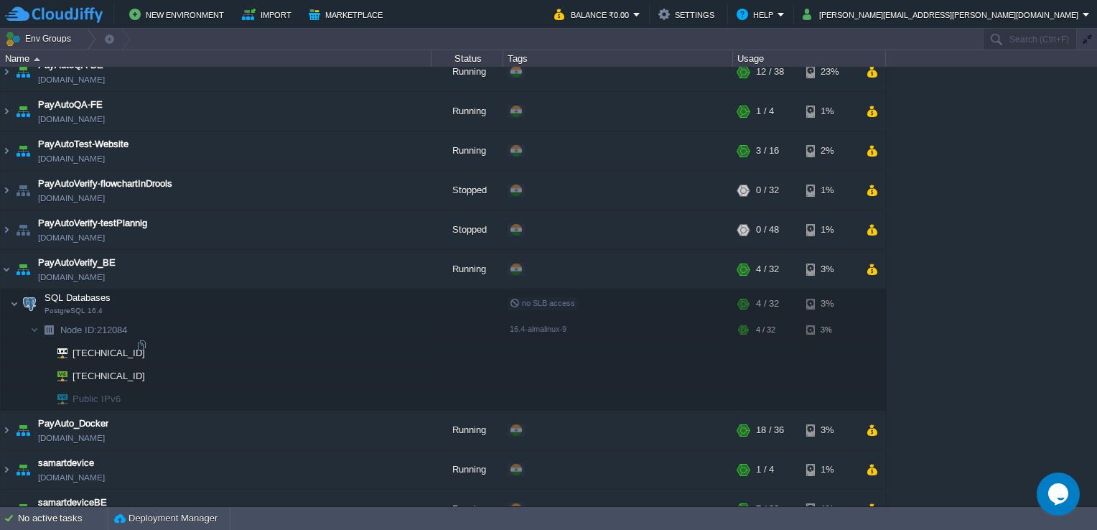
scroll to position [1027, 0]
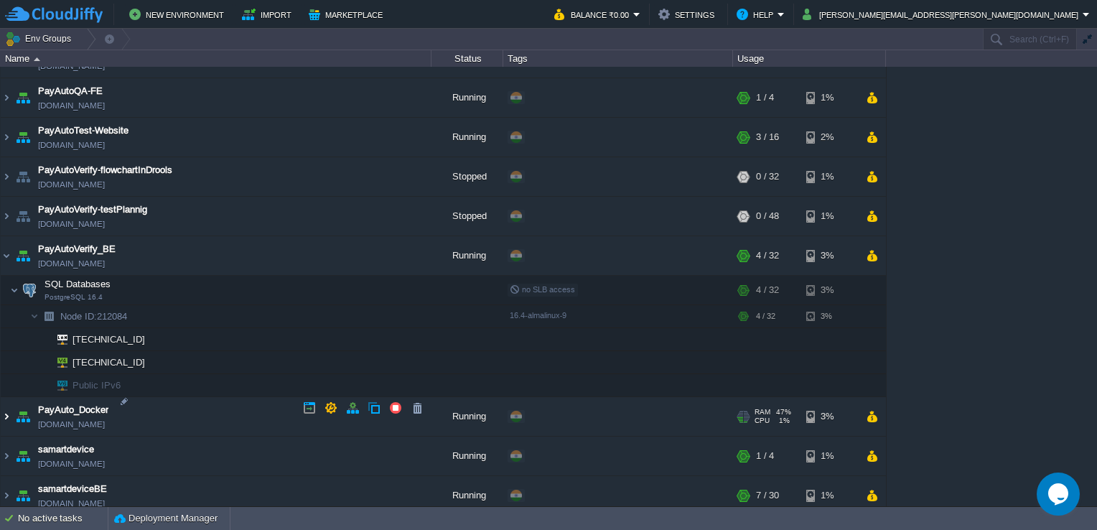
click at [11, 405] on img at bounding box center [6, 416] width 11 height 39
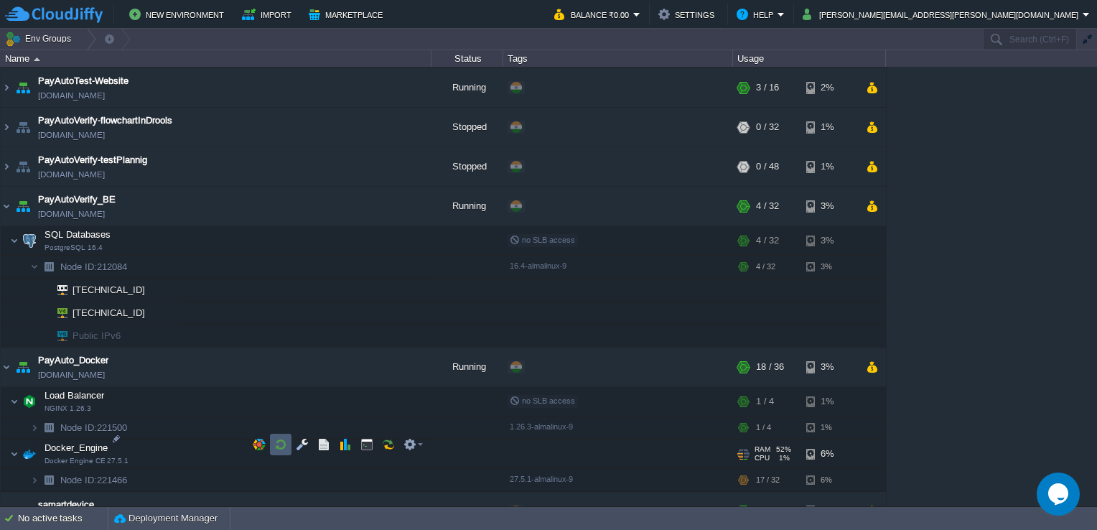
scroll to position [1116, 0]
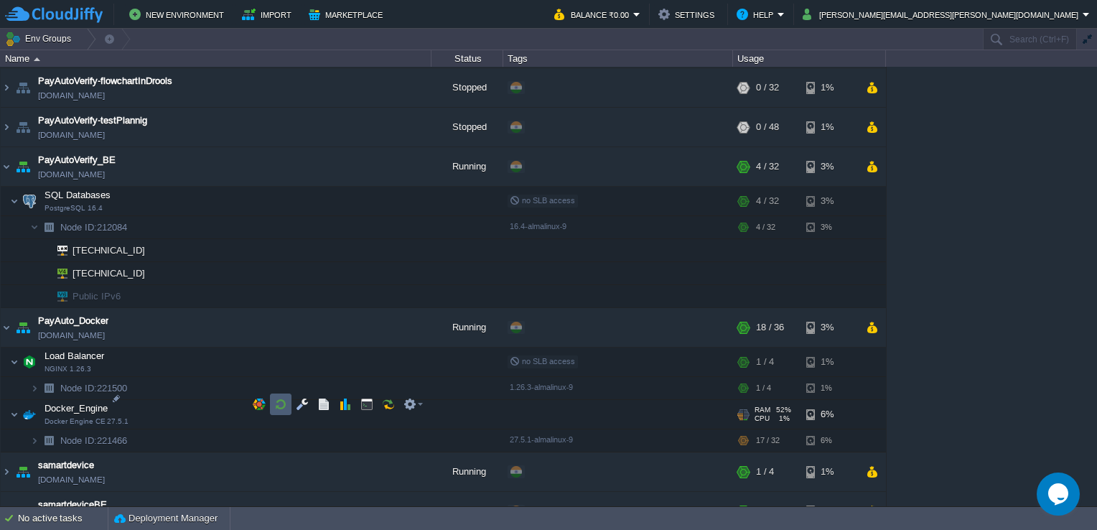
click at [273, 410] on td at bounding box center [281, 404] width 22 height 22
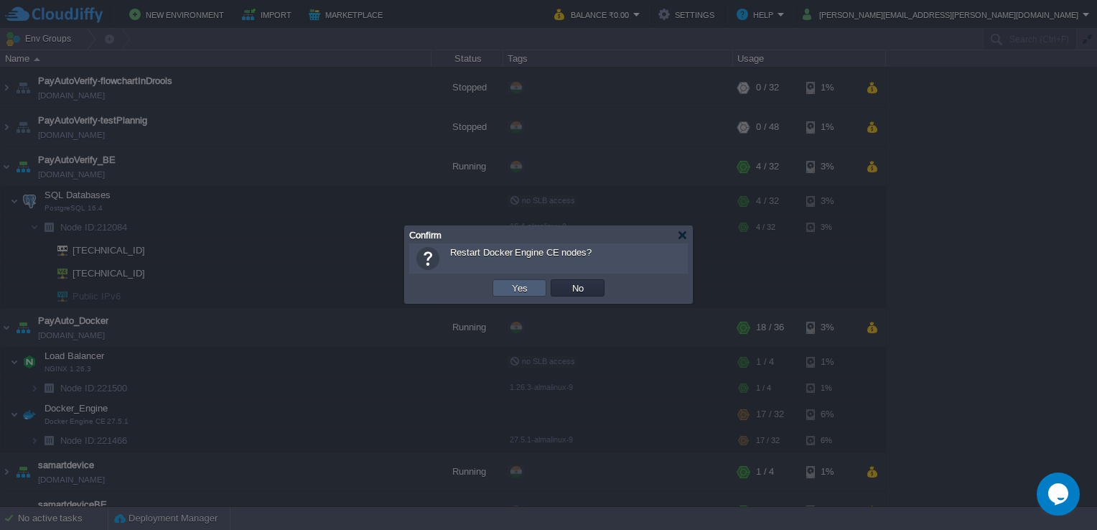
click at [531, 294] on td "Yes" at bounding box center [519, 287] width 54 height 17
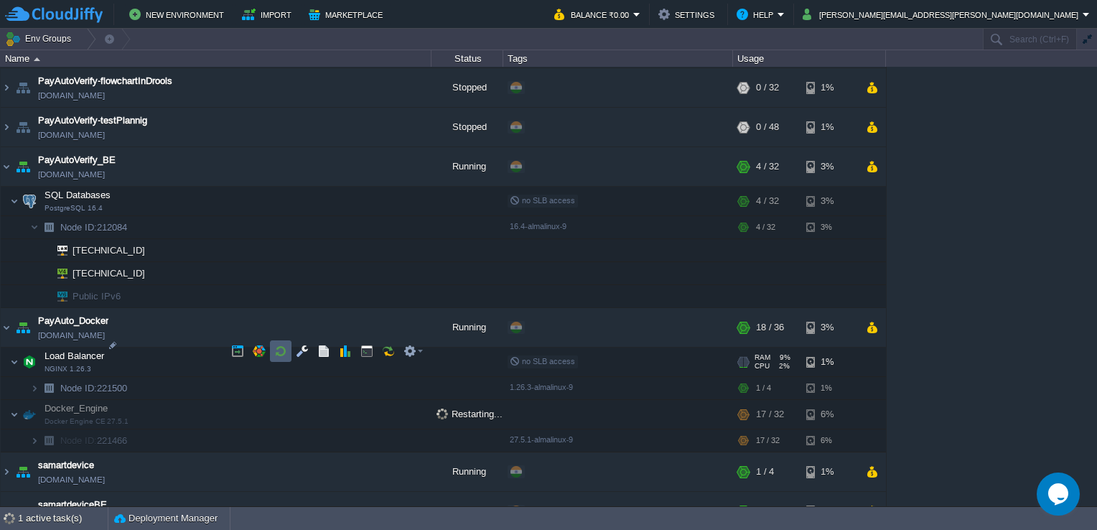
click at [287, 350] on td at bounding box center [281, 351] width 22 height 22
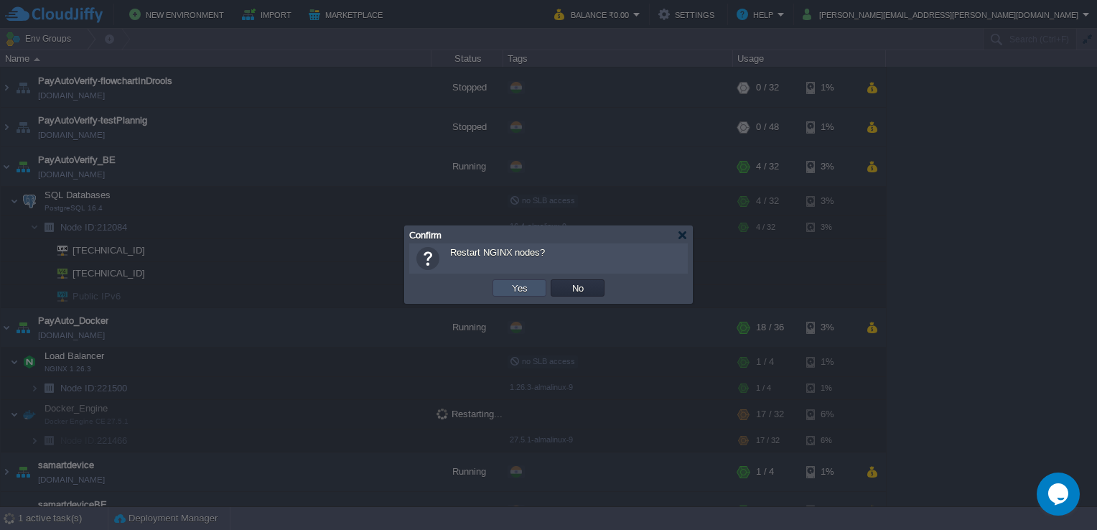
click at [515, 284] on button "Yes" at bounding box center [520, 287] width 24 height 13
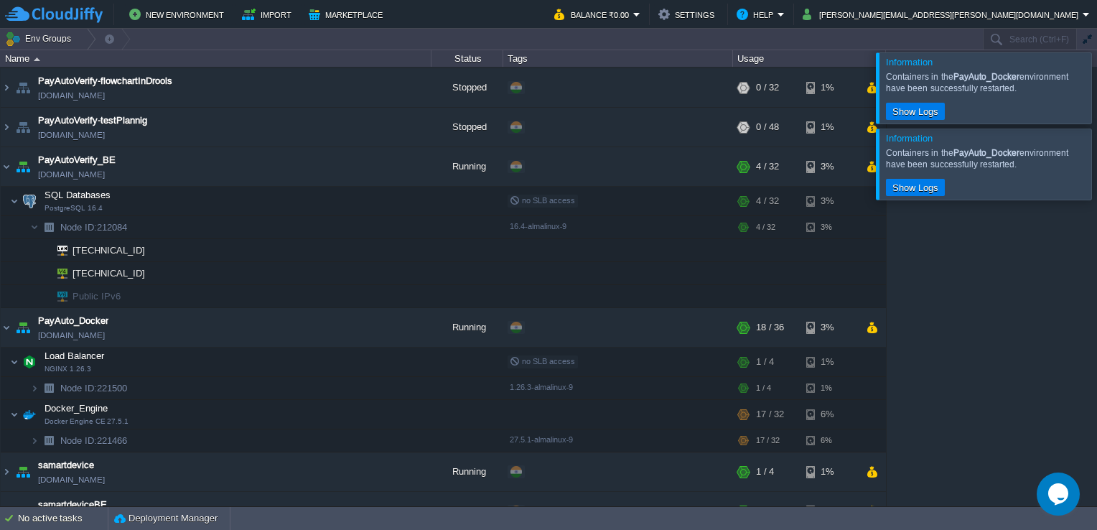
click at [1096, 101] on div at bounding box center [1114, 87] width 0 height 70
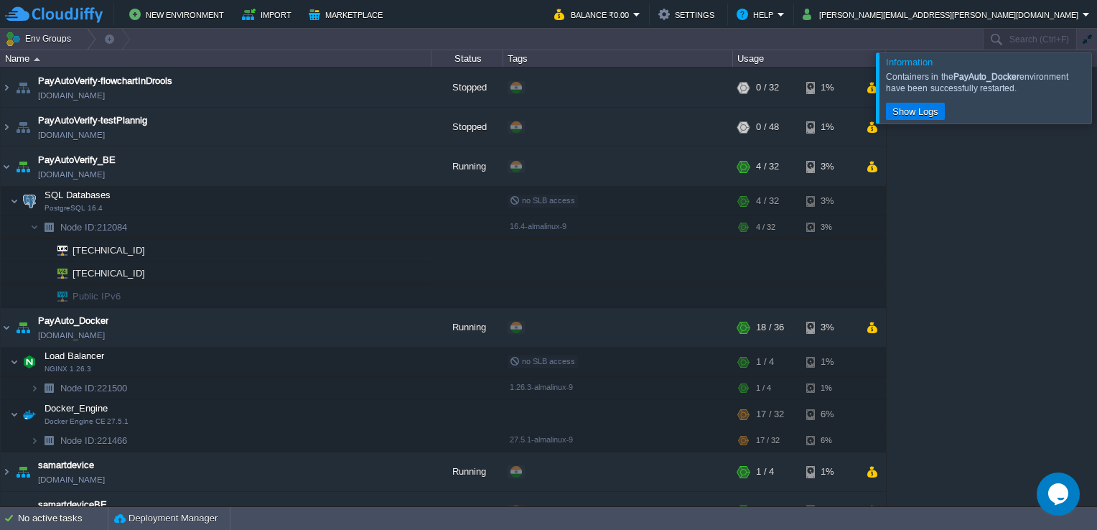
click at [1096, 101] on div at bounding box center [1114, 87] width 0 height 70
